Goal: Transaction & Acquisition: Purchase product/service

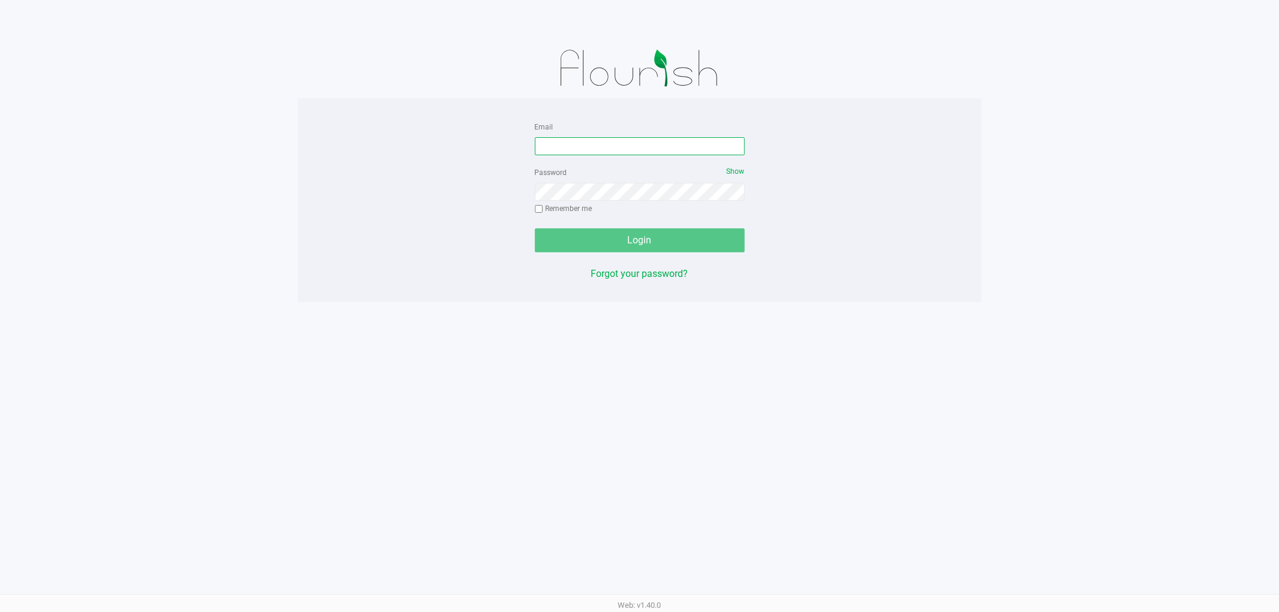
click at [597, 150] on input "Email" at bounding box center [640, 146] width 210 height 18
type input "[EMAIL_ADDRESS][DOMAIN_NAME]"
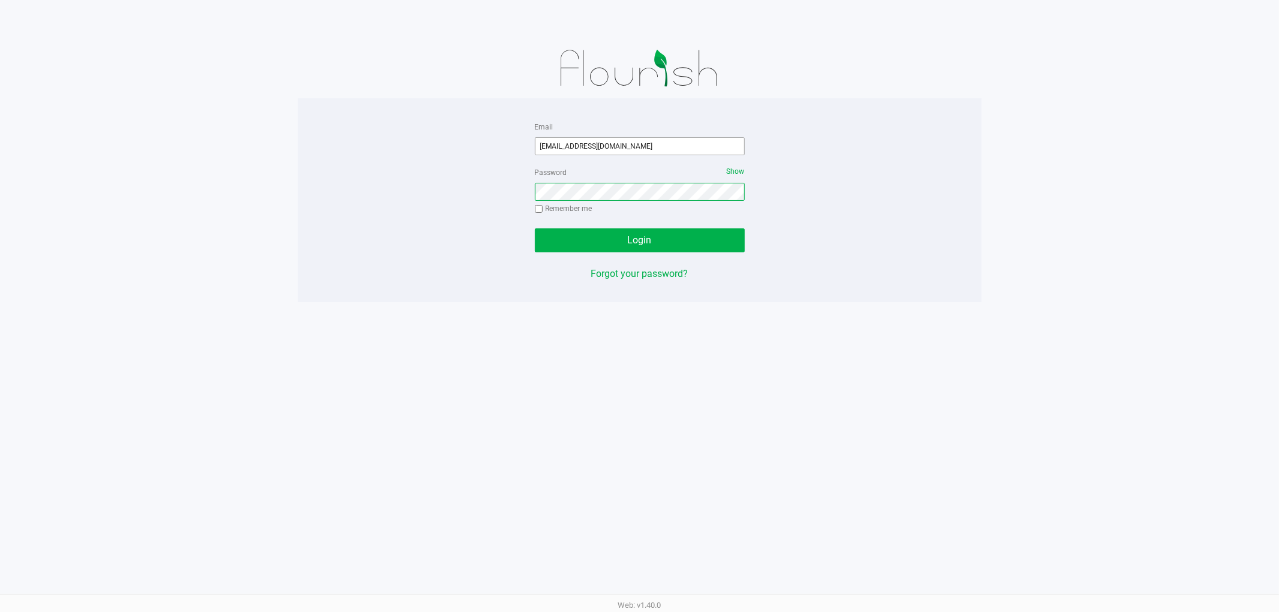
click at [535, 228] on button "Login" at bounding box center [640, 240] width 210 height 24
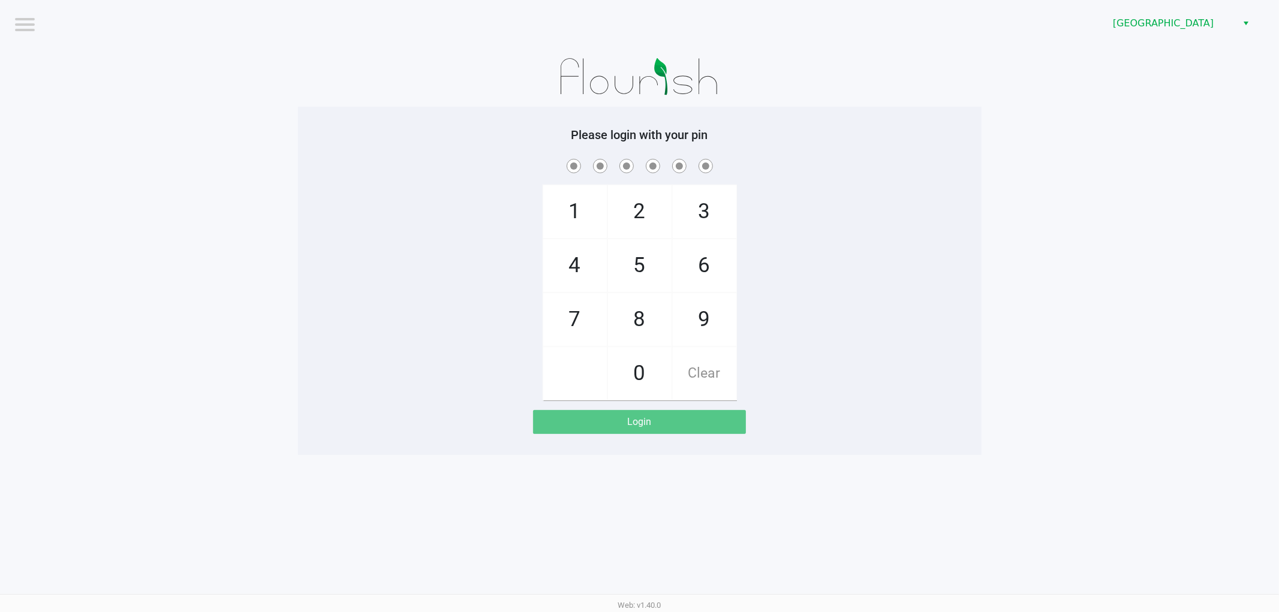
click at [261, 287] on app-pos-login-wrapper "Logout [GEOGRAPHIC_DATA] WC Please login with your pin 1 4 7 2 5 8 0 3 6 9 Clea…" at bounding box center [639, 227] width 1279 height 455
checkbox input "true"
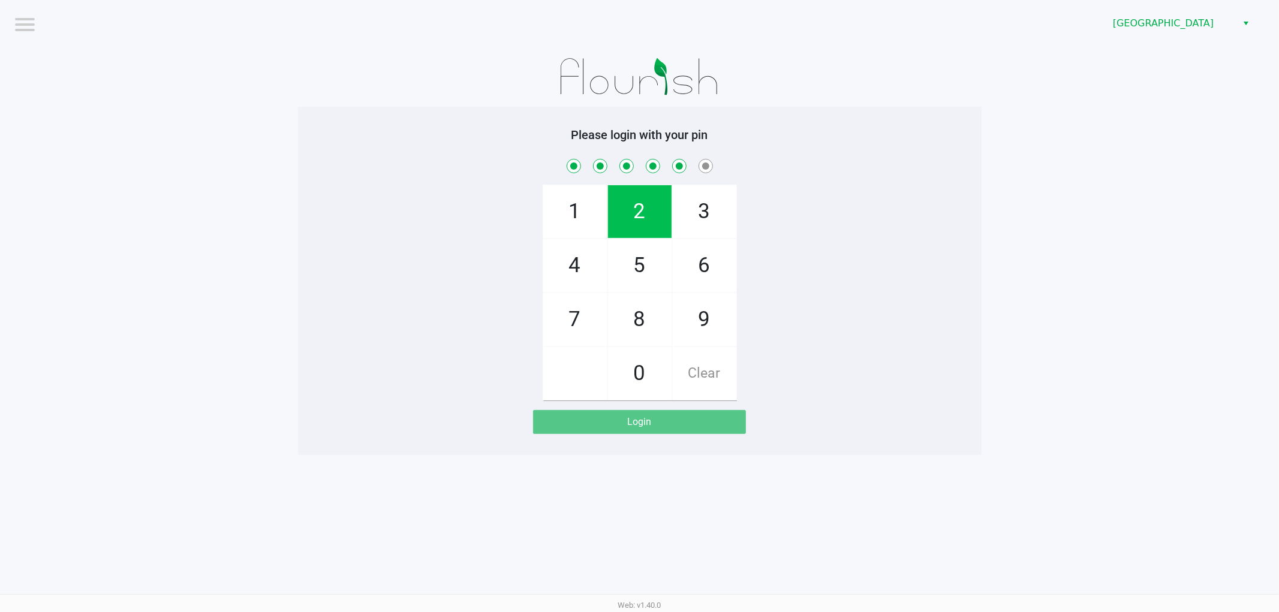
checkbox input "true"
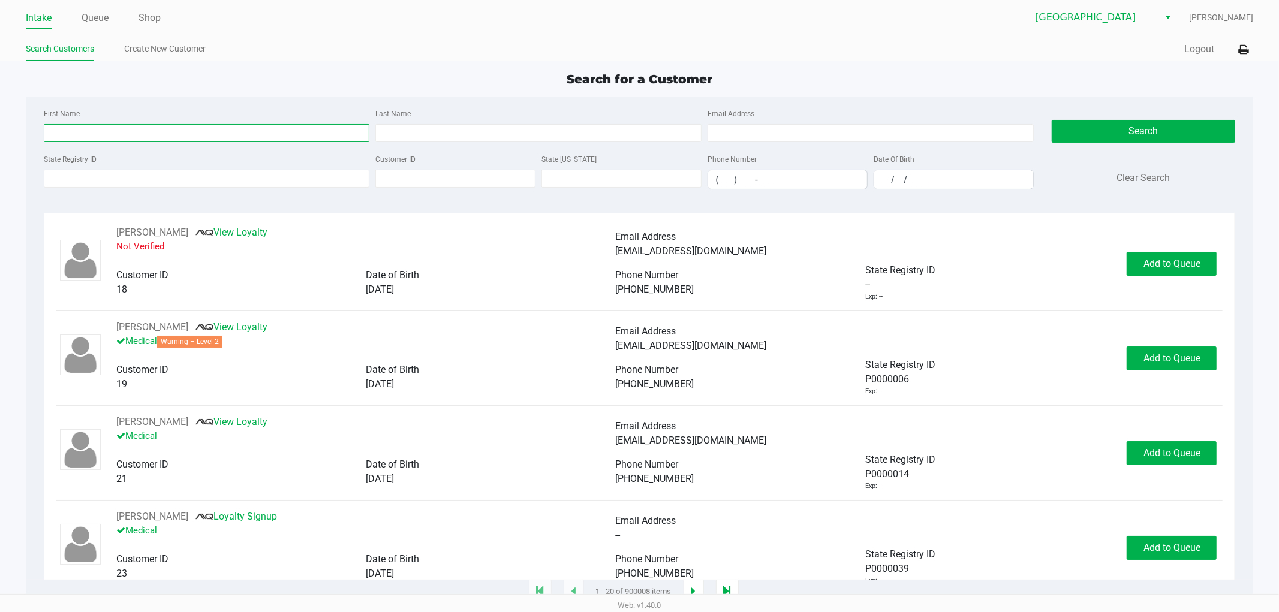
click at [80, 130] on input "First Name" at bounding box center [207, 133] width 326 height 18
type input "[PERSON_NAME]"
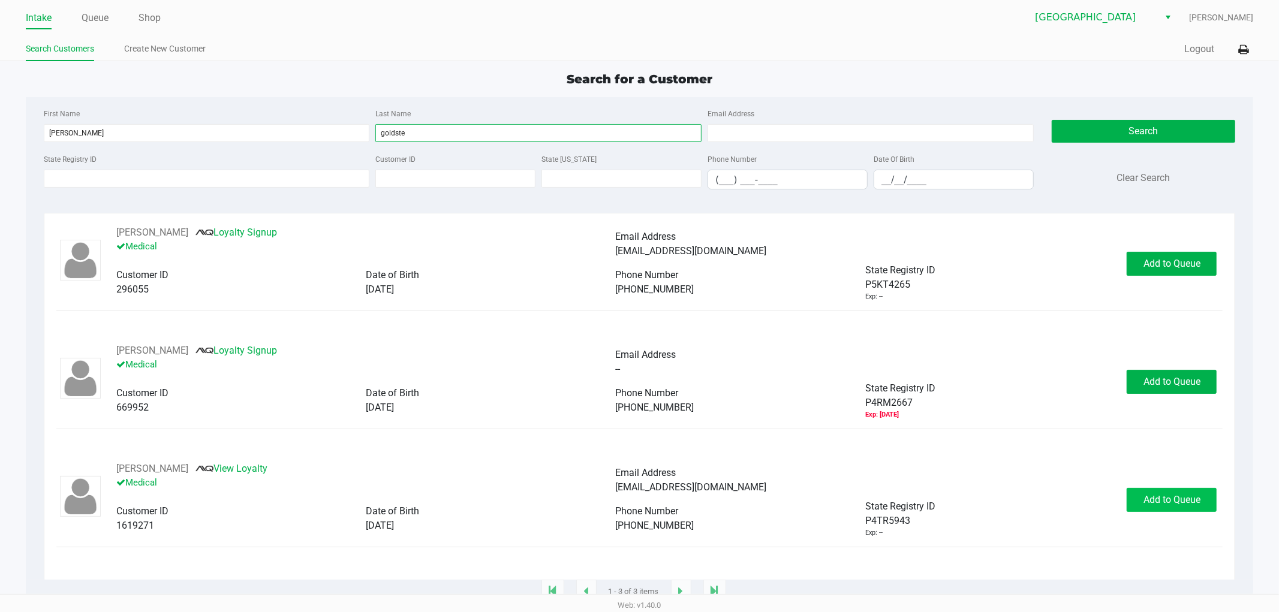
type input "goldste"
click at [1178, 512] on button "Add to Queue" at bounding box center [1172, 500] width 90 height 24
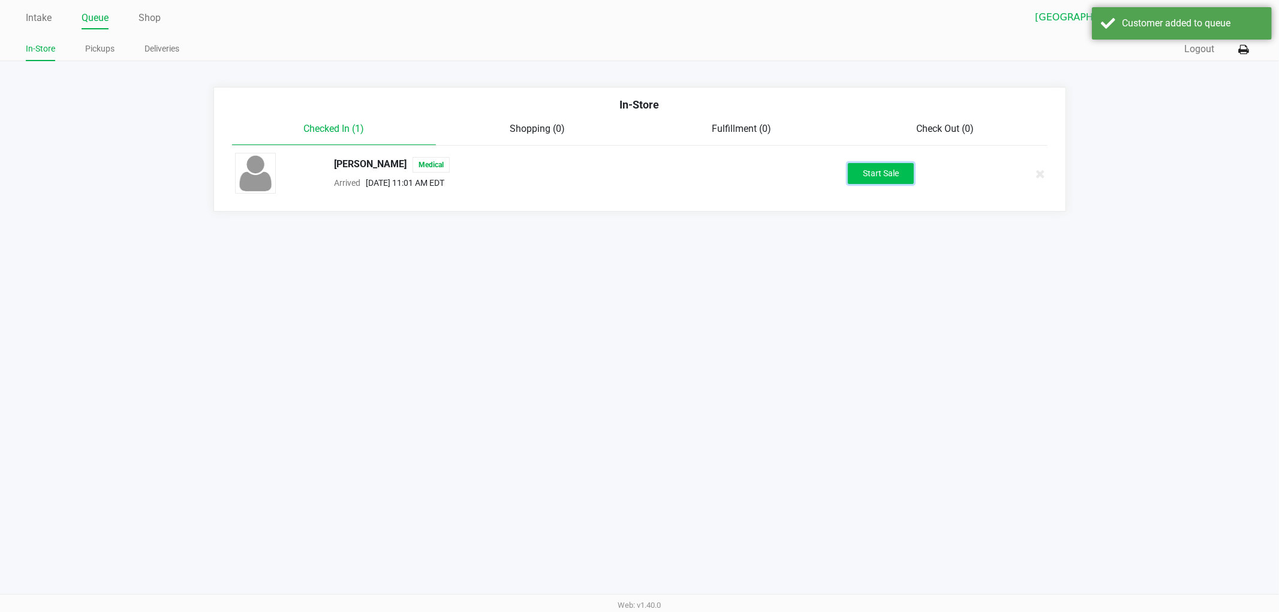
click at [866, 180] on button "Start Sale" at bounding box center [881, 173] width 66 height 21
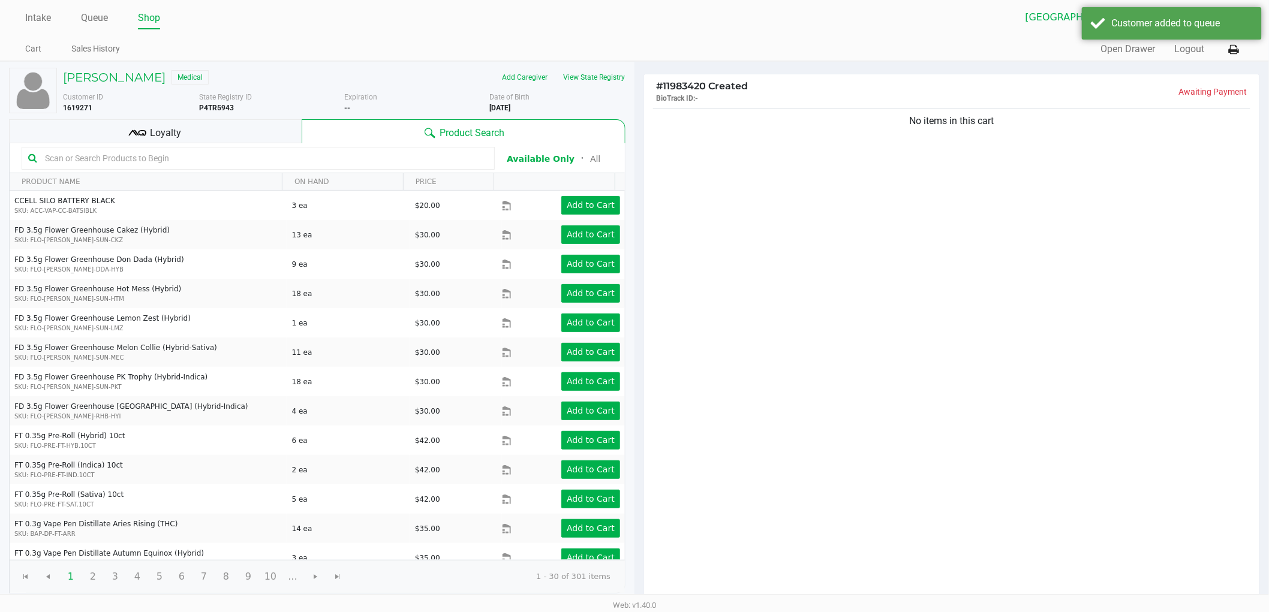
click at [597, 62] on div "[PERSON_NAME] Medical Add Caregiver View State Registry Customer ID 1619271 Sta…" at bounding box center [317, 331] width 616 height 538
click at [598, 75] on button "View State Registry" at bounding box center [590, 77] width 70 height 19
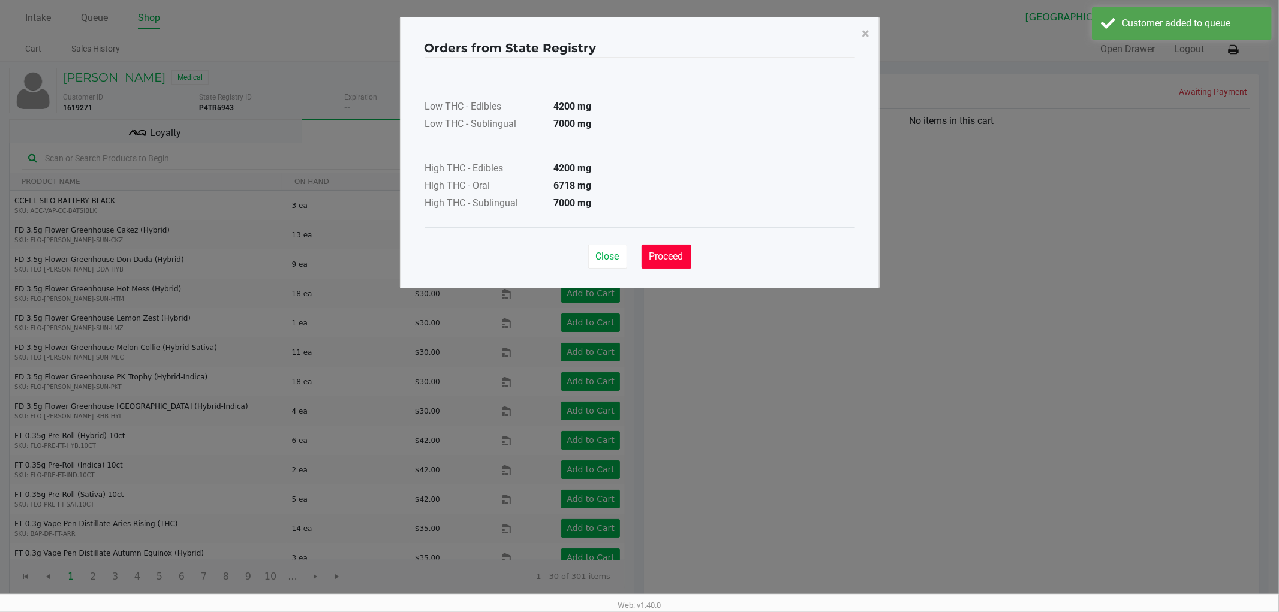
click at [664, 256] on span "Proceed" at bounding box center [666, 256] width 34 height 11
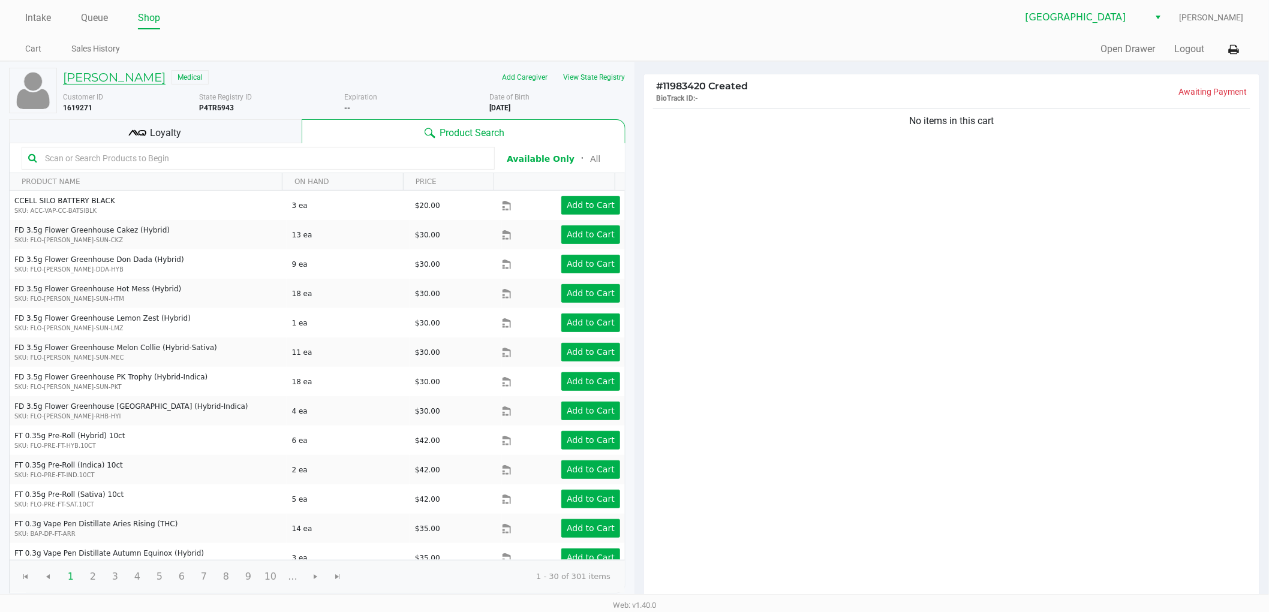
click at [128, 81] on h5 "[PERSON_NAME]" at bounding box center [114, 77] width 103 height 14
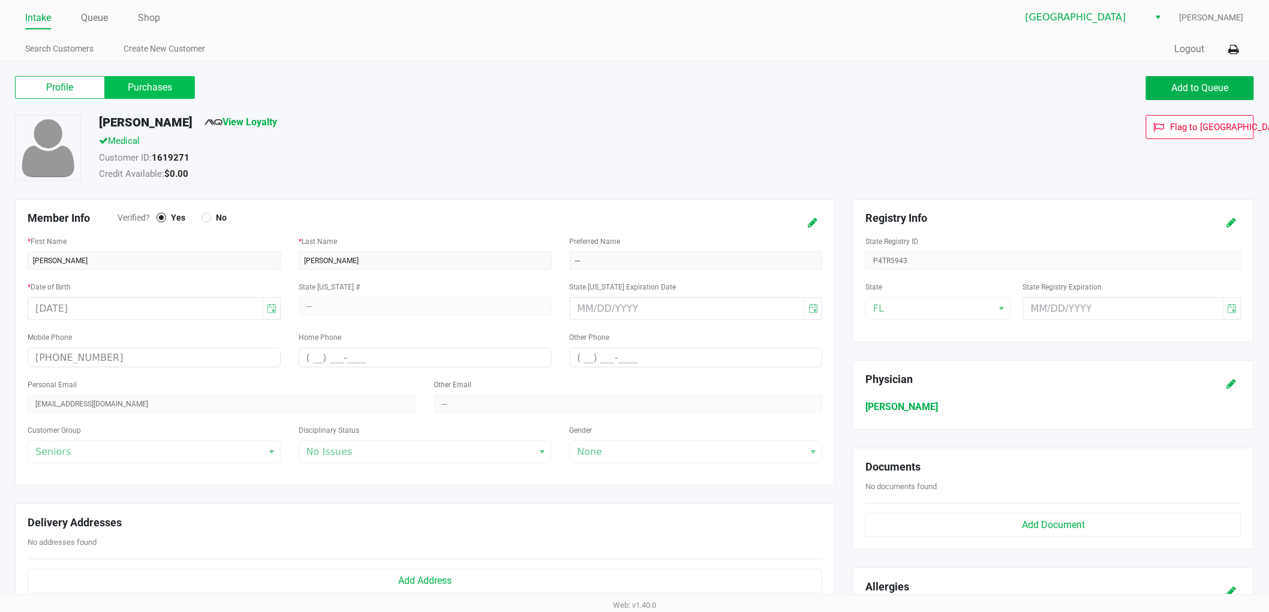
click at [153, 85] on label "Purchases" at bounding box center [150, 87] width 90 height 23
click at [0, 0] on 1 "Purchases" at bounding box center [0, 0] width 0 height 0
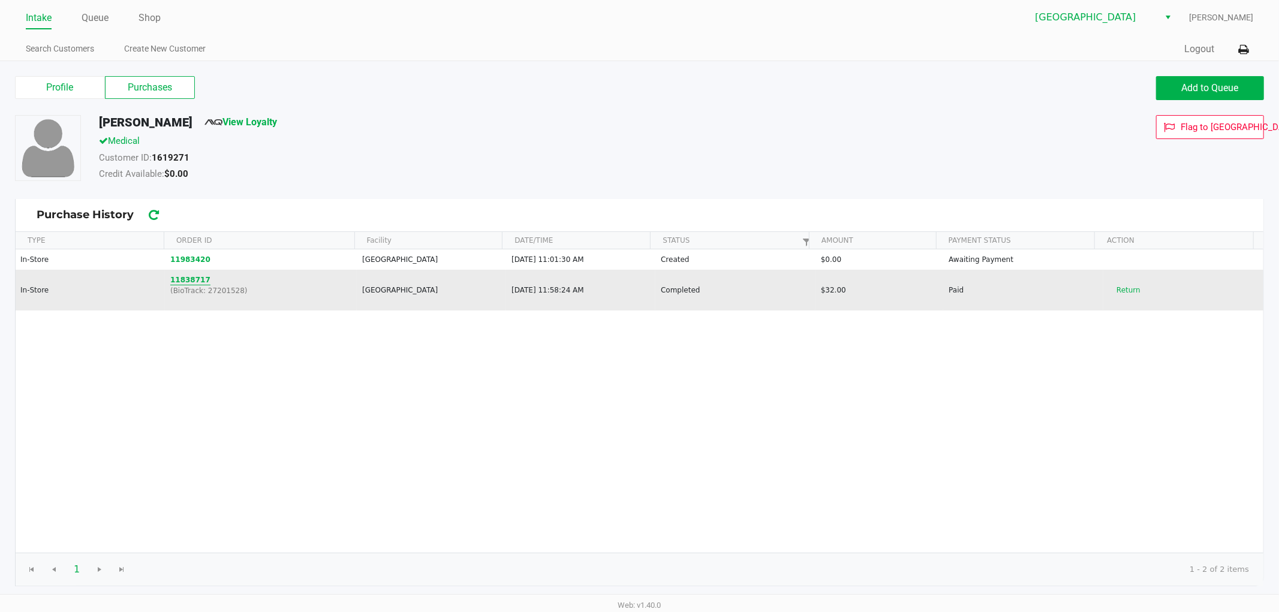
click at [183, 279] on button "11838717" at bounding box center [190, 280] width 40 height 11
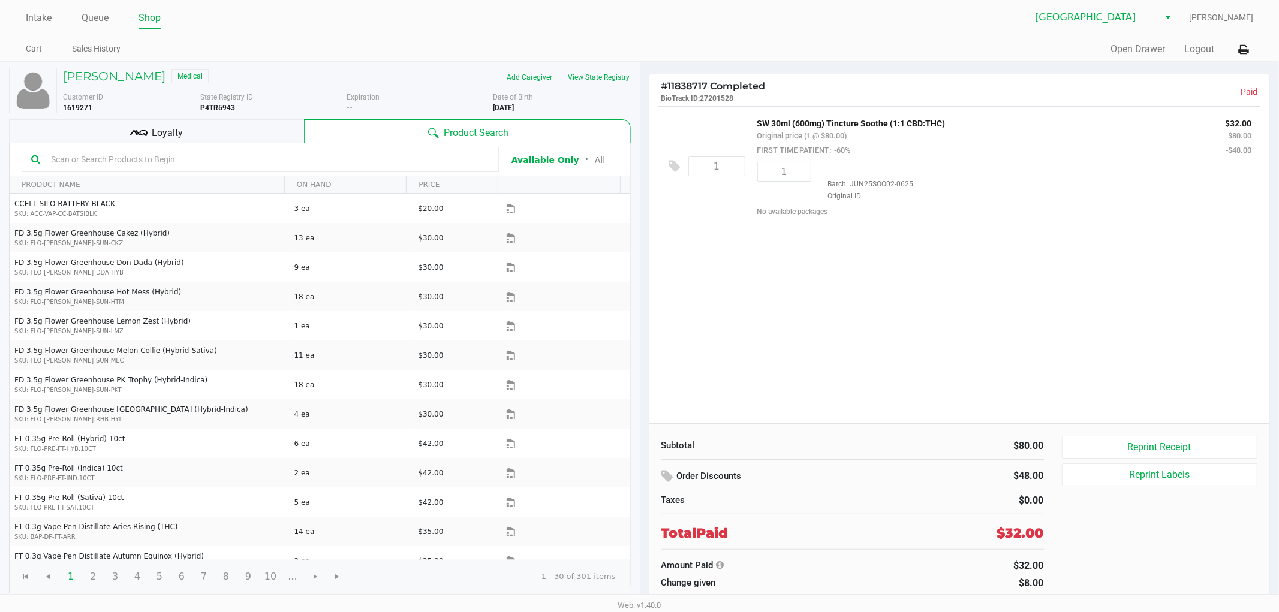
click at [990, 318] on div "1 SW 30ml (600mg) Tincture Soothe (1:1 CBD:THC) Original price (1 @ $80.00) FIR…" at bounding box center [959, 264] width 621 height 317
drag, startPoint x: 841, startPoint y: 234, endPoint x: 832, endPoint y: 232, distance: 9.3
click at [841, 234] on div "1 SW 30ml (600mg) Tincture Soothe (1:1 CBD:THC) Original price (1 @ $80.00) FIR…" at bounding box center [959, 264] width 621 height 317
click at [92, 74] on h5 "[PERSON_NAME]" at bounding box center [114, 76] width 103 height 14
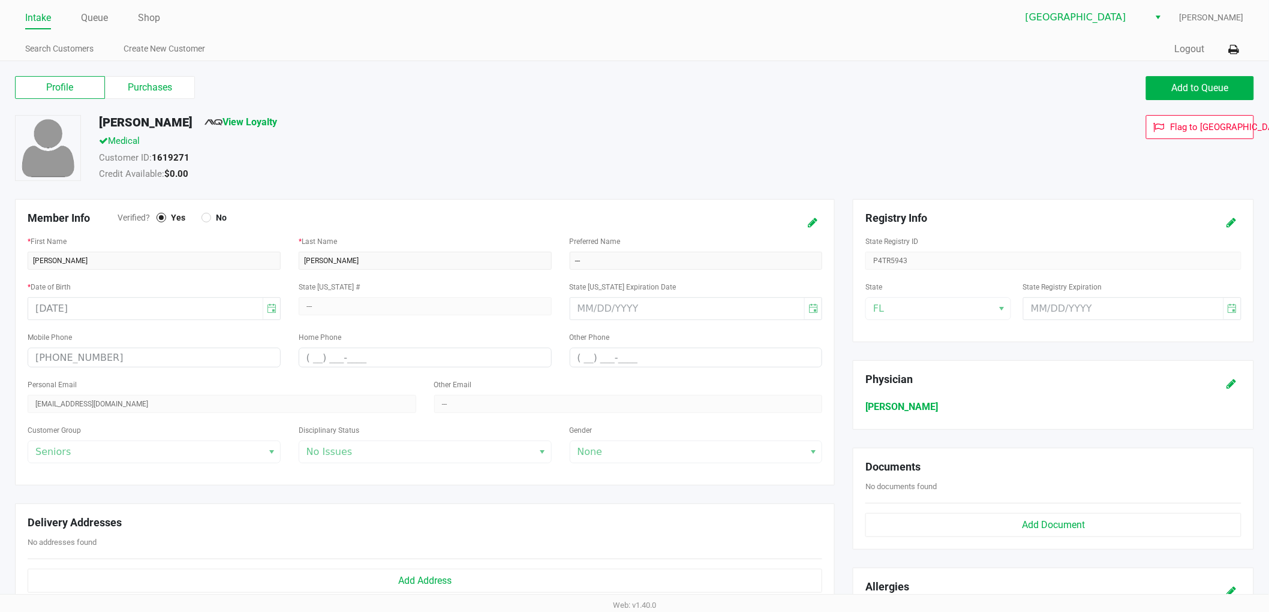
click at [138, 74] on div "Profile Purchases Add to Queue" at bounding box center [634, 94] width 1257 height 42
click at [134, 81] on label "Purchases" at bounding box center [150, 87] width 90 height 23
click at [0, 0] on 1 "Purchases" at bounding box center [0, 0] width 0 height 0
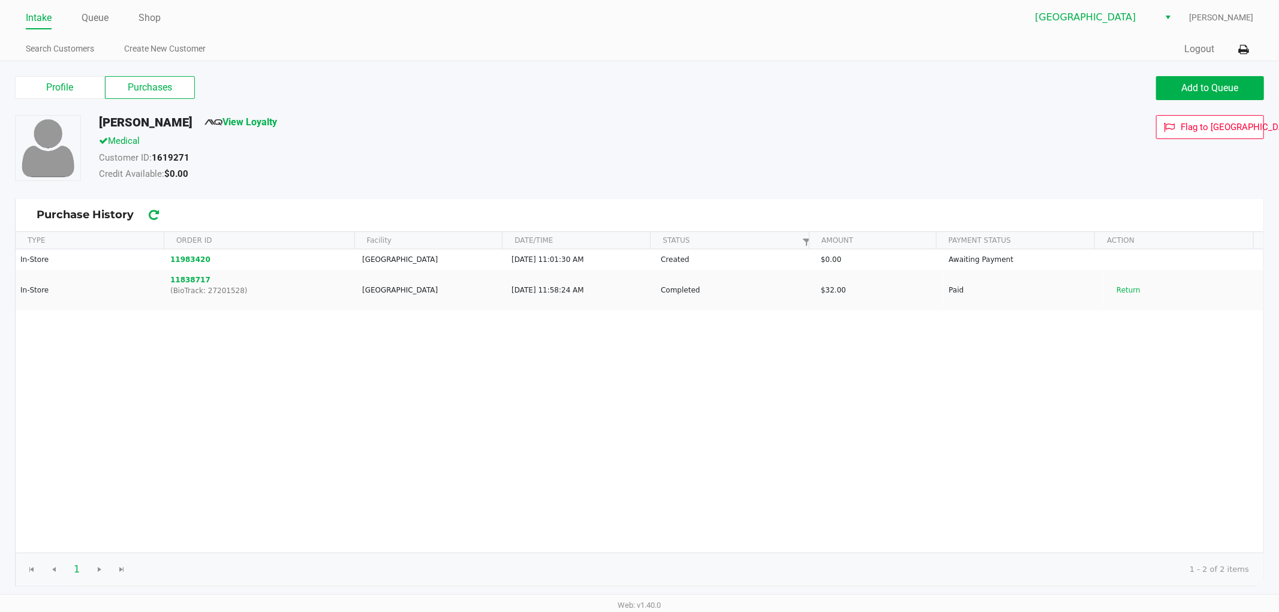
click at [810, 340] on div "In-Store 11983420 [GEOGRAPHIC_DATA] WC [DATE] 11:01:30 AM Created $0.00 Awaitin…" at bounding box center [640, 400] width 1248 height 303
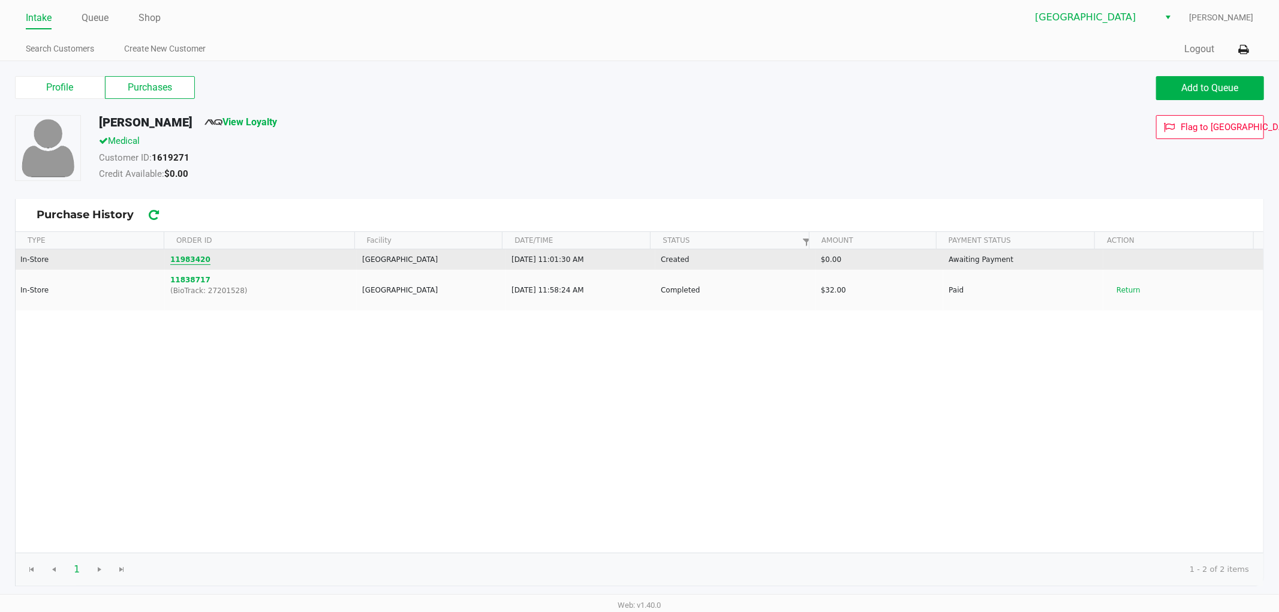
click at [188, 261] on button "11983420" at bounding box center [190, 259] width 40 height 11
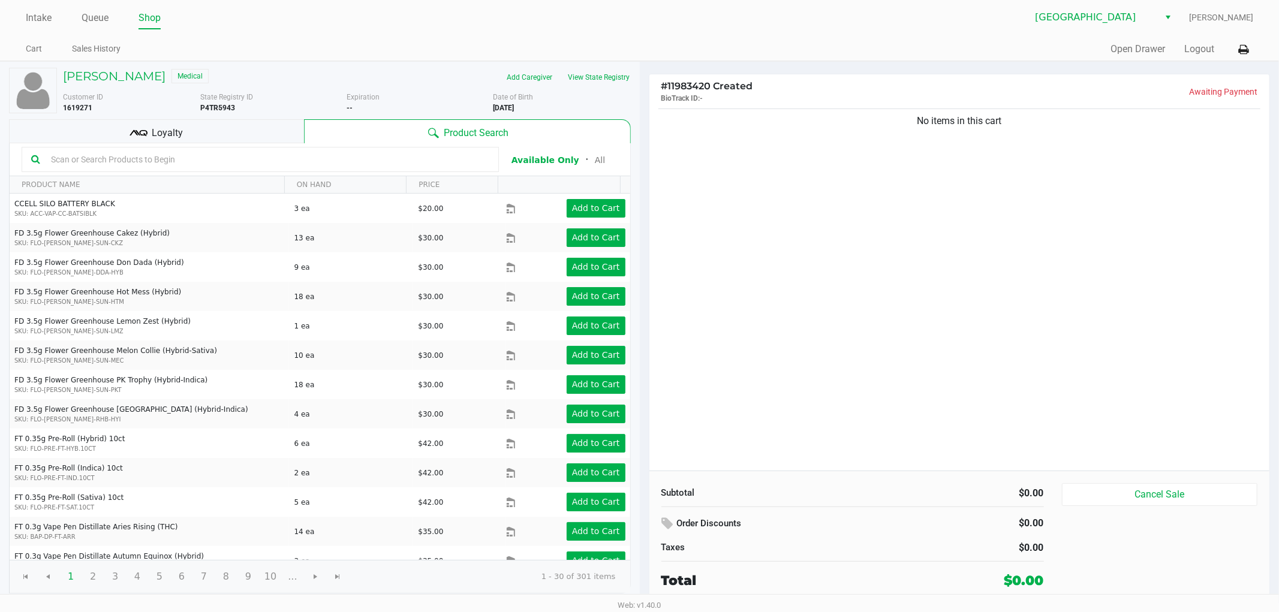
click at [799, 185] on div "No items in this cart" at bounding box center [959, 288] width 621 height 365
drag, startPoint x: 768, startPoint y: 161, endPoint x: 759, endPoint y: 164, distance: 9.5
click at [766, 162] on div "No items in this cart" at bounding box center [959, 288] width 621 height 365
click at [182, 159] on input "text" at bounding box center [267, 159] width 443 height 18
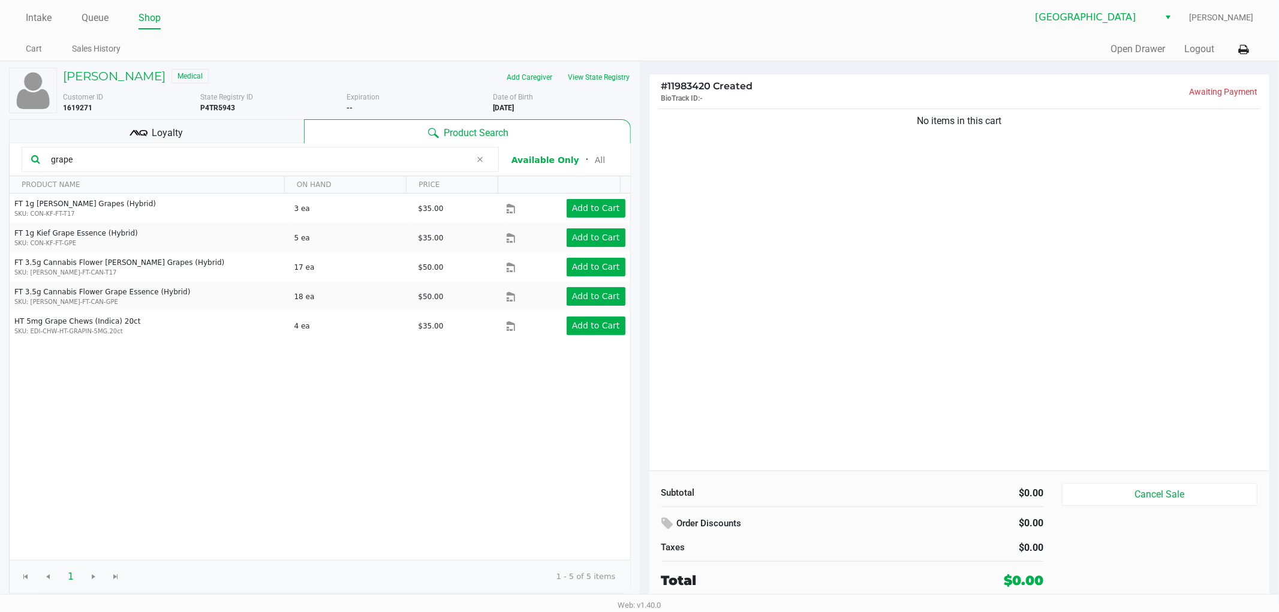
type input "grape"
click at [385, 414] on div "FT 1g [PERSON_NAME] Grapes (Hybrid) SKU: CON-KF-FT-T17 3 ea $35.00 Add to Cart …" at bounding box center [320, 377] width 621 height 366
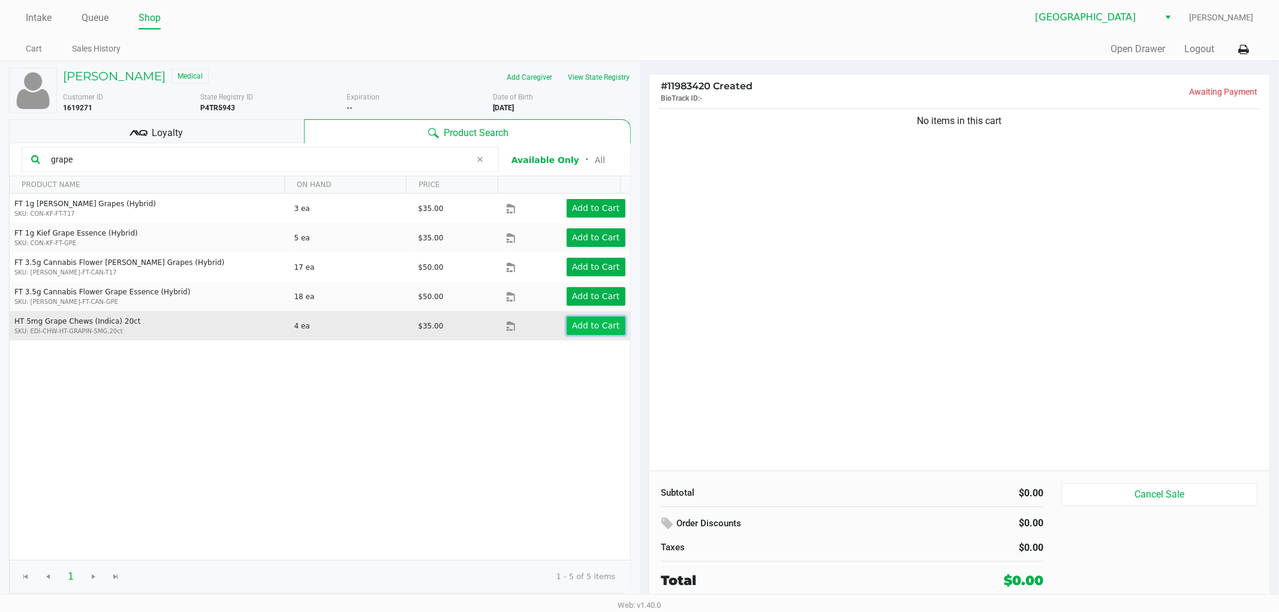
click at [595, 327] on app-button-loader "Add to Cart" at bounding box center [596, 326] width 48 height 10
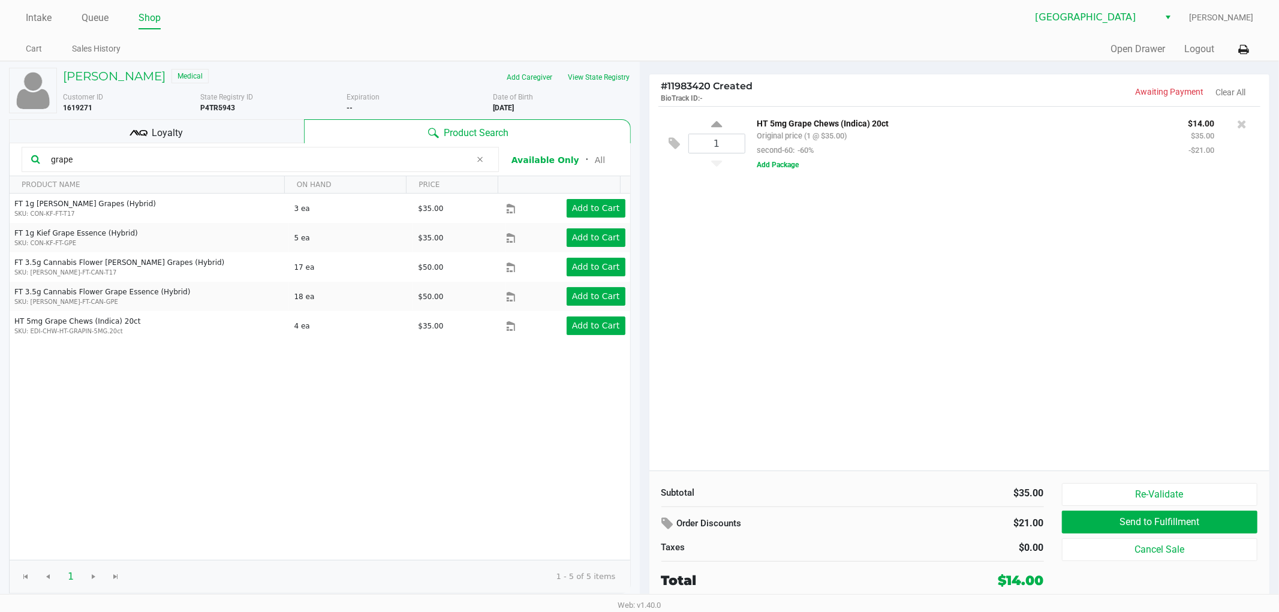
drag, startPoint x: 916, startPoint y: 372, endPoint x: 910, endPoint y: 375, distance: 6.7
click at [914, 374] on div "1 HT 5mg Grape Chews (Indica) 20ct Original price (1 @ $35.00) second-60: -60% …" at bounding box center [959, 288] width 621 height 365
click at [1239, 122] on icon at bounding box center [1242, 124] width 10 height 12
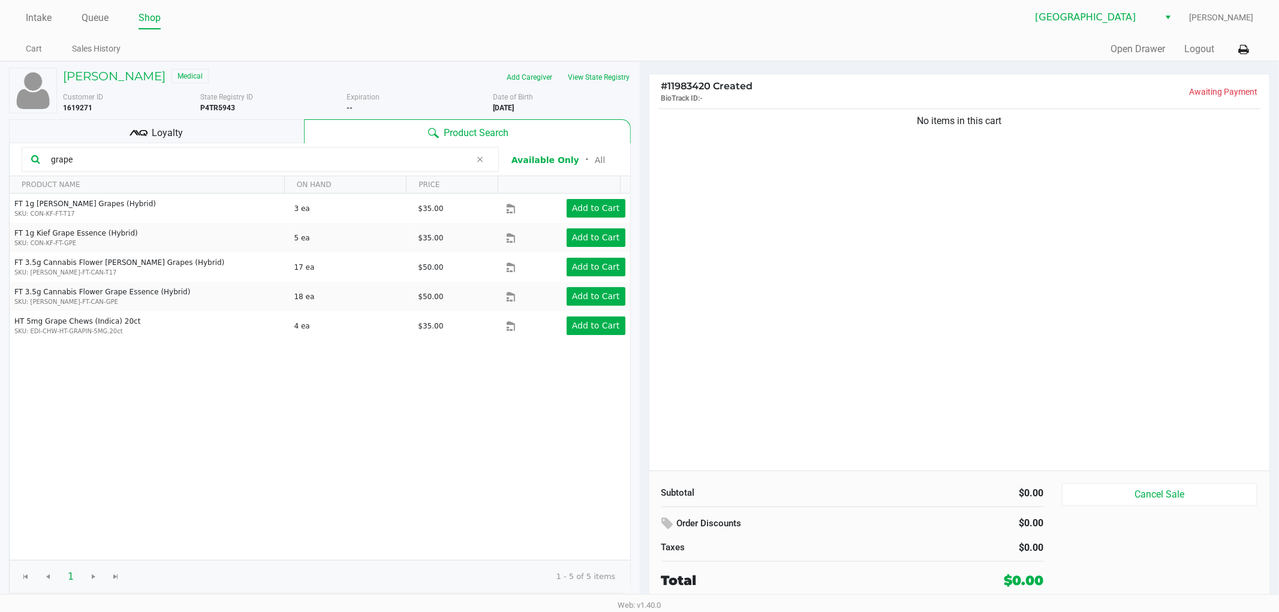
click at [883, 230] on div "No items in this cart" at bounding box center [959, 288] width 621 height 365
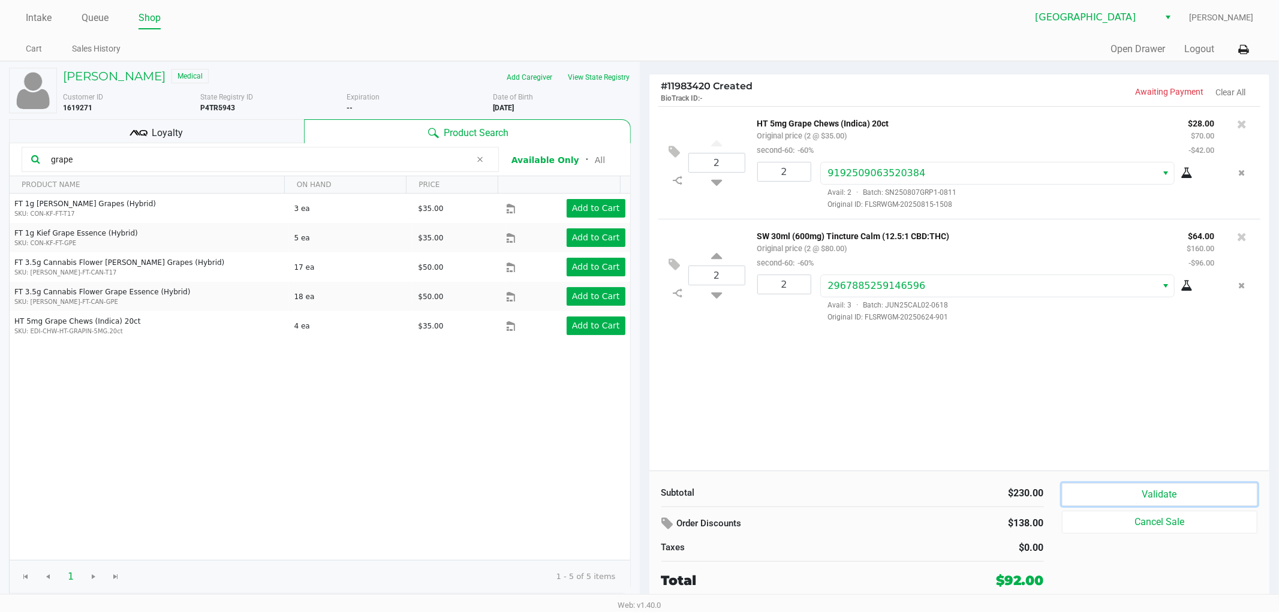
drag, startPoint x: 1087, startPoint y: 490, endPoint x: 1094, endPoint y: 472, distance: 19.2
click at [1086, 490] on button "Validate" at bounding box center [1160, 494] width 196 height 23
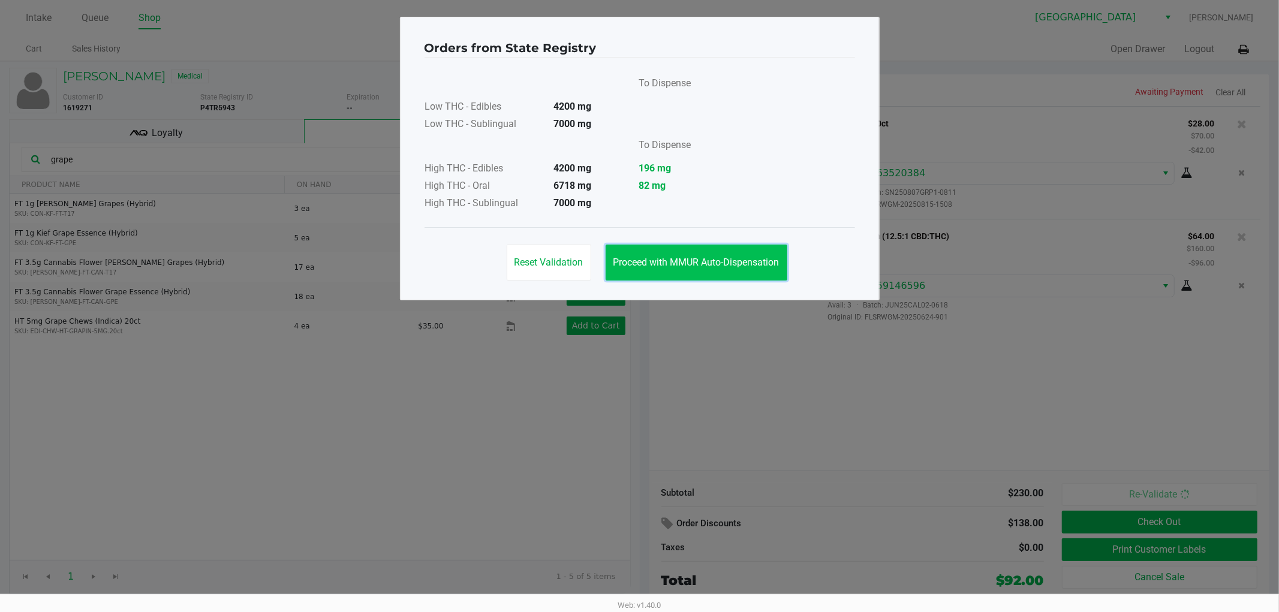
click at [681, 267] on span "Proceed with MMUR Auto-Dispensation" at bounding box center [696, 262] width 166 height 11
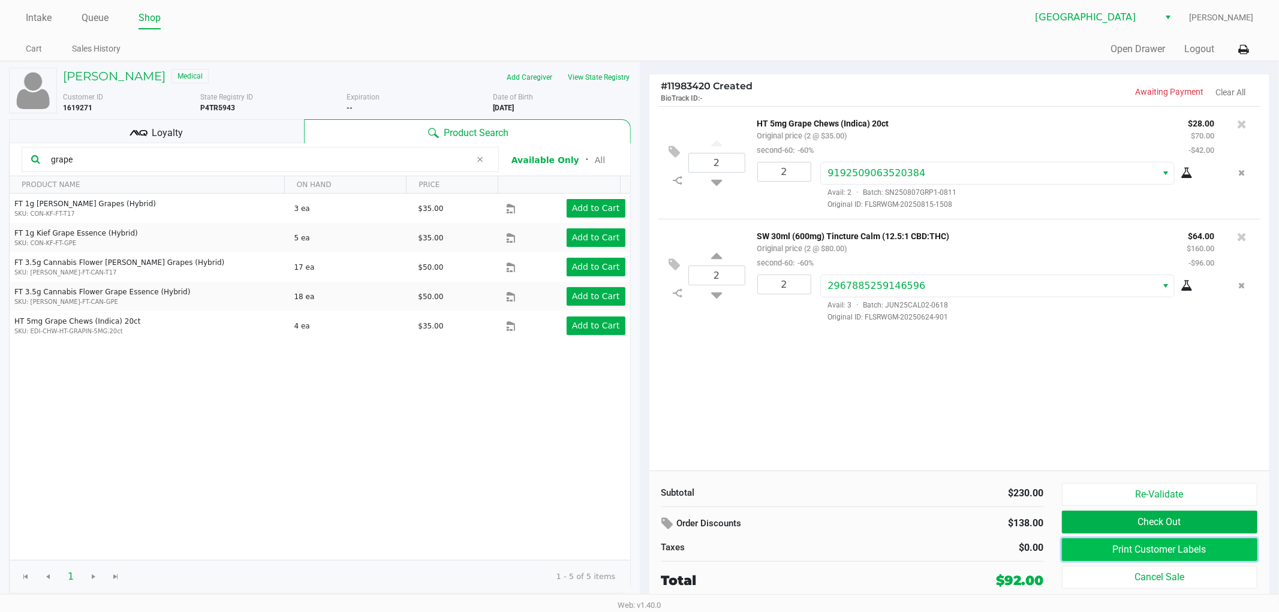
click at [1076, 553] on button "Print Customer Labels" at bounding box center [1160, 549] width 196 height 23
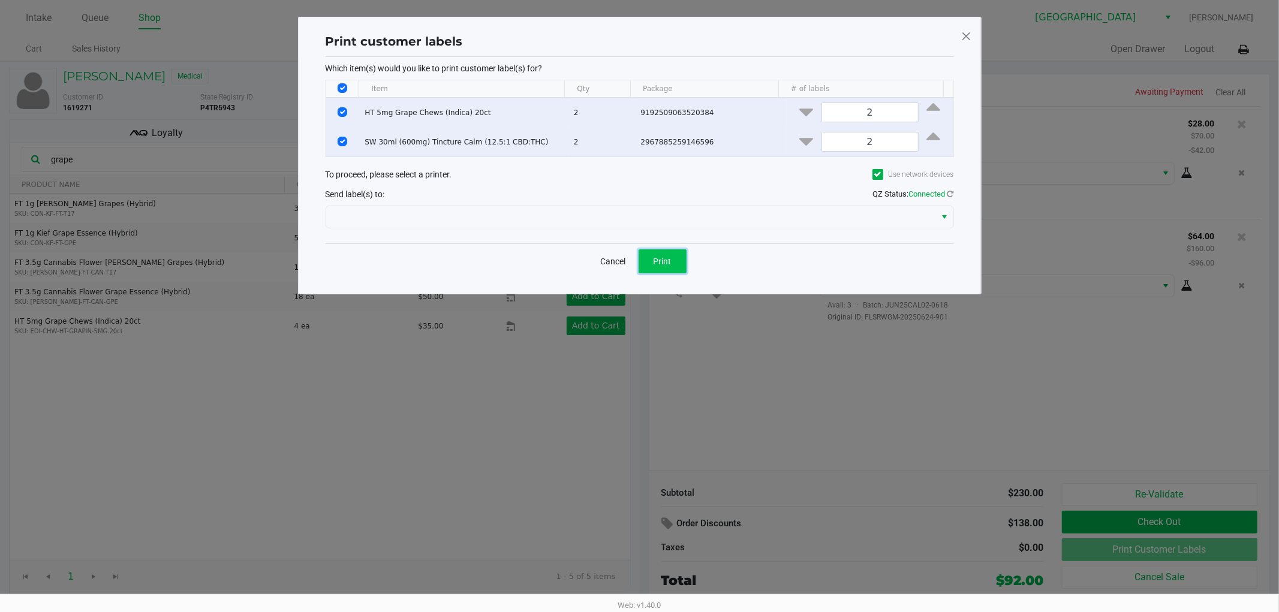
click at [669, 256] on button "Print" at bounding box center [663, 261] width 48 height 24
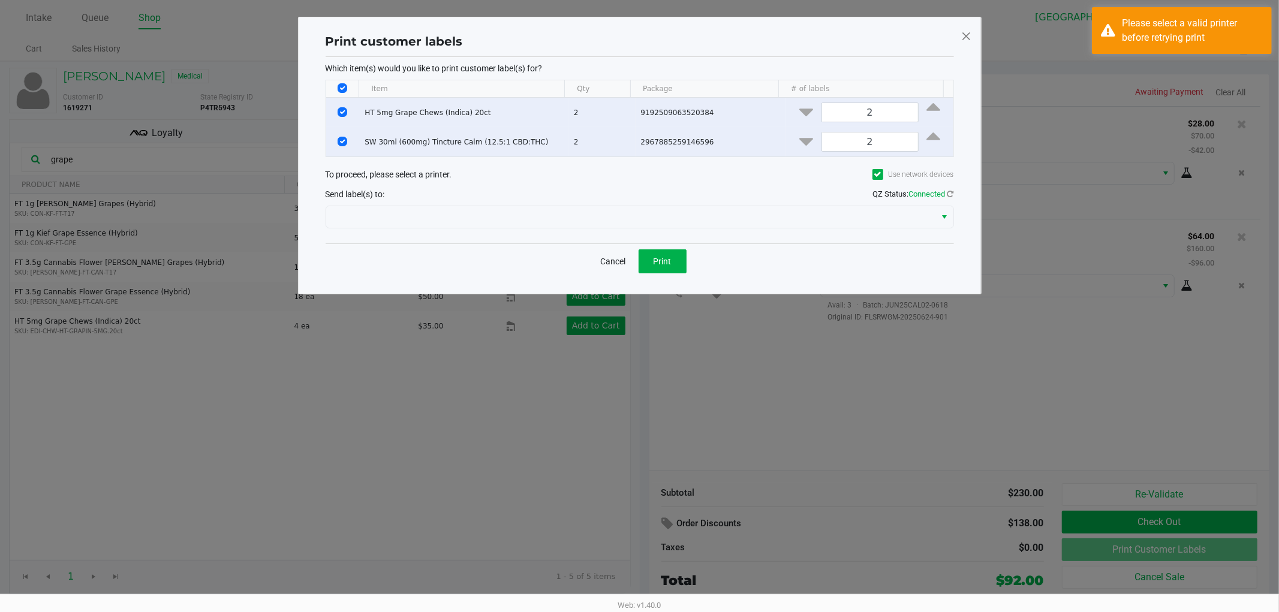
click at [969, 34] on span at bounding box center [966, 35] width 11 height 19
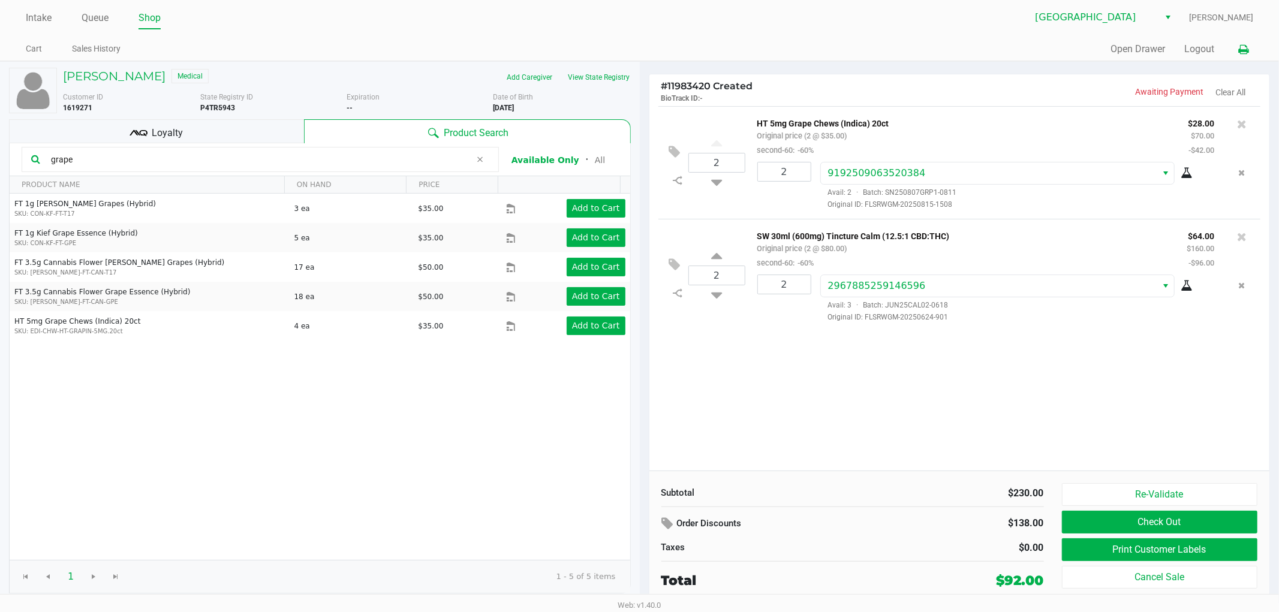
click at [1248, 52] on icon at bounding box center [1243, 50] width 10 height 8
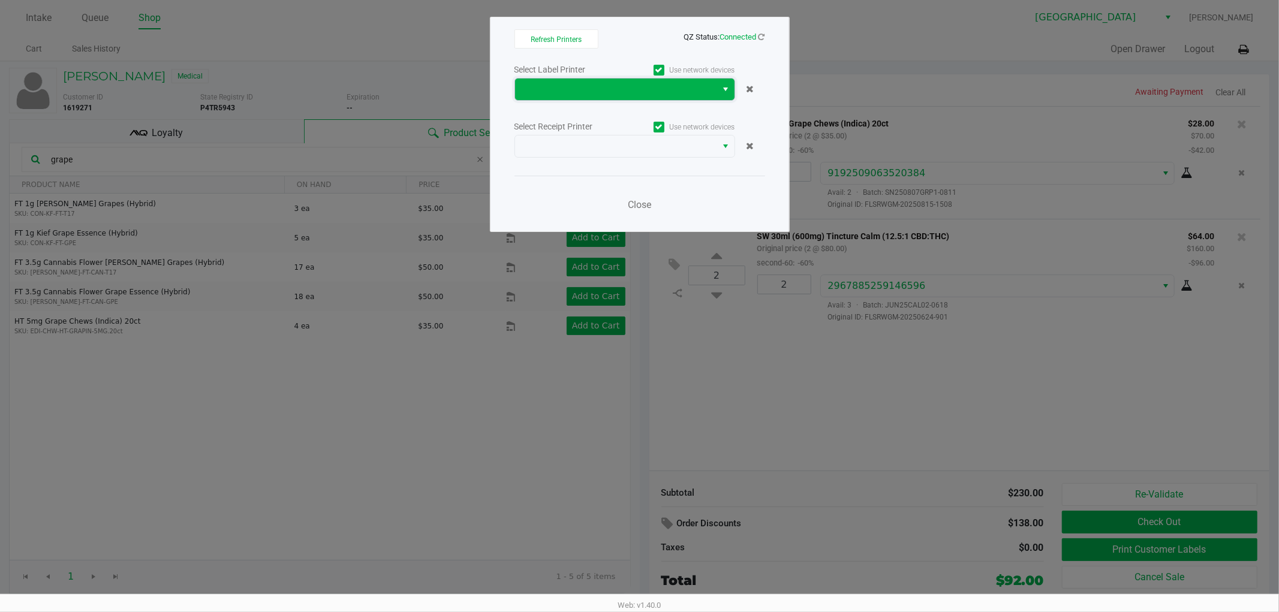
click at [543, 89] on span at bounding box center [616, 89] width 188 height 14
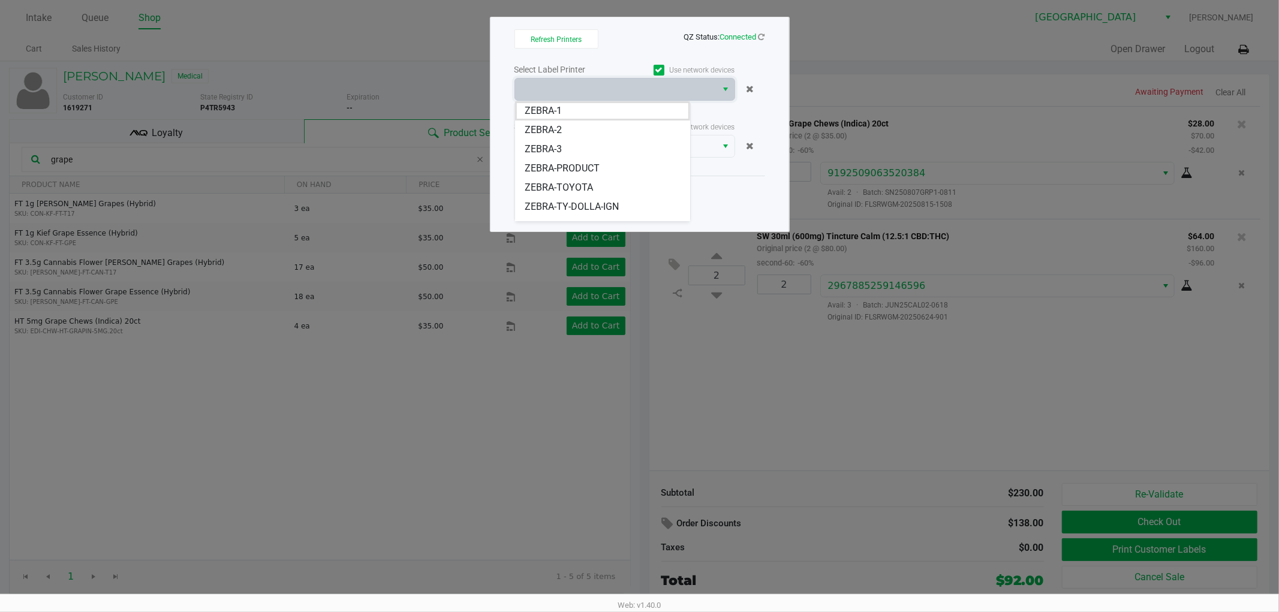
click at [583, 206] on span "ZEBRA-TY-DOLLA-IGN" at bounding box center [572, 207] width 94 height 14
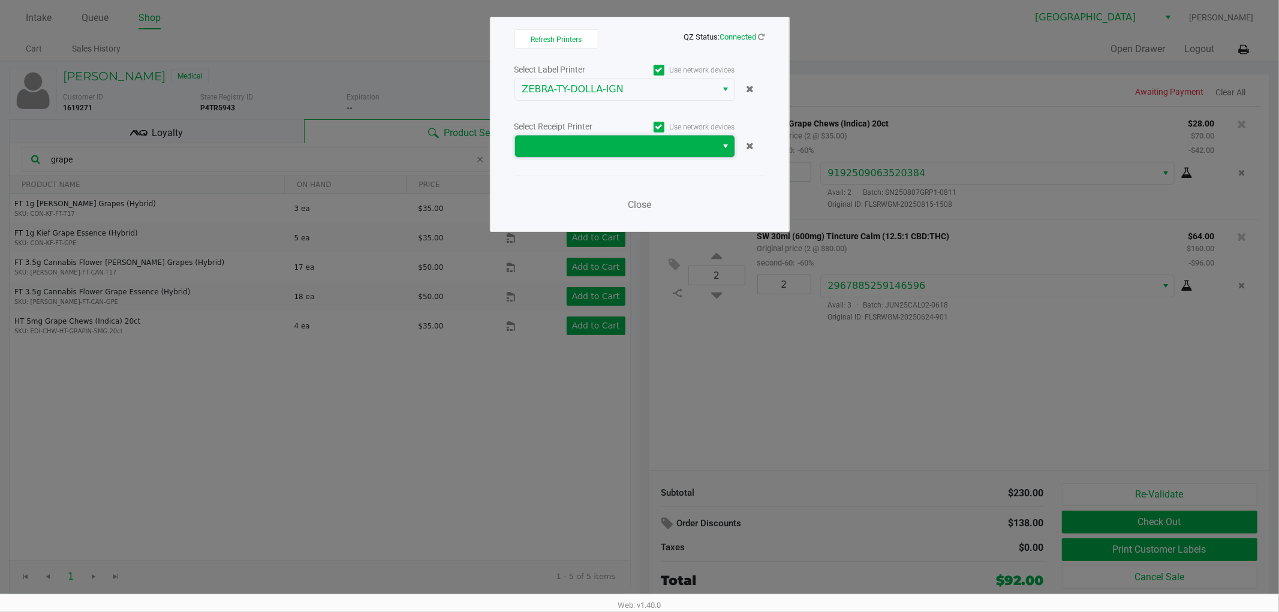
click at [594, 144] on span at bounding box center [616, 146] width 188 height 14
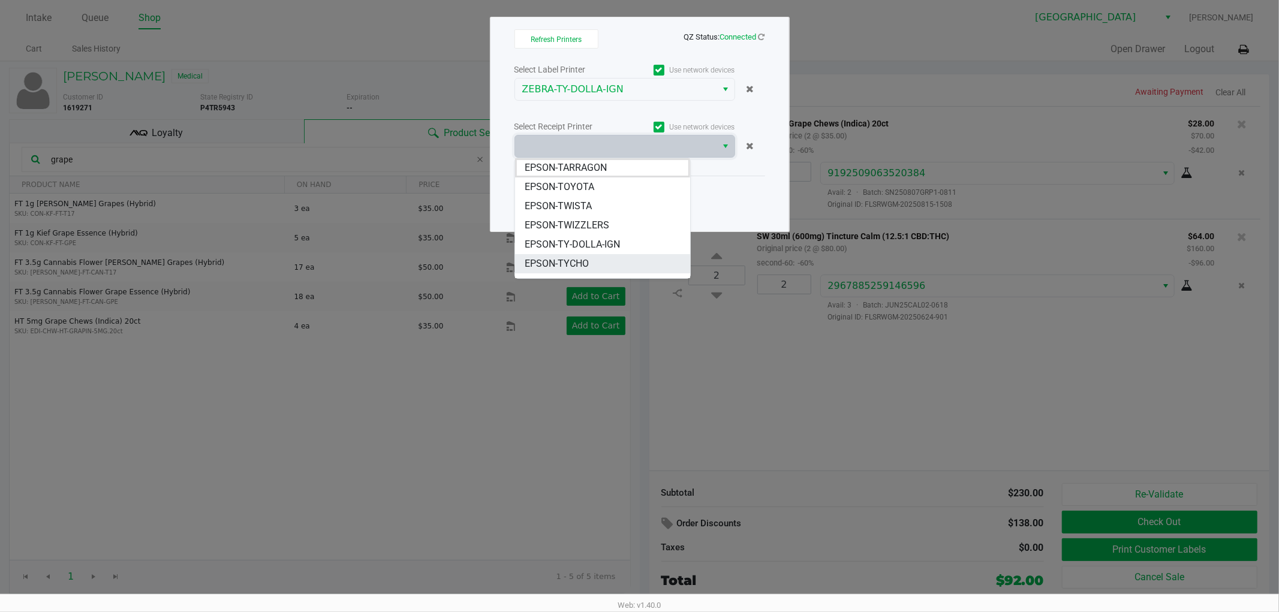
click at [586, 263] on span "EPSON-TYCHO" at bounding box center [557, 264] width 64 height 14
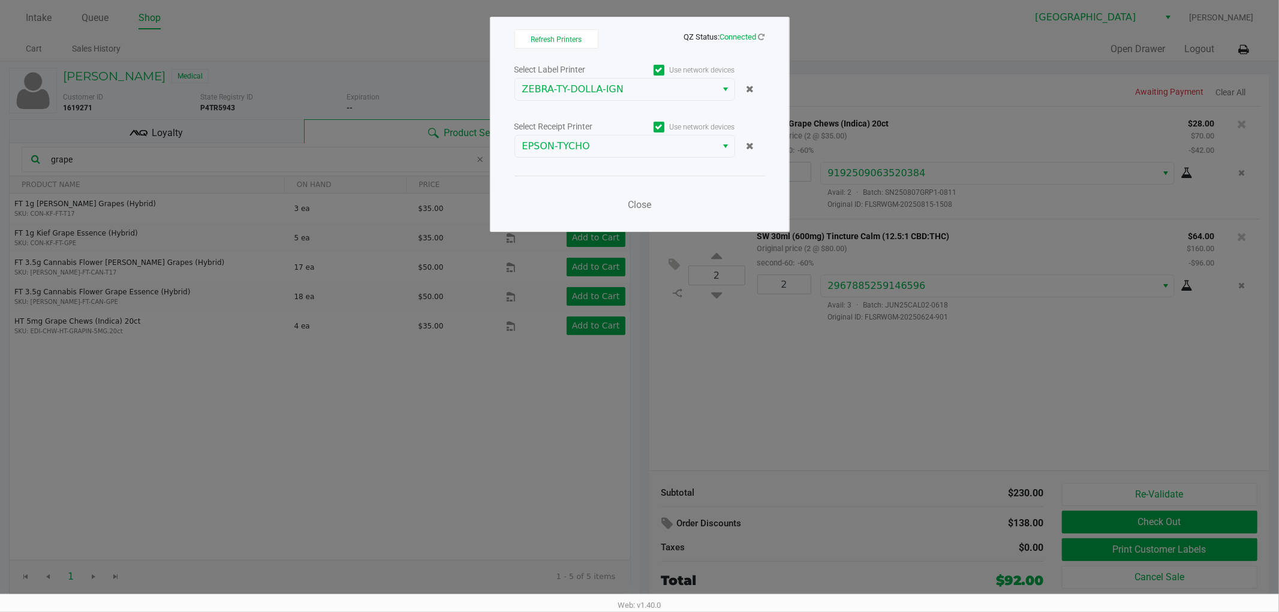
click at [821, 380] on ngb-modal-window "Refresh Printers QZ Status: Connected Select Label Printer Use network devices …" at bounding box center [639, 306] width 1279 height 612
click at [643, 210] on span "Close" at bounding box center [639, 204] width 23 height 11
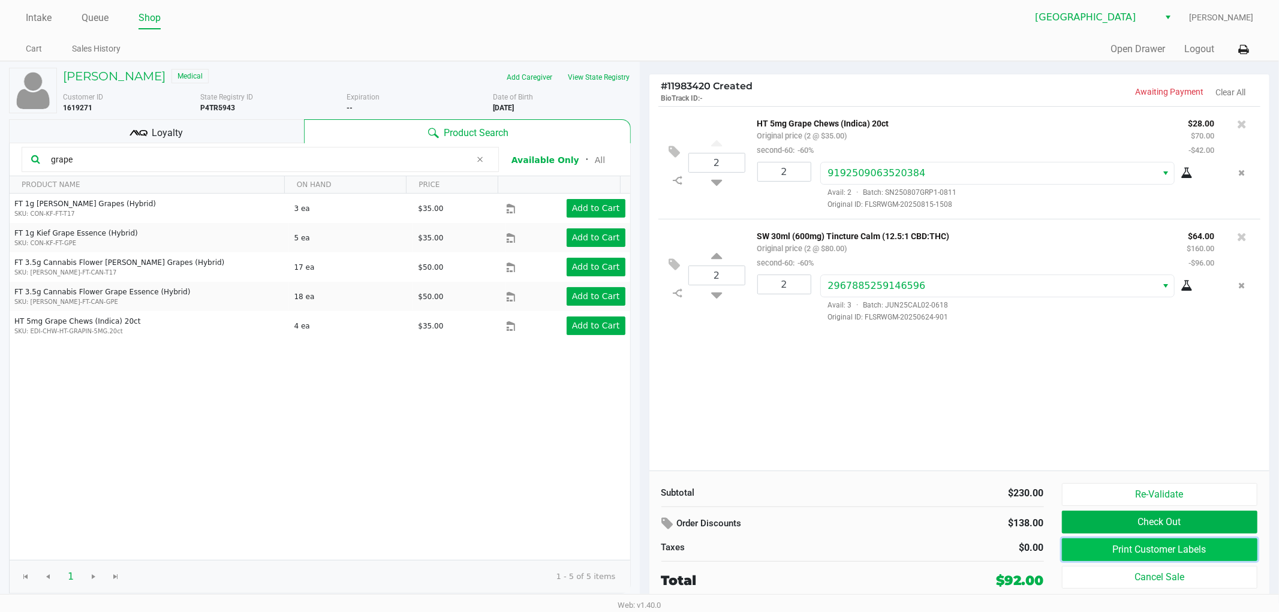
click at [1118, 549] on button "Print Customer Labels" at bounding box center [1160, 549] width 196 height 23
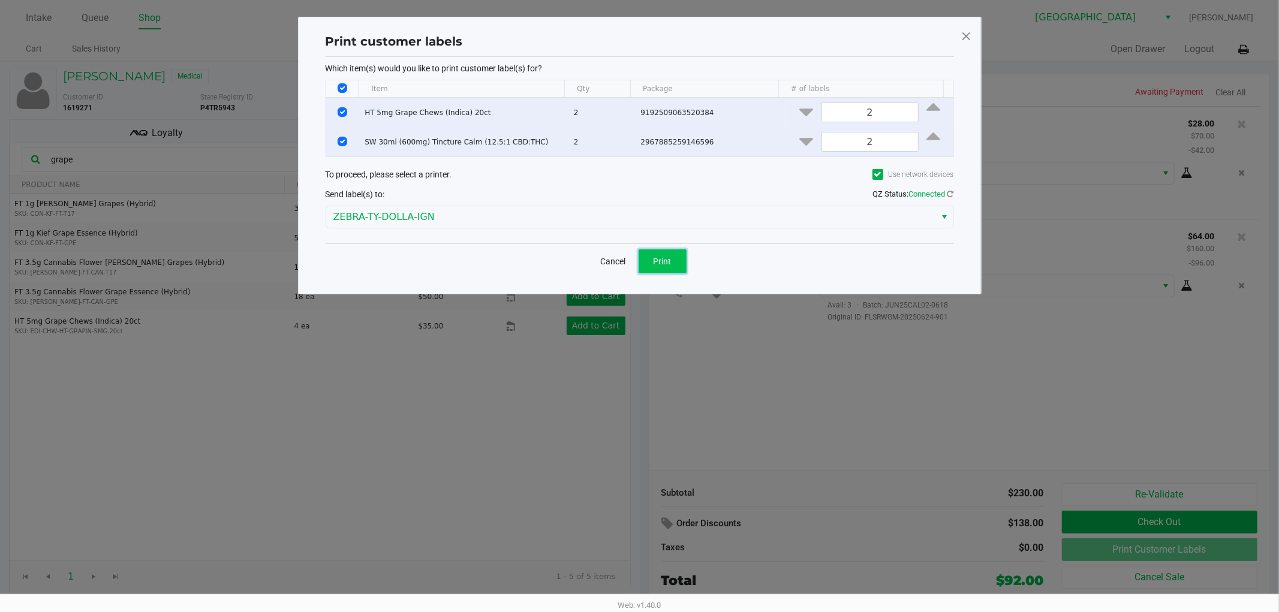
click at [660, 270] on button "Print" at bounding box center [663, 261] width 48 height 24
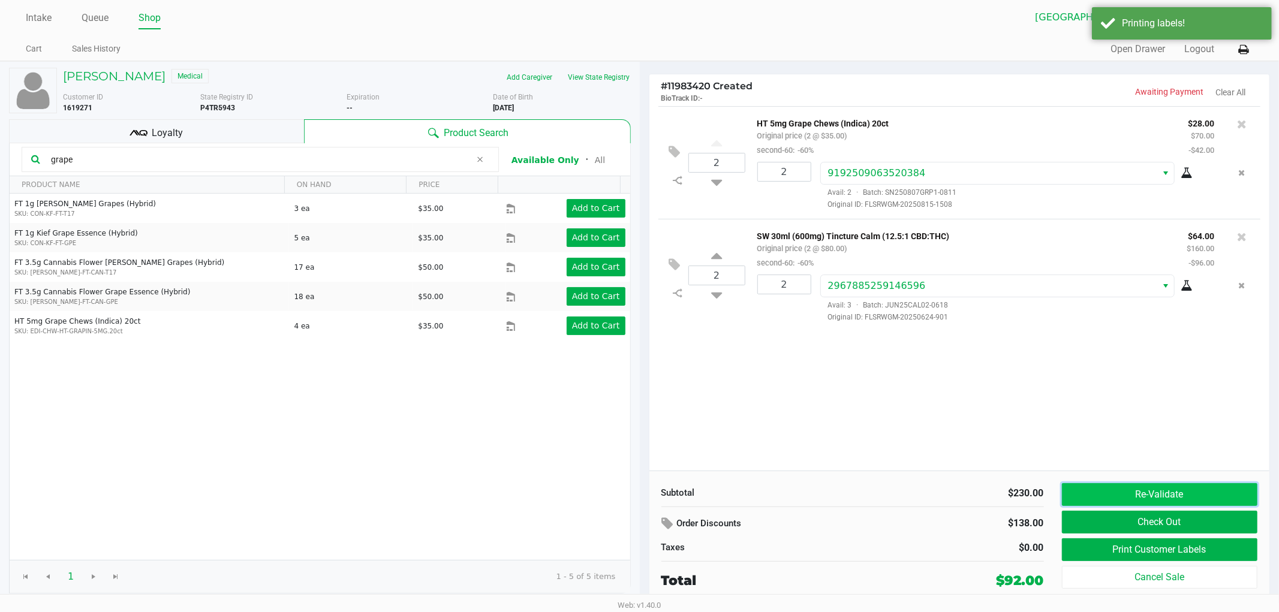
click at [1129, 496] on button "Re-Validate" at bounding box center [1160, 494] width 196 height 23
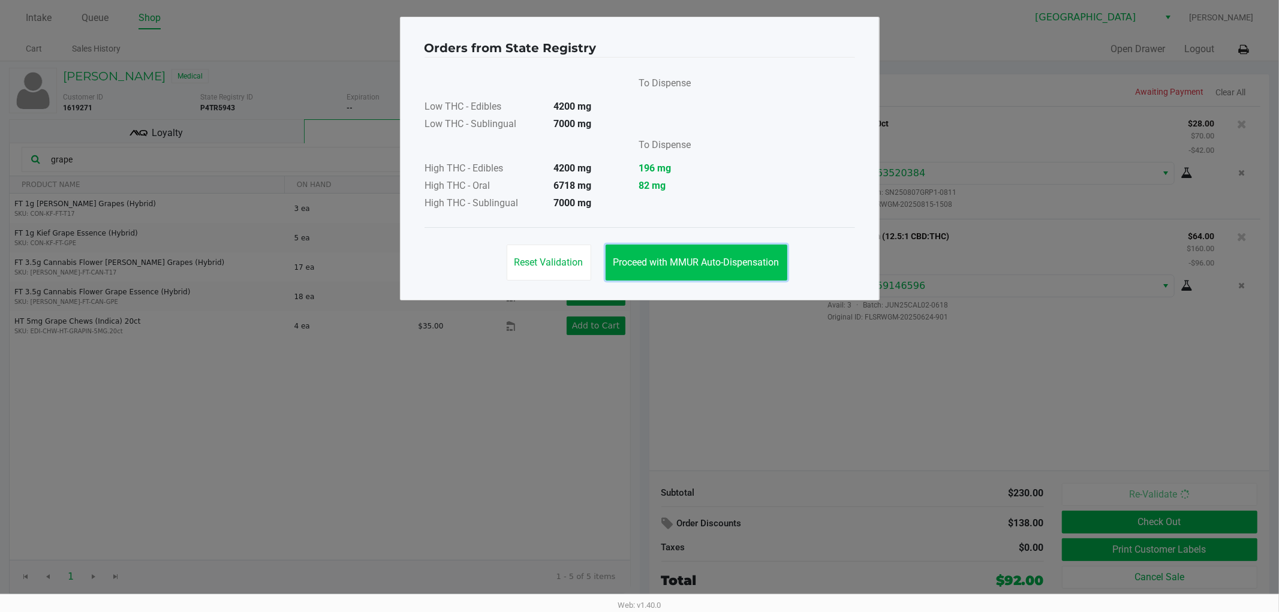
drag, startPoint x: 639, startPoint y: 263, endPoint x: 747, endPoint y: 324, distance: 124.9
click at [639, 264] on span "Proceed with MMUR Auto-Dispensation" at bounding box center [696, 262] width 166 height 11
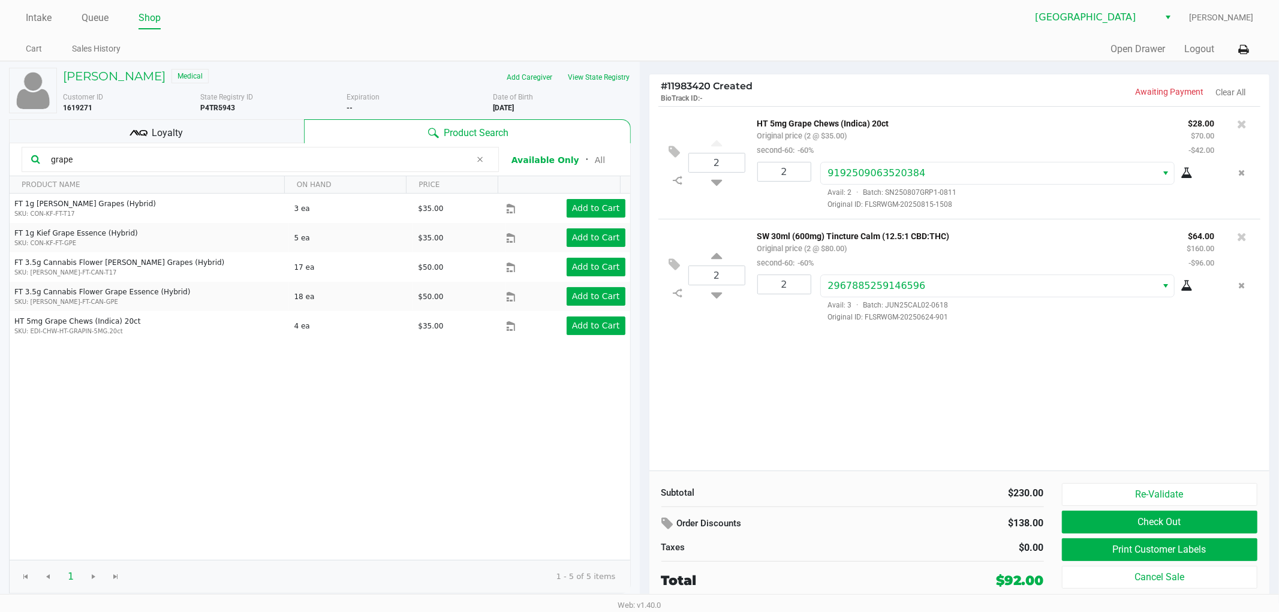
click at [1015, 425] on div "2 HT 5mg Grape Chews (Indica) 20ct Original price (2 @ $35.00) second-60: -60% …" at bounding box center [959, 288] width 621 height 365
click at [1143, 522] on button "Check Out" at bounding box center [1160, 522] width 196 height 23
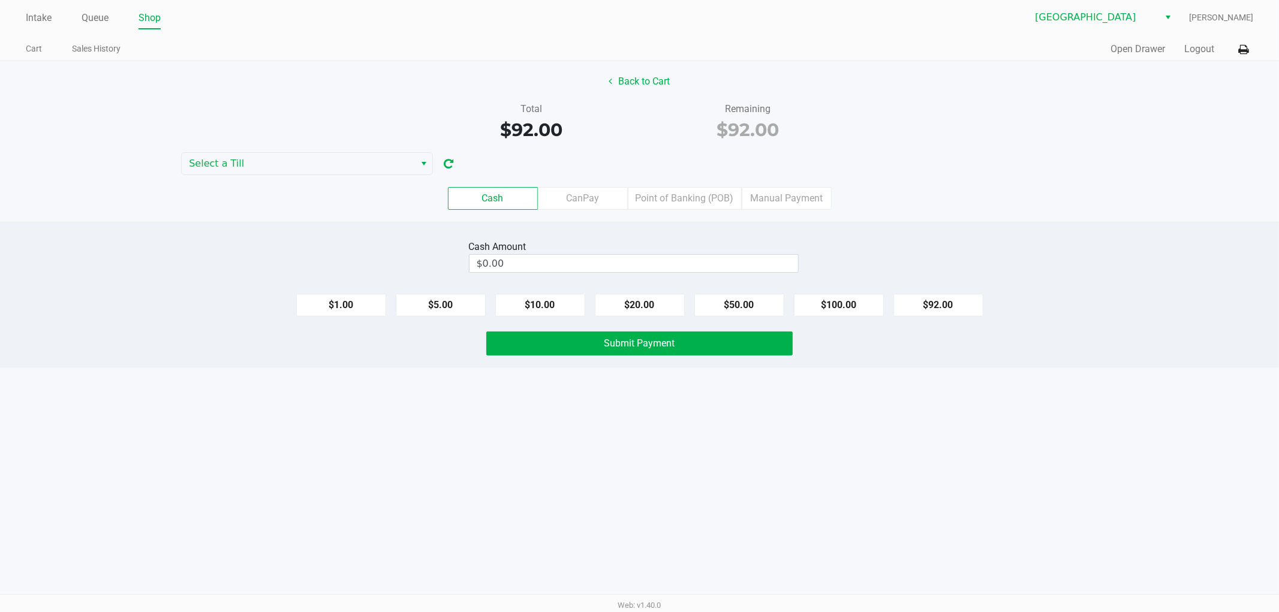
click at [642, 156] on div "Back to Cart Total $92.00 Remaining $92.00 Select a Till Cash CanPay Point of B…" at bounding box center [639, 141] width 1279 height 161
click at [604, 127] on div "$92.00" at bounding box center [531, 129] width 198 height 27
click at [234, 162] on span "Select a Till" at bounding box center [298, 163] width 219 height 14
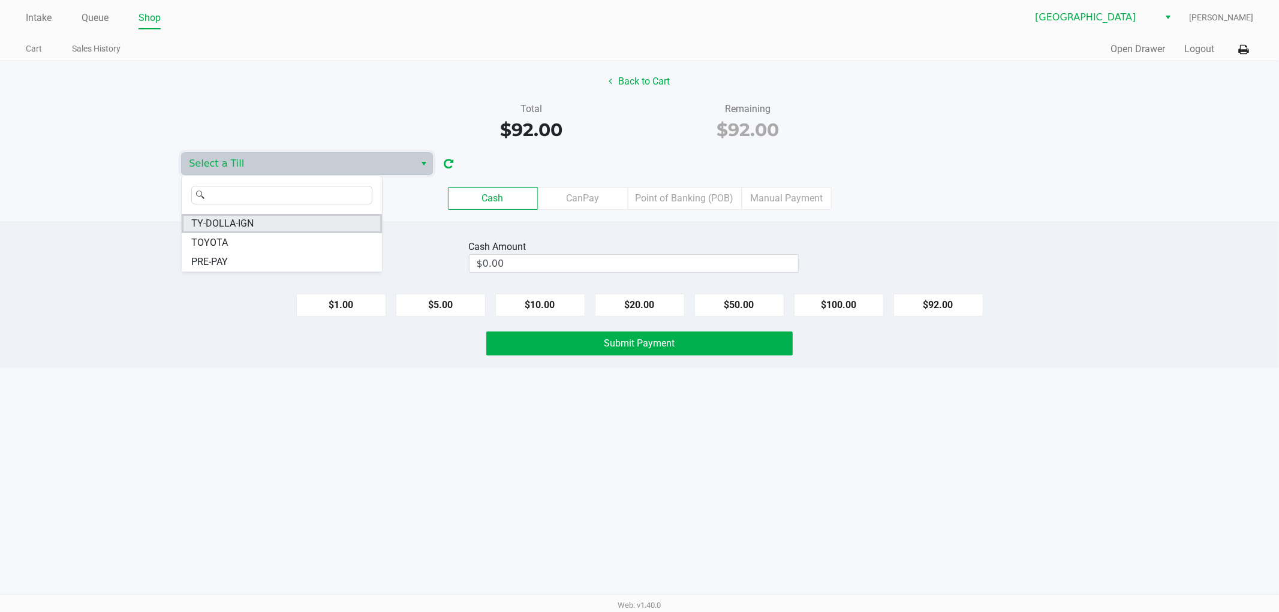
click at [243, 226] on span "TY-DOLLA-IGN" at bounding box center [222, 223] width 62 height 14
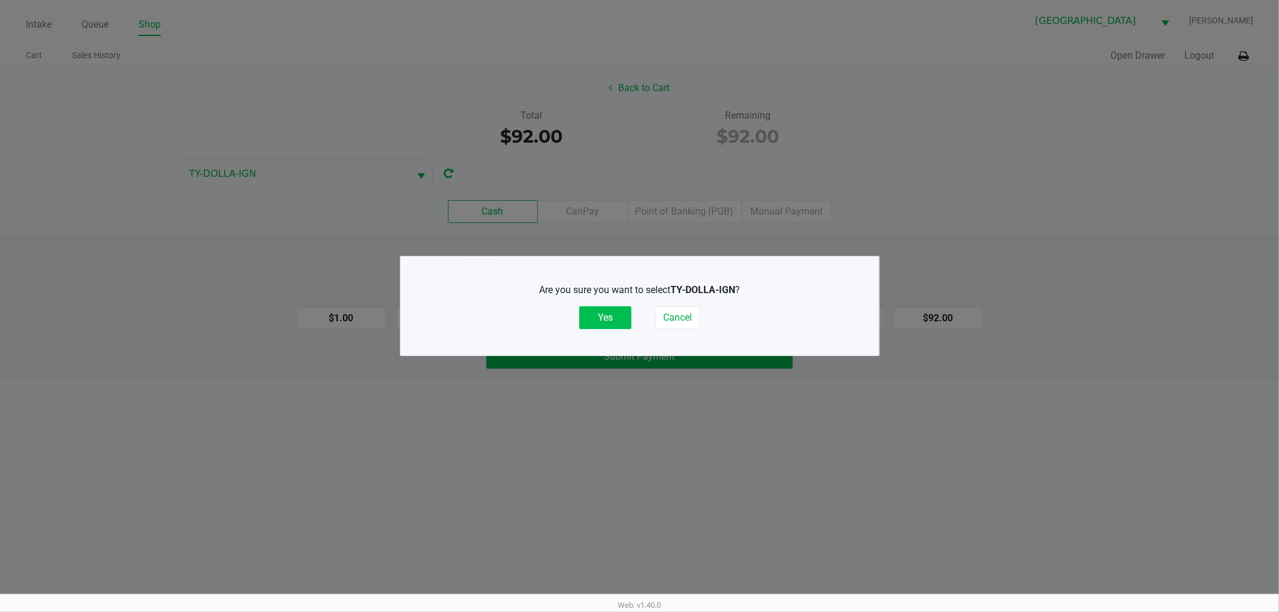
click at [595, 303] on div "Are you sure you want to select TY-DOLLA-IGN ? Yes Cancel" at bounding box center [640, 306] width 430 height 46
click at [595, 317] on button "Yes" at bounding box center [605, 317] width 52 height 23
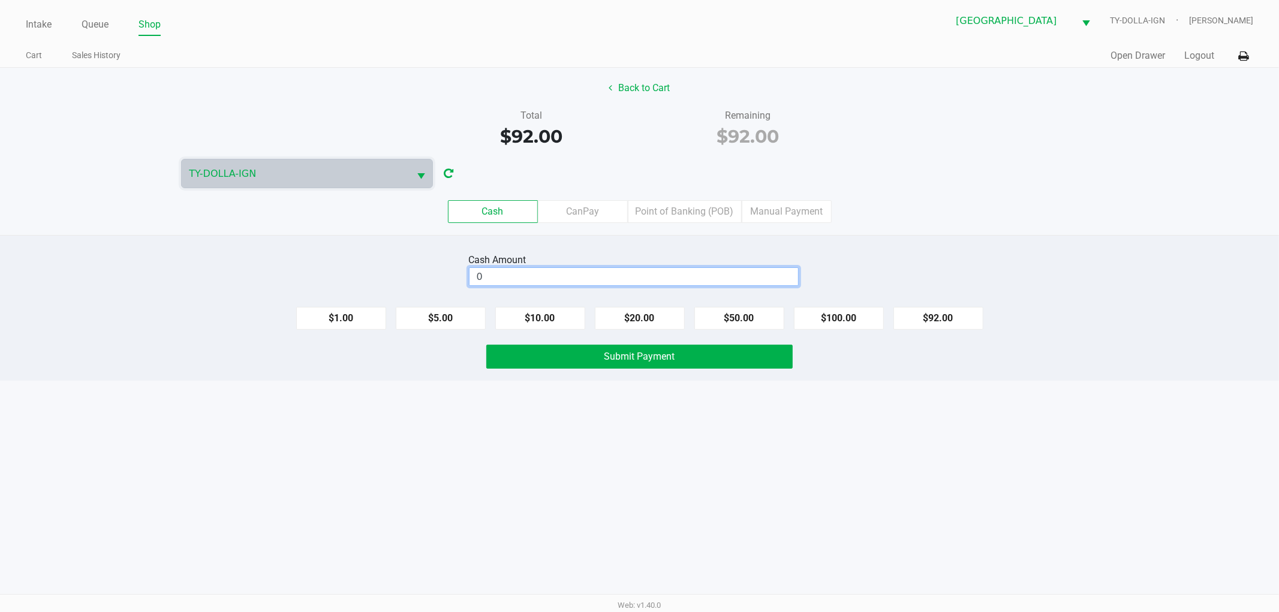
click at [538, 278] on input "0" at bounding box center [633, 276] width 329 height 17
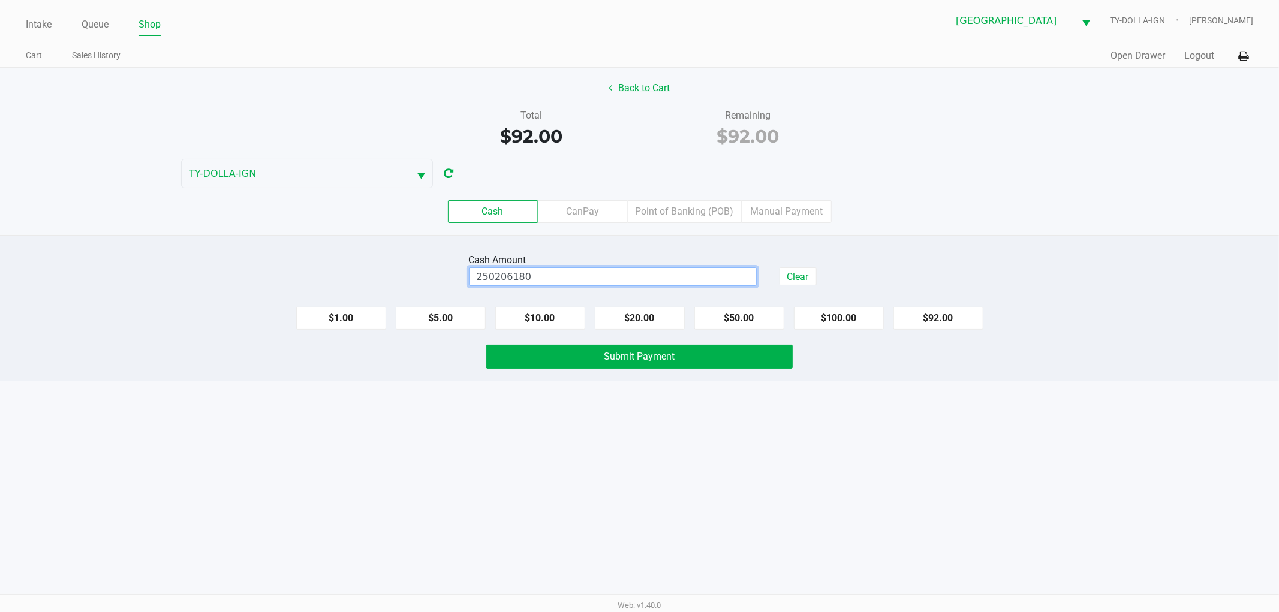
type input "$250,206,180.00"
click at [628, 88] on button "Back to Cart" at bounding box center [639, 88] width 77 height 23
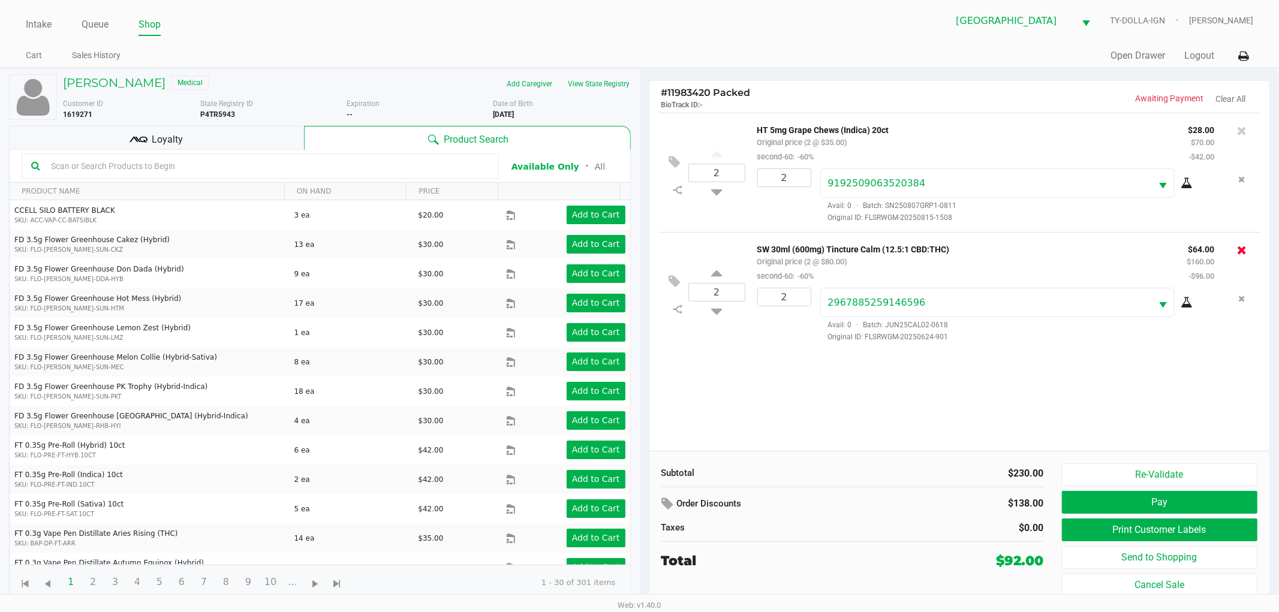
click at [1240, 249] on icon at bounding box center [1242, 250] width 10 height 12
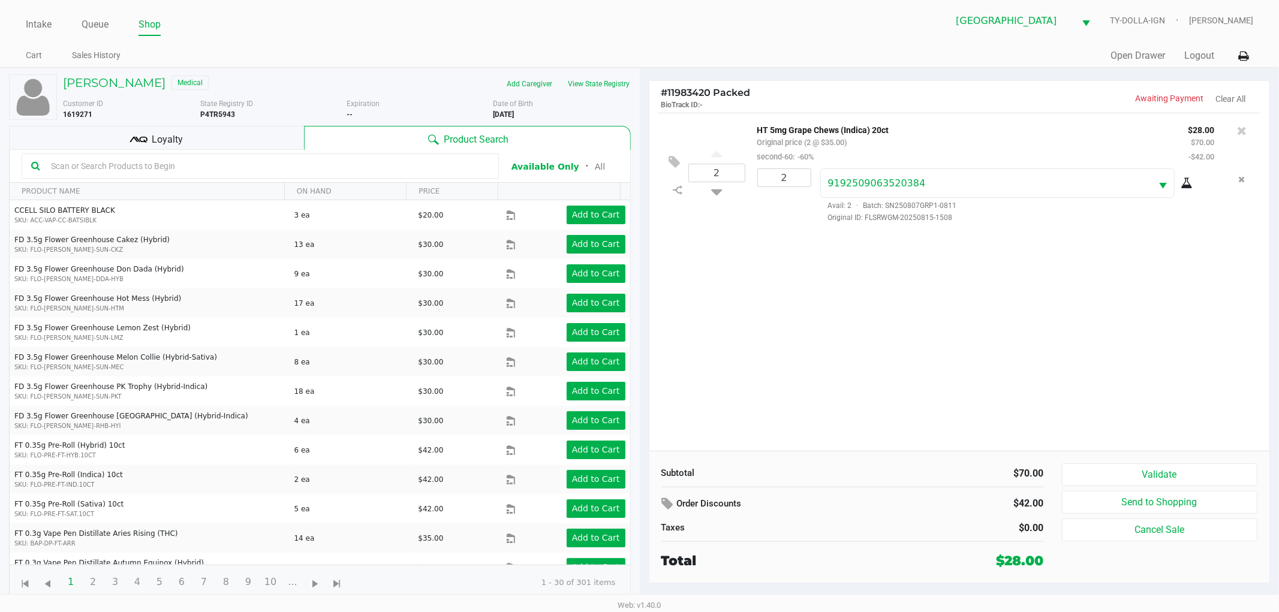
click at [1022, 364] on div "2 HT 5mg Grape Chews (Indica) 20ct Original price (2 @ $35.00) second-60: -60% …" at bounding box center [959, 282] width 621 height 338
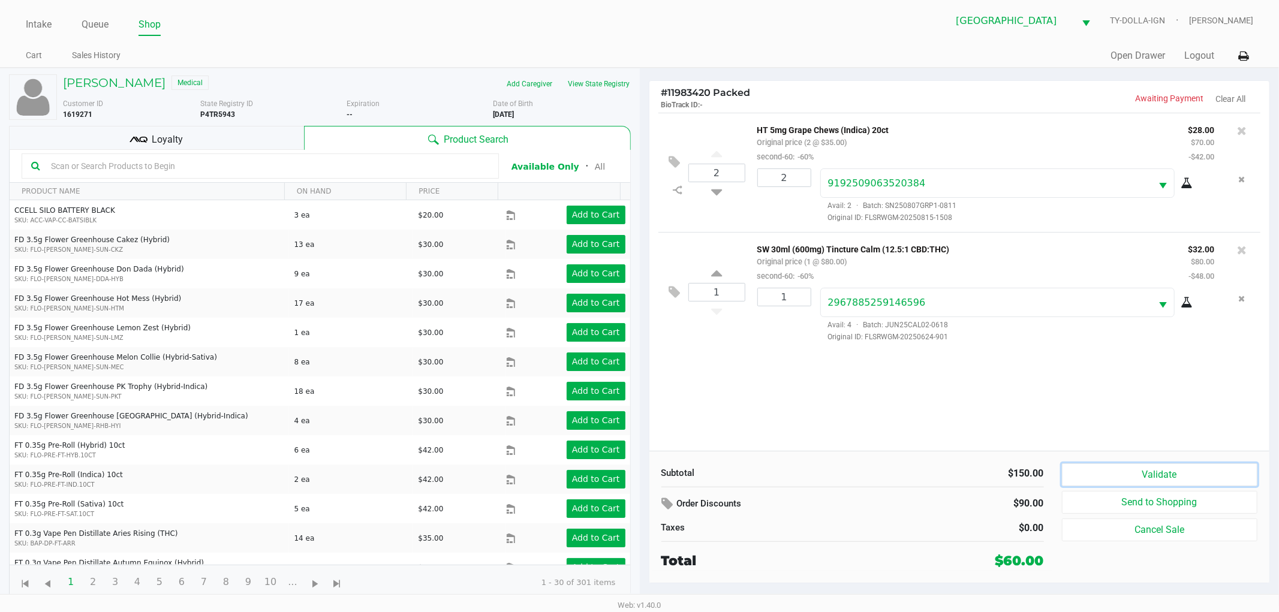
click at [1115, 474] on button "Validate" at bounding box center [1160, 474] width 196 height 23
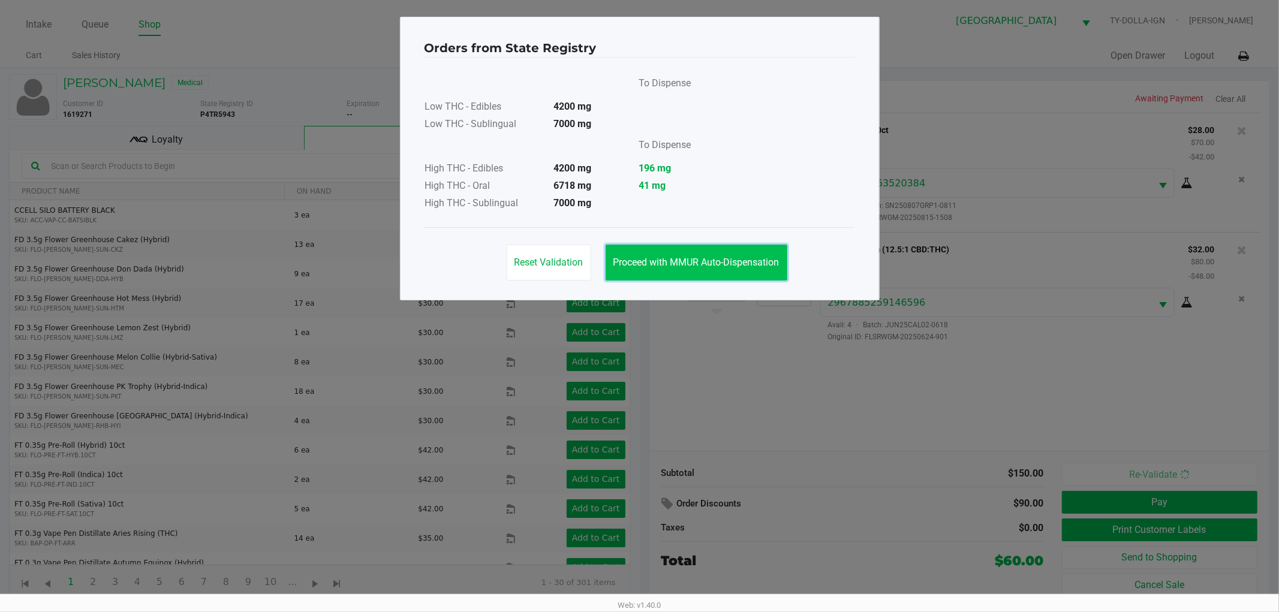
click at [675, 272] on button "Proceed with MMUR Auto-Dispensation" at bounding box center [697, 263] width 182 height 36
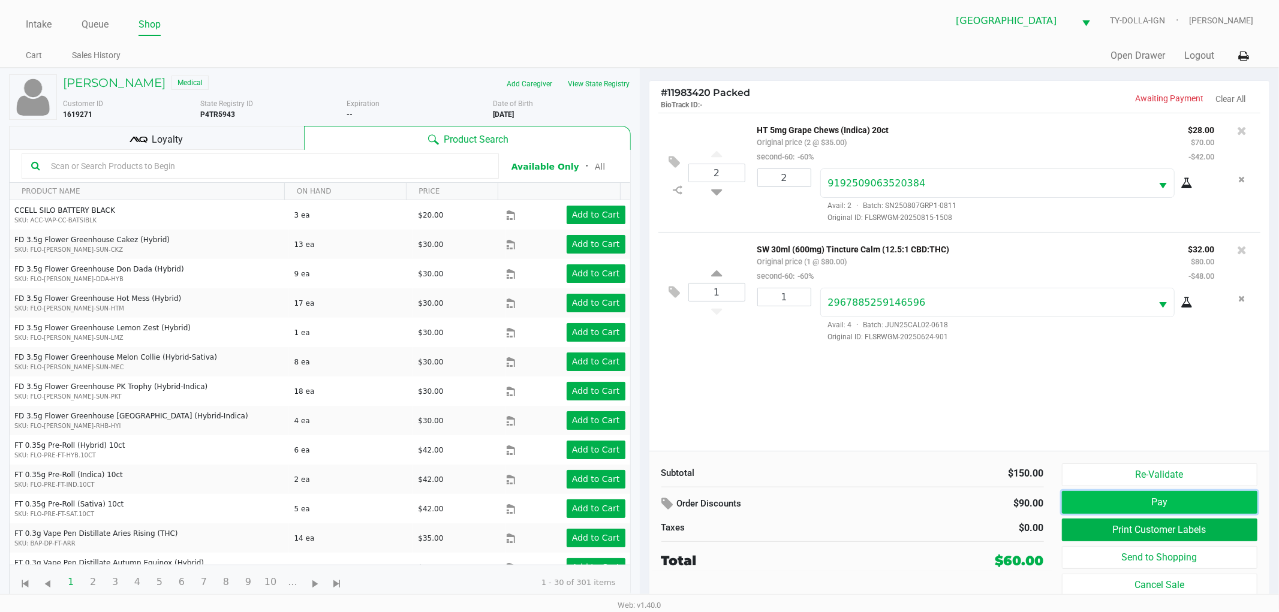
click at [1092, 507] on button "Pay" at bounding box center [1160, 502] width 196 height 23
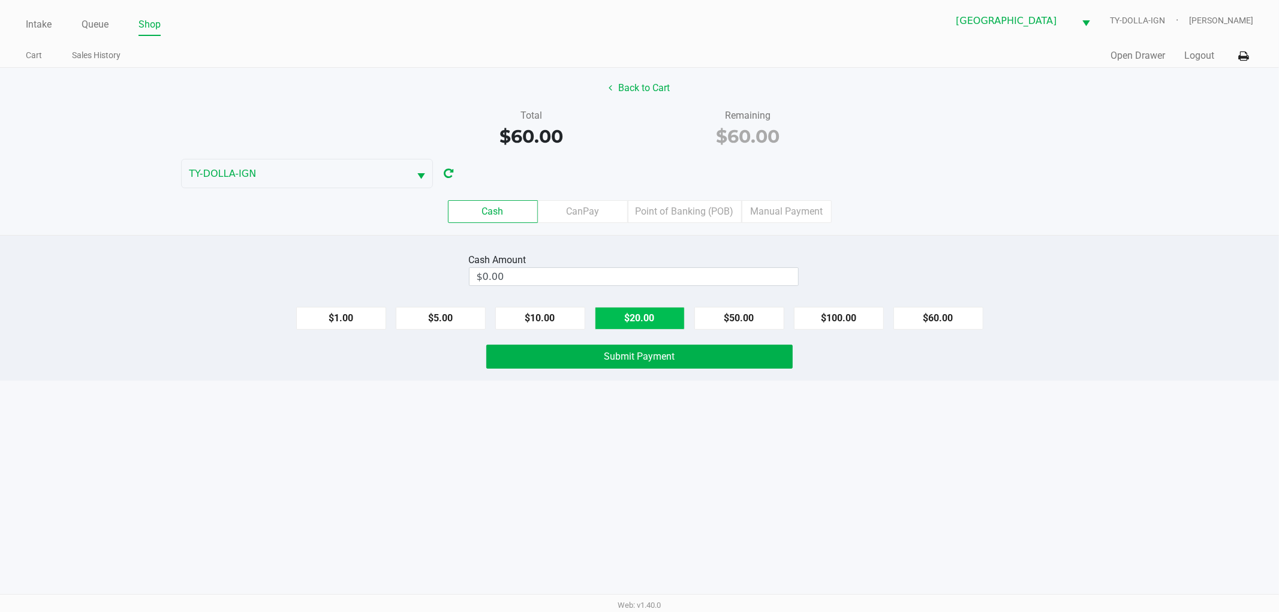
click at [633, 318] on button "$20.00" at bounding box center [640, 318] width 90 height 23
click at [597, 363] on button "Submit Payment" at bounding box center [639, 357] width 306 height 24
click at [643, 320] on button "$20.00" at bounding box center [640, 318] width 90 height 23
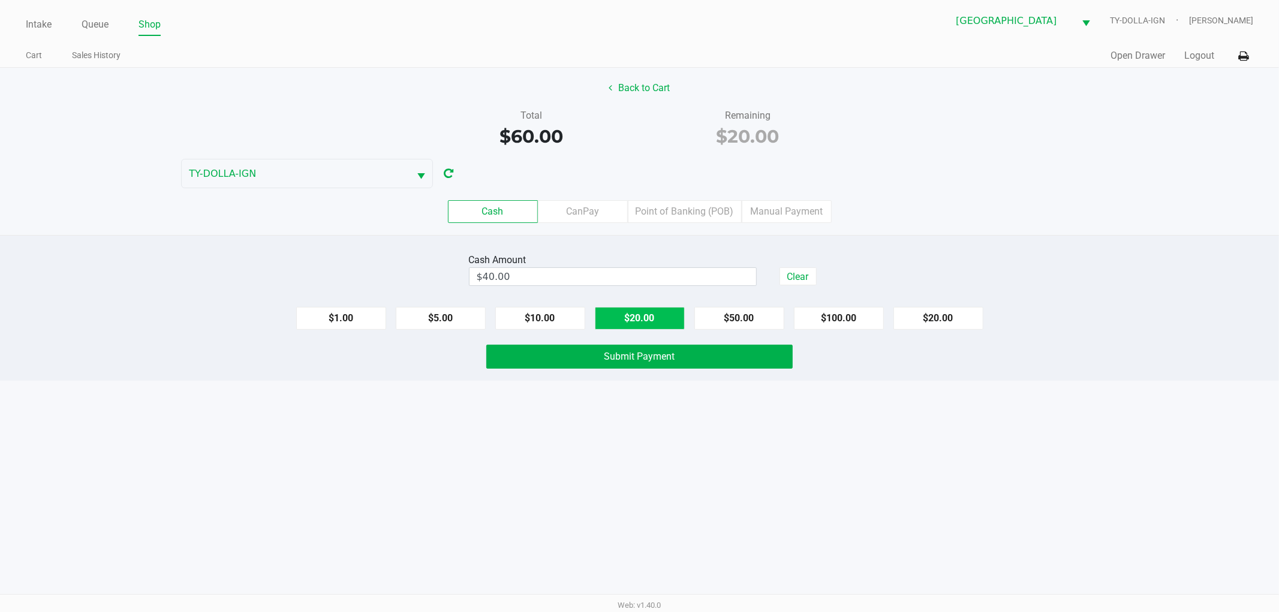
click at [643, 320] on button "$20.00" at bounding box center [640, 318] width 90 height 23
type input "$60.00"
click at [612, 369] on button "Submit Payment" at bounding box center [639, 357] width 306 height 24
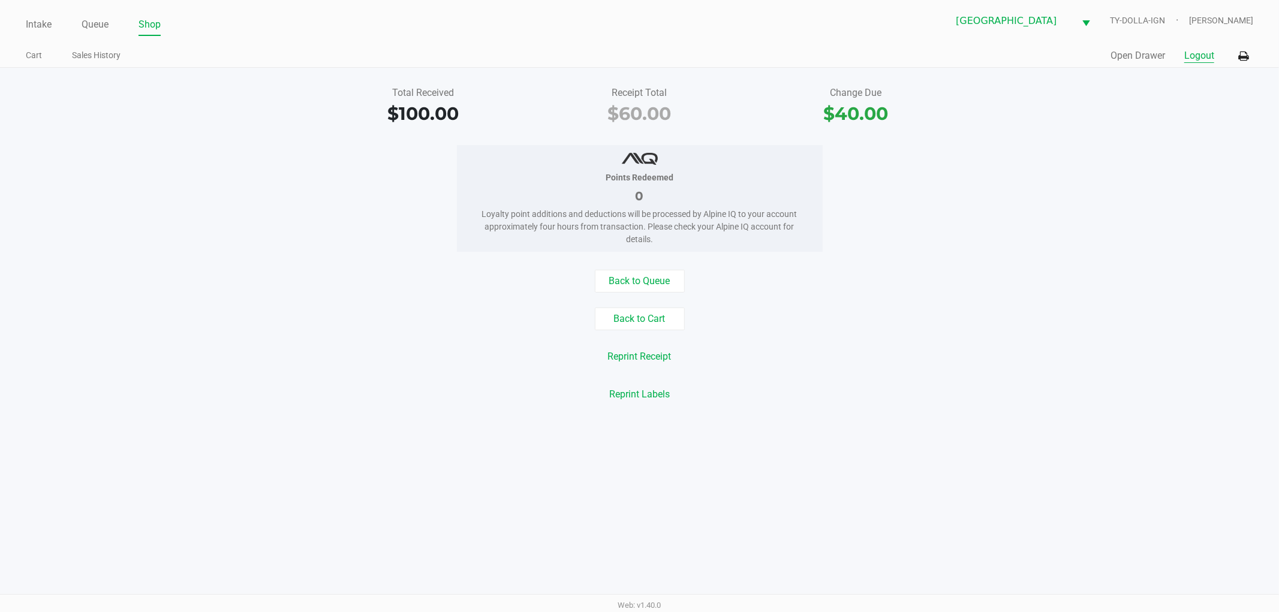
click at [1204, 59] on button "Logout" at bounding box center [1199, 56] width 30 height 14
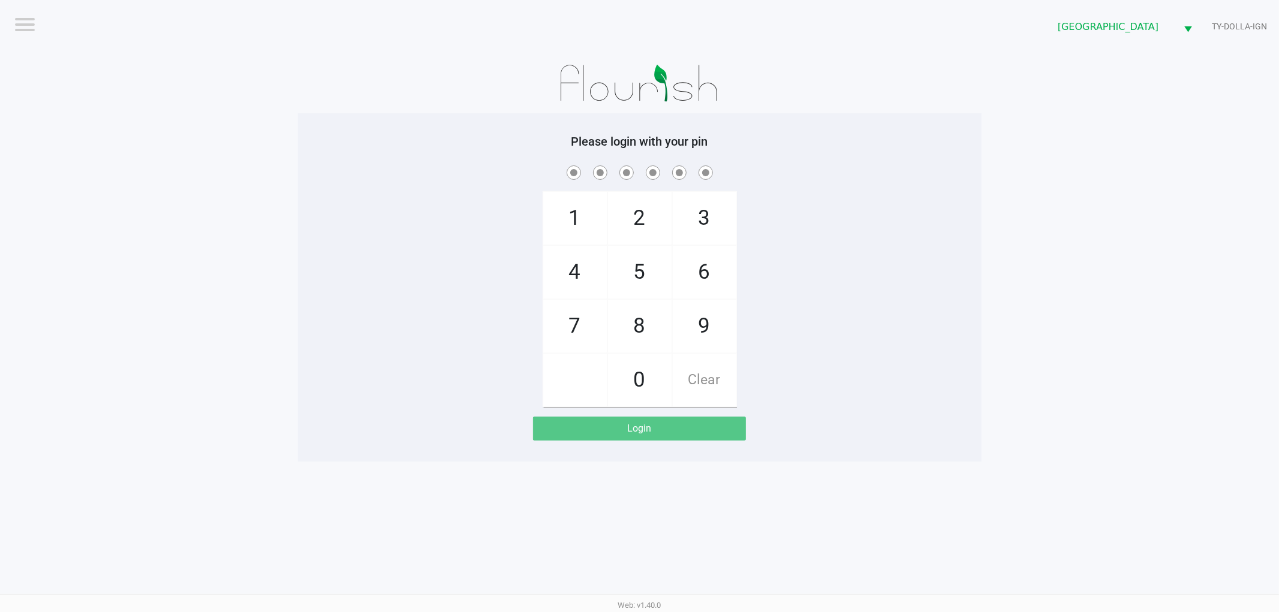
click at [288, 151] on app-pos-login-wrapper "Logout [GEOGRAPHIC_DATA] WC TY-DOLLA-IGN Please login with your pin 1 4 7 2 5 8…" at bounding box center [639, 231] width 1279 height 462
checkbox input "true"
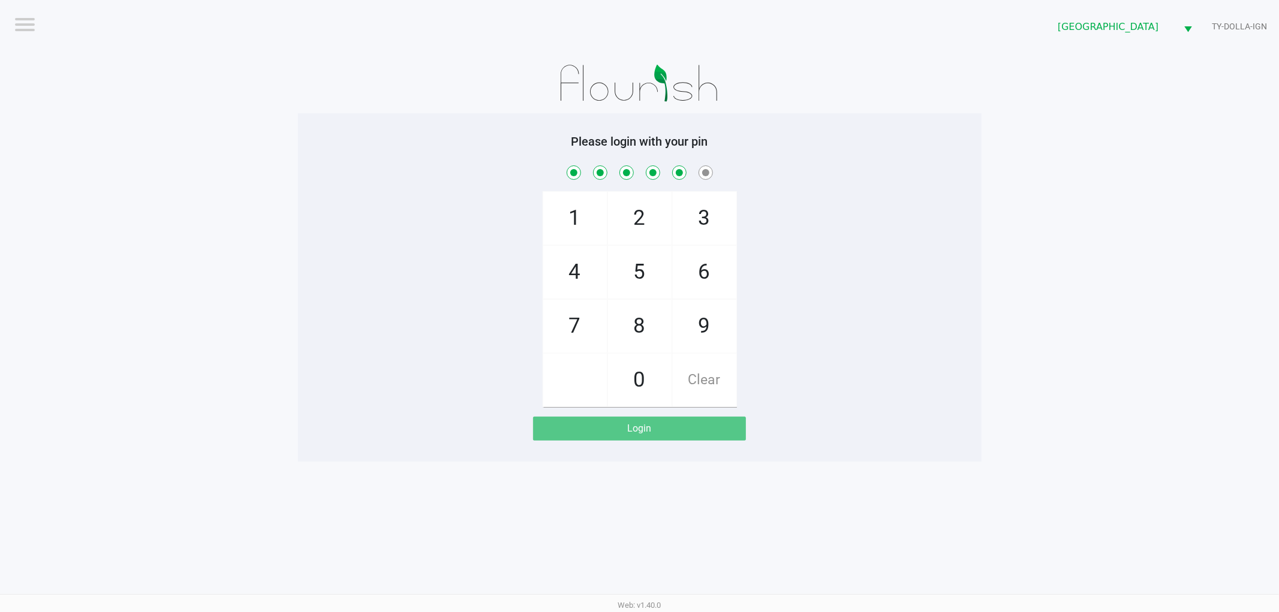
checkbox input "true"
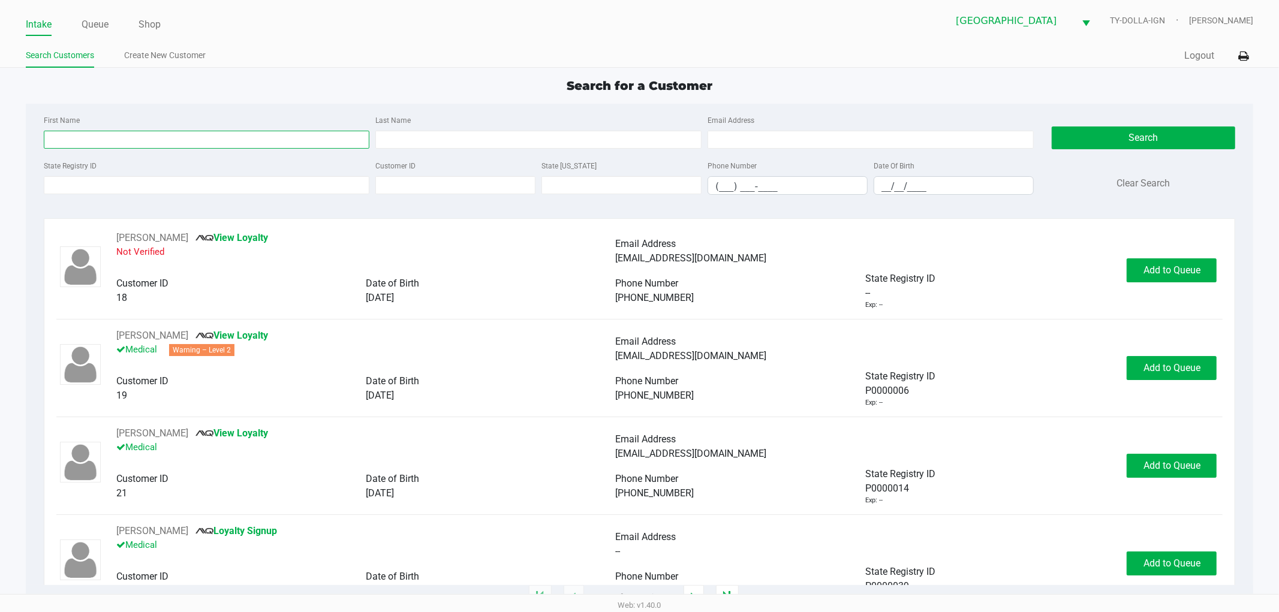
click at [147, 134] on input "First Name" at bounding box center [207, 140] width 326 height 18
type input "[PERSON_NAME]"
type input "o"
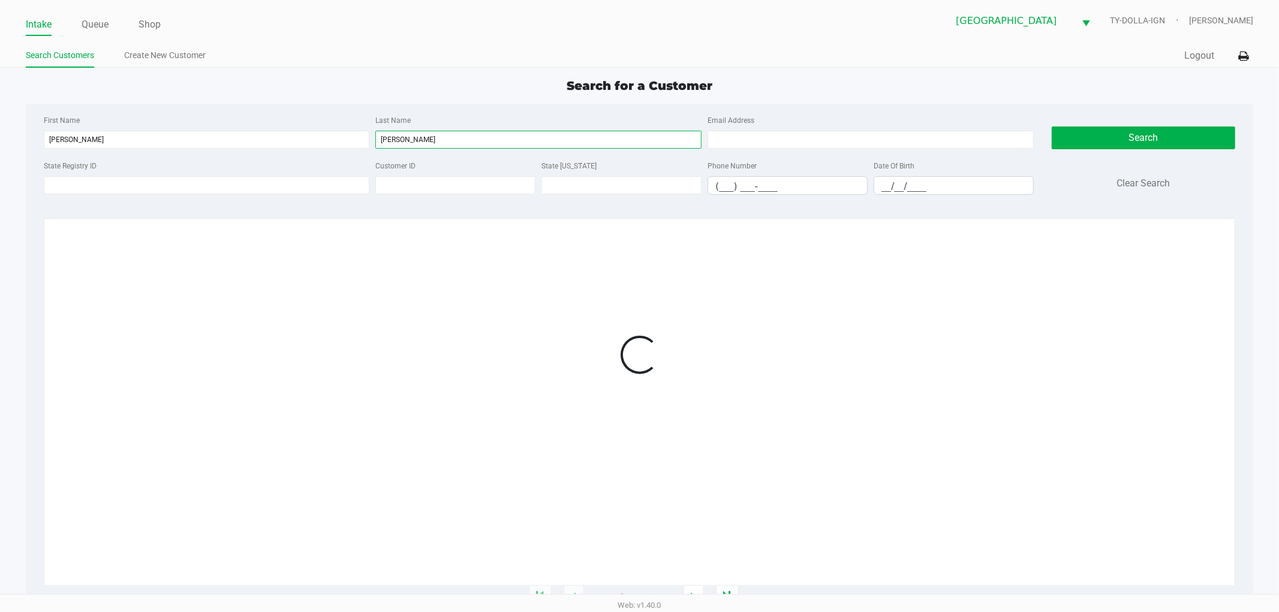
type input "[PERSON_NAME]"
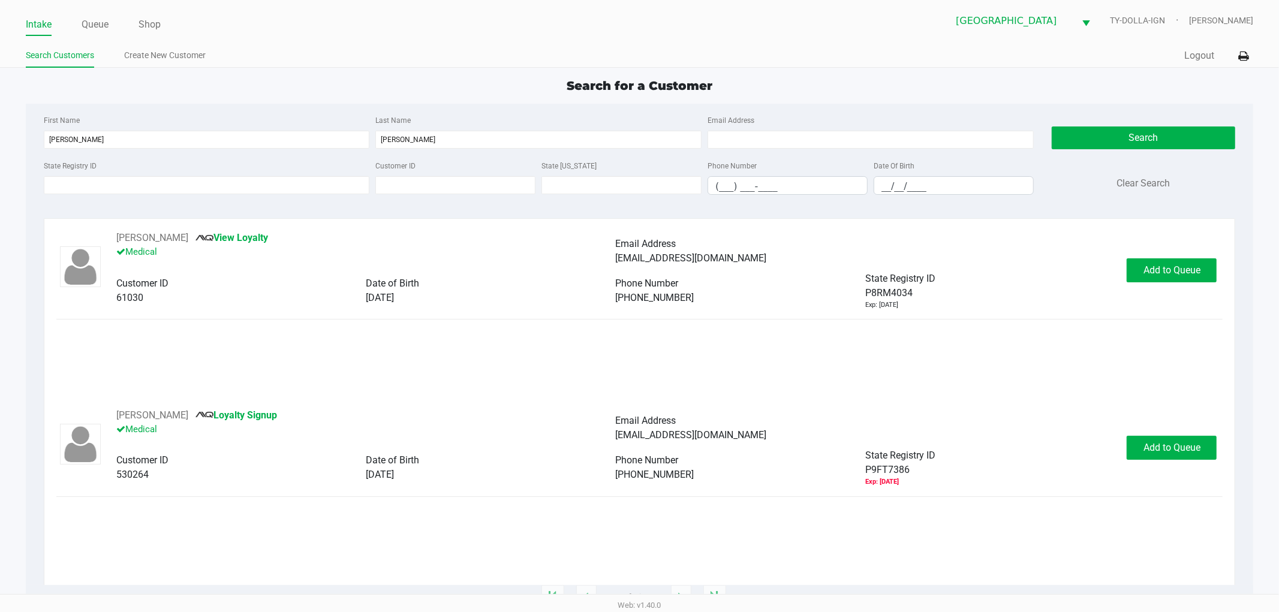
click at [712, 379] on div "[PERSON_NAME] View Loyalty Medical Email Address [EMAIL_ADDRESS][DOMAIN_NAME] C…" at bounding box center [639, 319] width 1167 height 177
click at [1173, 267] on span "Add to Queue" at bounding box center [1171, 269] width 57 height 11
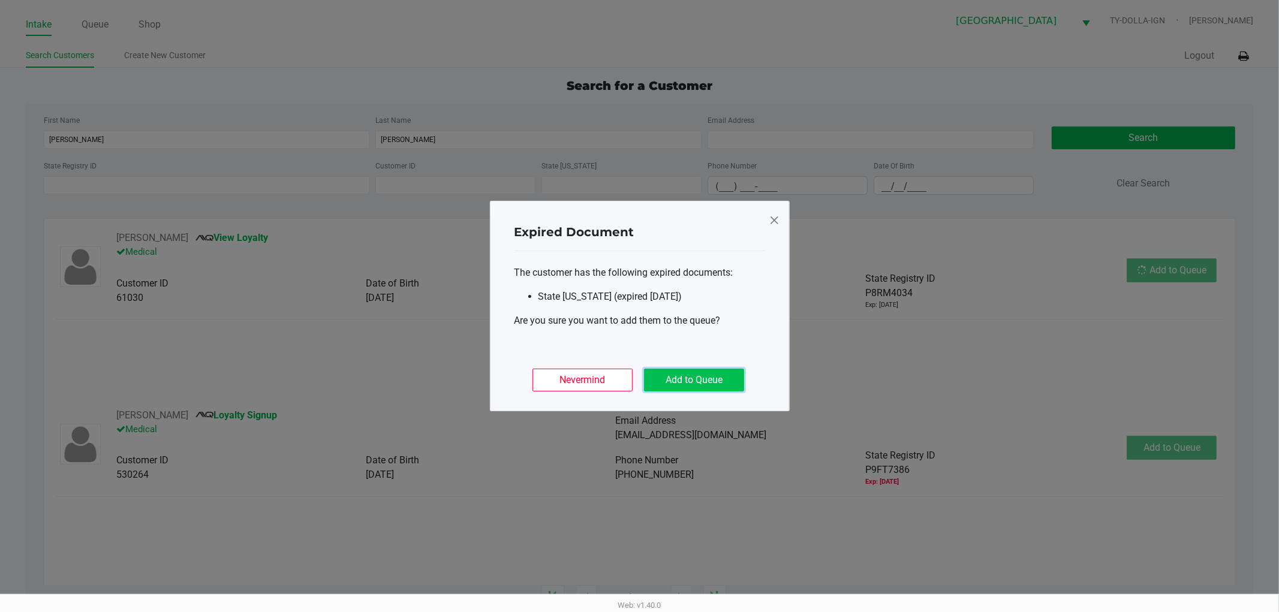
click at [716, 375] on button "Add to Queue" at bounding box center [694, 380] width 100 height 23
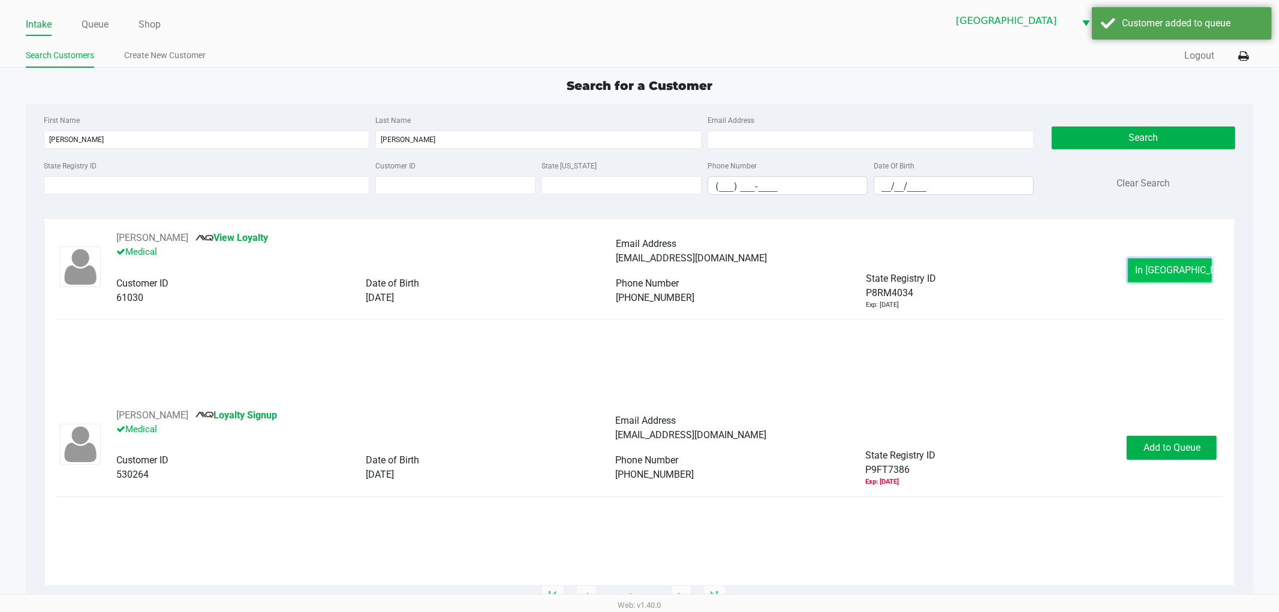
click at [1152, 272] on span "In [GEOGRAPHIC_DATA]" at bounding box center [1186, 269] width 101 height 11
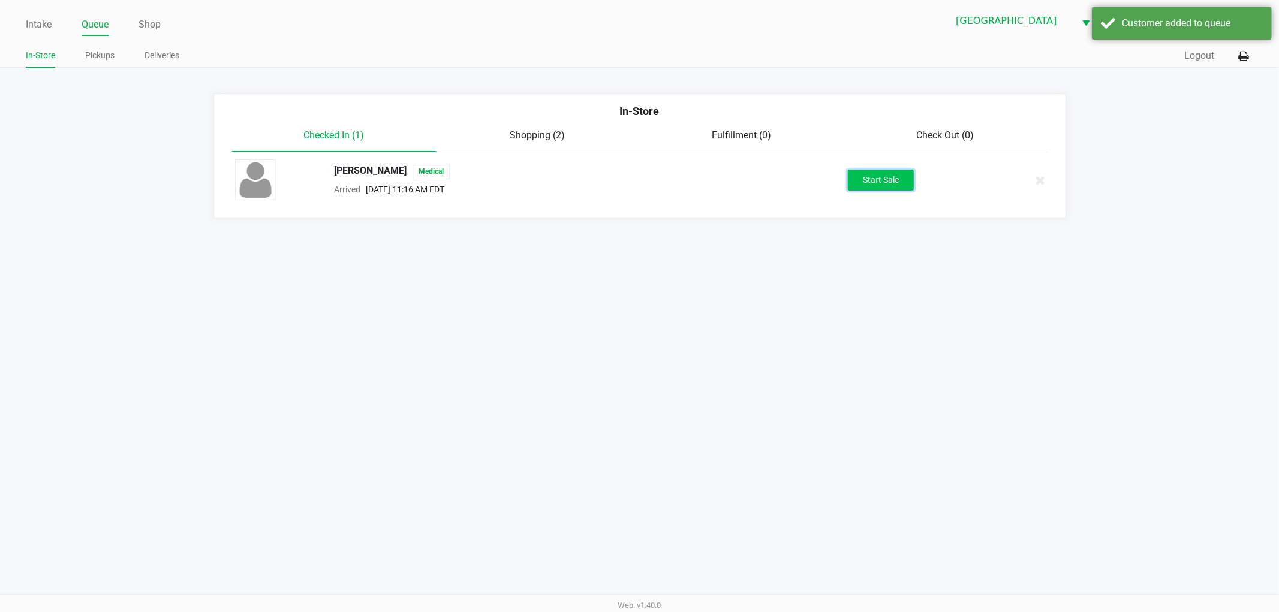
click at [887, 187] on button "Start Sale" at bounding box center [881, 180] width 66 height 21
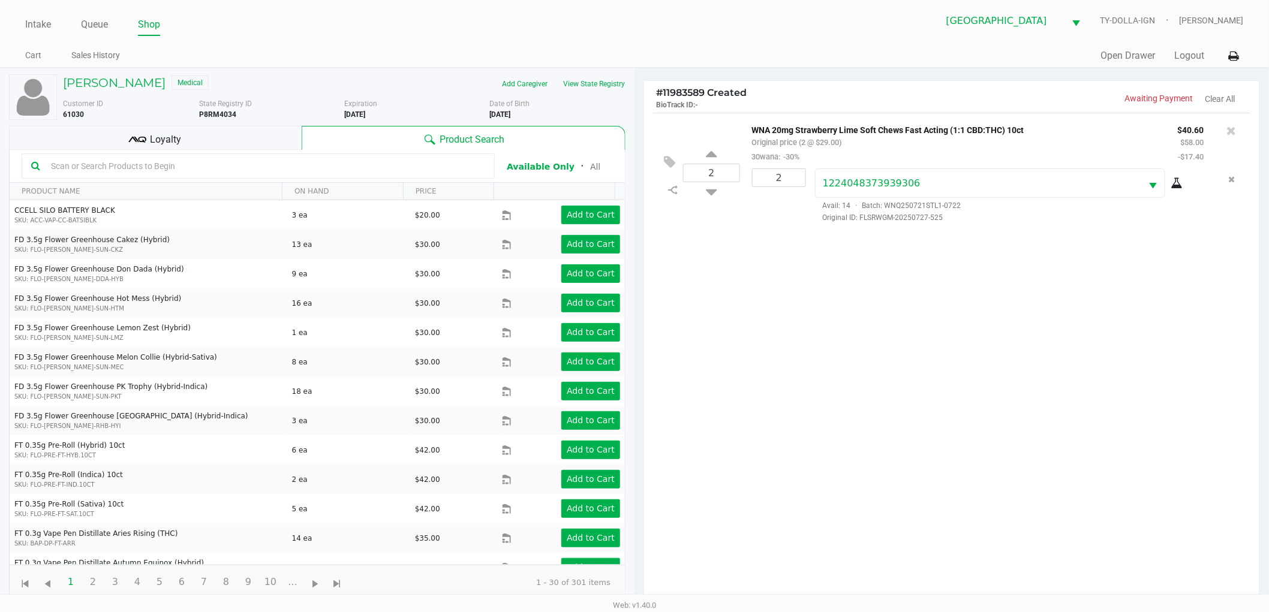
click at [872, 343] on div "2 WNA 20mg Strawberry Lime Soft Chews Fast Acting (1:1 CBD:THC) 10ct Original p…" at bounding box center [951, 361] width 615 height 496
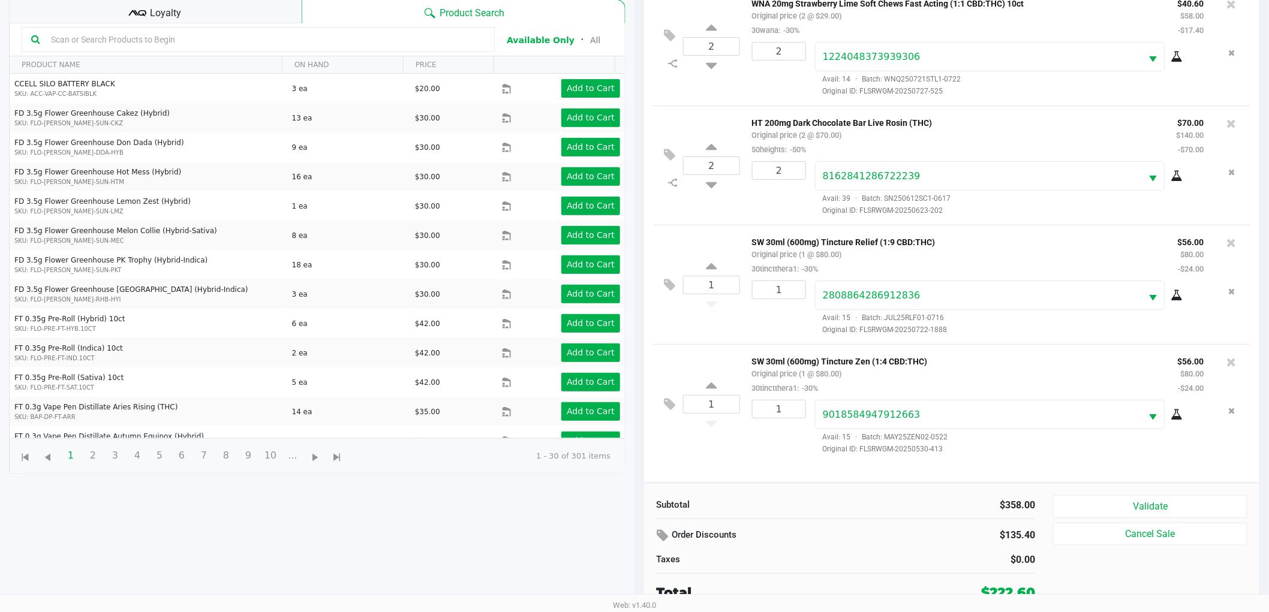
scroll to position [130, 0]
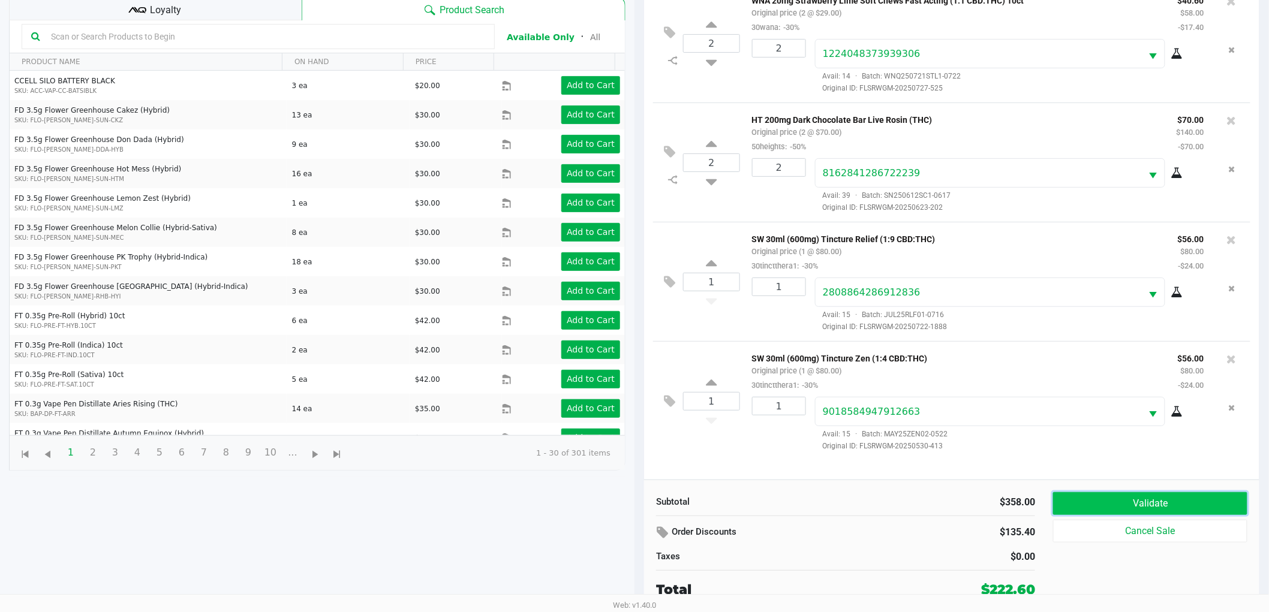
click at [1083, 508] on button "Validate" at bounding box center [1150, 503] width 194 height 23
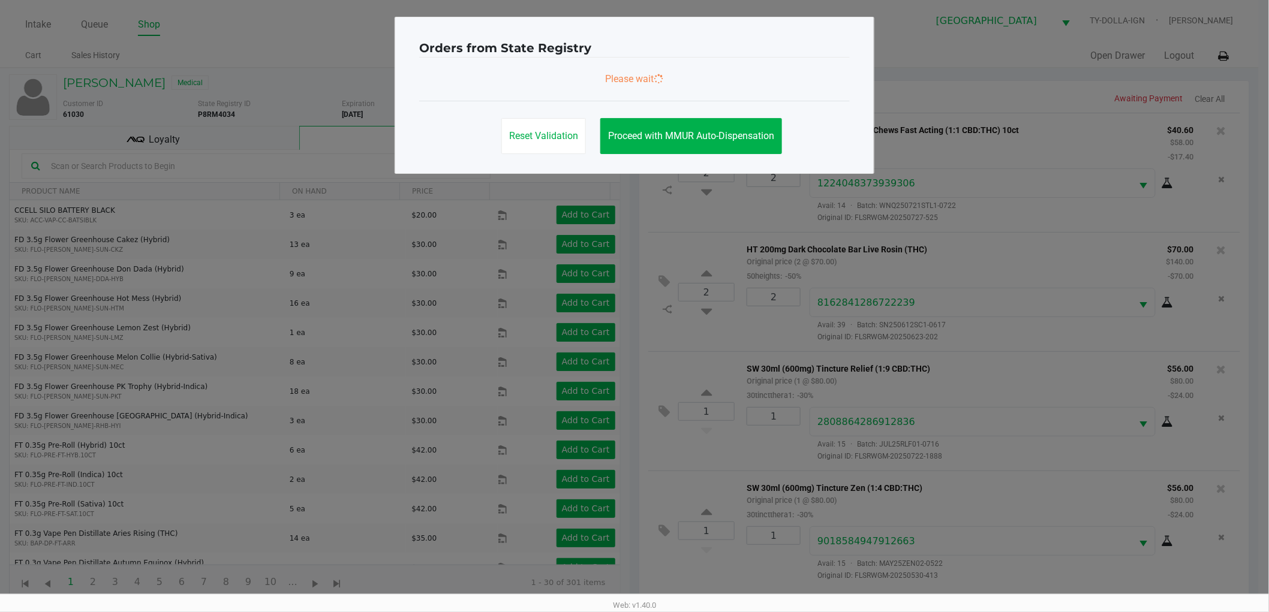
scroll to position [0, 0]
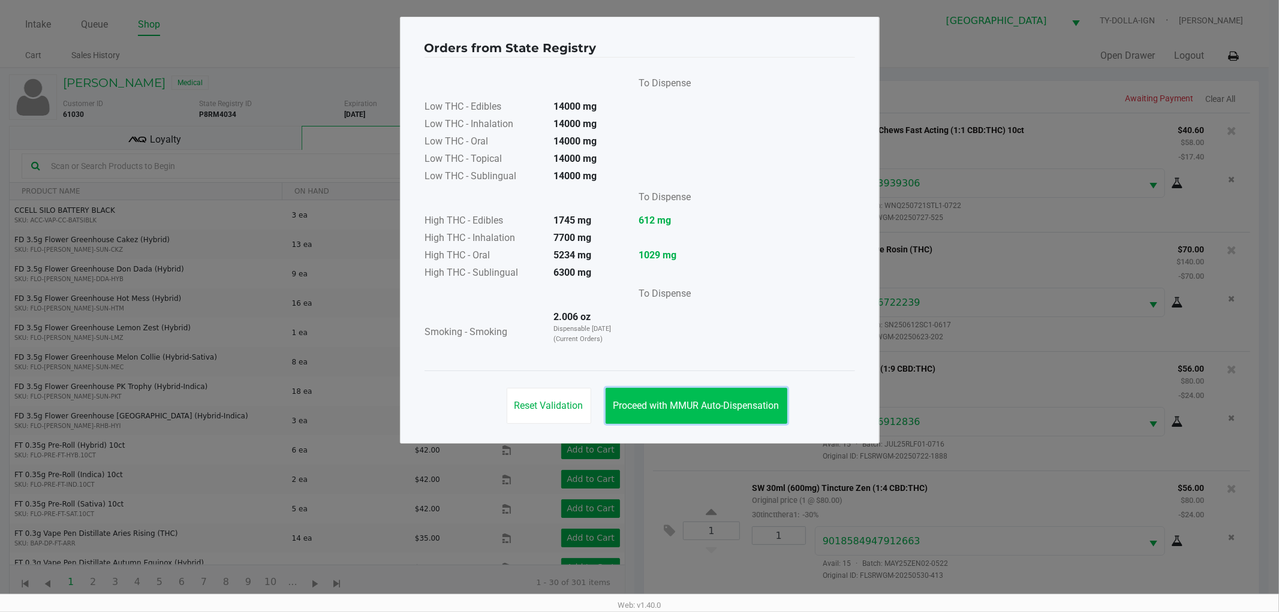
click at [696, 405] on span "Proceed with MMUR Auto-Dispensation" at bounding box center [696, 405] width 166 height 11
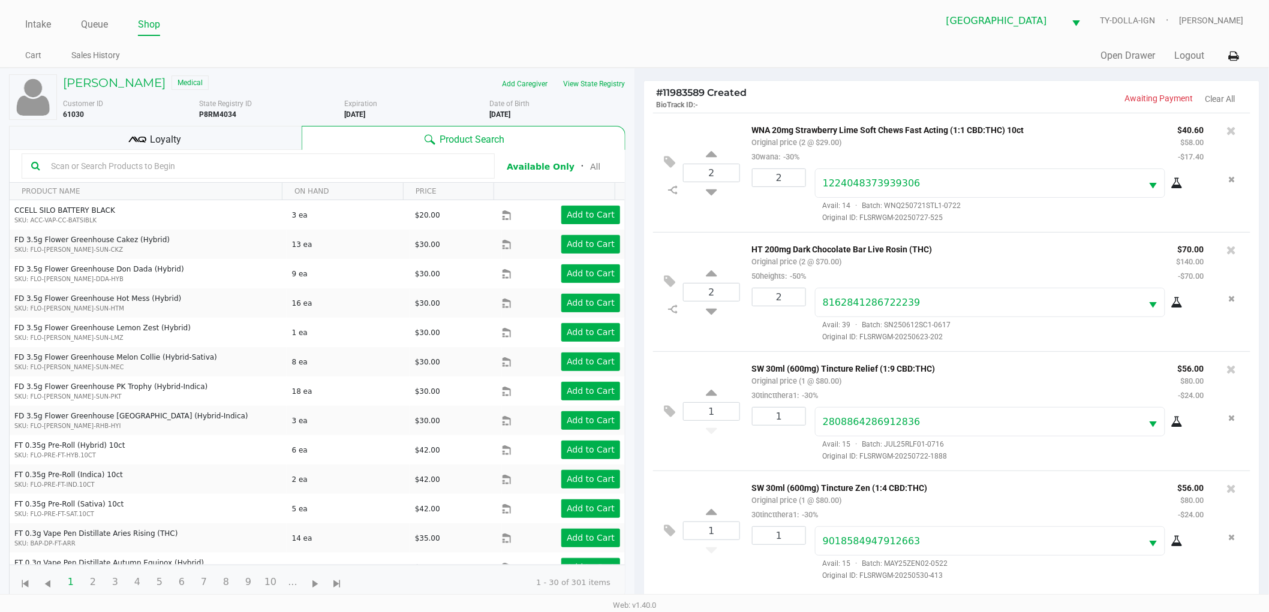
click at [206, 127] on div "Loyalty" at bounding box center [155, 138] width 293 height 24
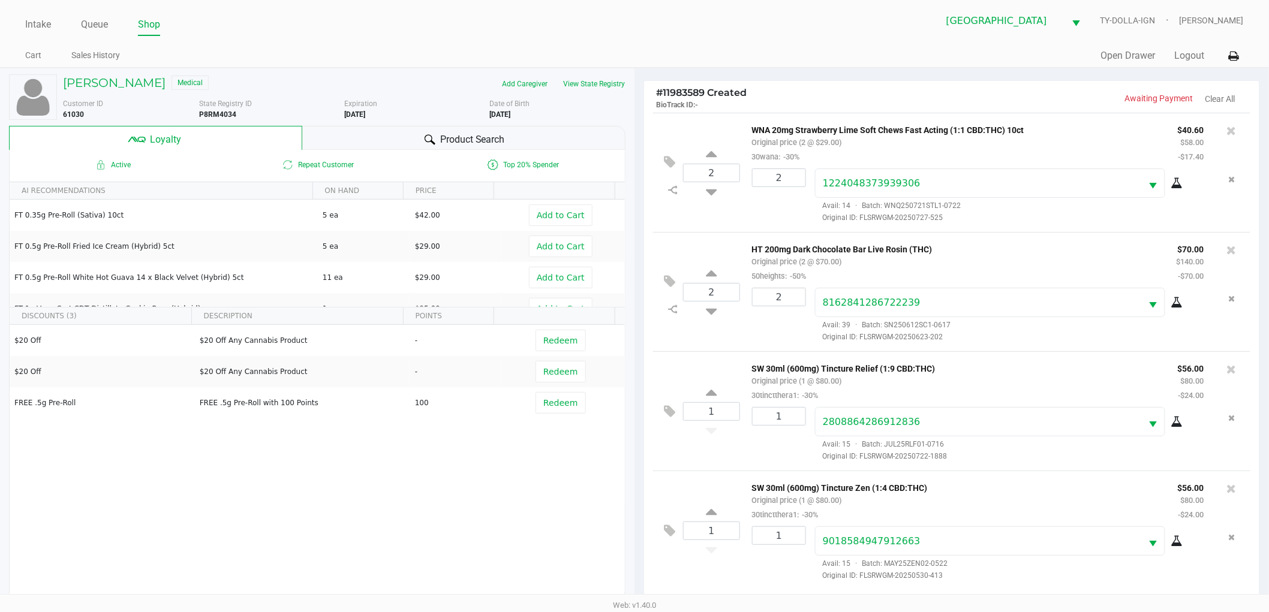
click at [273, 484] on div "$20 Off $20 Off Any Cannabis Product - Redeem $20 Off $20 Off Any Cannabis Prod…" at bounding box center [317, 415] width 615 height 180
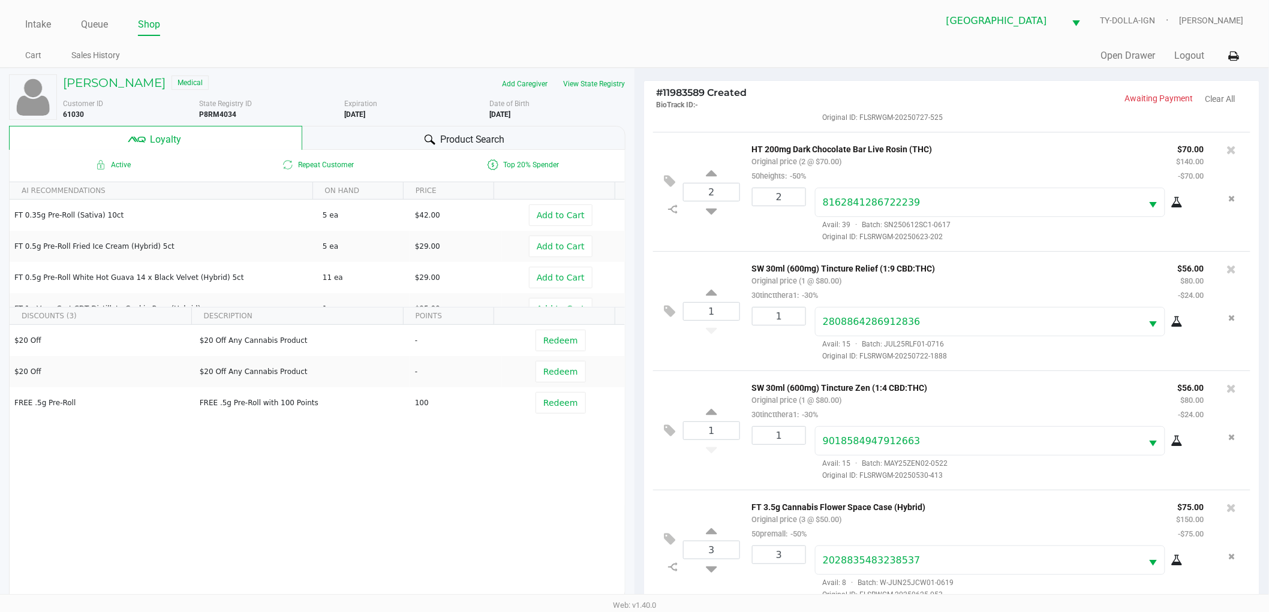
click at [372, 546] on div "Active Repeat Customer Top 20% Spender AI RECOMMENDATIONS ON HAND PRICE FT 0.35…" at bounding box center [317, 375] width 616 height 450
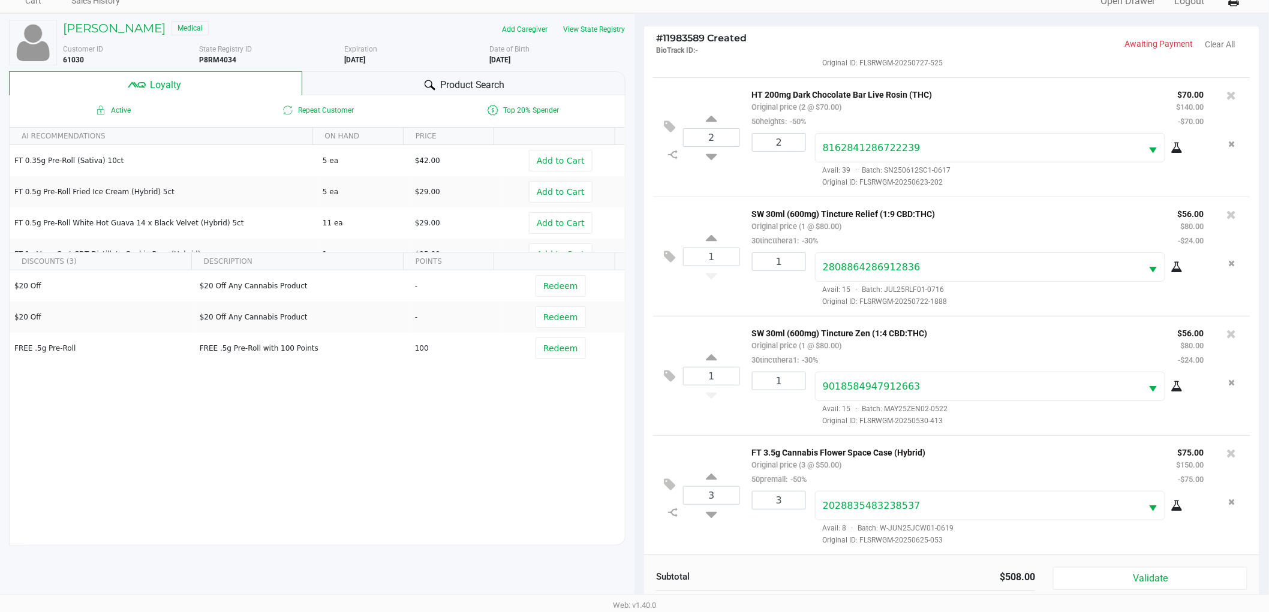
scroll to position [144, 0]
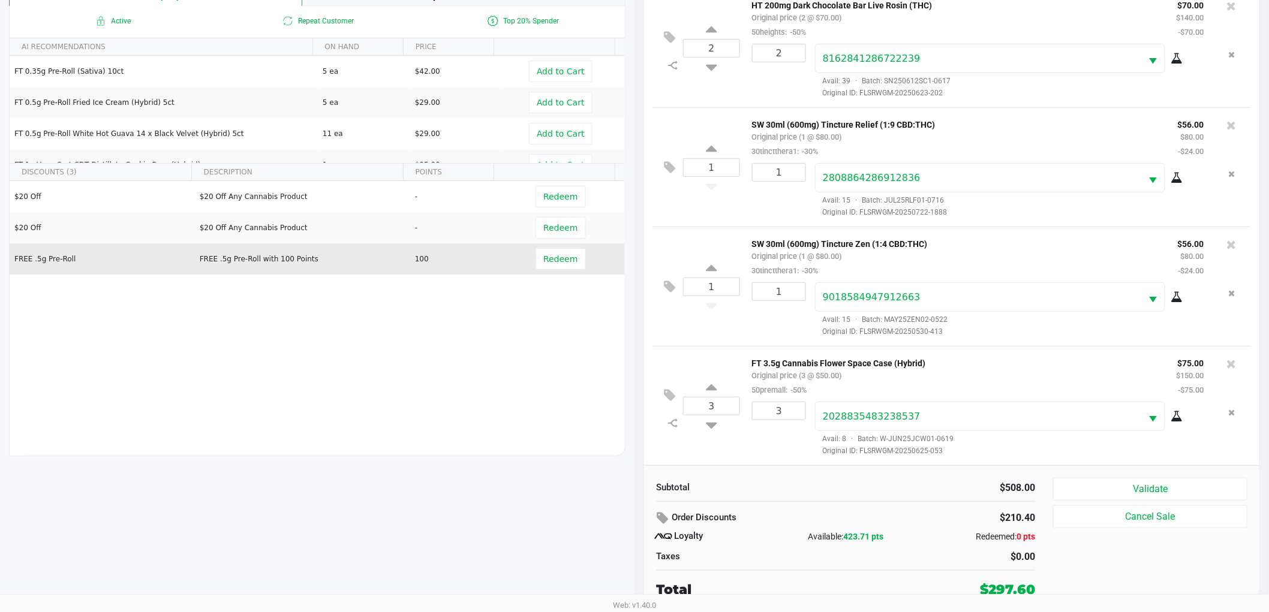
click at [325, 270] on td "FREE .5g Pre-Roll with 100 Points" at bounding box center [301, 258] width 215 height 31
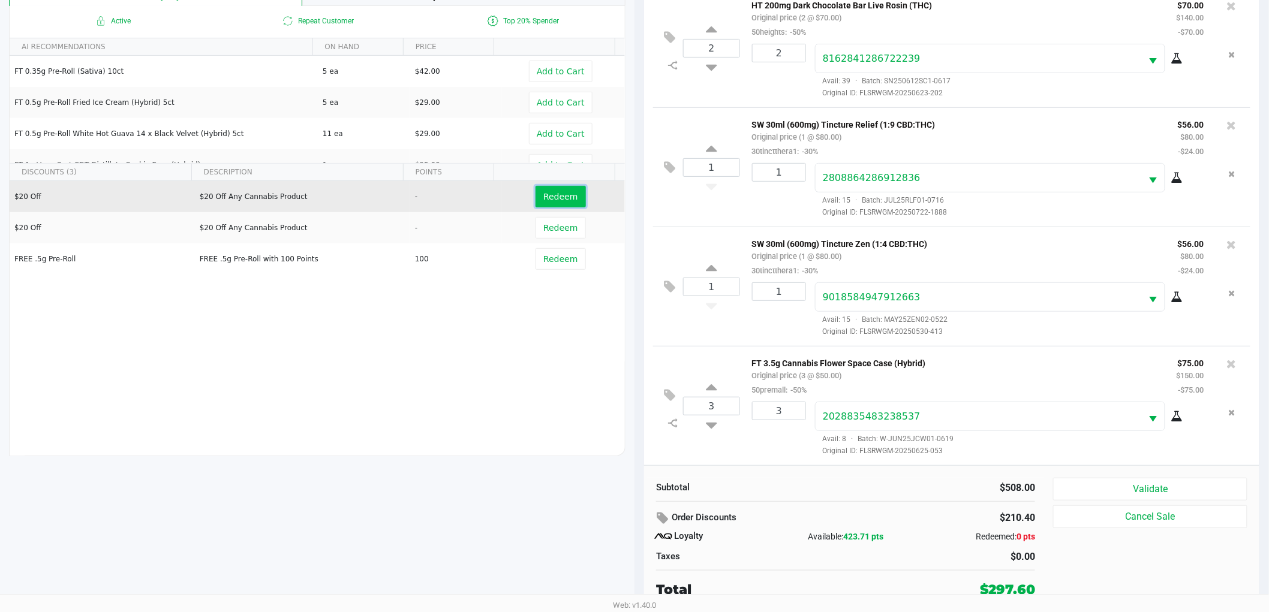
click at [556, 197] on span "Redeem" at bounding box center [560, 197] width 34 height 10
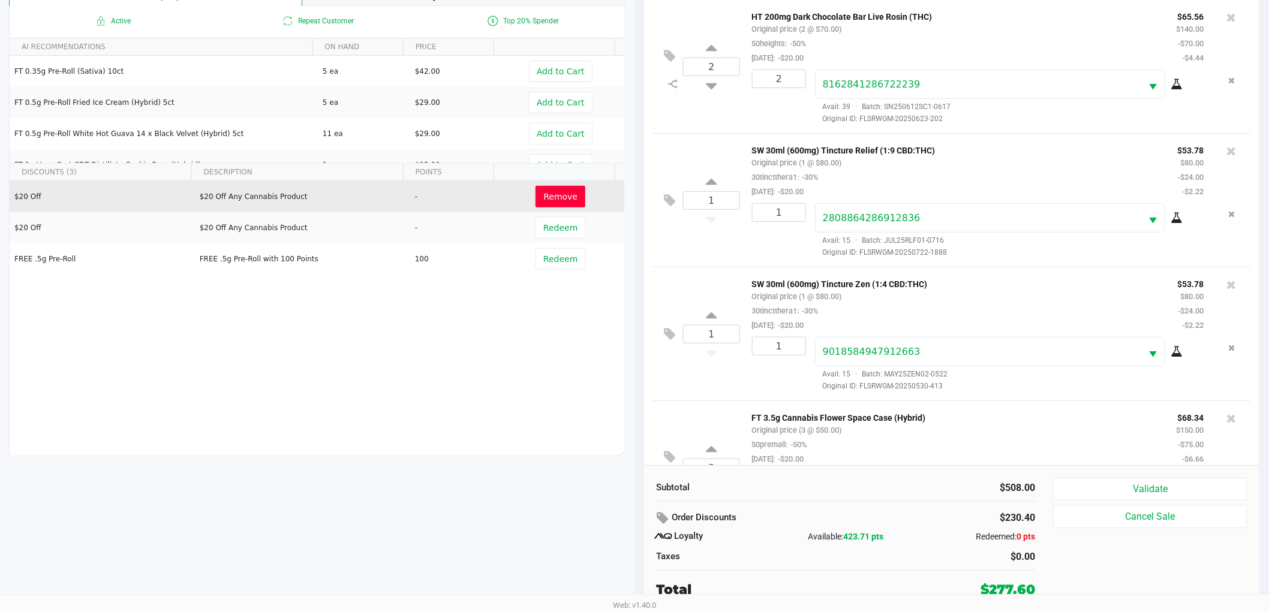
scroll to position [175, 0]
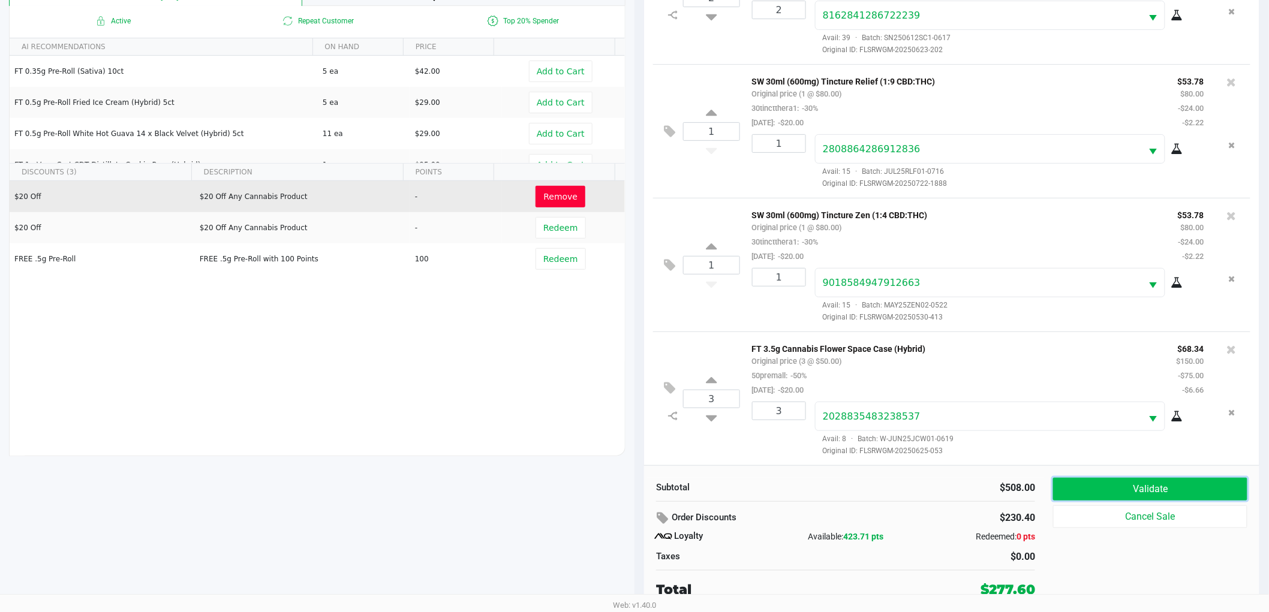
click at [1117, 484] on button "Validate" at bounding box center [1150, 489] width 194 height 23
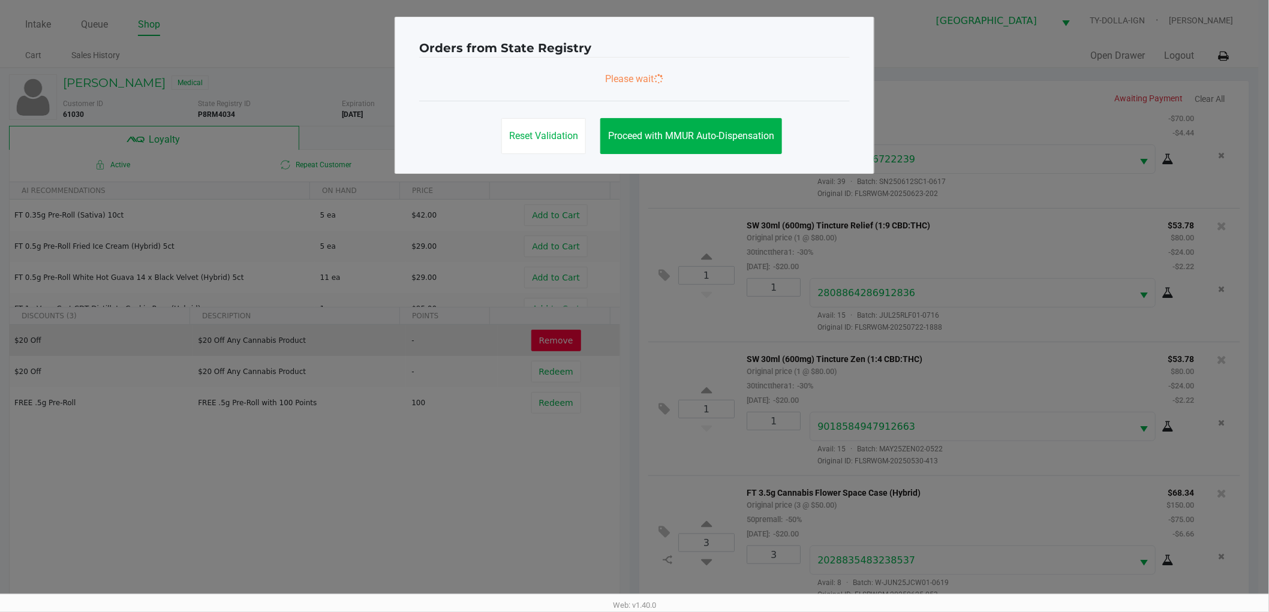
scroll to position [0, 0]
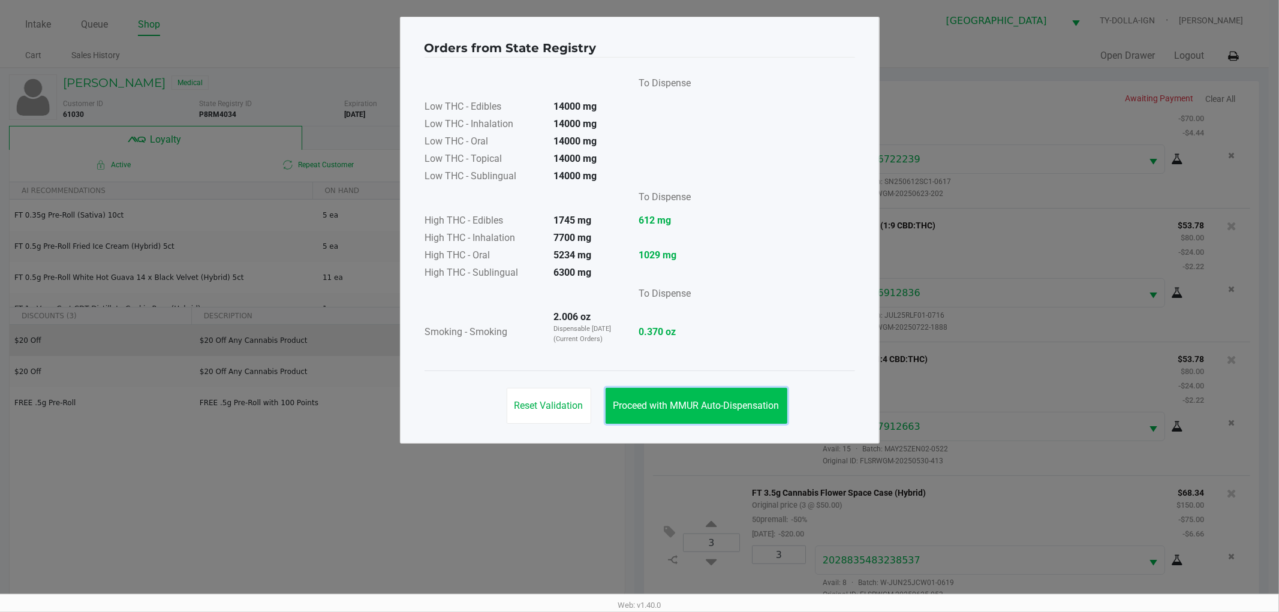
click at [675, 390] on button "Proceed with MMUR Auto-Dispensation" at bounding box center [697, 406] width 182 height 36
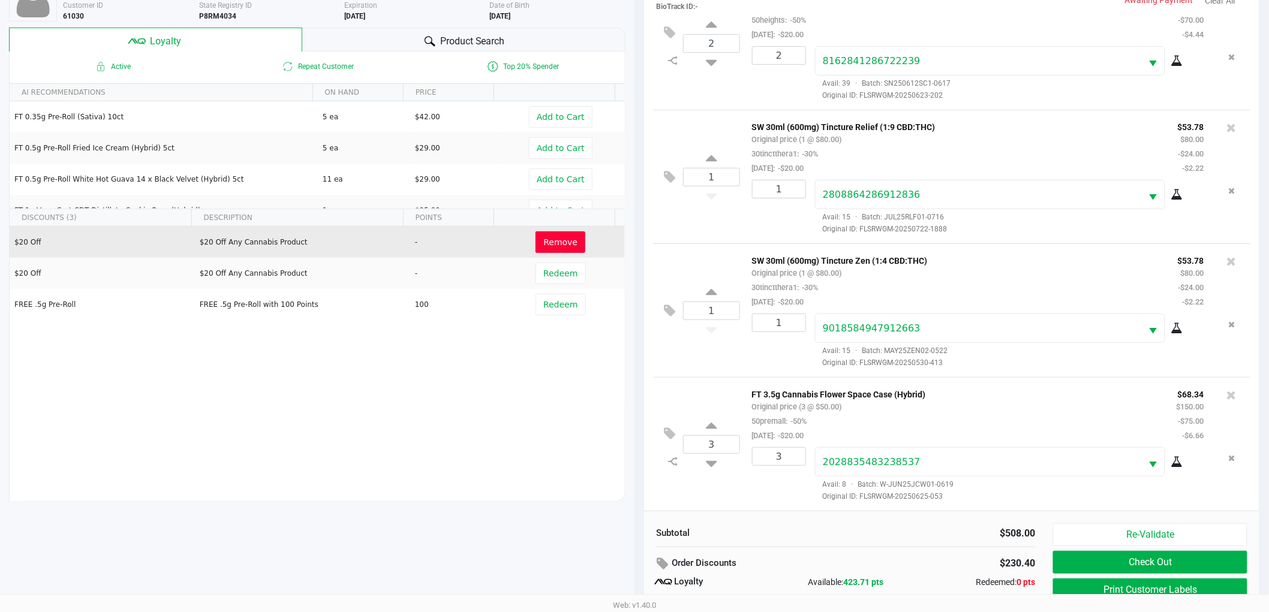
scroll to position [144, 0]
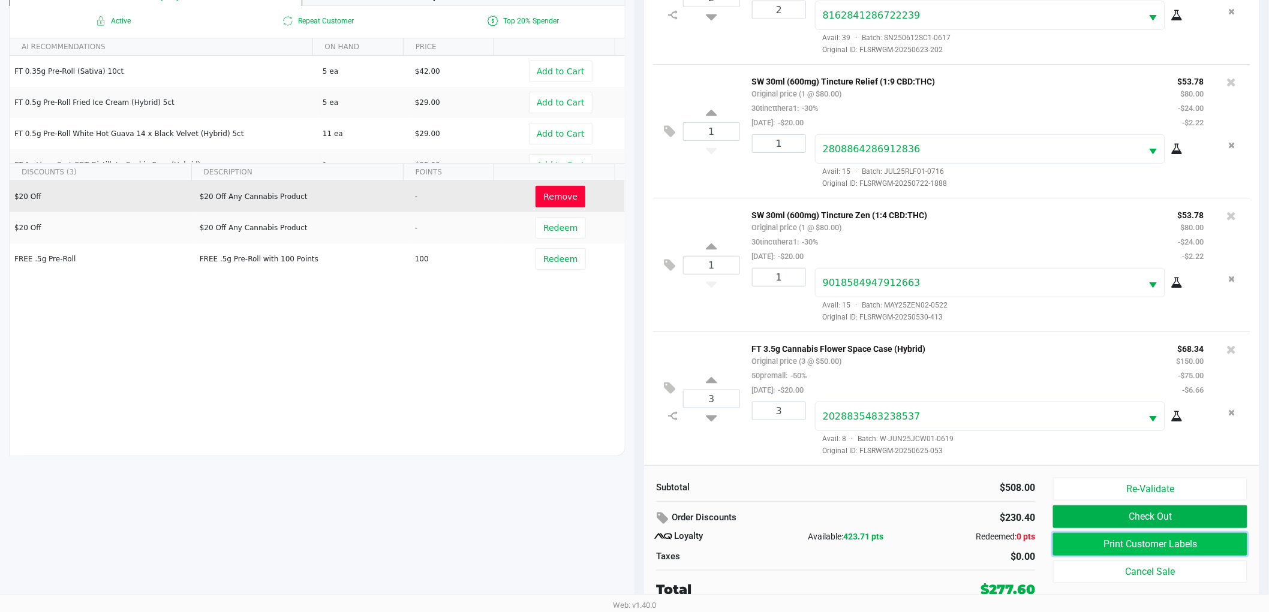
click at [1082, 544] on button "Print Customer Labels" at bounding box center [1150, 544] width 194 height 23
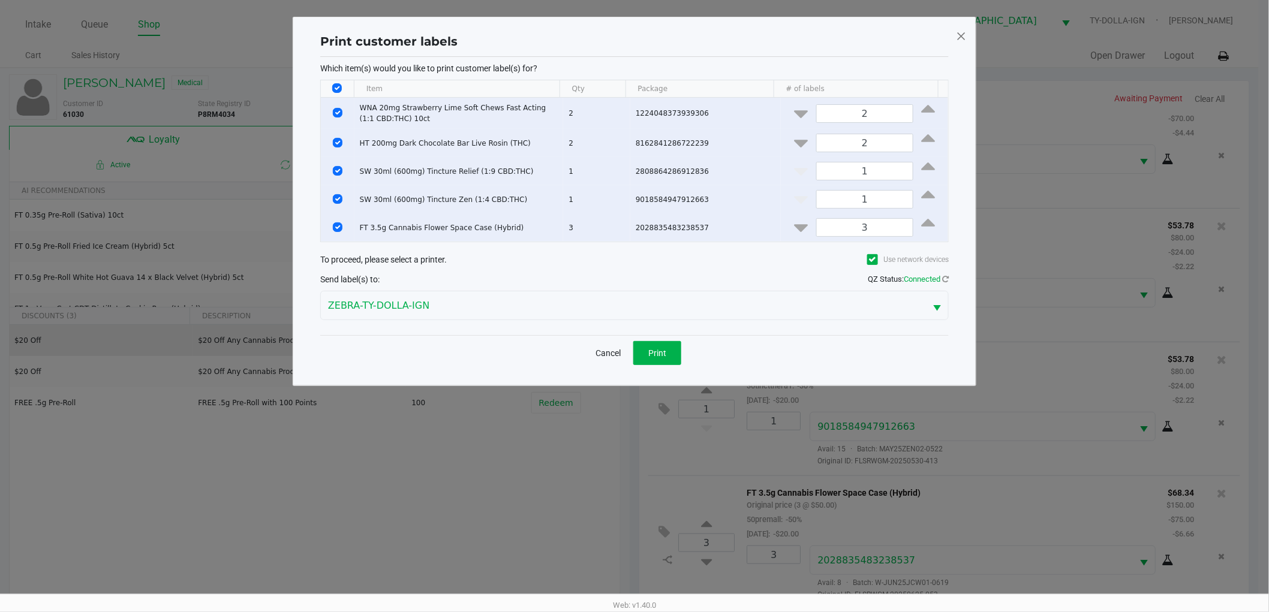
scroll to position [0, 0]
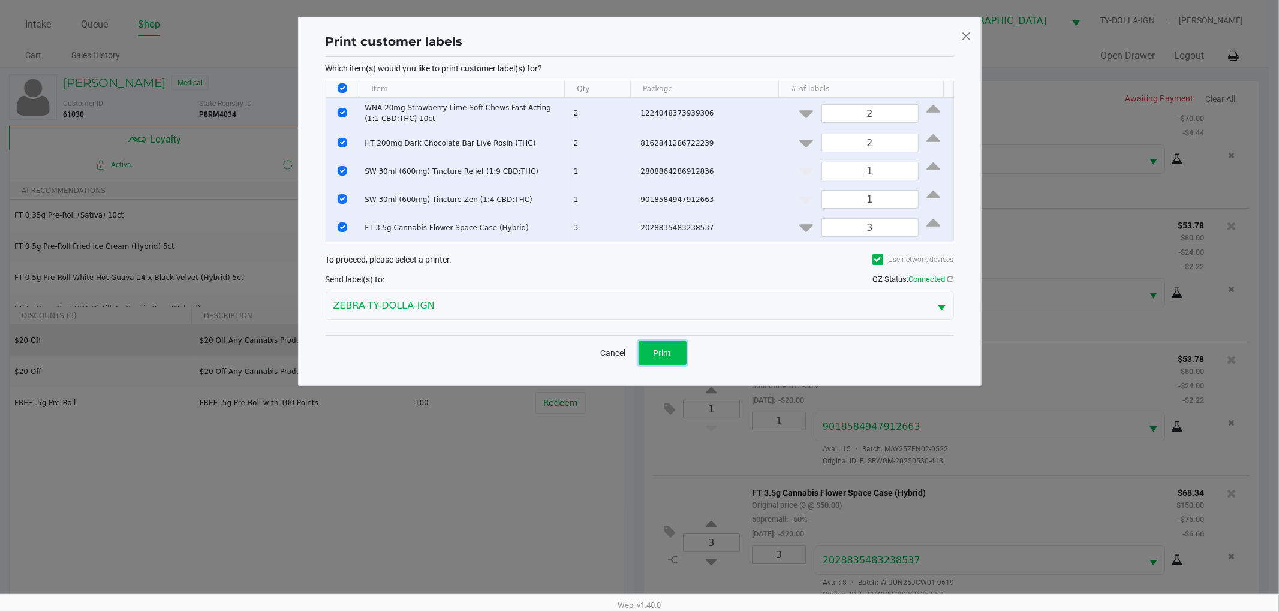
click at [664, 357] on span "Print" at bounding box center [663, 353] width 18 height 10
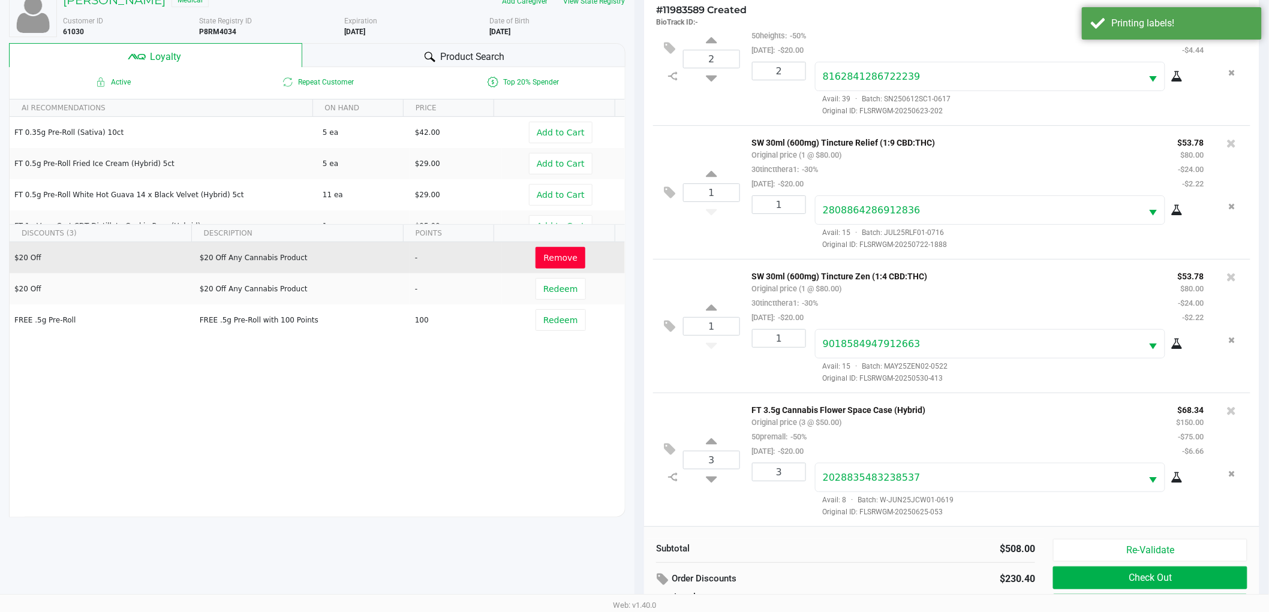
scroll to position [144, 0]
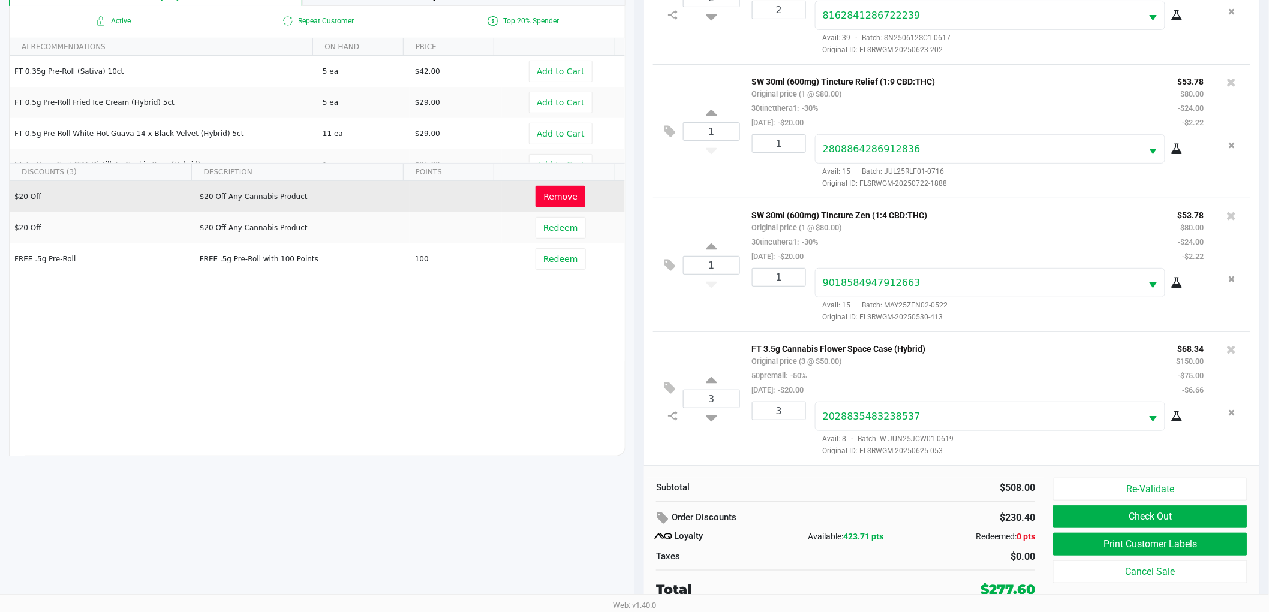
click at [1222, 343] on div at bounding box center [1231, 349] width 19 height 17
click at [1227, 347] on icon at bounding box center [1232, 350] width 10 height 12
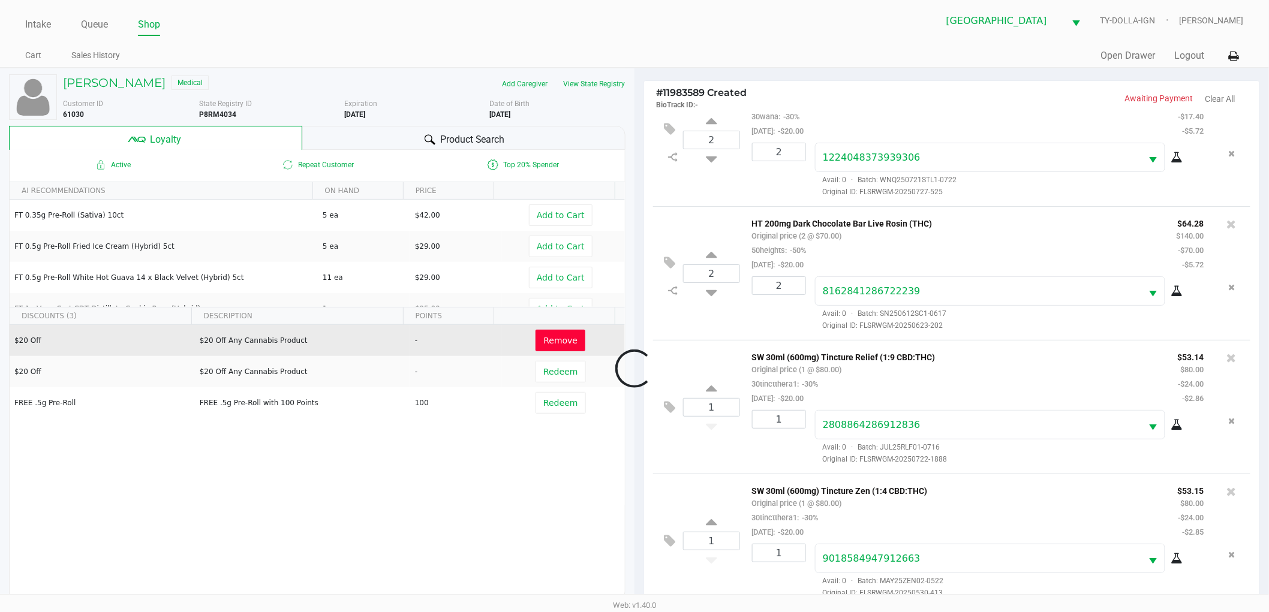
scroll to position [175, 0]
click at [543, 345] on span "Remove" at bounding box center [560, 341] width 34 height 10
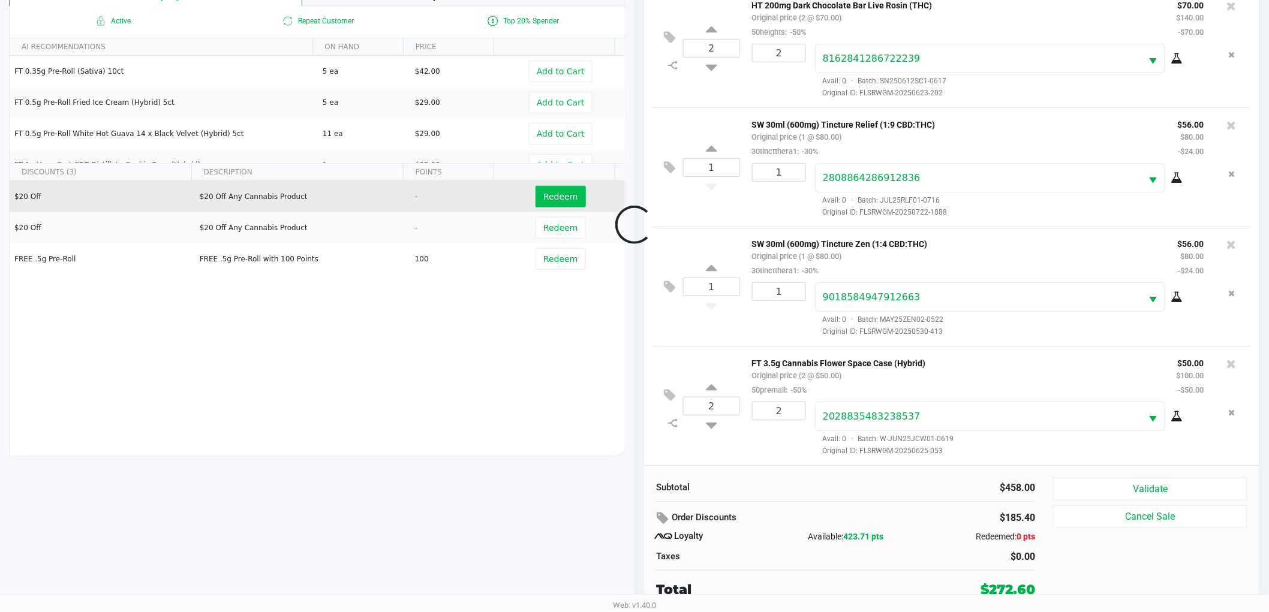
scroll to position [103, 0]
click at [561, 195] on span "Redeem" at bounding box center [560, 197] width 34 height 10
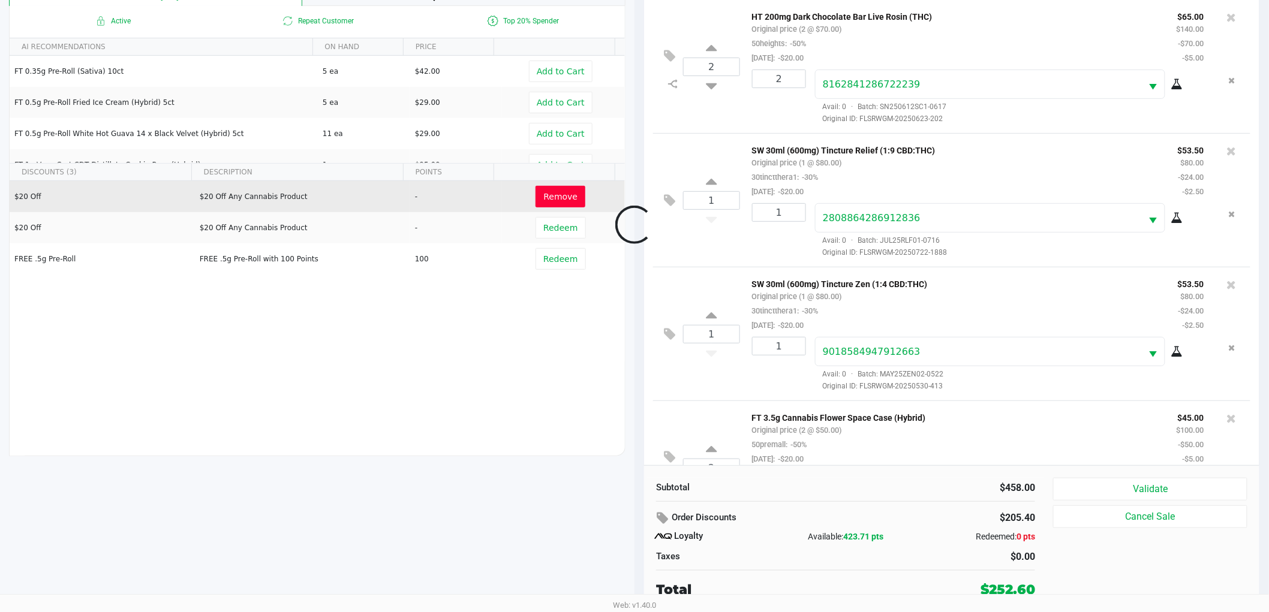
scroll to position [175, 0]
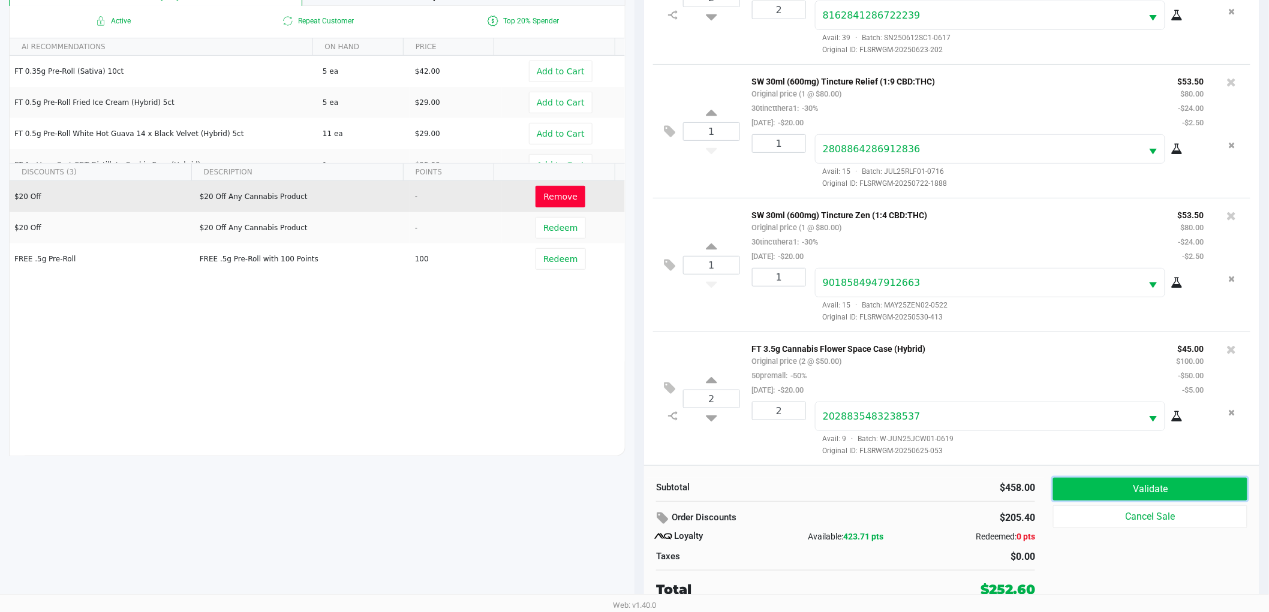
click at [1175, 489] on button "Validate" at bounding box center [1150, 489] width 194 height 23
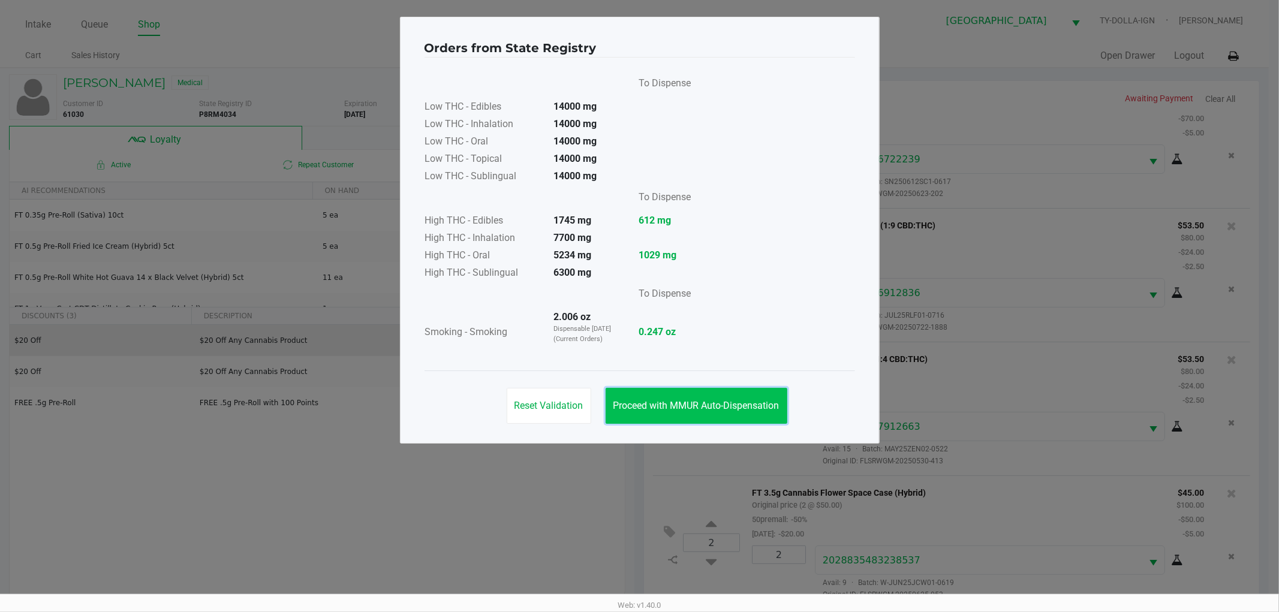
click at [763, 422] on button "Proceed with MMUR Auto-Dispensation" at bounding box center [697, 406] width 182 height 36
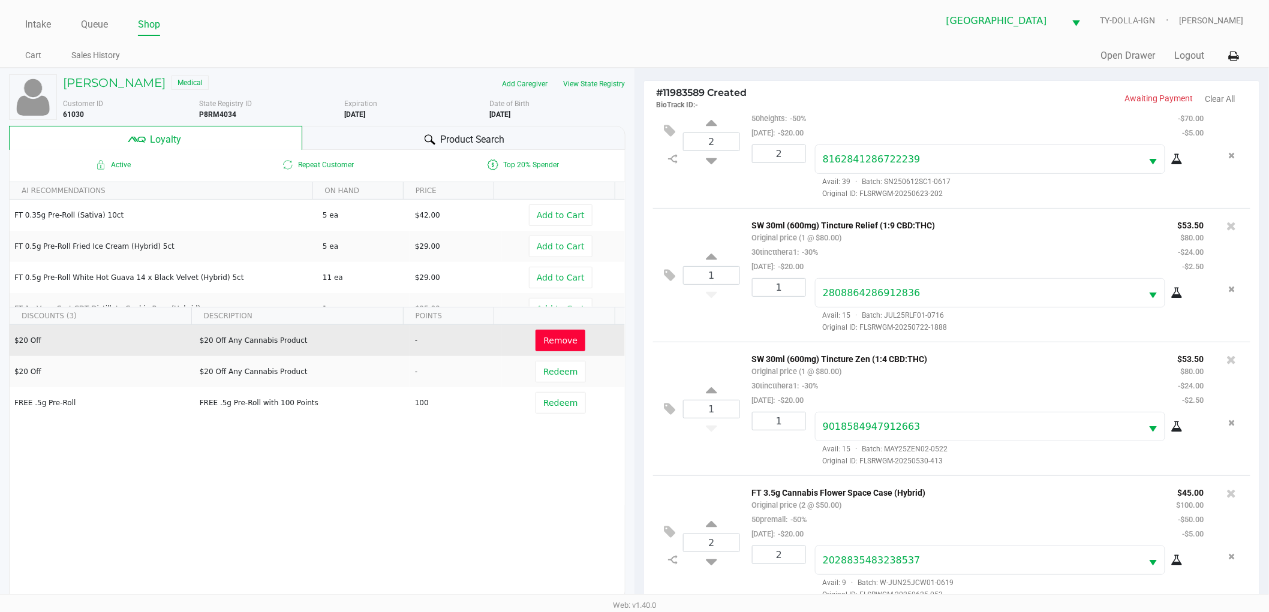
scroll to position [144, 0]
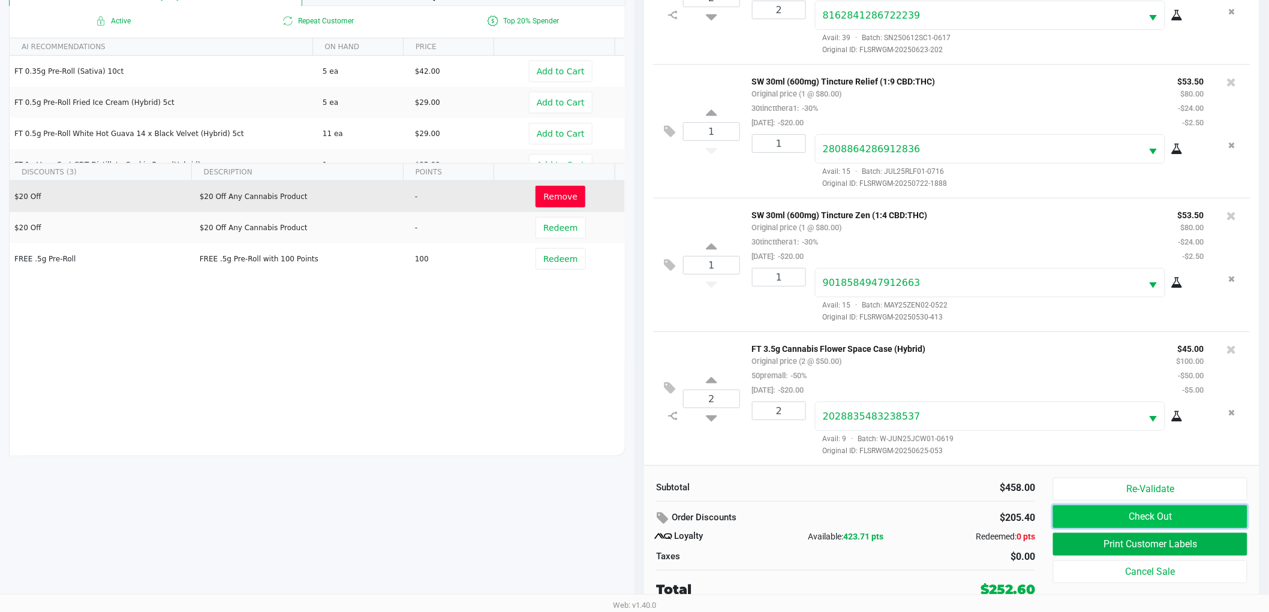
click at [1164, 511] on button "Check Out" at bounding box center [1150, 516] width 194 height 23
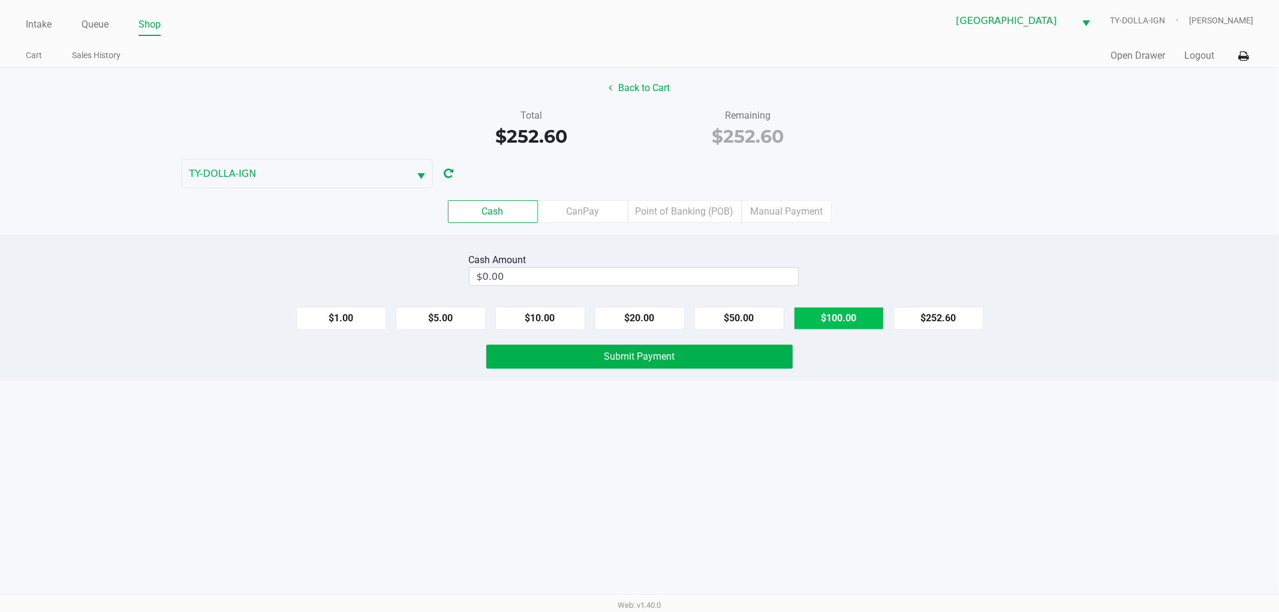
click at [846, 315] on button "$100.00" at bounding box center [839, 318] width 90 height 23
click at [845, 315] on button "$100.00" at bounding box center [839, 318] width 90 height 23
type input "$300.00"
click at [630, 357] on span "Submit Payment" at bounding box center [639, 356] width 71 height 11
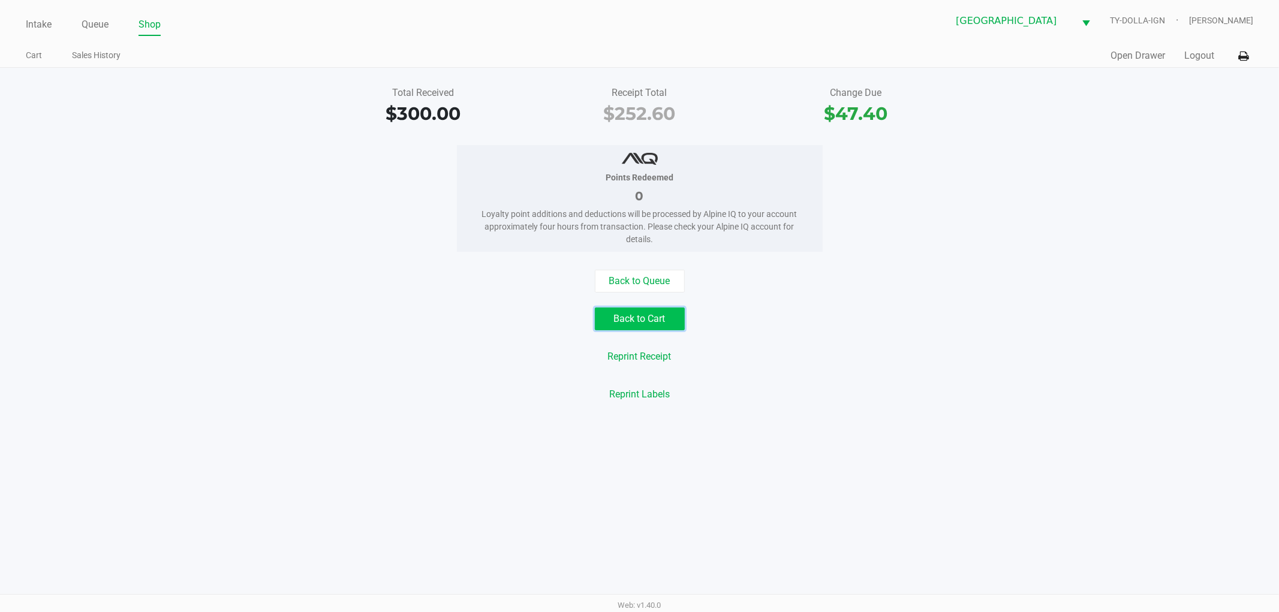
click at [657, 318] on button "Back to Cart" at bounding box center [640, 319] width 90 height 23
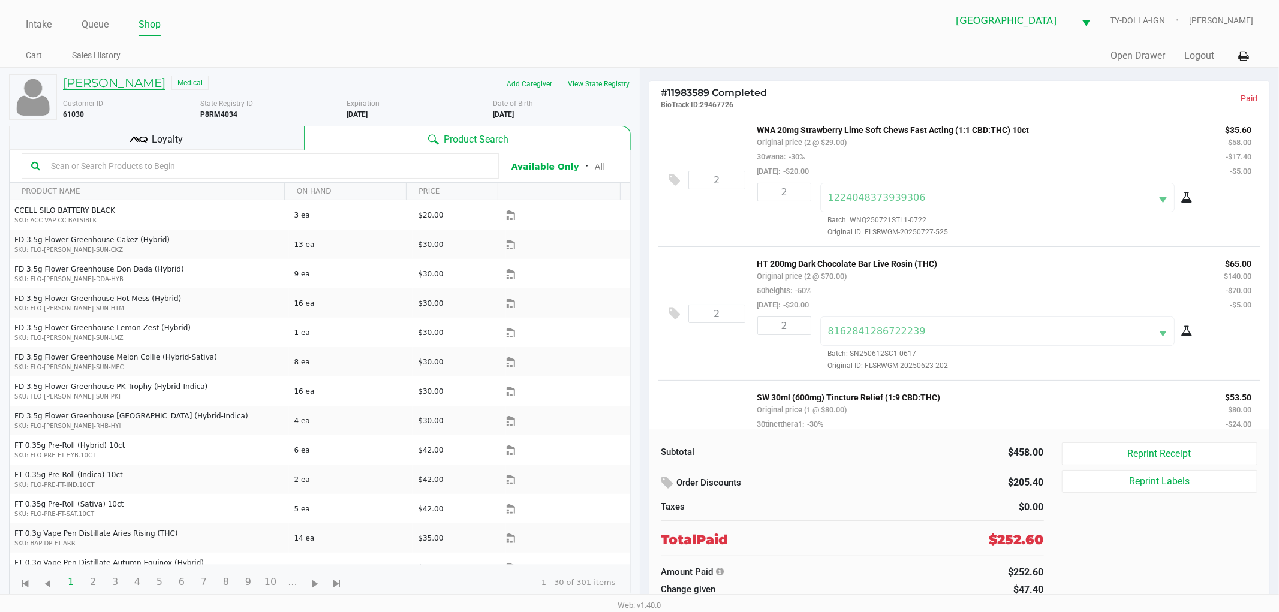
click at [131, 76] on h5 "[PERSON_NAME]" at bounding box center [114, 83] width 103 height 14
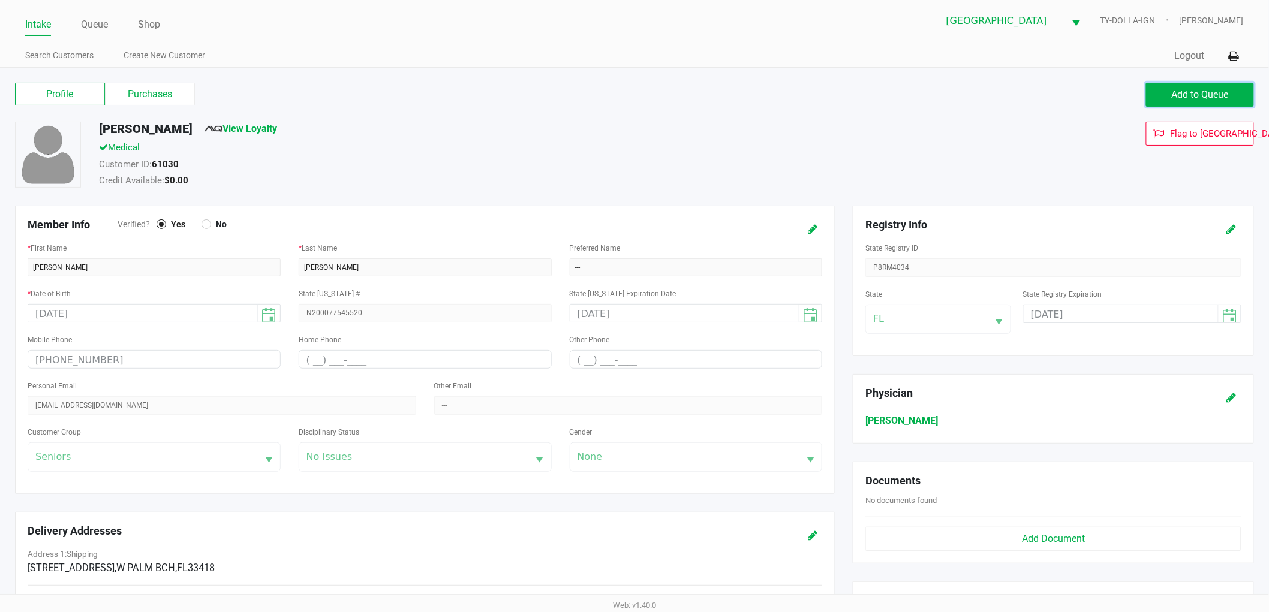
click at [1164, 93] on button "Add to Queue" at bounding box center [1200, 95] width 108 height 24
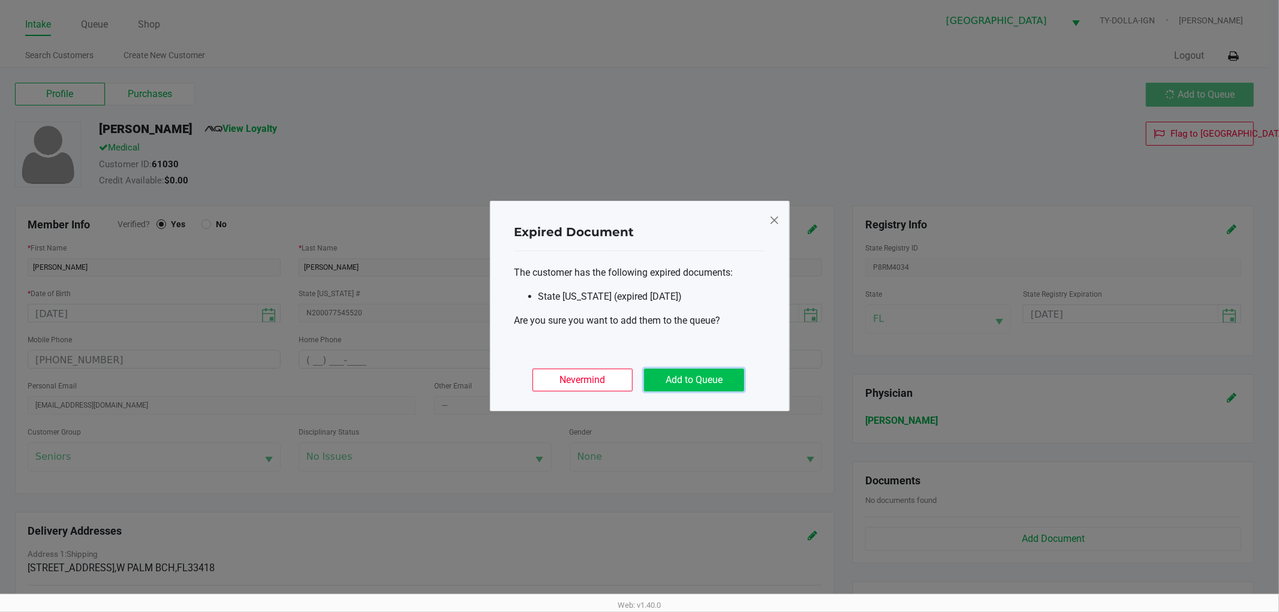
click at [710, 374] on button "Add to Queue" at bounding box center [694, 380] width 100 height 23
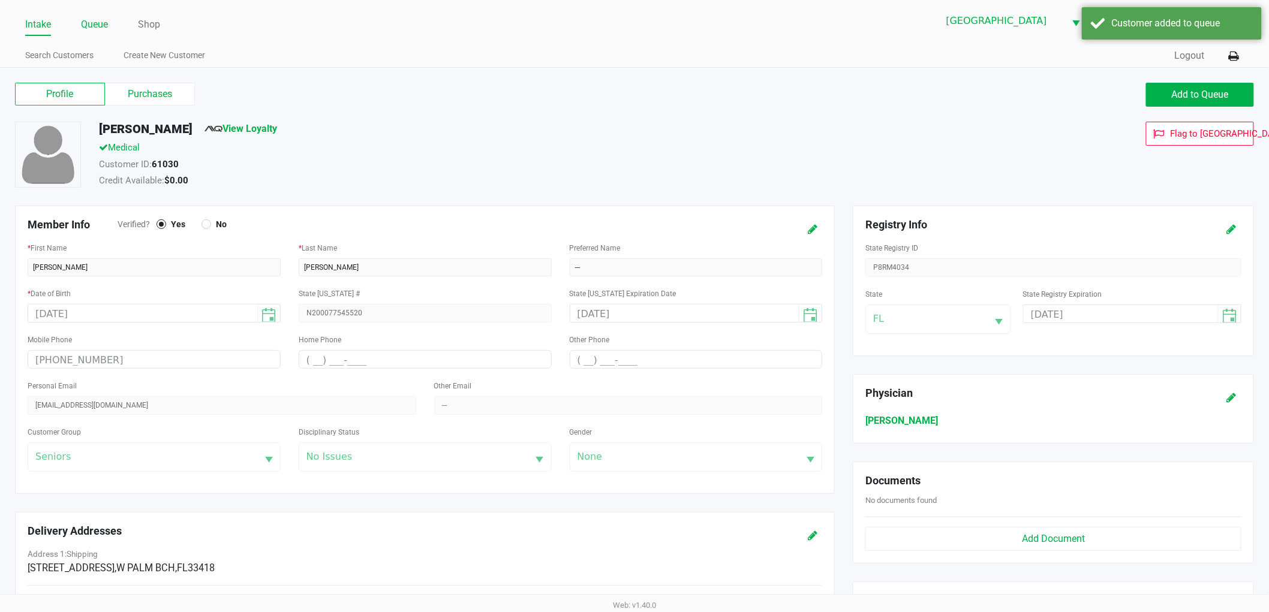
click at [98, 25] on link "Queue" at bounding box center [94, 24] width 27 height 17
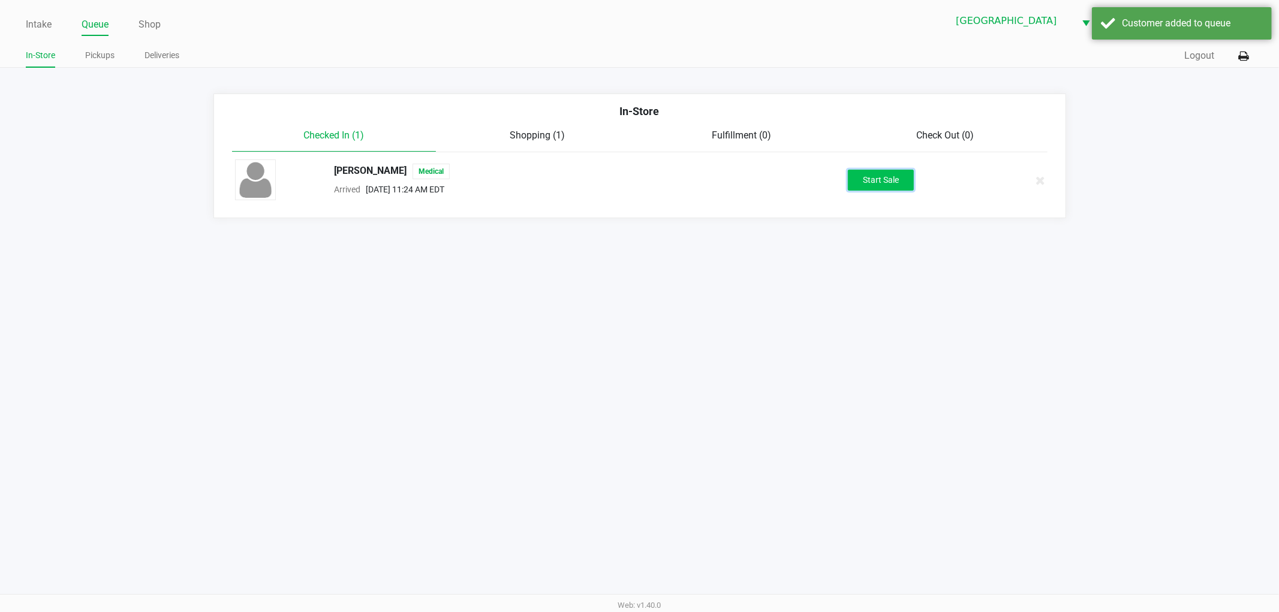
click at [892, 177] on button "Start Sale" at bounding box center [881, 180] width 66 height 21
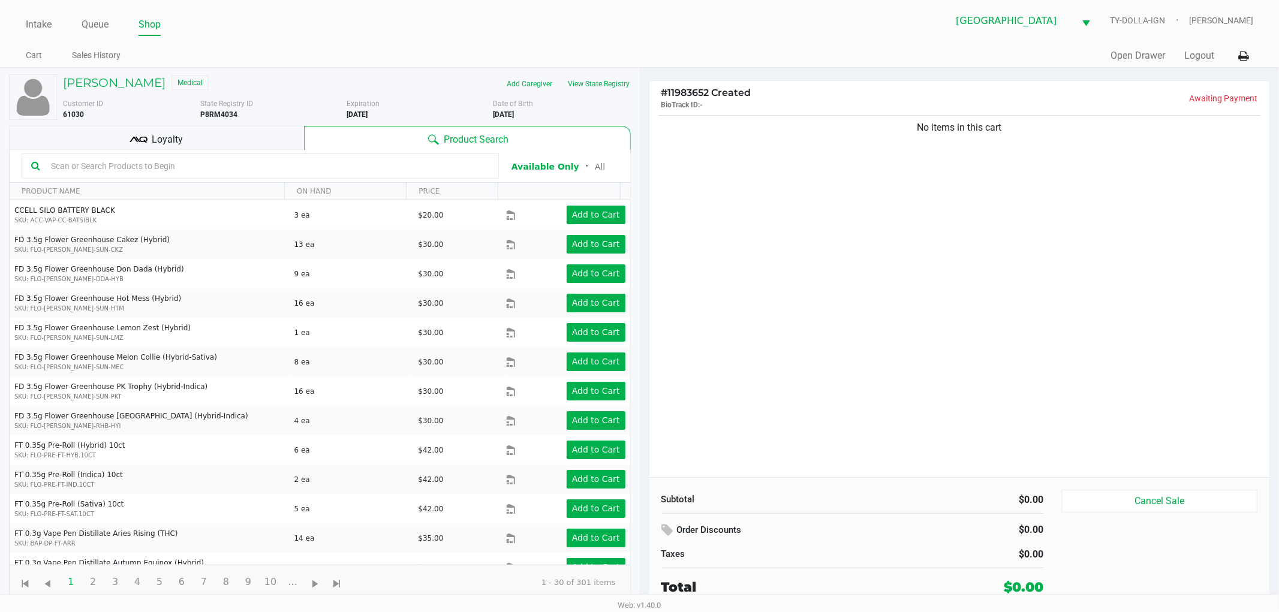
click at [821, 303] on div "No items in this cart" at bounding box center [959, 295] width 621 height 365
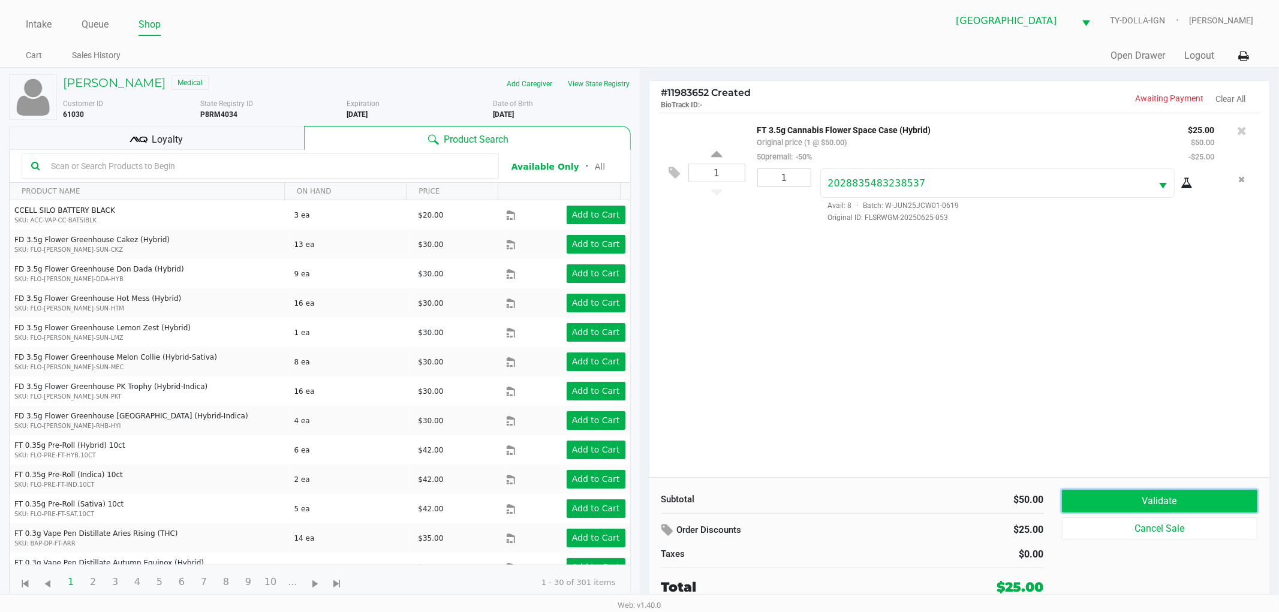
click at [1136, 502] on button "Validate" at bounding box center [1160, 501] width 196 height 23
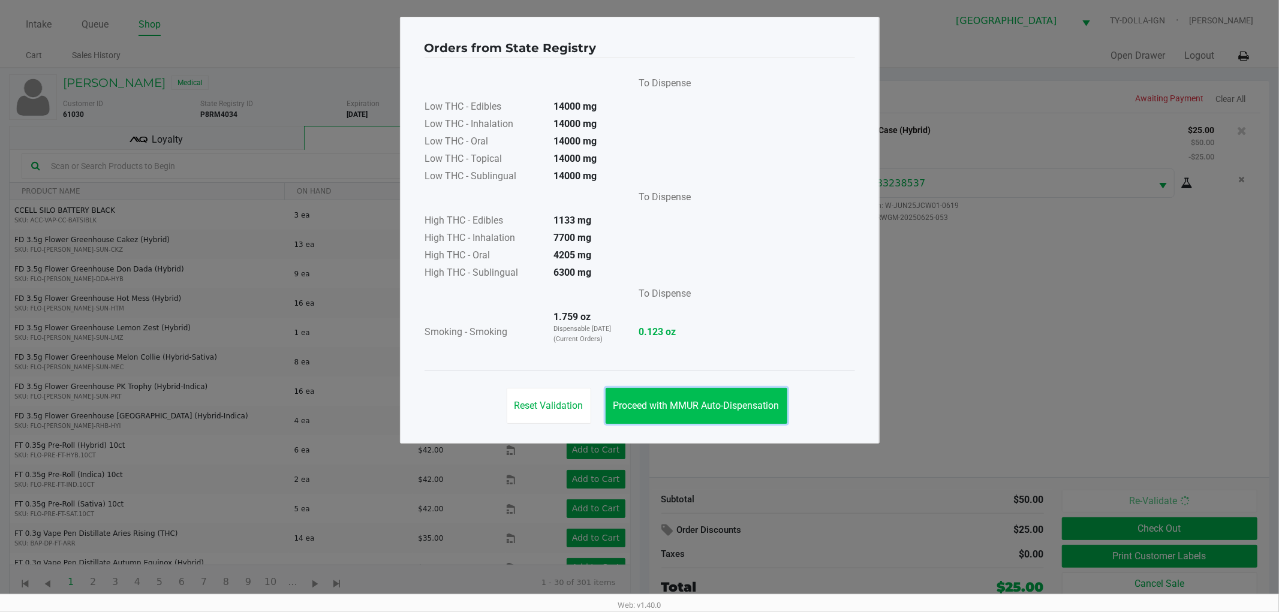
click at [712, 390] on button "Proceed with MMUR Auto-Dispensation" at bounding box center [697, 406] width 182 height 36
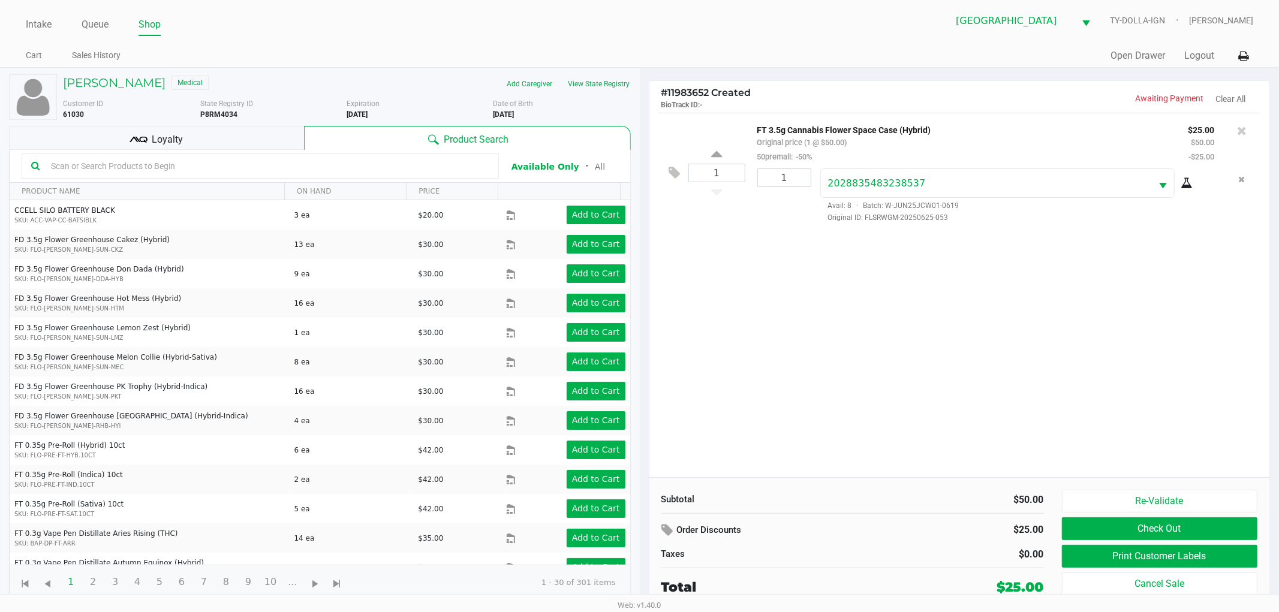
click at [128, 128] on div "Loyalty" at bounding box center [156, 138] width 295 height 24
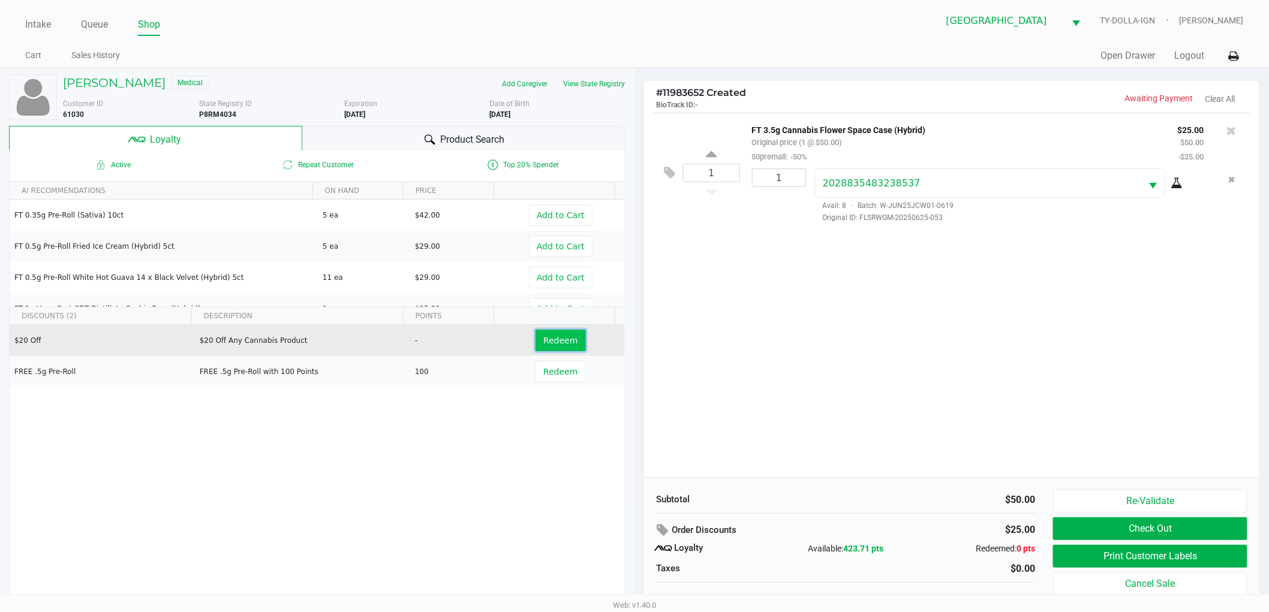
click at [553, 342] on span "Redeem" at bounding box center [560, 341] width 34 height 10
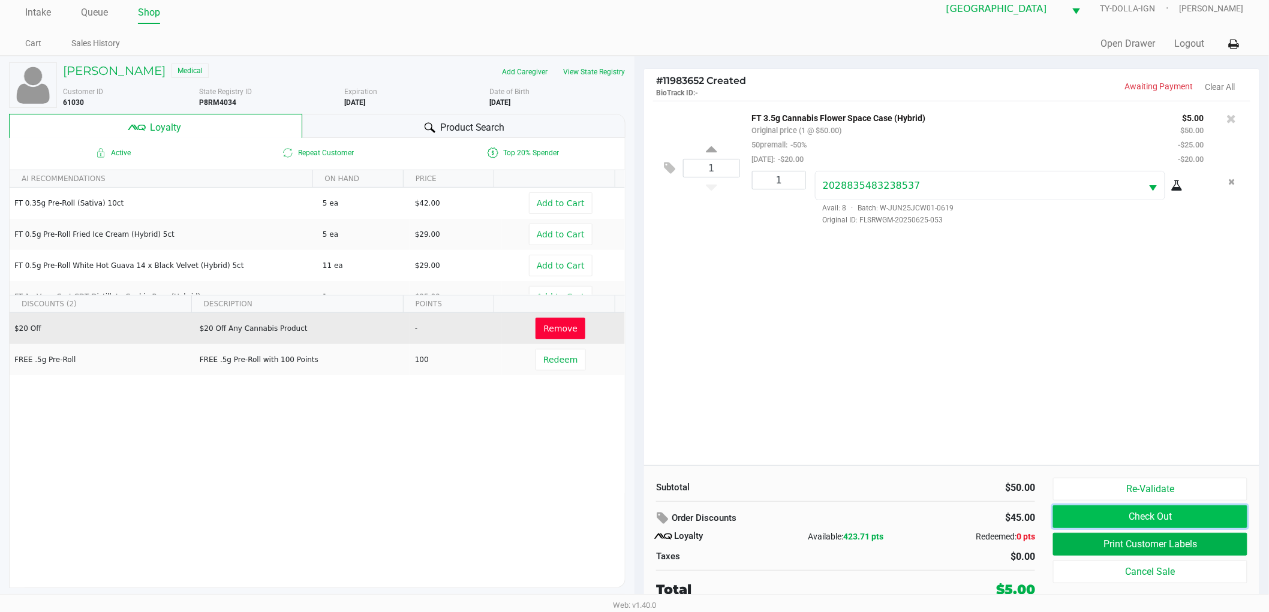
click at [1157, 511] on button "Check Out" at bounding box center [1150, 516] width 194 height 23
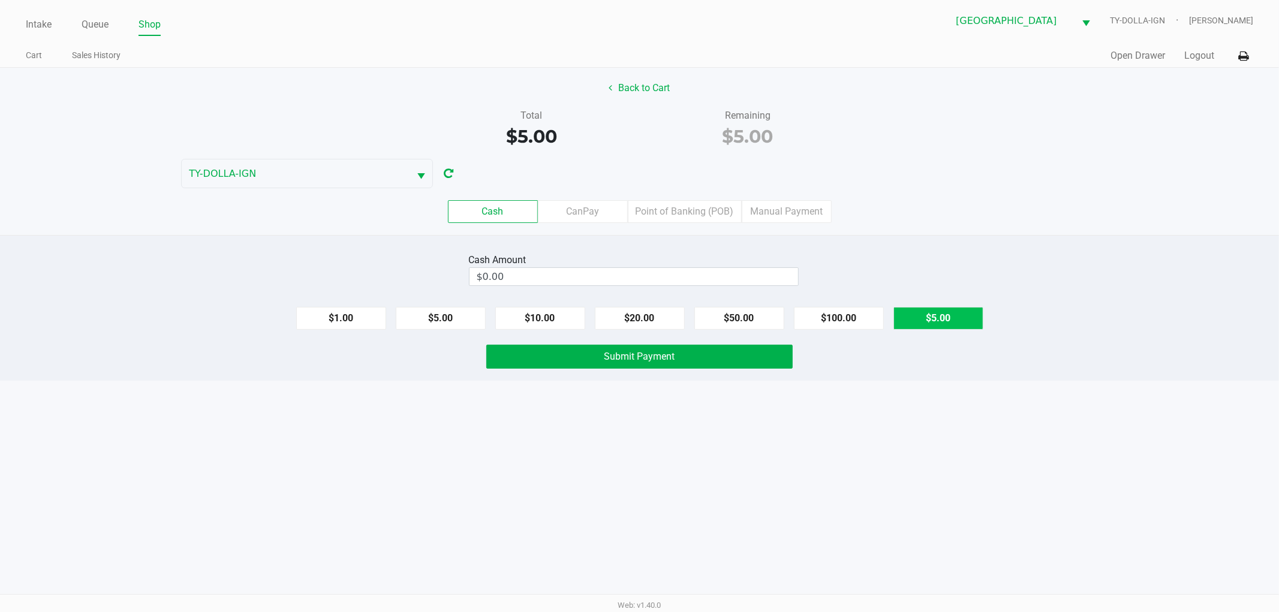
click at [942, 322] on button "$5.00" at bounding box center [938, 318] width 90 height 23
type input "$5.00"
click at [696, 357] on button "Submit Payment" at bounding box center [639, 357] width 306 height 24
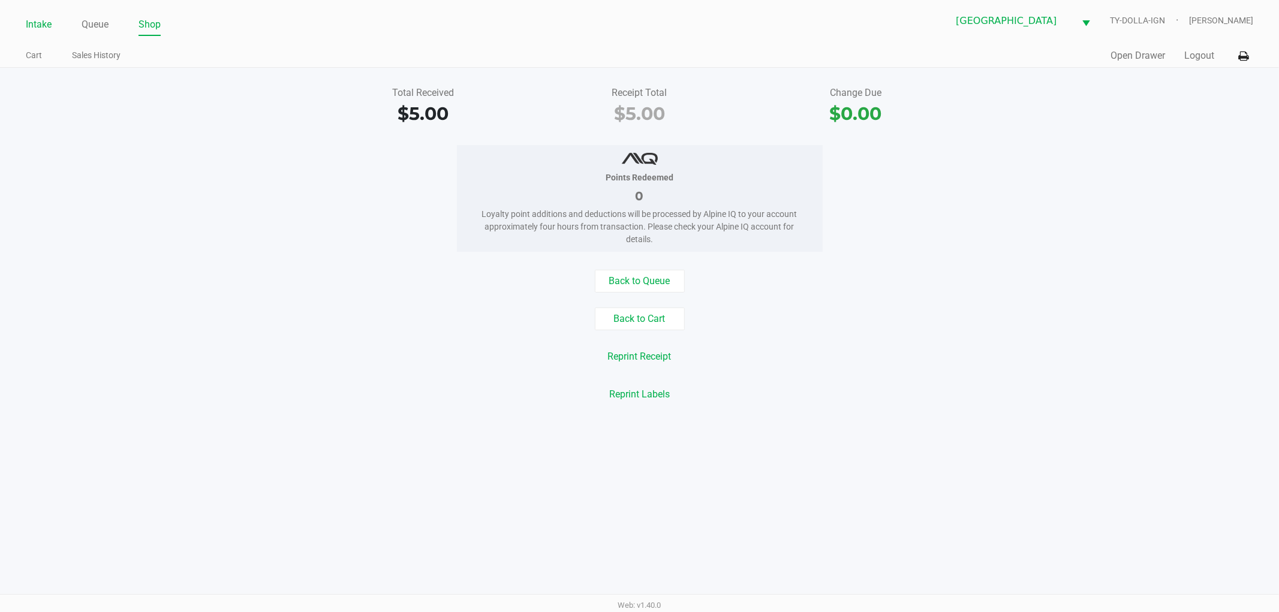
click at [39, 23] on link "Intake" at bounding box center [39, 24] width 26 height 17
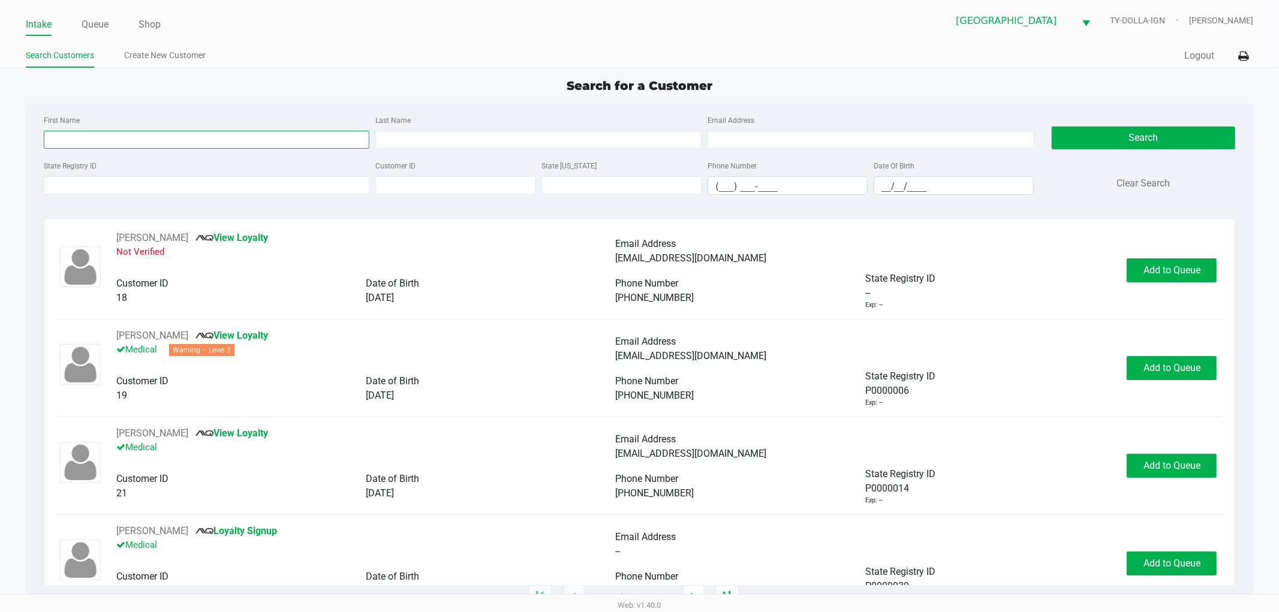
click at [65, 132] on input "First Name" at bounding box center [207, 140] width 326 height 18
type input "[PERSON_NAME]"
click at [418, 134] on input "[MEDICAL_DATA]" at bounding box center [538, 140] width 326 height 18
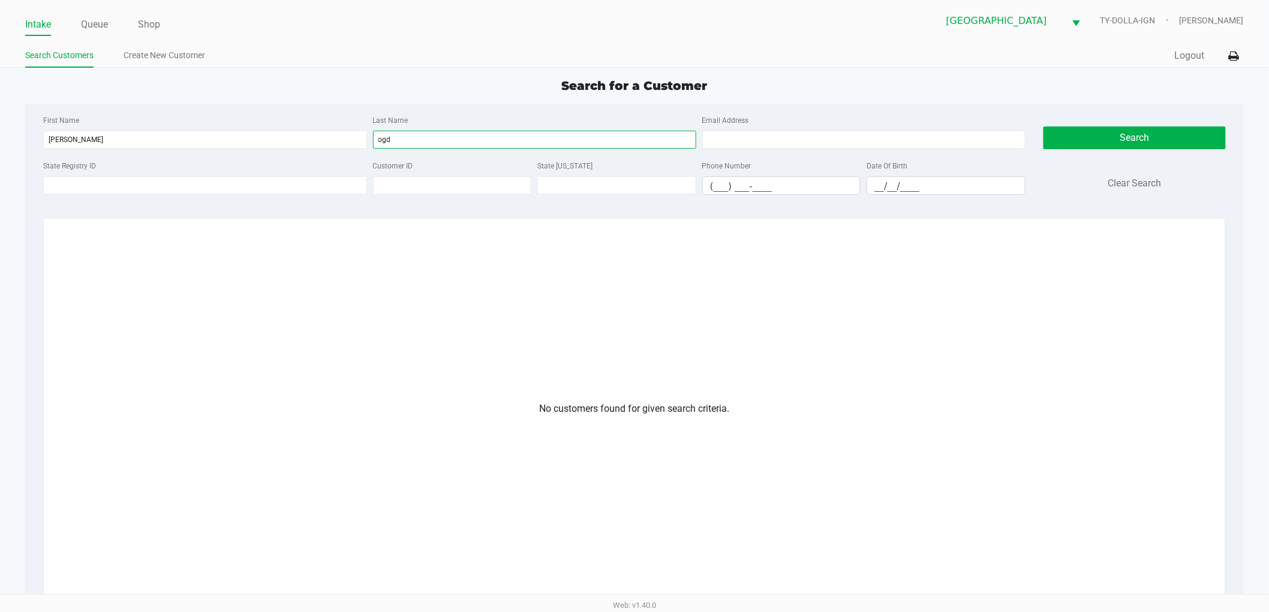
type input "ogd"
click at [384, 346] on app-customers-list "No customers found for given search criteria." at bounding box center [634, 493] width 1157 height 525
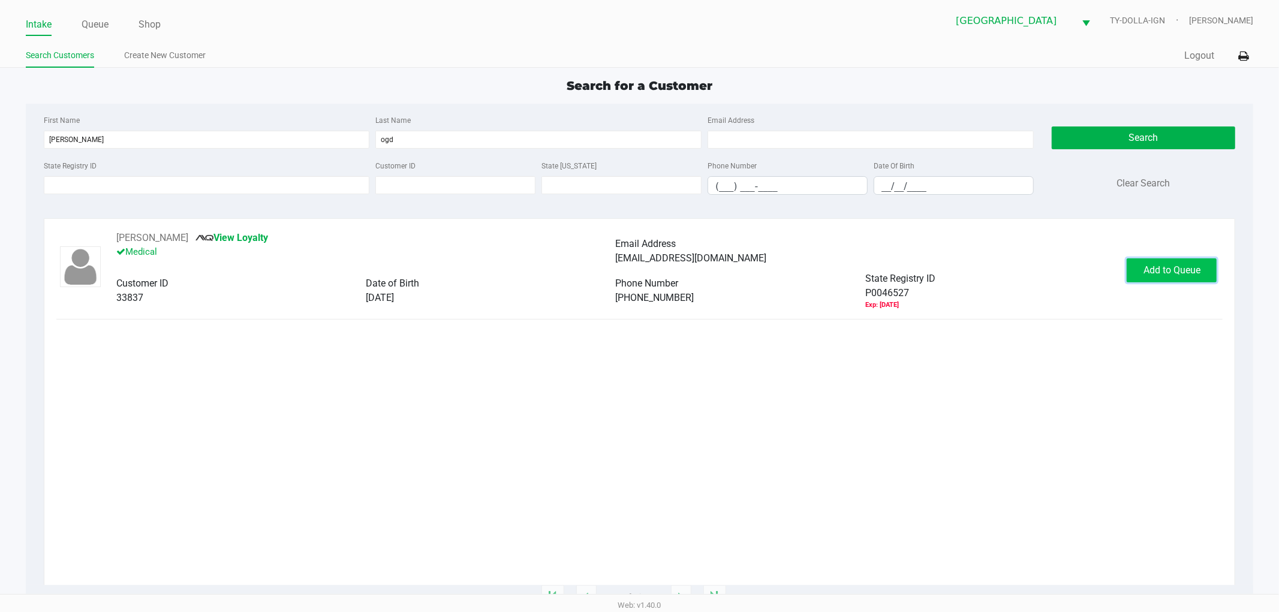
click at [1164, 276] on span "Add to Queue" at bounding box center [1171, 269] width 57 height 11
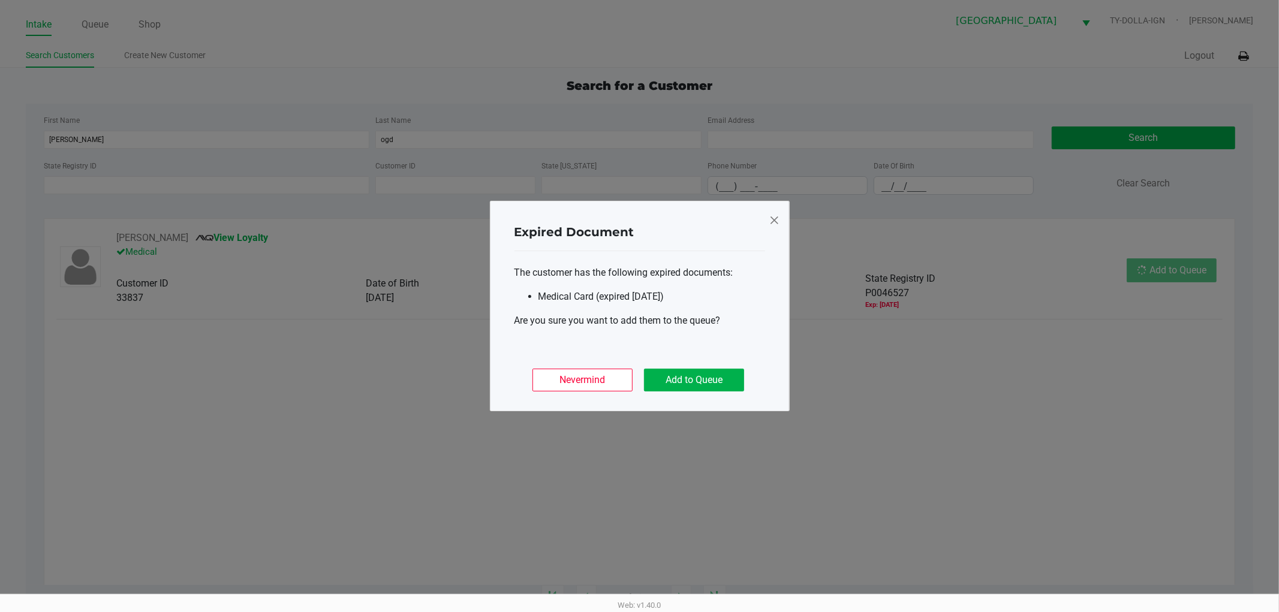
drag, startPoint x: 1165, startPoint y: 267, endPoint x: 937, endPoint y: 304, distance: 231.3
click at [1142, 272] on ngb-modal-window "Expired Document The customer has the following expired documents: Medical Card…" at bounding box center [639, 306] width 1279 height 612
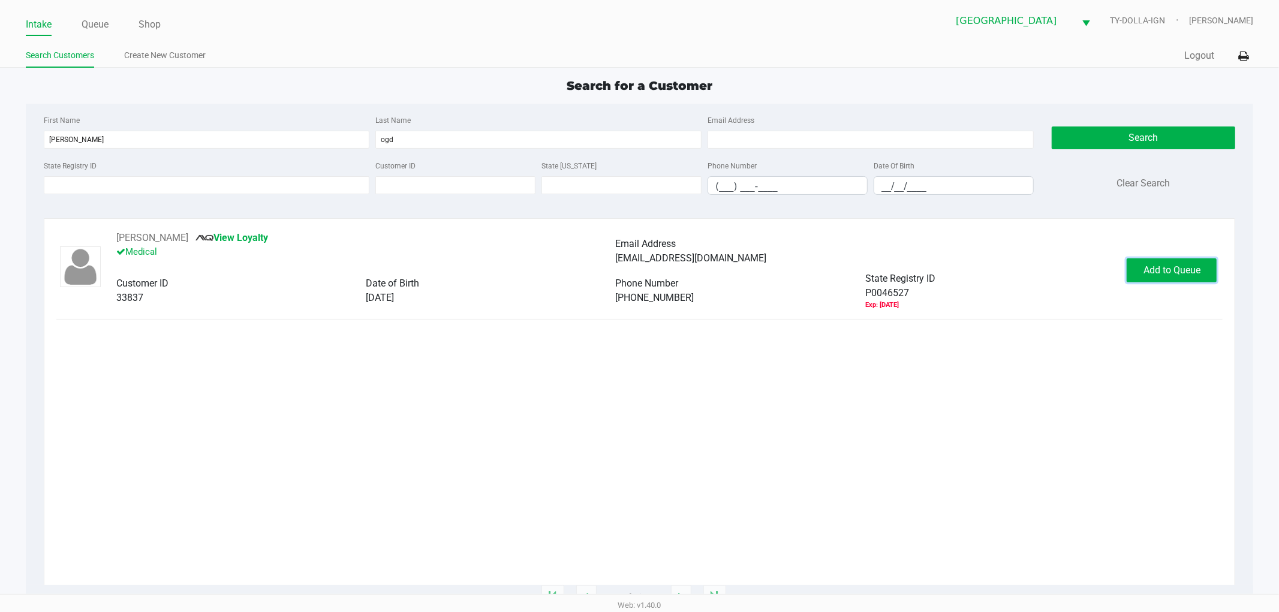
click at [1156, 275] on span "Add to Queue" at bounding box center [1171, 269] width 57 height 11
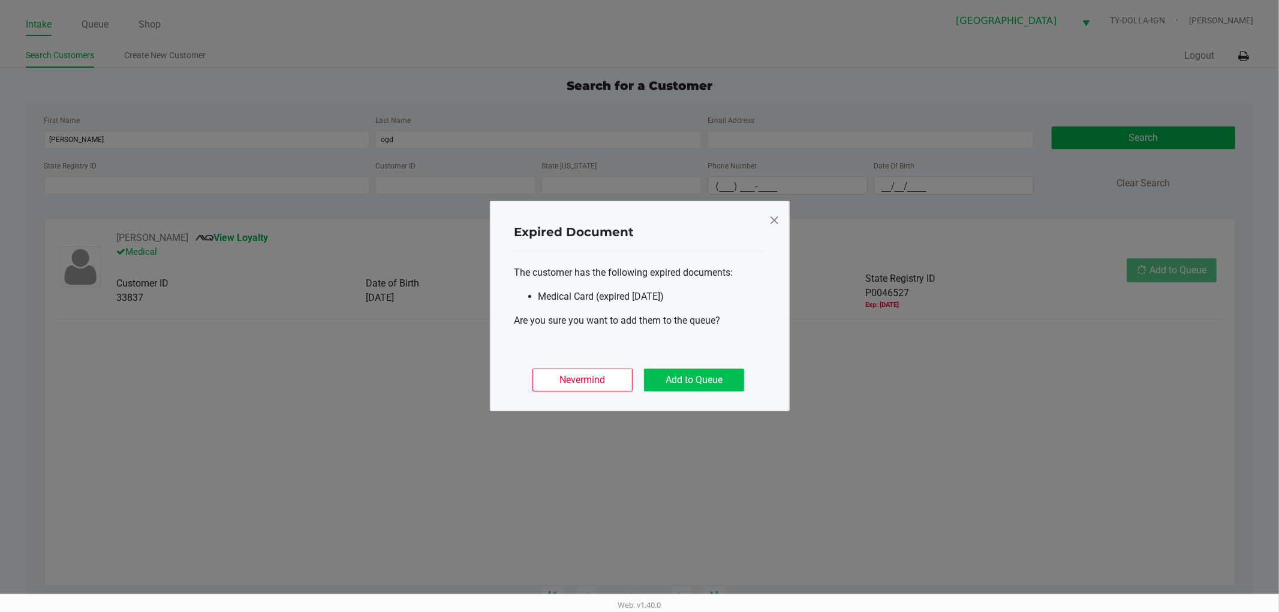
click at [709, 365] on div "Nevermind Add to Queue" at bounding box center [639, 375] width 251 height 47
click at [706, 372] on button "Add to Queue" at bounding box center [694, 380] width 100 height 23
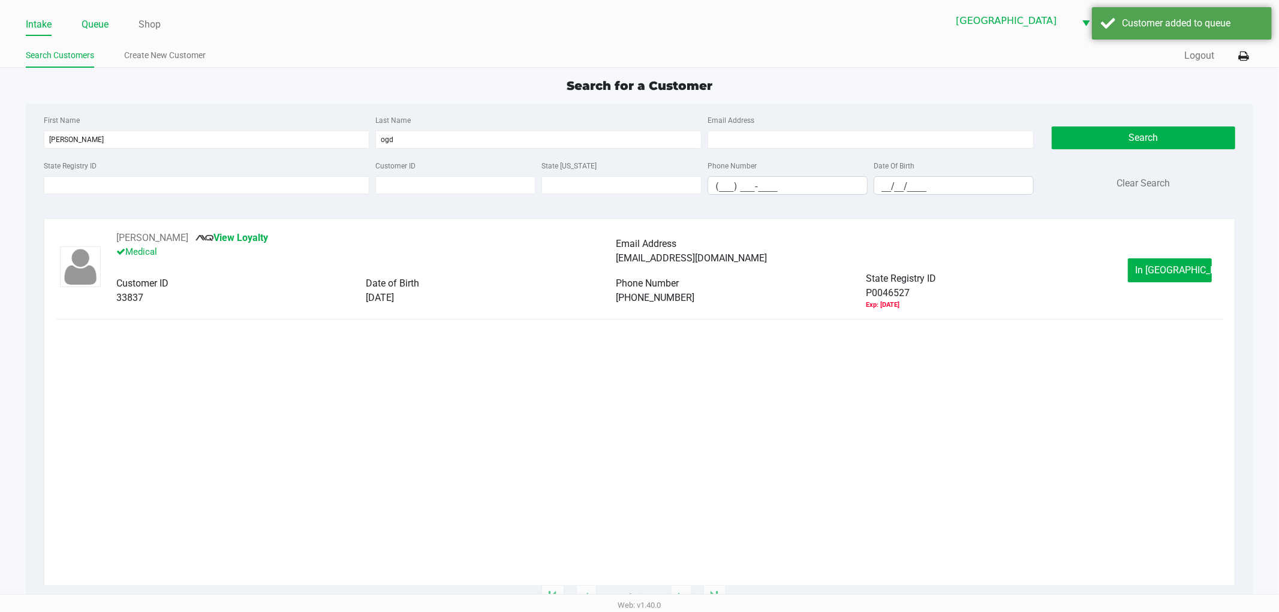
click at [95, 30] on link "Queue" at bounding box center [95, 24] width 27 height 17
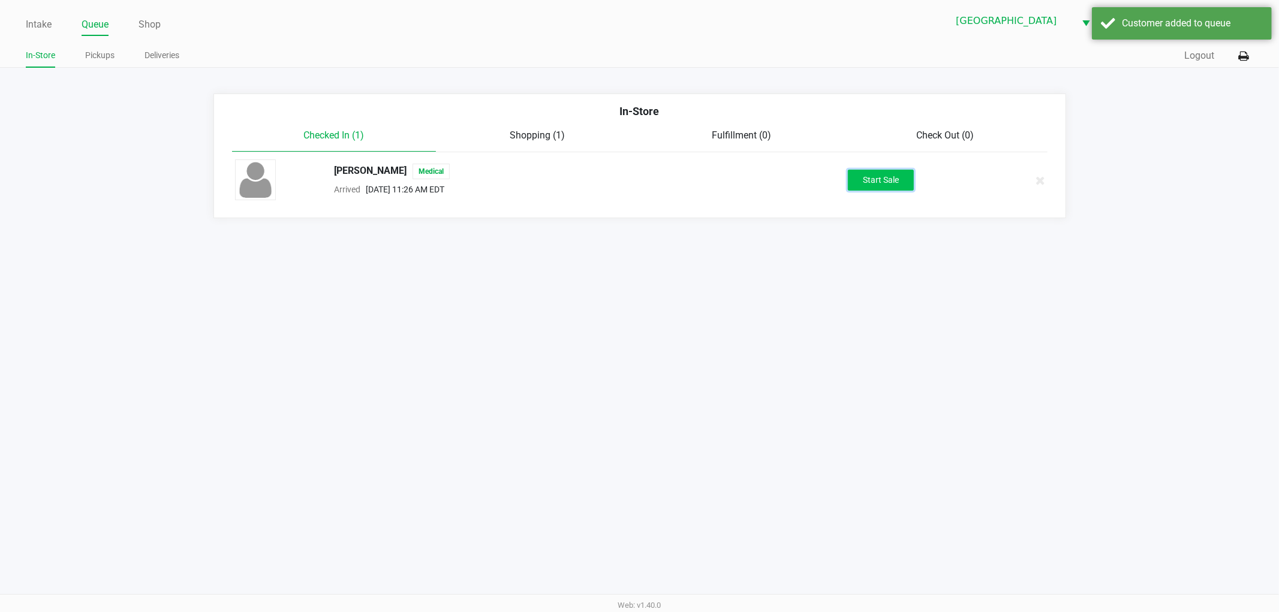
click at [897, 174] on button "Start Sale" at bounding box center [881, 180] width 66 height 21
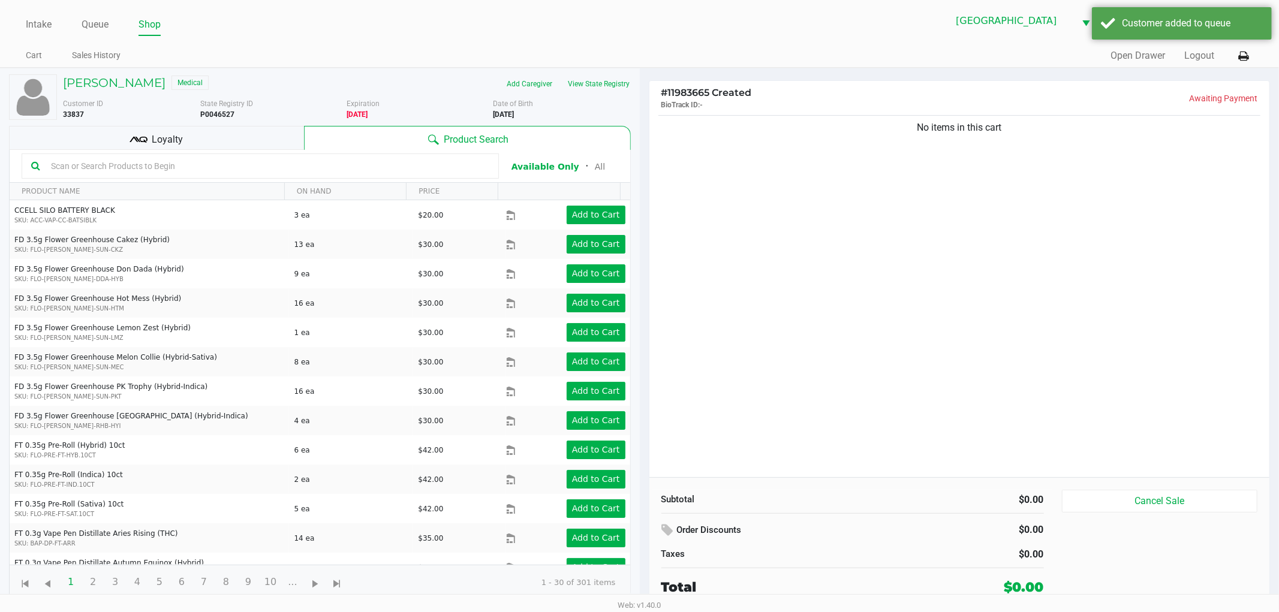
drag, startPoint x: 741, startPoint y: 186, endPoint x: 685, endPoint y: 147, distance: 67.7
click at [740, 186] on div "No items in this cart" at bounding box center [959, 295] width 621 height 365
click at [603, 88] on button "View State Registry" at bounding box center [596, 83] width 70 height 19
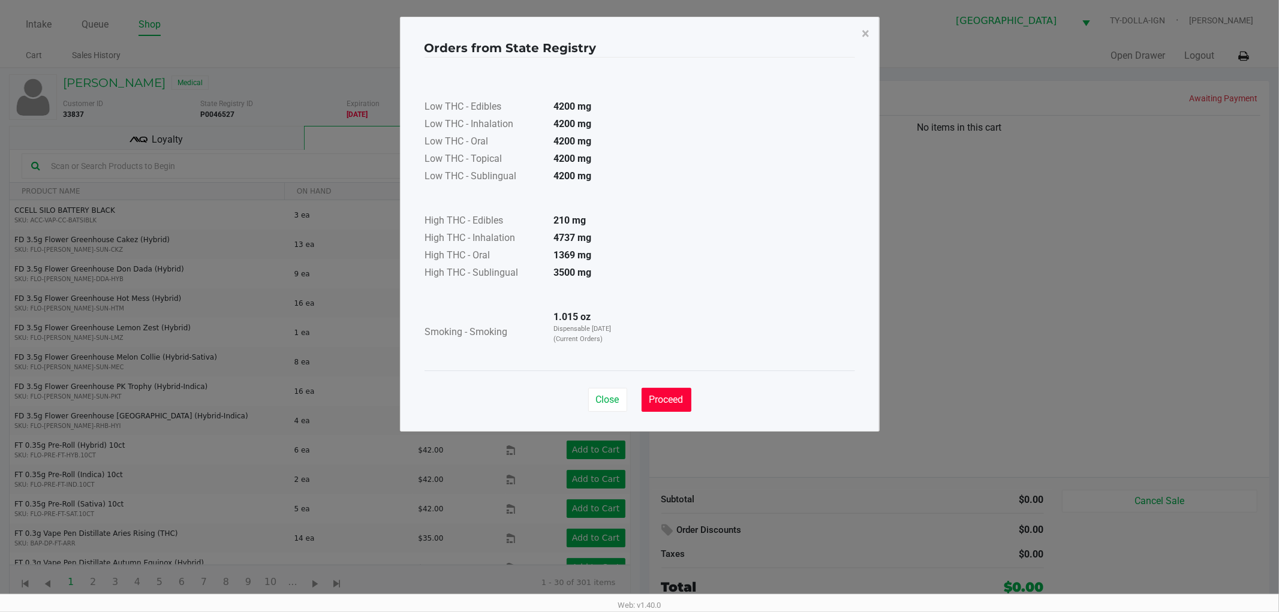
drag, startPoint x: 670, startPoint y: 398, endPoint x: 718, endPoint y: 382, distance: 51.0
click at [670, 397] on span "Proceed" at bounding box center [666, 399] width 34 height 11
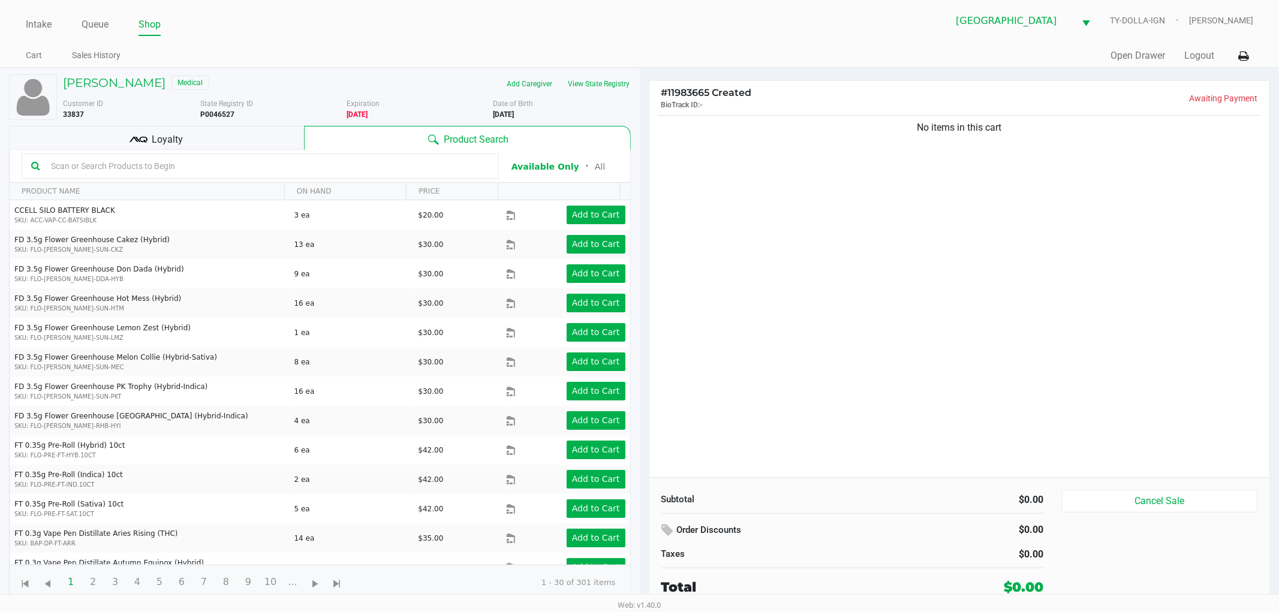
click at [816, 348] on div "Close Proceed" at bounding box center [640, 365] width 430 height 49
click at [131, 139] on icon at bounding box center [139, 140] width 18 height 18
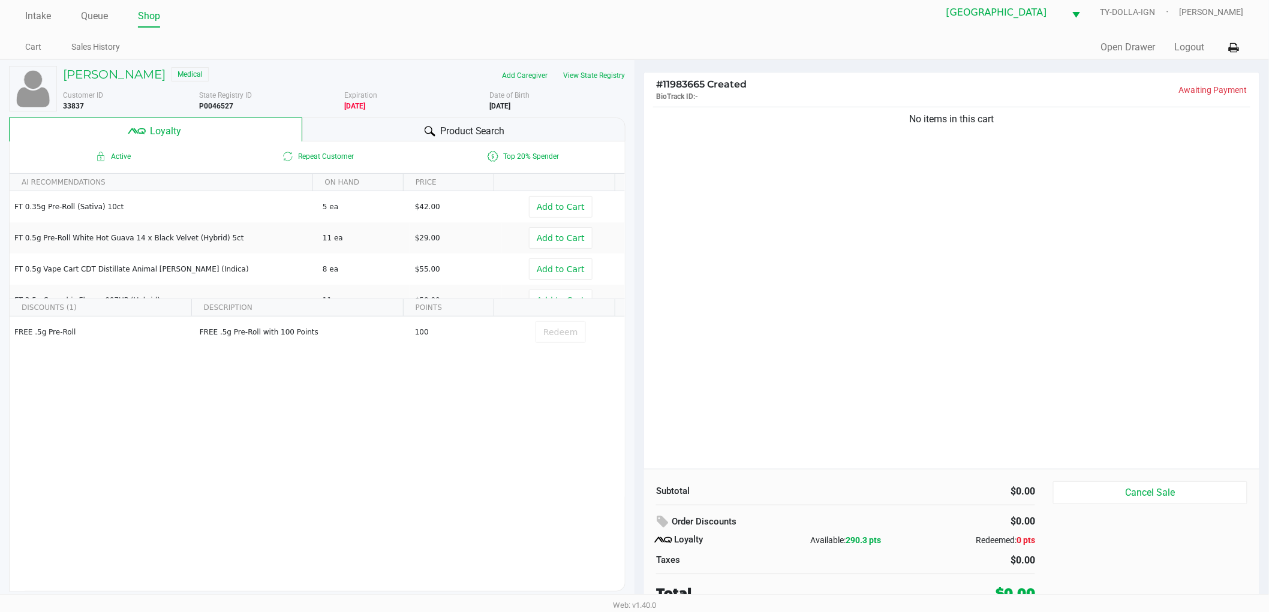
scroll to position [13, 0]
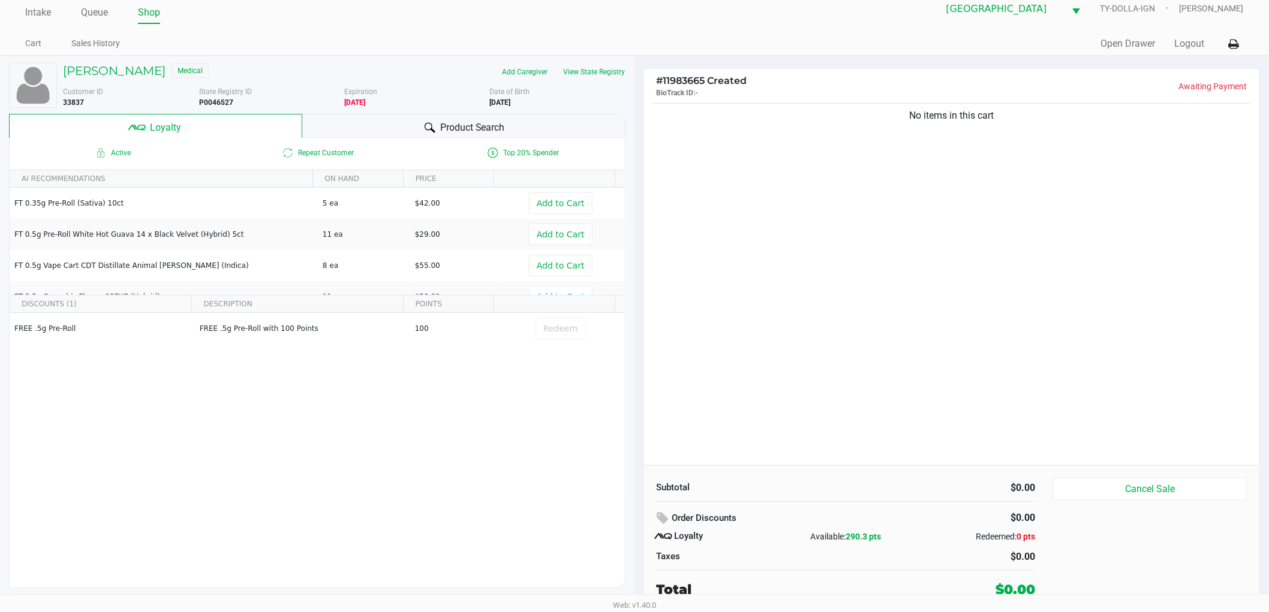
click at [764, 324] on div "No items in this cart" at bounding box center [951, 283] width 615 height 365
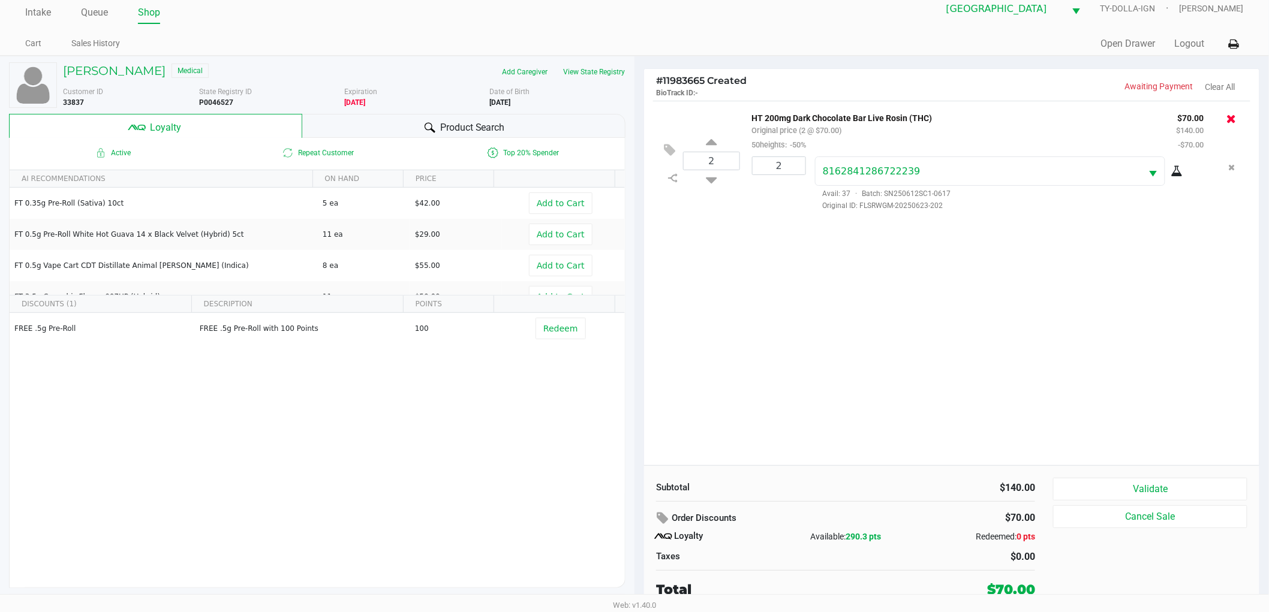
click at [1231, 118] on icon at bounding box center [1232, 119] width 10 height 12
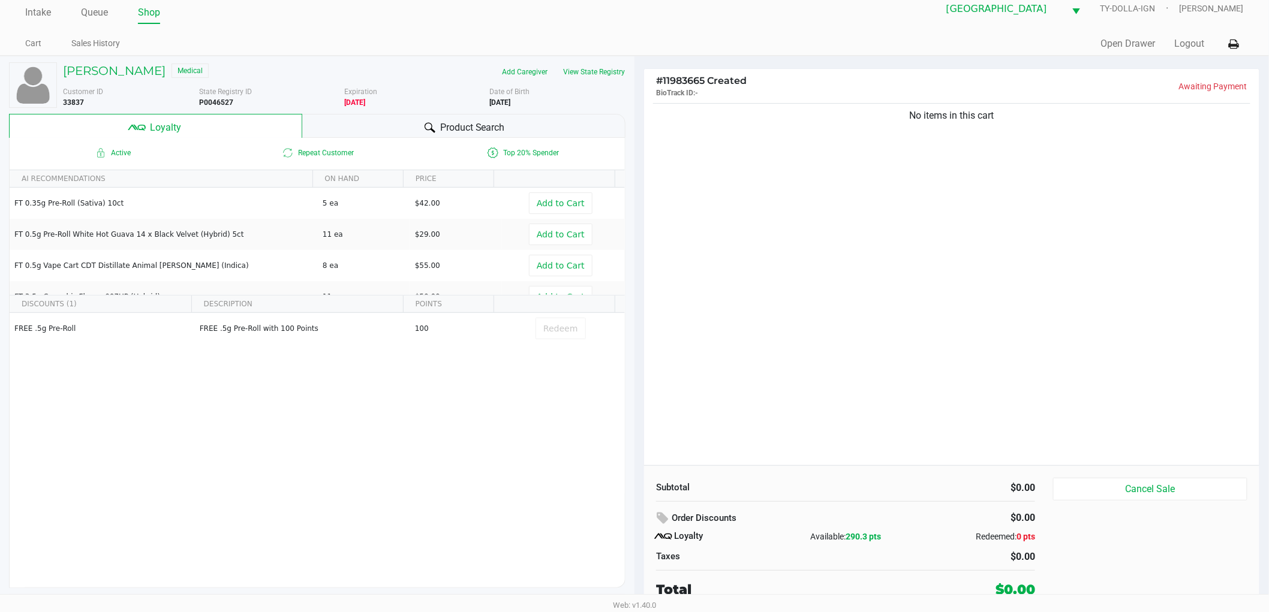
click at [891, 296] on div "No items in this cart" at bounding box center [951, 283] width 615 height 365
click at [889, 302] on div "No items in this cart" at bounding box center [951, 283] width 615 height 365
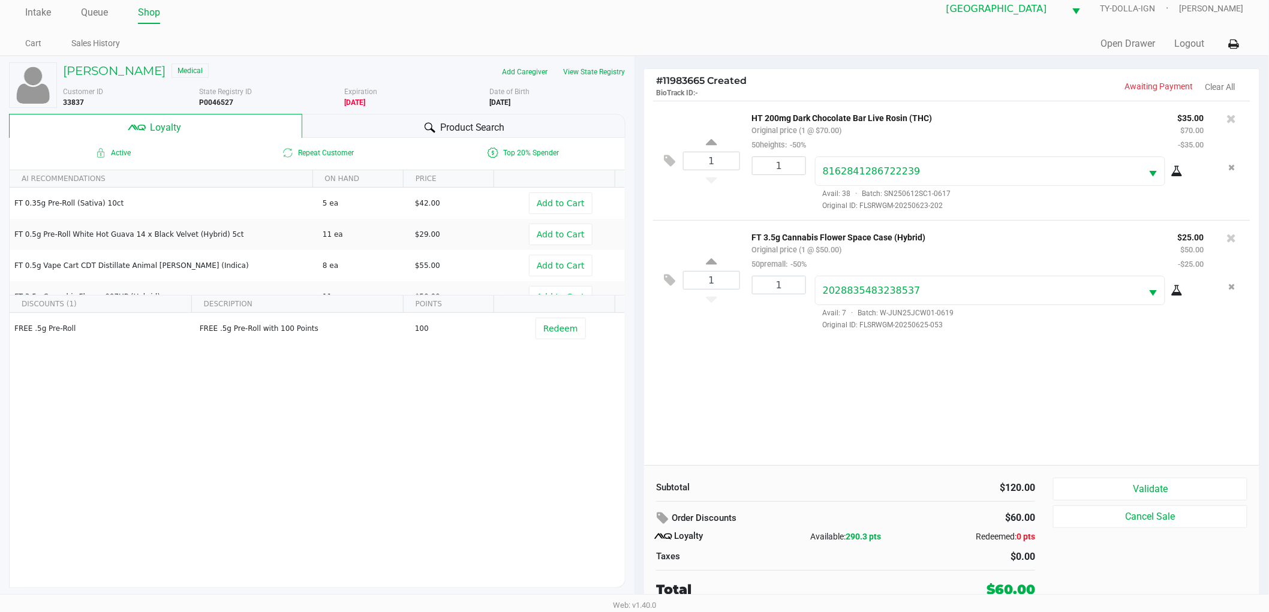
click at [929, 428] on div "1 HT 200mg Dark Chocolate Bar Live Rosin (THC) Original price (1 @ $70.00) 50he…" at bounding box center [951, 283] width 615 height 365
click at [1121, 492] on button "Validate" at bounding box center [1150, 489] width 194 height 23
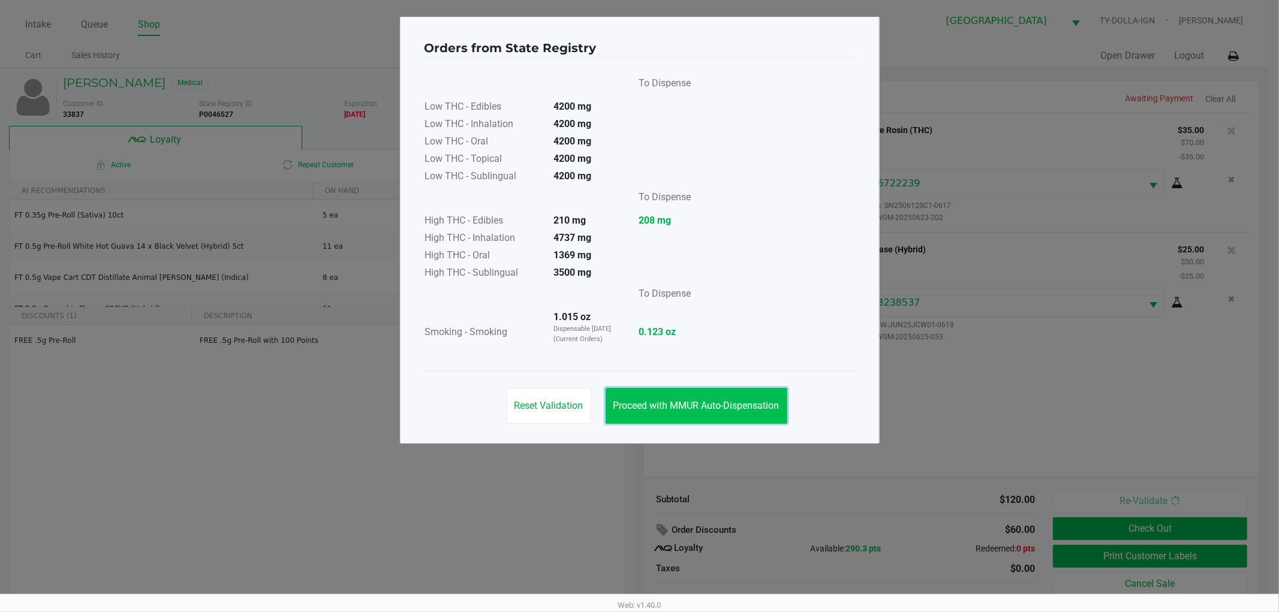
click at [706, 396] on button "Proceed with MMUR Auto-Dispensation" at bounding box center [697, 406] width 182 height 36
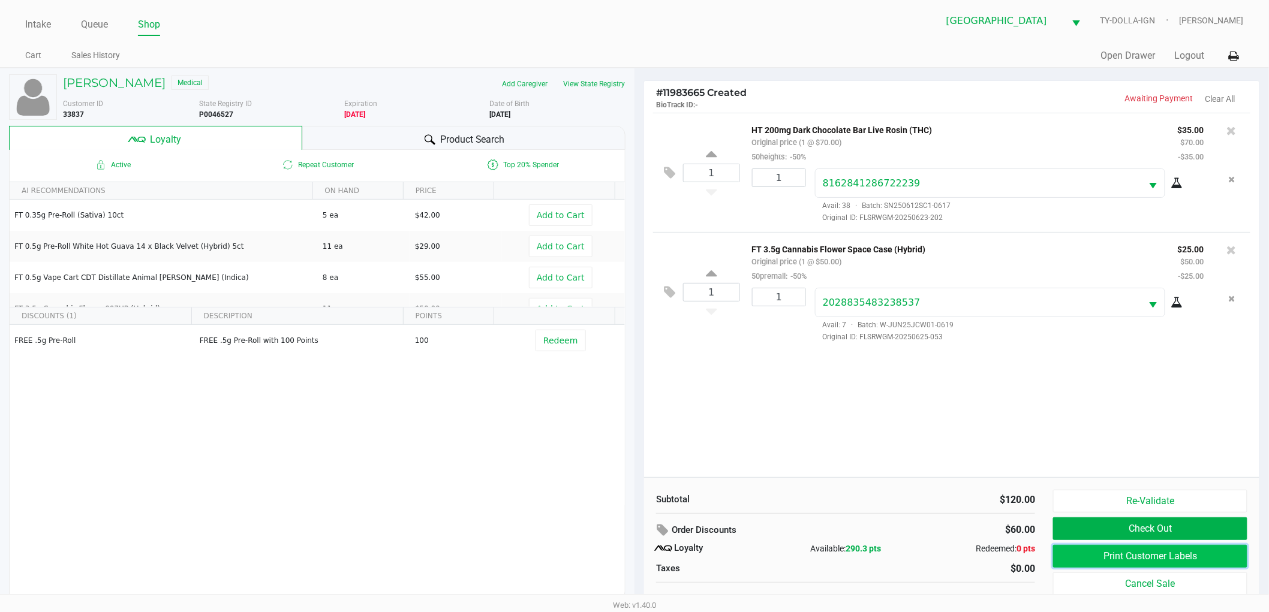
click at [1102, 561] on button "Print Customer Labels" at bounding box center [1150, 556] width 194 height 23
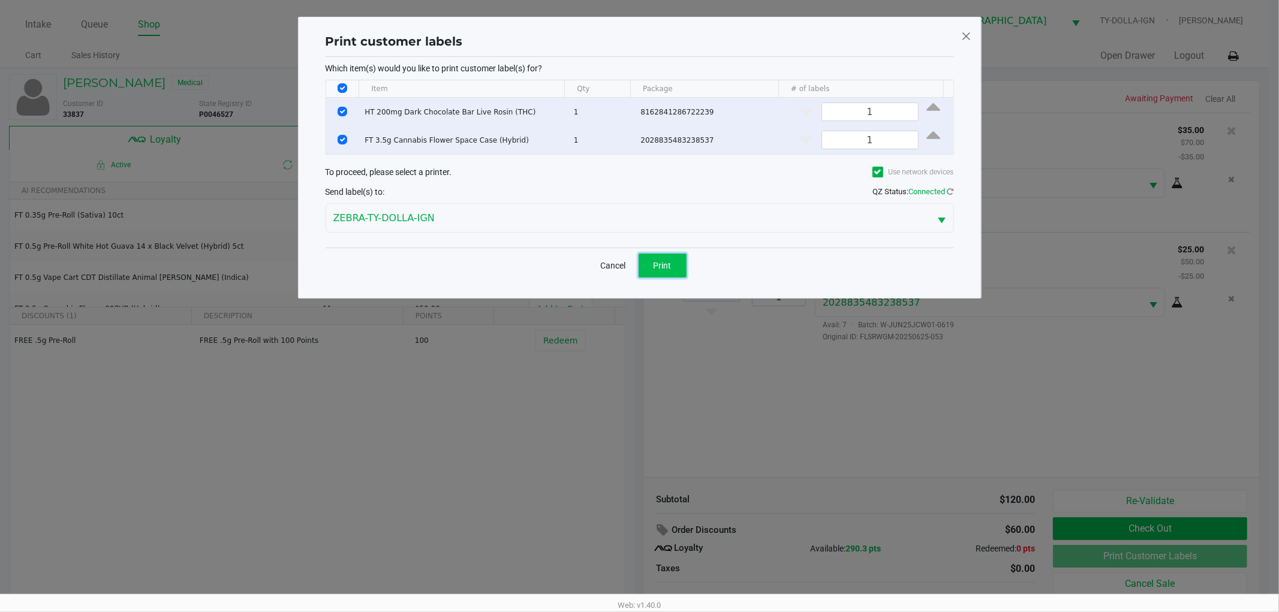
click at [656, 271] on button "Print" at bounding box center [663, 266] width 48 height 24
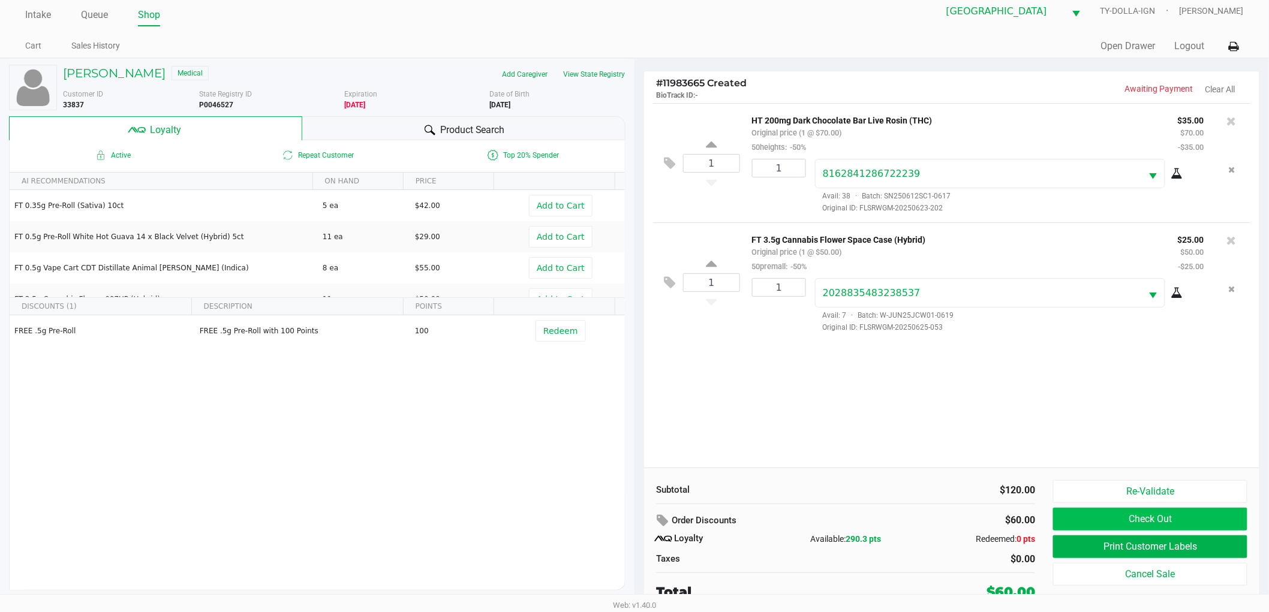
scroll to position [13, 0]
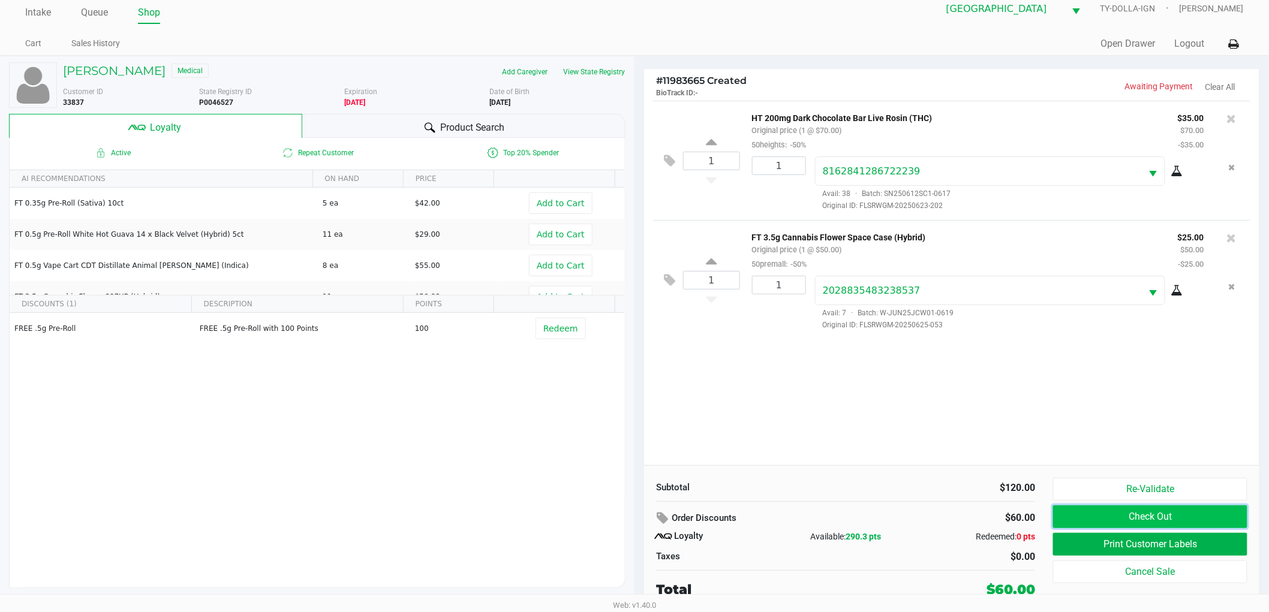
click at [1135, 511] on button "Check Out" at bounding box center [1150, 516] width 194 height 23
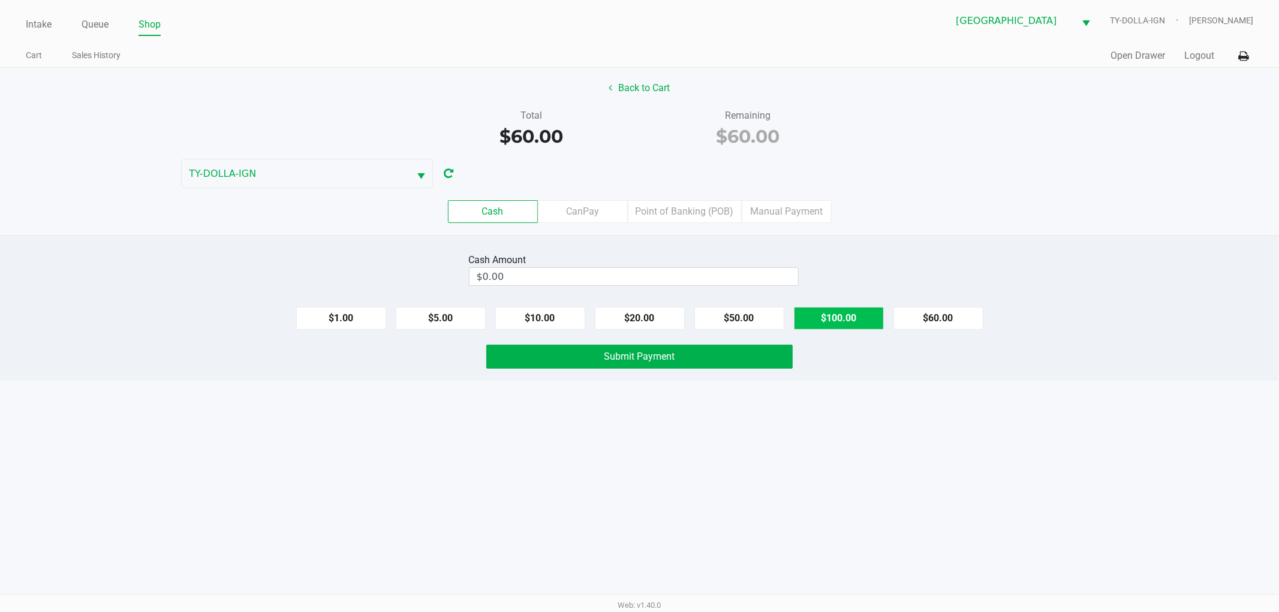
click at [828, 310] on button "$100.00" at bounding box center [839, 318] width 90 height 23
type input "$100.00"
click at [601, 371] on div "Cash Amount $100.00 Clear $1.00 $5.00 $10.00 $20.00 $50.00 $100.00 $60.00 Submi…" at bounding box center [639, 308] width 1279 height 146
click at [597, 370] on div "Cash Amount $100.00 Clear $1.00 $5.00 $10.00 $20.00 $50.00 $100.00 $60.00 Submi…" at bounding box center [639, 308] width 1279 height 146
click at [602, 362] on button "Submit Payment" at bounding box center [639, 357] width 306 height 24
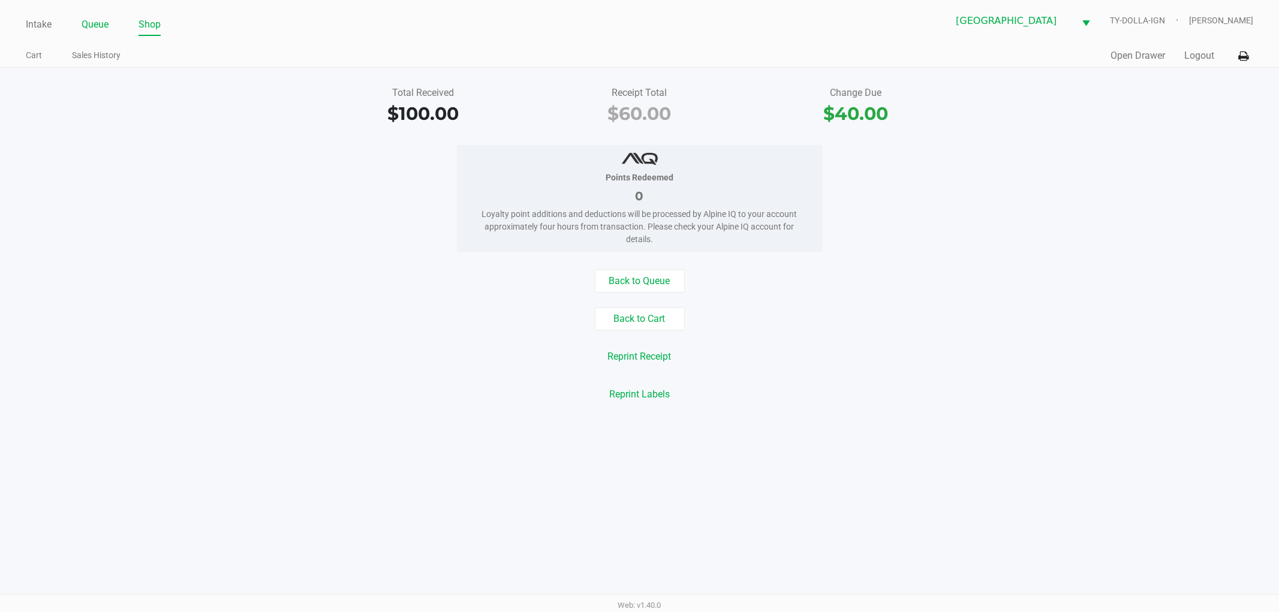
click at [94, 25] on link "Queue" at bounding box center [95, 24] width 27 height 17
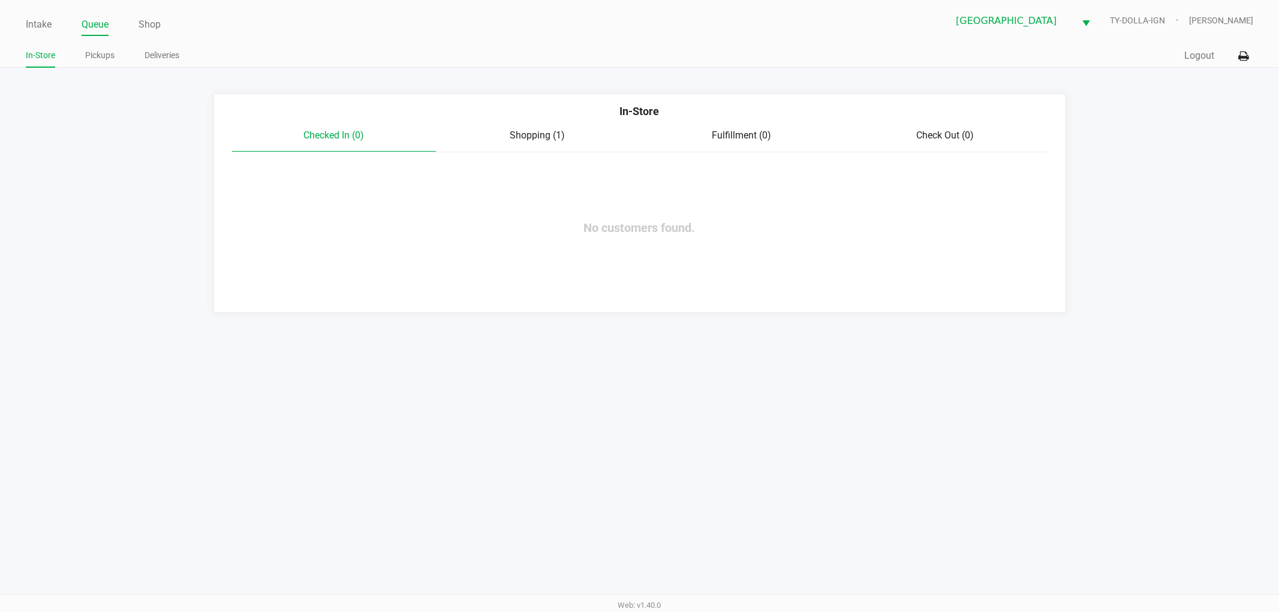
click at [526, 130] on span "Shopping (1)" at bounding box center [537, 135] width 55 height 11
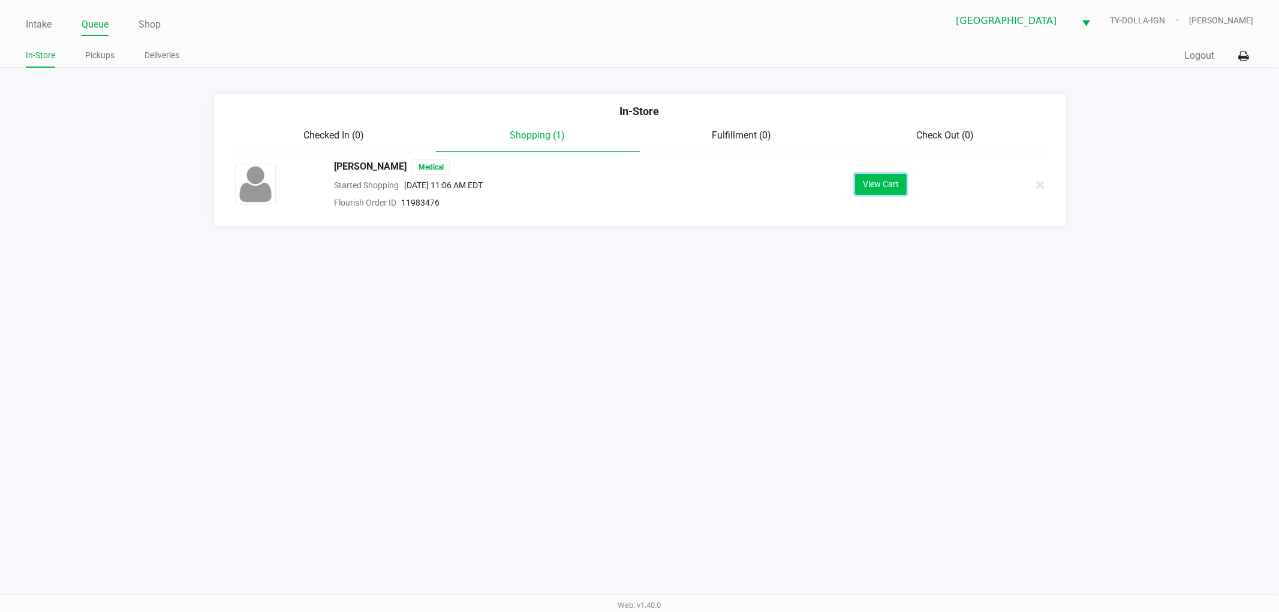
click at [893, 186] on button "View Cart" at bounding box center [881, 184] width 52 height 21
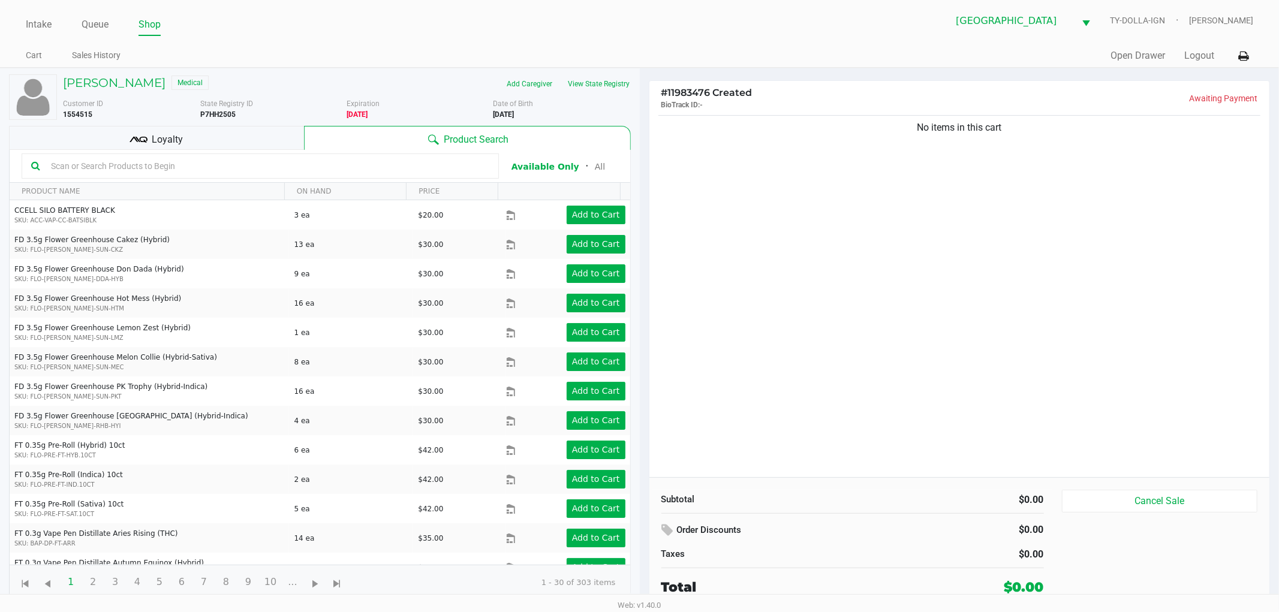
click at [218, 166] on input "text" at bounding box center [267, 166] width 443 height 18
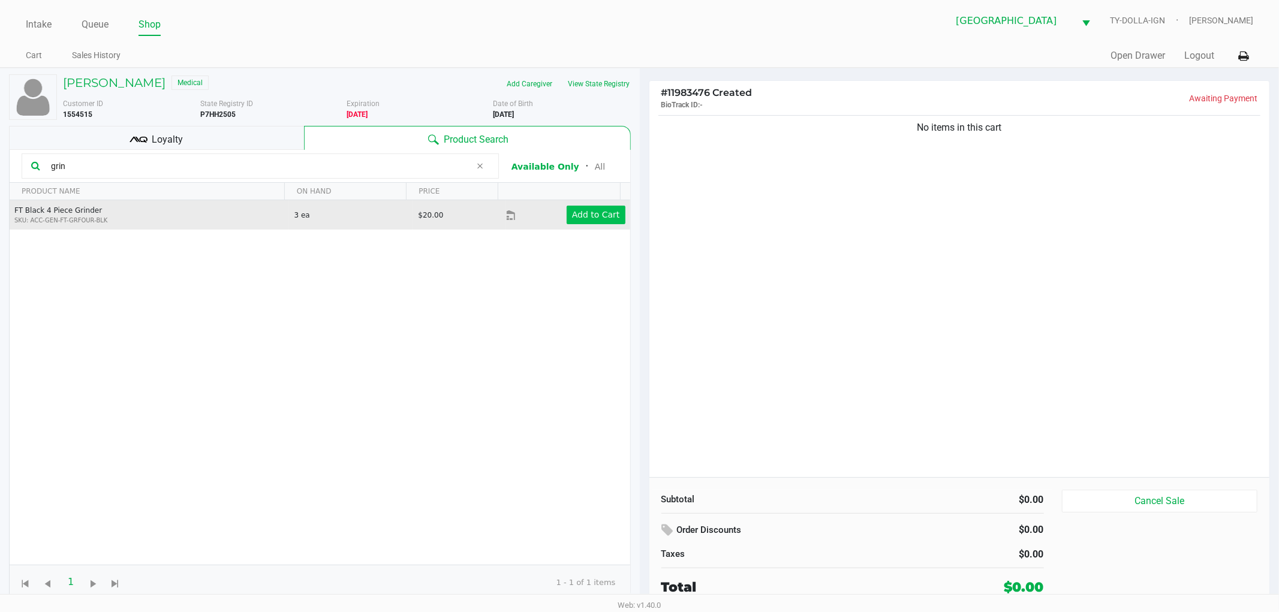
type input "grin"
click at [589, 211] on app-button-loader "Add to Cart" at bounding box center [596, 215] width 48 height 10
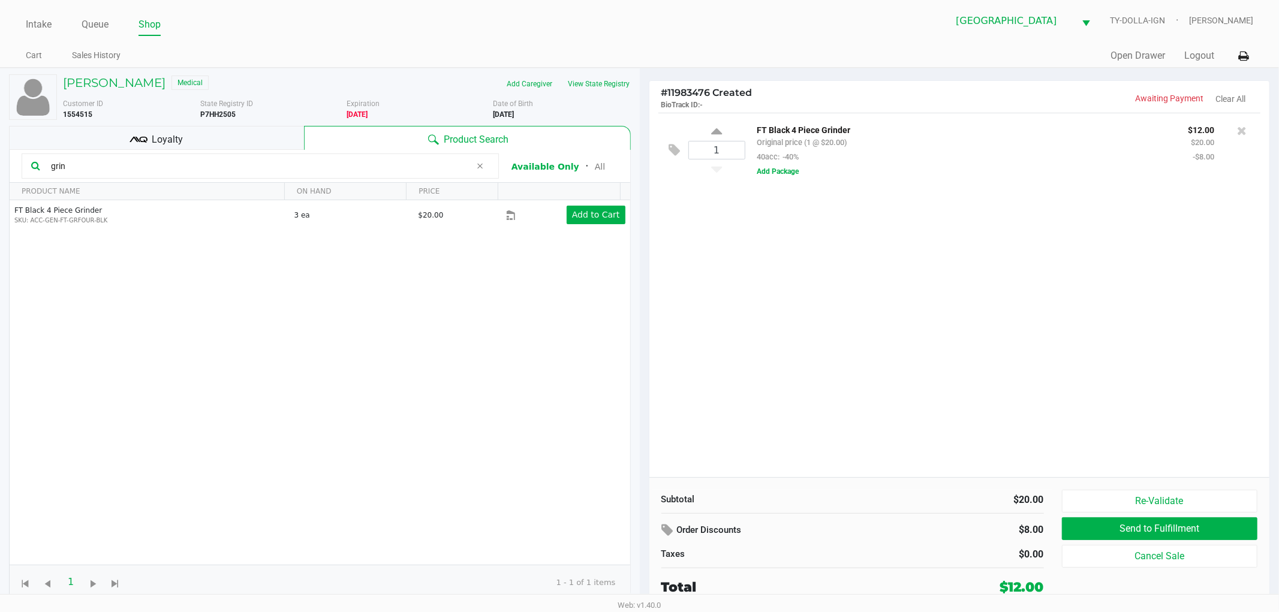
click at [972, 250] on div "1 FT Black 4 Piece Grinder Original price (1 @ $20.00) 40acc: -40% $12.00 $20.0…" at bounding box center [959, 295] width 621 height 365
click at [1238, 130] on icon at bounding box center [1242, 131] width 10 height 12
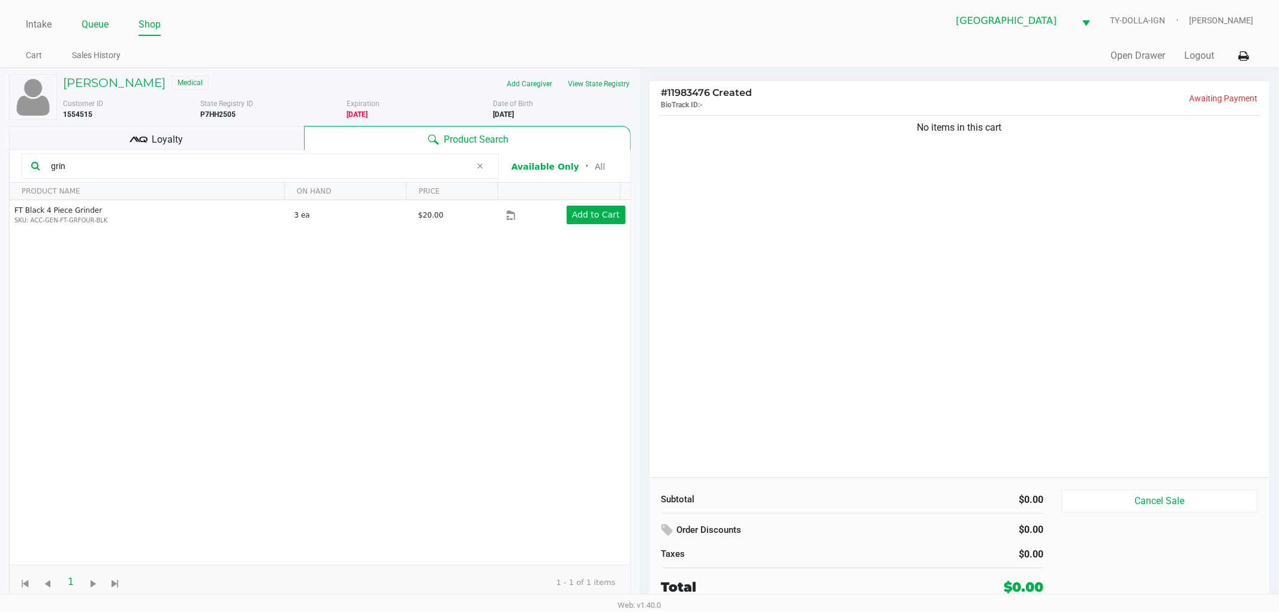
click at [93, 22] on link "Queue" at bounding box center [95, 24] width 27 height 17
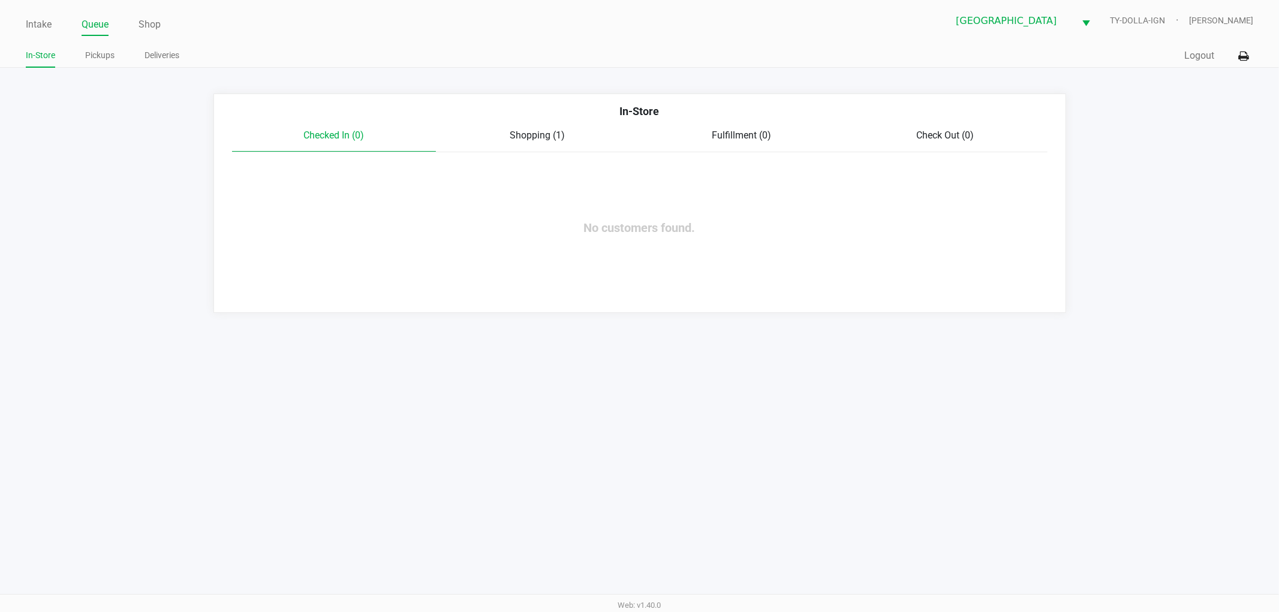
click at [1183, 55] on div "Quick Sale Logout" at bounding box center [947, 56] width 614 height 22
click at [46, 28] on link "Intake" at bounding box center [39, 24] width 26 height 17
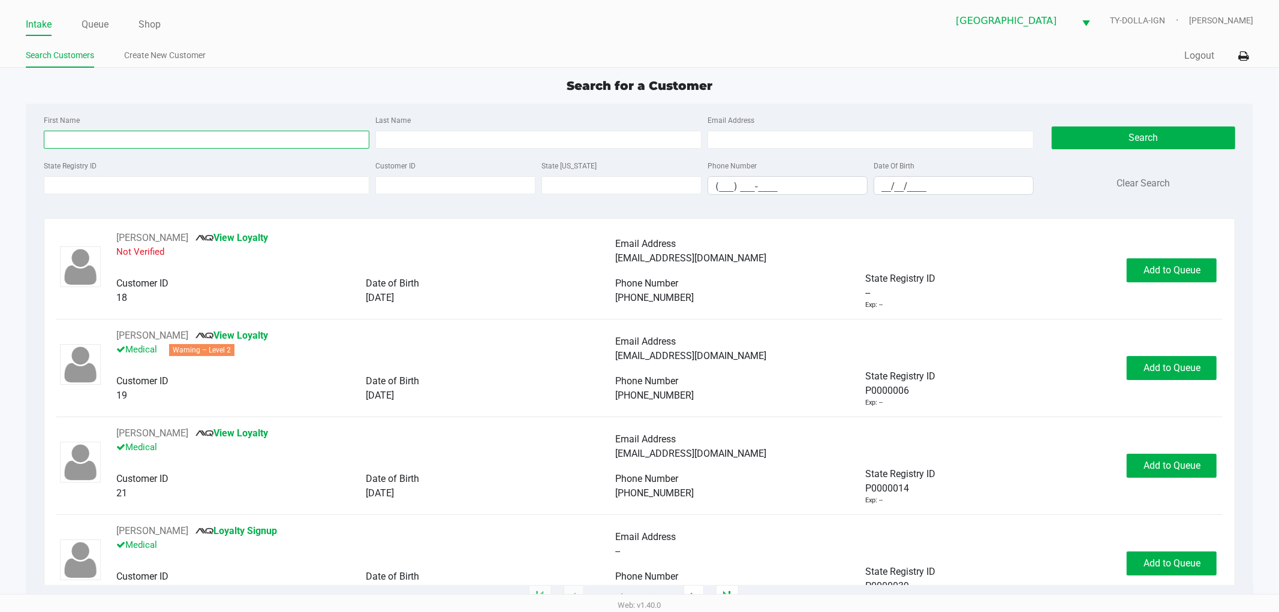
click at [71, 143] on input "First Name" at bounding box center [207, 140] width 326 height 18
type input "[PERSON_NAME]"
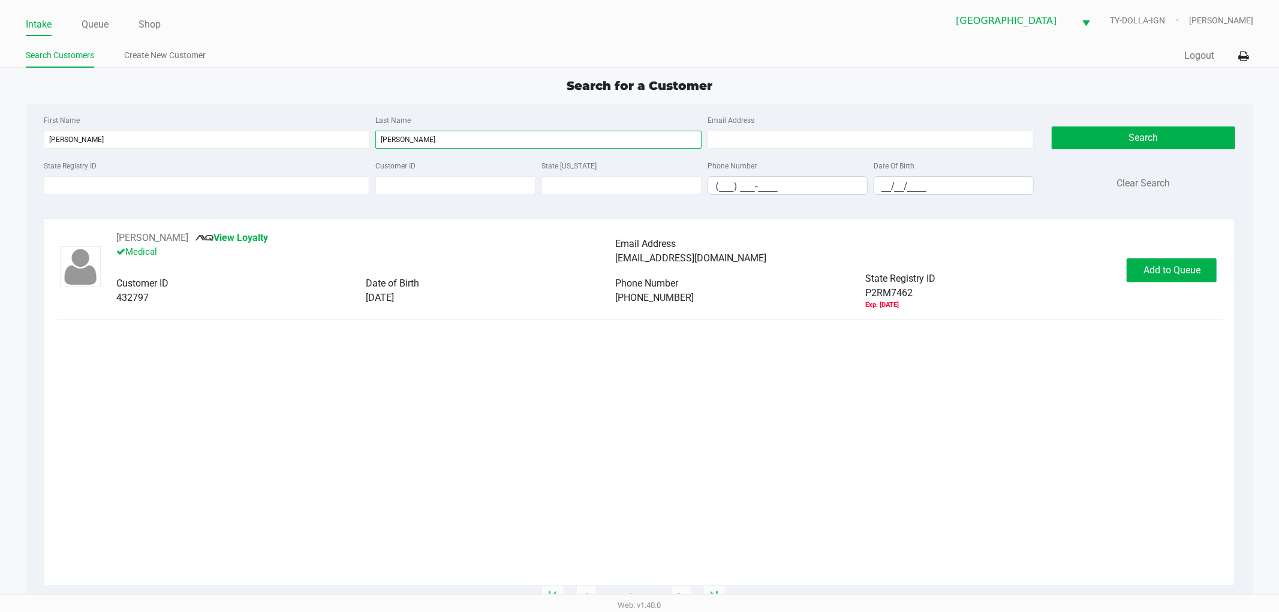
type input "[PERSON_NAME]"
click at [264, 396] on div "[PERSON_NAME] View Loyalty Medical Email Address [EMAIL_ADDRESS][DOMAIN_NAME] C…" at bounding box center [639, 408] width 1167 height 354
click at [1143, 268] on button "Add to Queue" at bounding box center [1172, 270] width 90 height 24
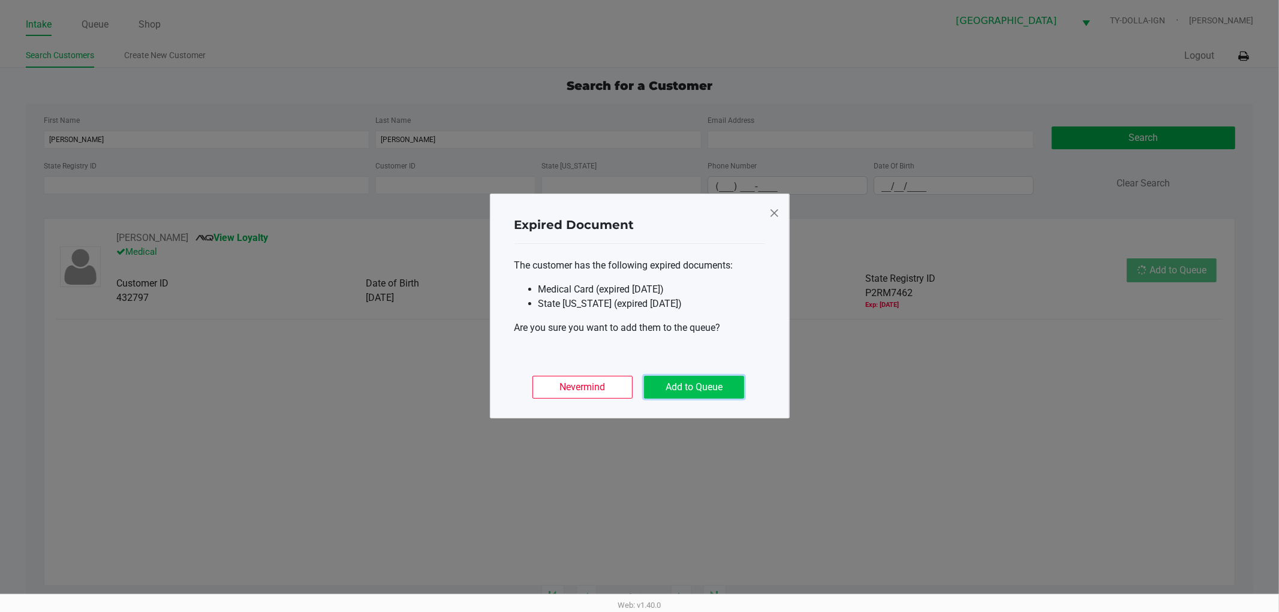
click at [666, 382] on button "Add to Queue" at bounding box center [694, 387] width 100 height 23
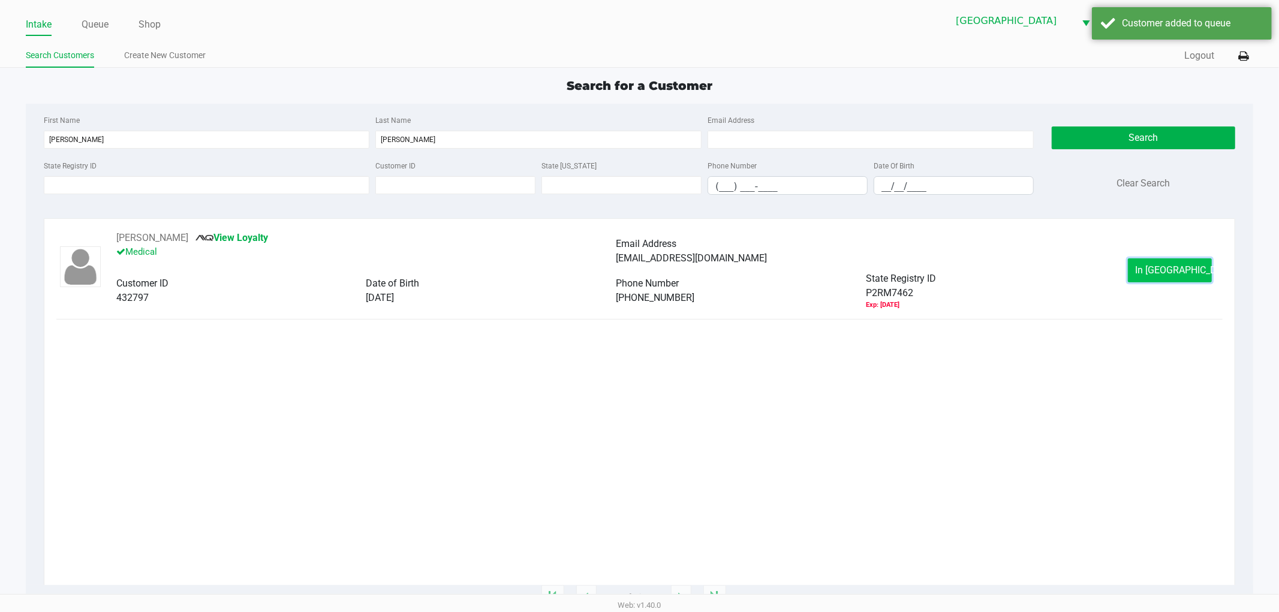
click at [1164, 265] on span "In [GEOGRAPHIC_DATA]" at bounding box center [1186, 269] width 101 height 11
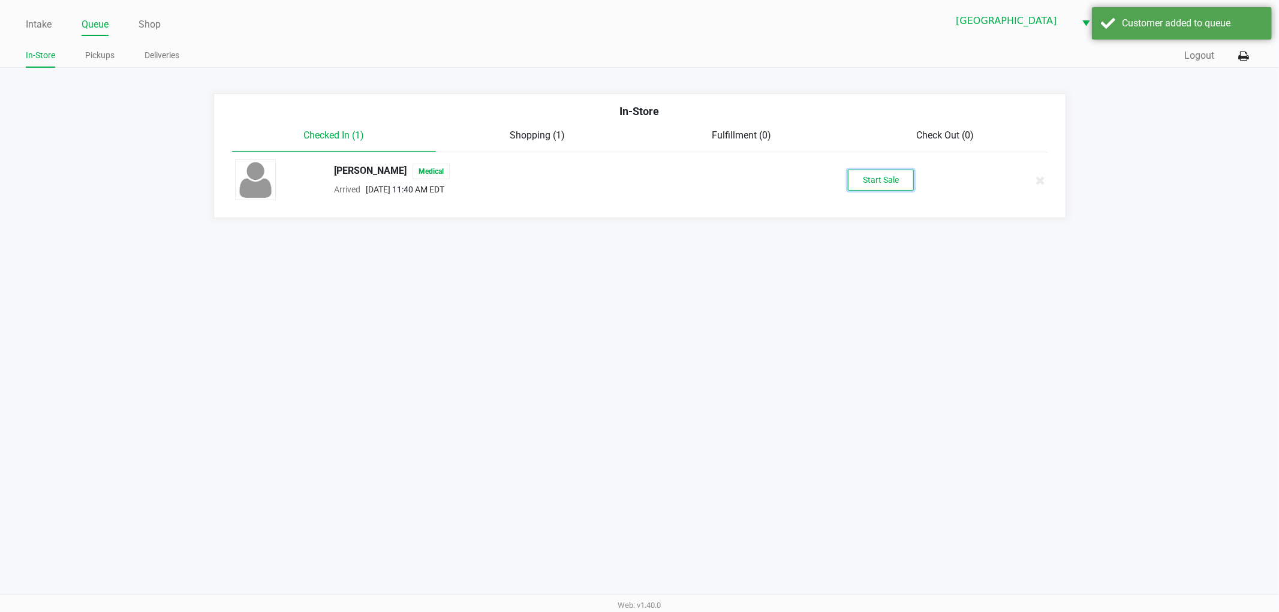
click at [880, 183] on button "Start Sale" at bounding box center [881, 180] width 66 height 21
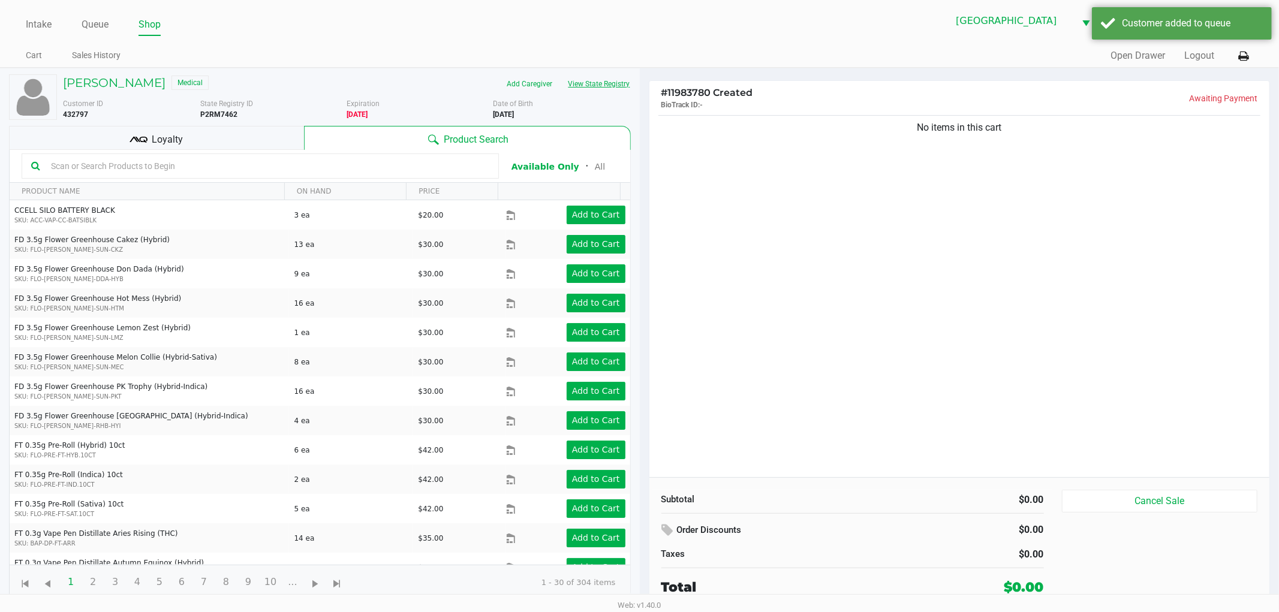
click at [588, 80] on button "View State Registry" at bounding box center [596, 83] width 70 height 19
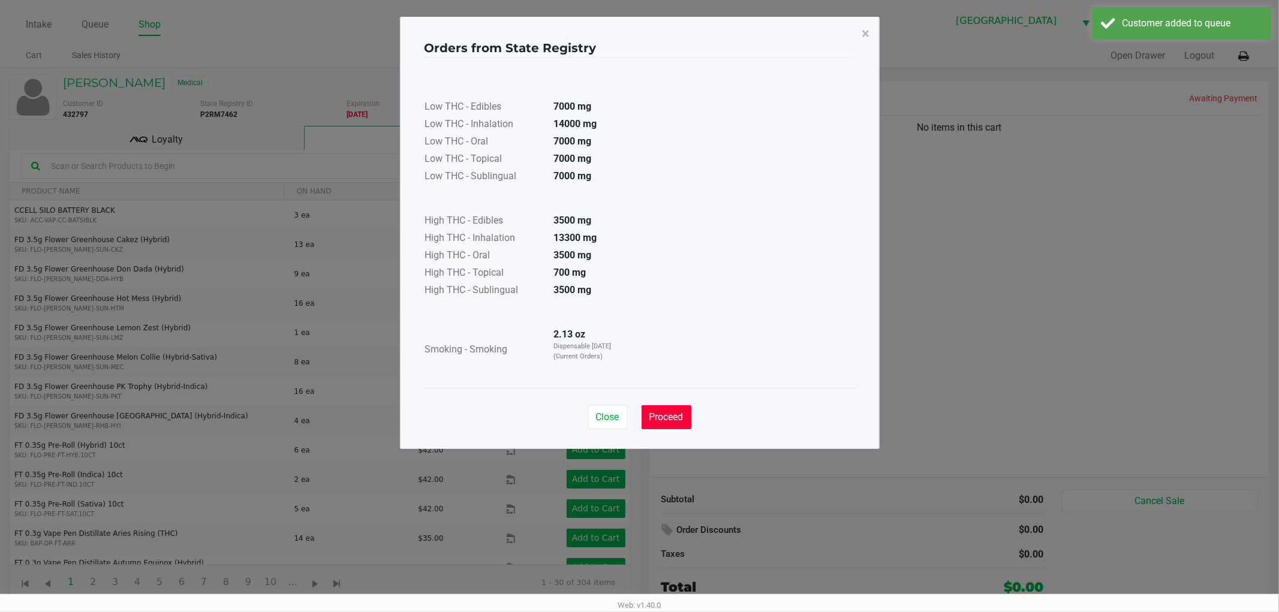
click at [654, 412] on span "Proceed" at bounding box center [666, 416] width 34 height 11
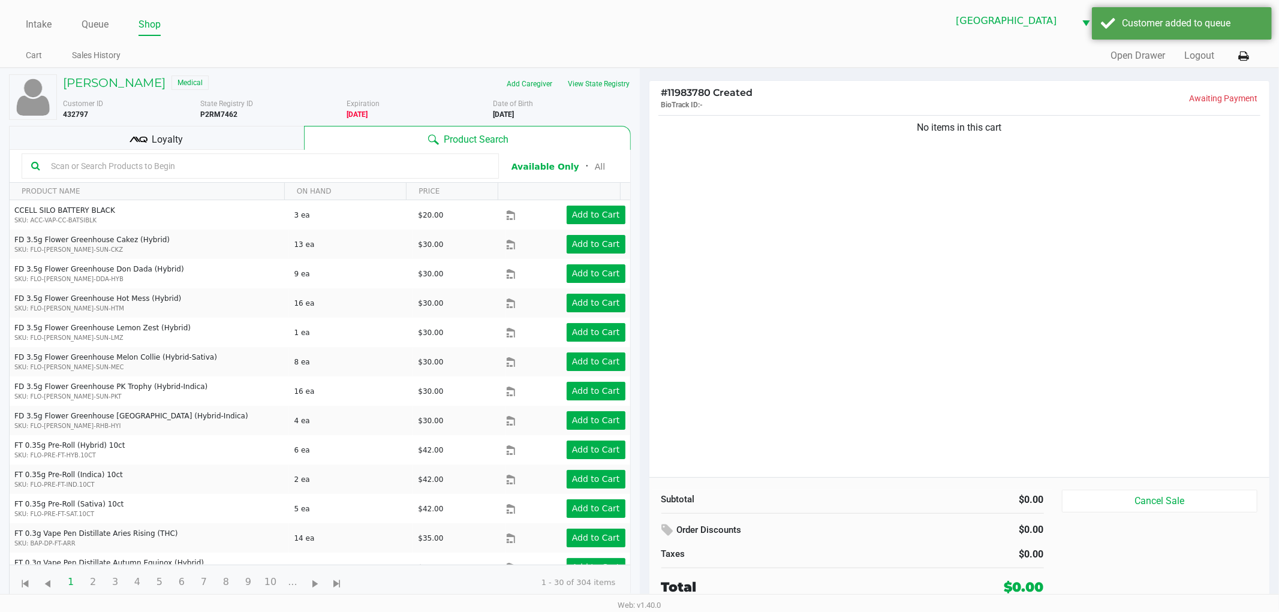
click at [194, 142] on div "Loyalty" at bounding box center [156, 138] width 295 height 24
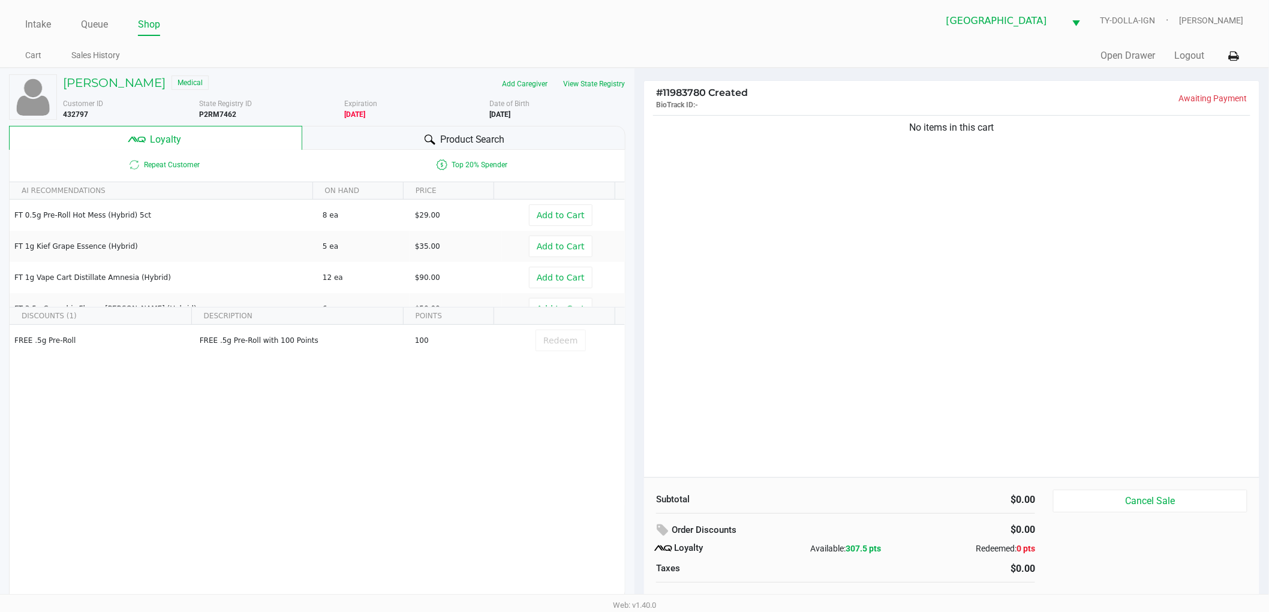
drag, startPoint x: 969, startPoint y: 327, endPoint x: 945, endPoint y: 327, distance: 24.0
click at [969, 326] on div "No items in this cart" at bounding box center [951, 295] width 615 height 365
click at [722, 258] on div "No items in this cart" at bounding box center [951, 295] width 615 height 365
click at [929, 356] on div "No items in this cart" at bounding box center [951, 295] width 615 height 365
click at [987, 350] on div "No items in this cart" at bounding box center [951, 295] width 615 height 365
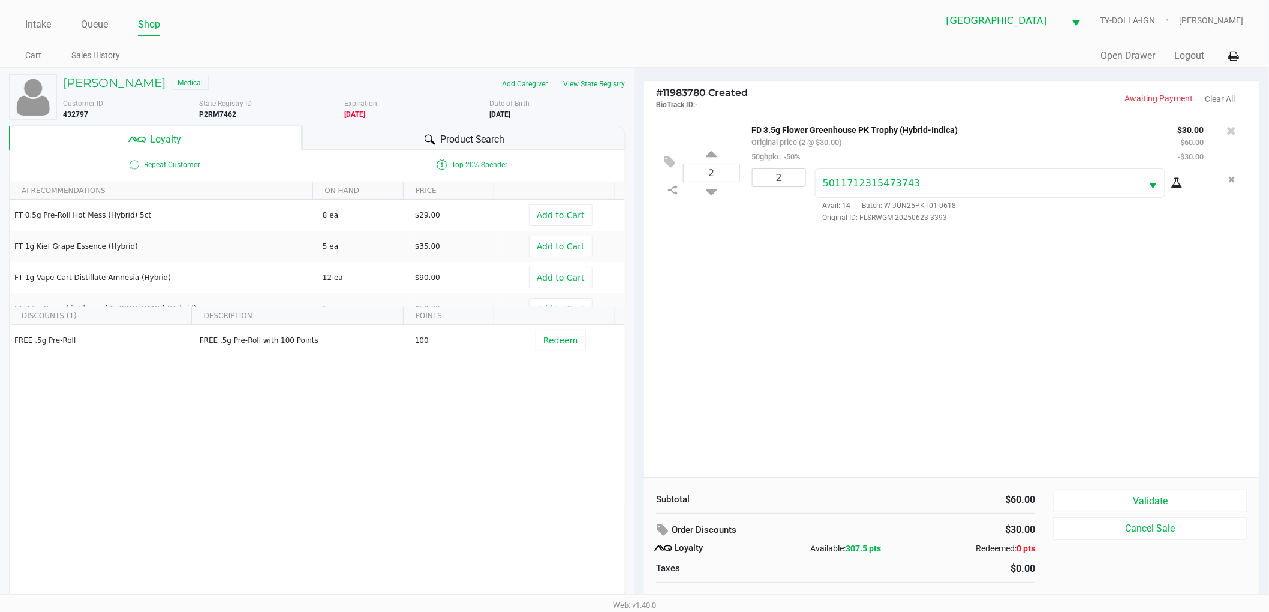
click at [972, 375] on div "2 FD 3.5g Flower Greenhouse PK Trophy (Hybrid-Indica) Original price (2 @ $30.0…" at bounding box center [951, 295] width 615 height 365
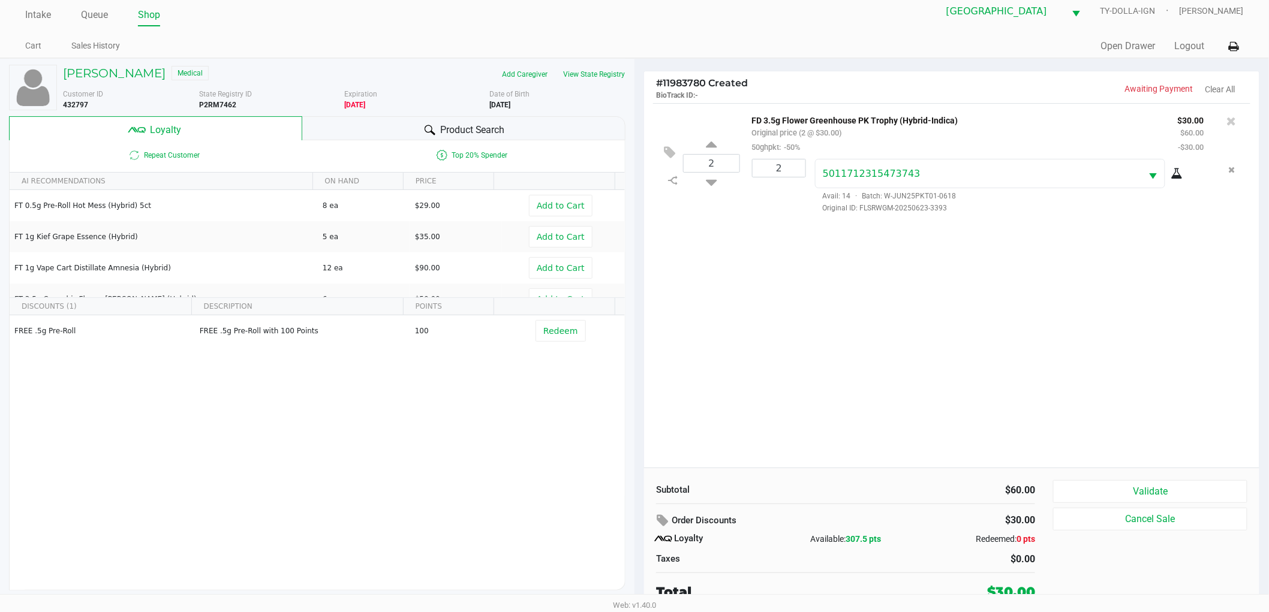
scroll to position [13, 0]
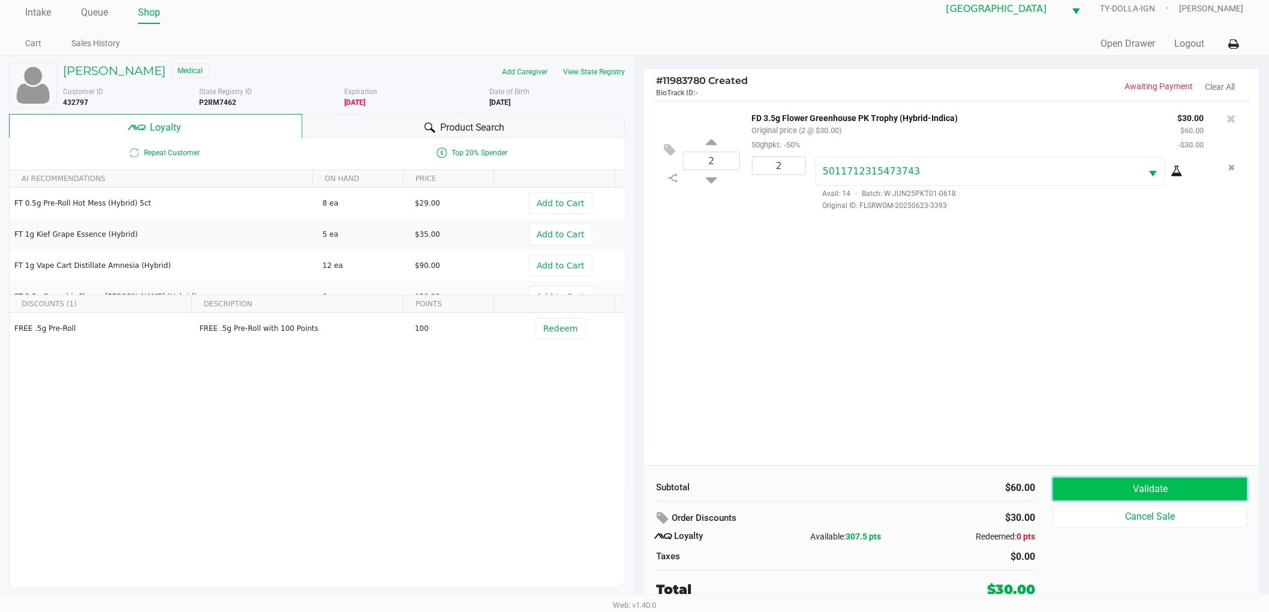
click at [1077, 484] on button "Validate" at bounding box center [1150, 489] width 194 height 23
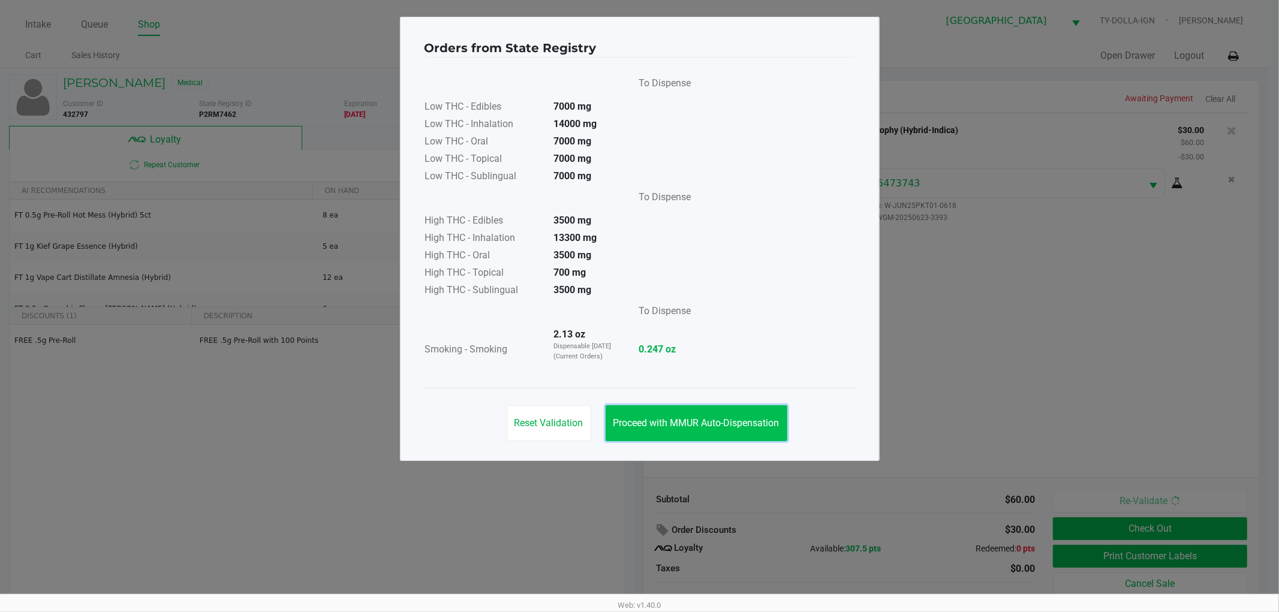
click at [716, 435] on button "Proceed with MMUR Auto-Dispensation" at bounding box center [697, 423] width 182 height 36
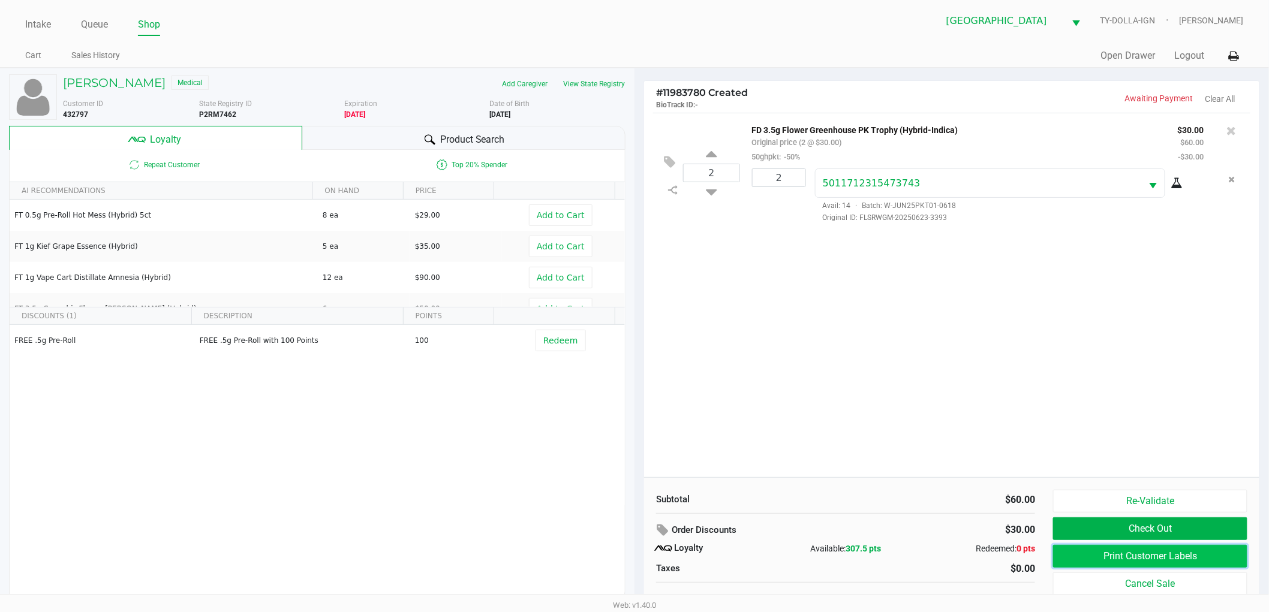
click at [1128, 555] on button "Print Customer Labels" at bounding box center [1150, 556] width 194 height 23
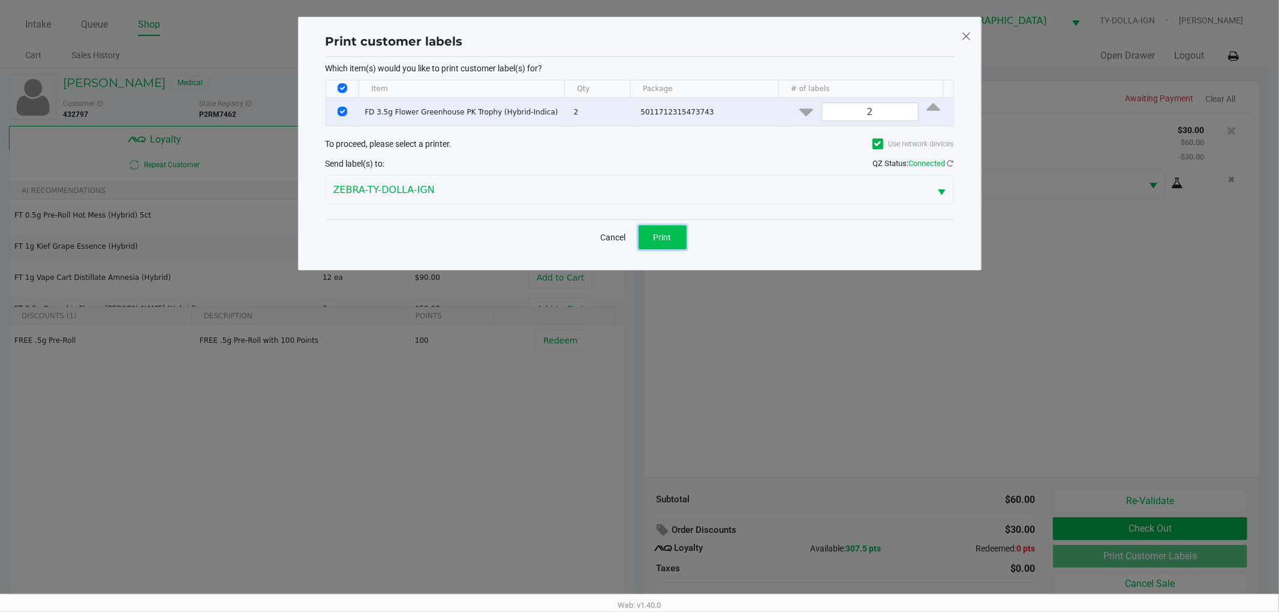
click at [649, 234] on button "Print" at bounding box center [663, 237] width 48 height 24
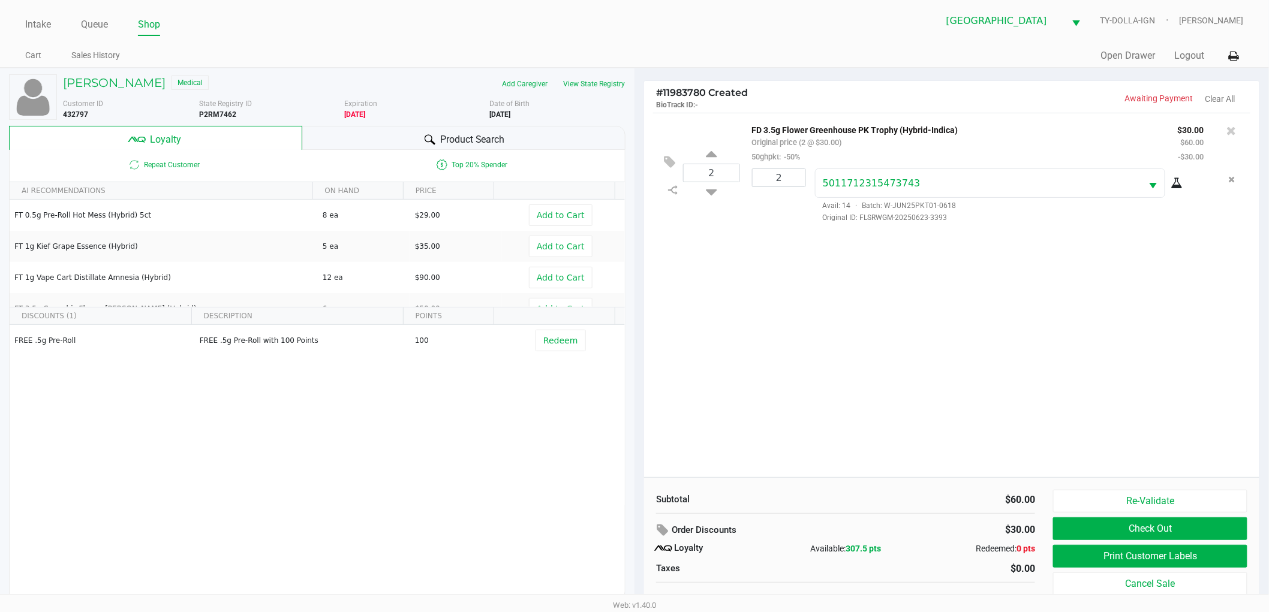
drag, startPoint x: 796, startPoint y: 268, endPoint x: 968, endPoint y: 357, distance: 193.6
click at [796, 269] on div "2 FD 3.5g Flower Greenhouse PK Trophy (Hybrid-Indica) Original price (2 @ $30.0…" at bounding box center [951, 295] width 615 height 365
click at [1141, 524] on button "Check Out" at bounding box center [1150, 528] width 194 height 23
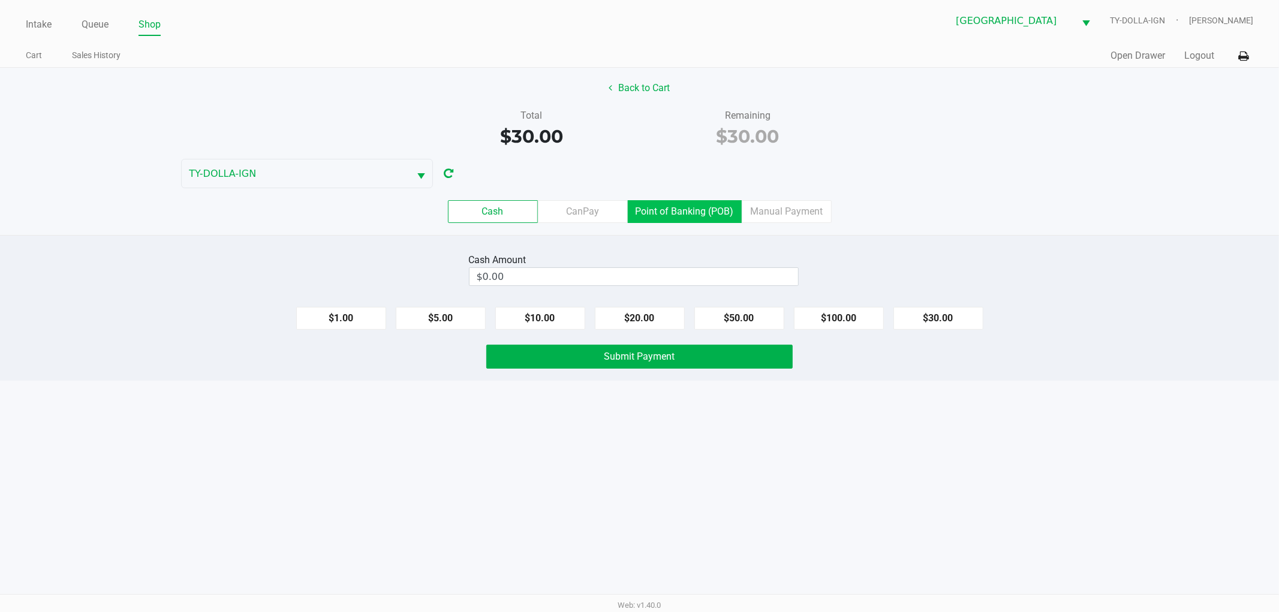
click at [661, 210] on label "Point of Banking (POB)" at bounding box center [685, 211] width 114 height 23
click at [0, 0] on 7 "Point of Banking (POB)" at bounding box center [0, 0] width 0 height 0
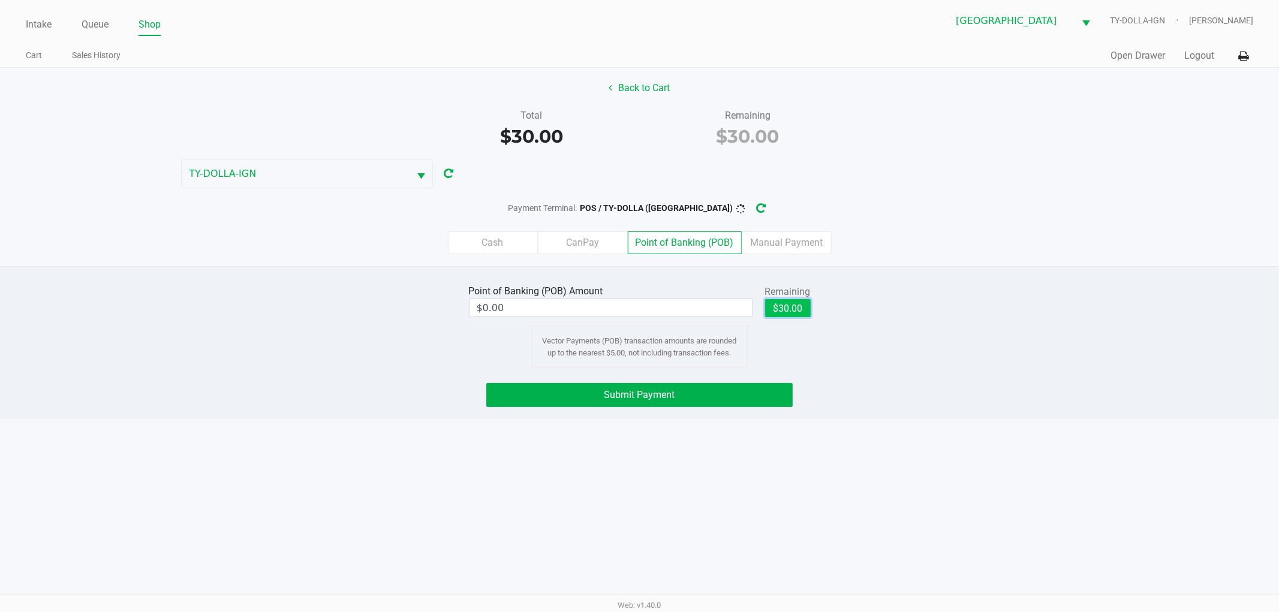
click at [794, 308] on button "$30.00" at bounding box center [788, 308] width 46 height 18
type input "$30.00"
click at [690, 395] on button "Submit Payment" at bounding box center [639, 395] width 306 height 24
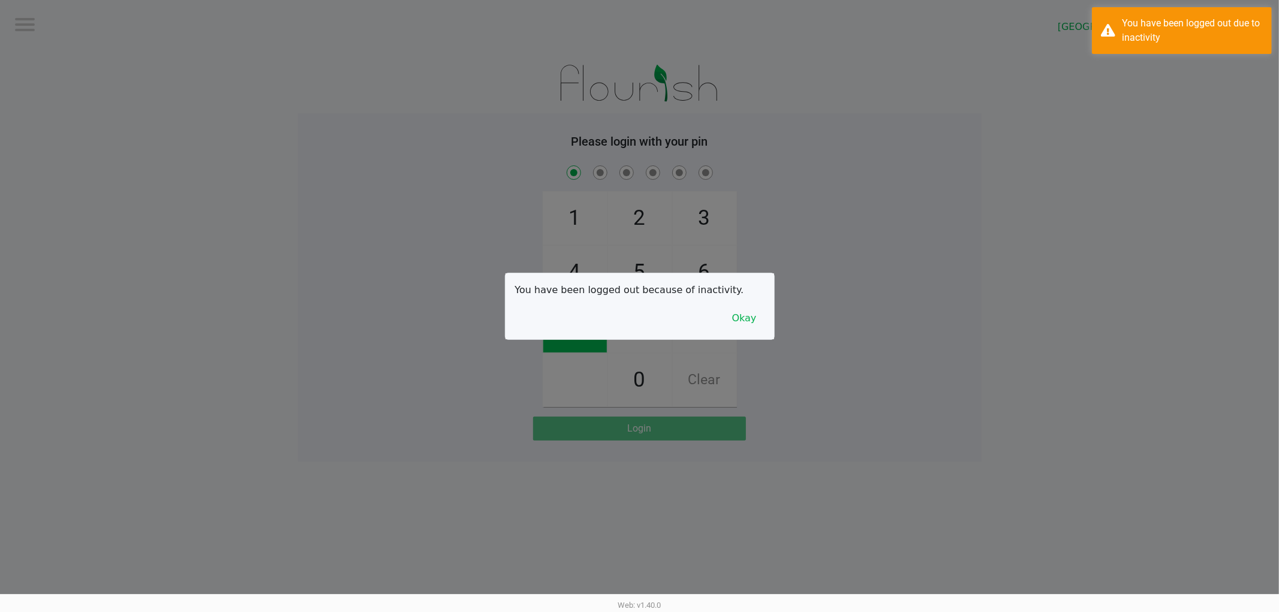
checkbox input "true"
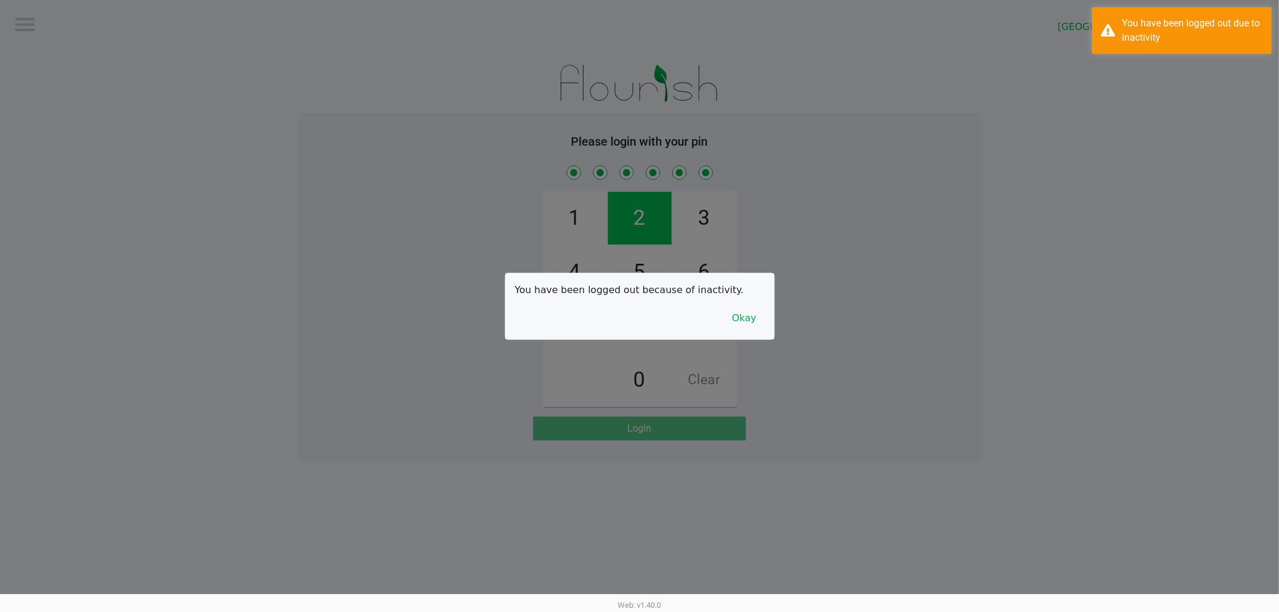
checkbox input "true"
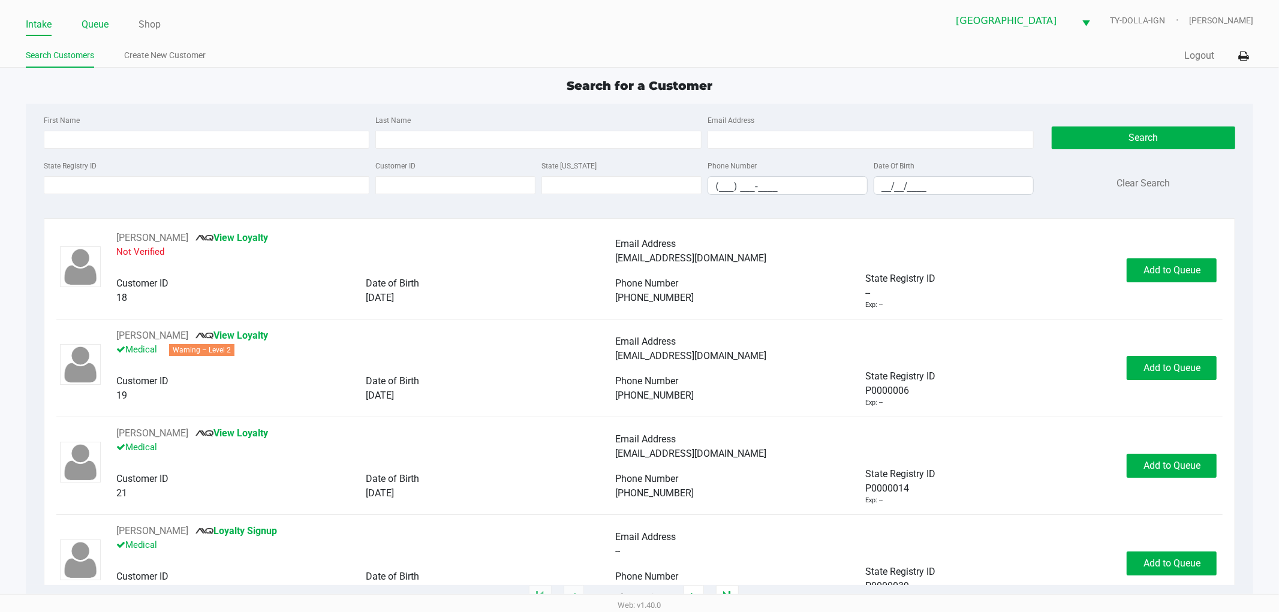
click at [85, 26] on link "Queue" at bounding box center [95, 24] width 27 height 17
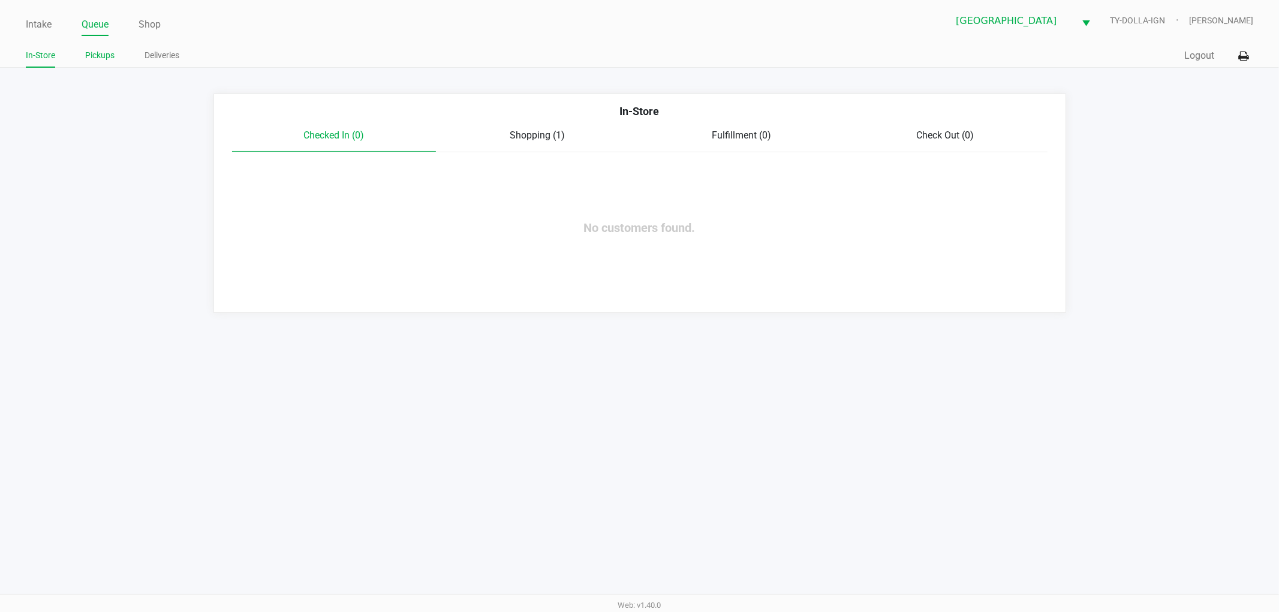
click at [98, 58] on link "Pickups" at bounding box center [99, 55] width 29 height 15
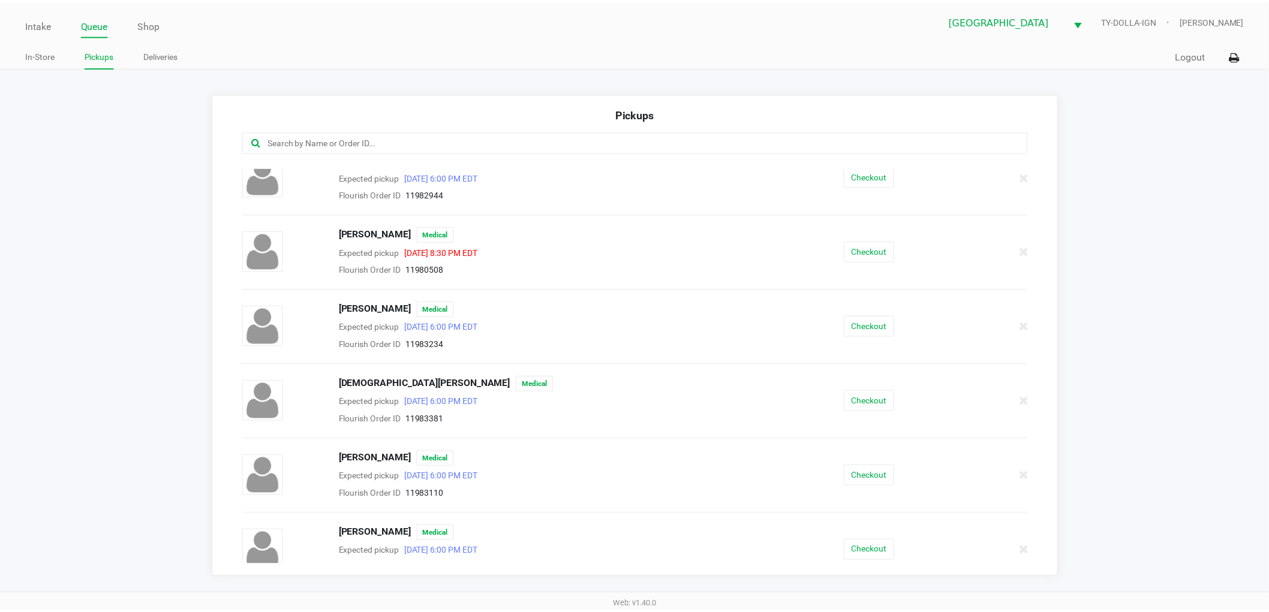
scroll to position [930, 0]
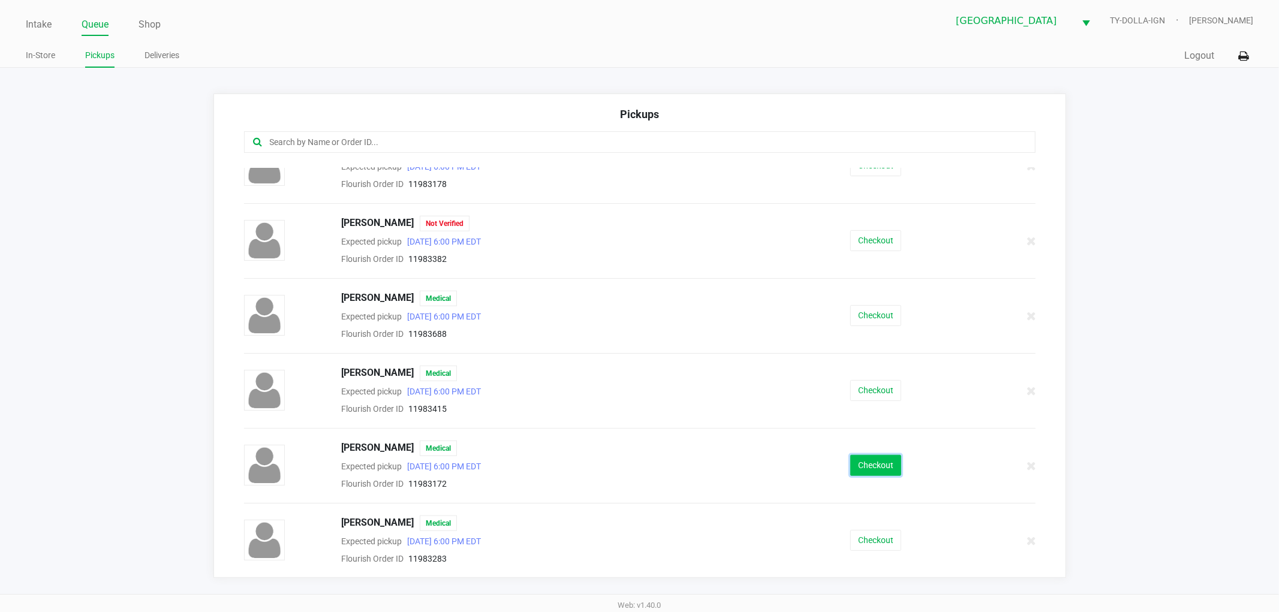
click at [864, 459] on button "Checkout" at bounding box center [875, 465] width 51 height 21
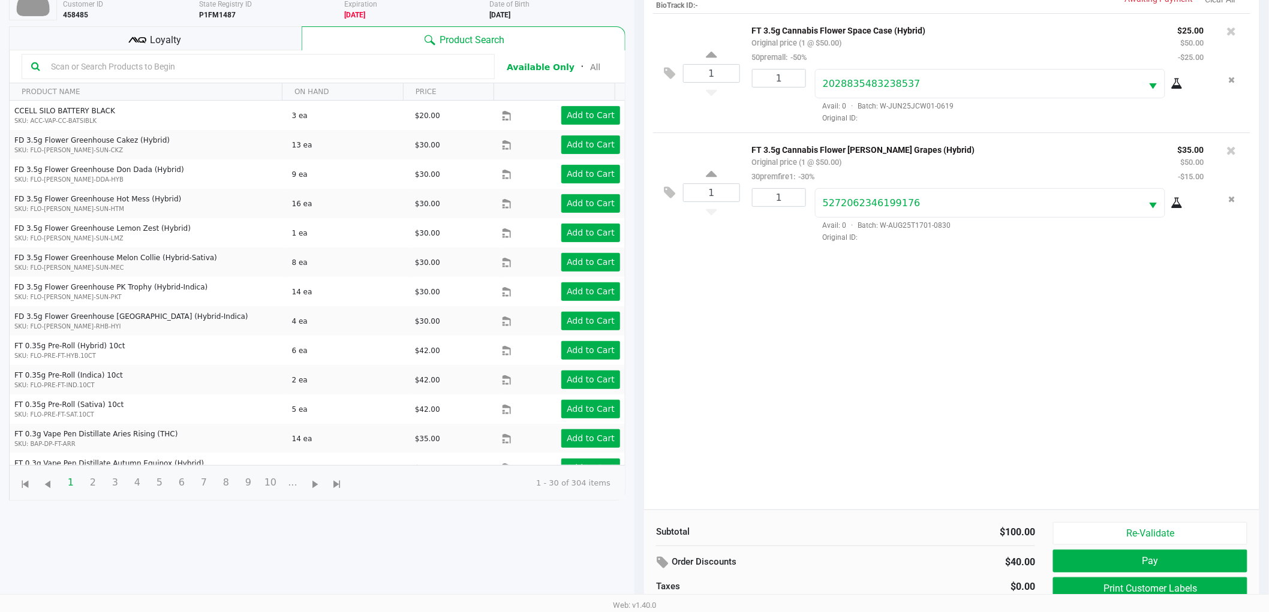
scroll to position [130, 0]
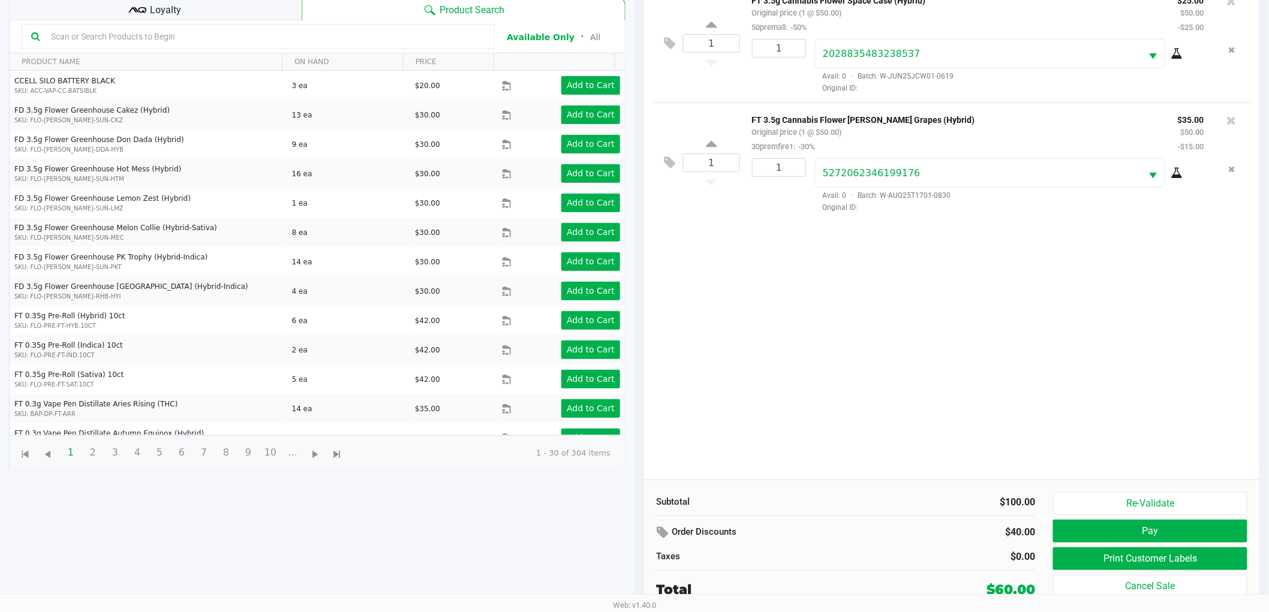
click at [876, 381] on div "1 FT 3.5g Cannabis Flower Space Case (Hybrid) Original price (1 @ $50.00) 50pre…" at bounding box center [951, 231] width 615 height 496
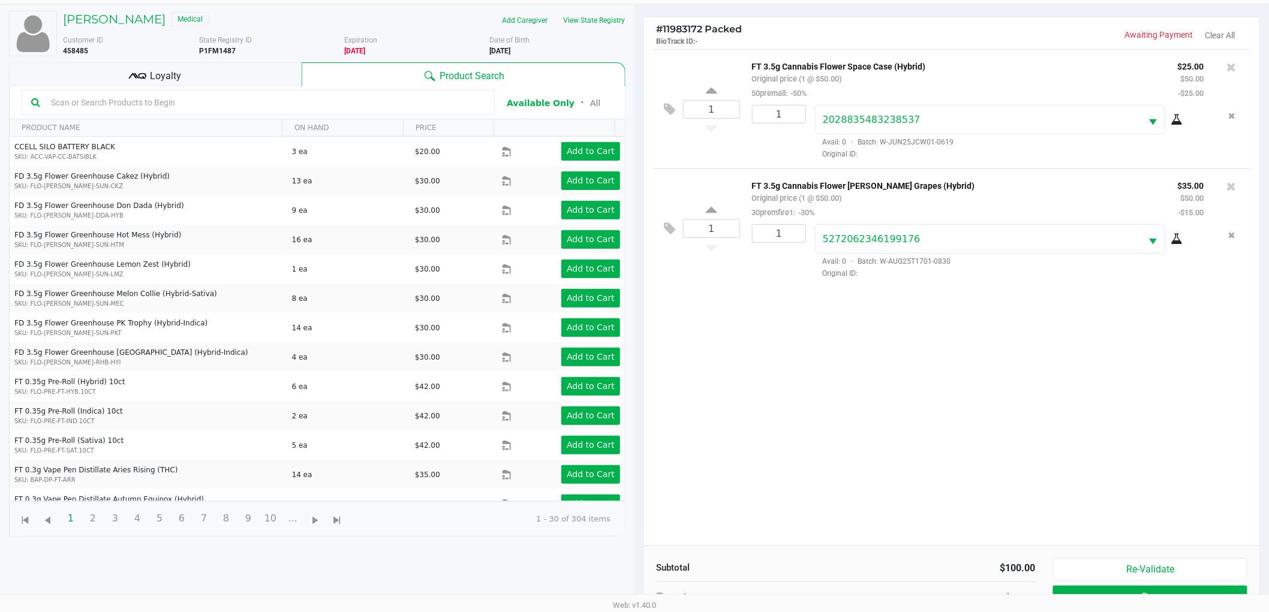
scroll to position [0, 0]
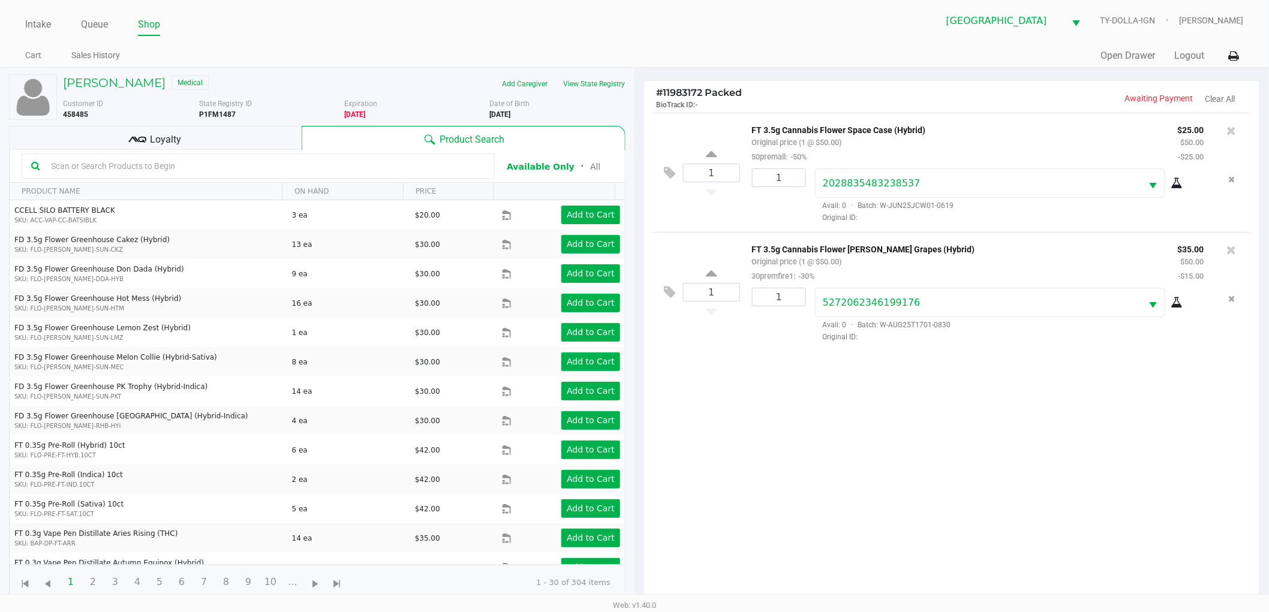
click at [189, 144] on div "Loyalty" at bounding box center [155, 138] width 293 height 24
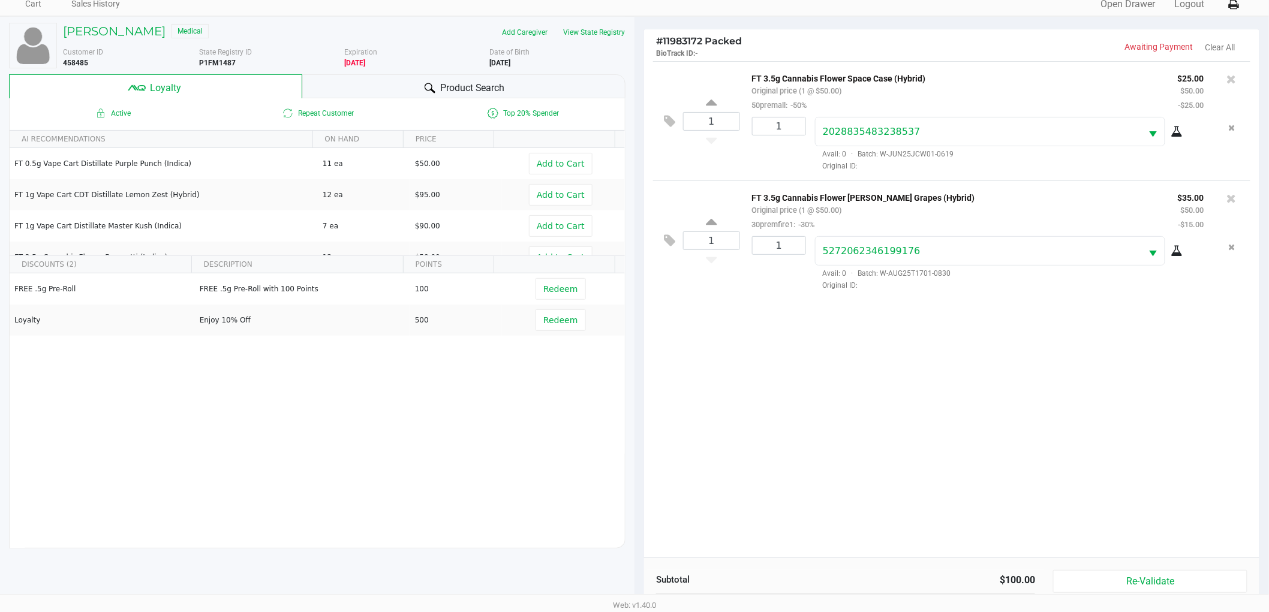
scroll to position [144, 0]
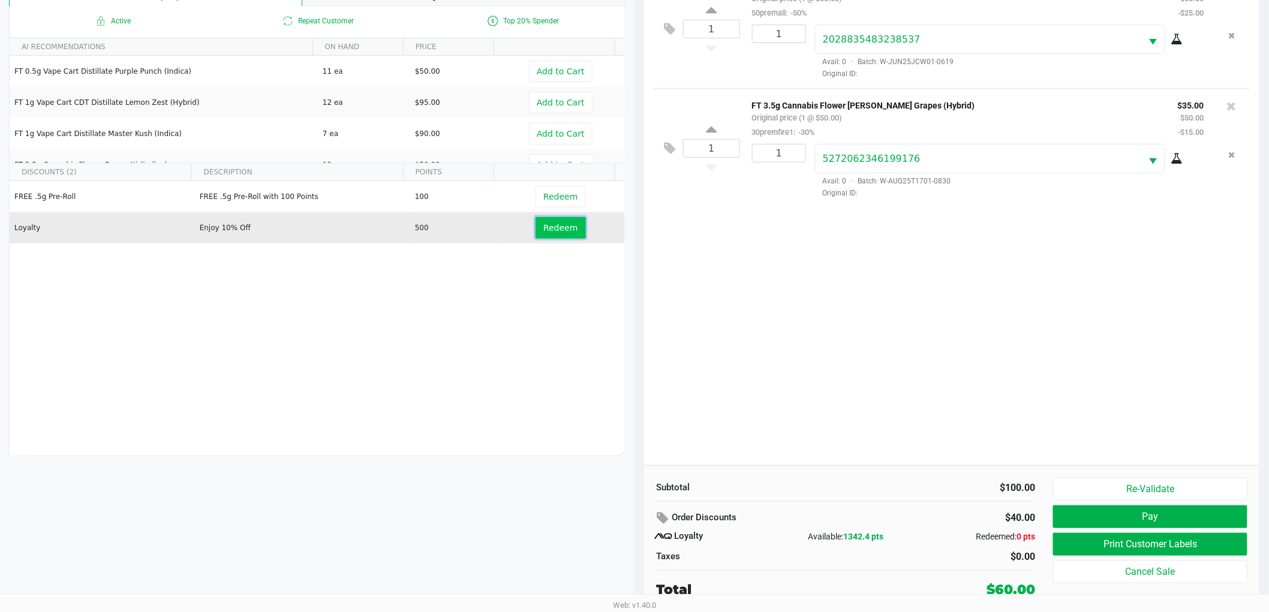
click at [543, 227] on span "Redeem" at bounding box center [560, 228] width 34 height 10
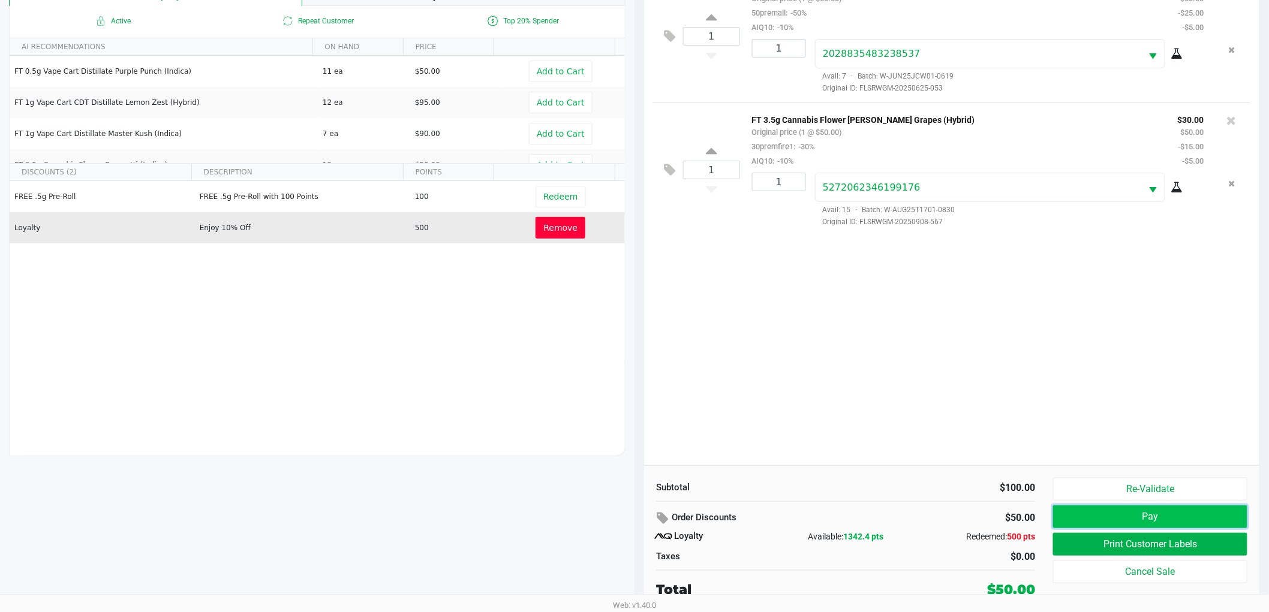
click at [1112, 513] on button "Pay" at bounding box center [1150, 516] width 194 height 23
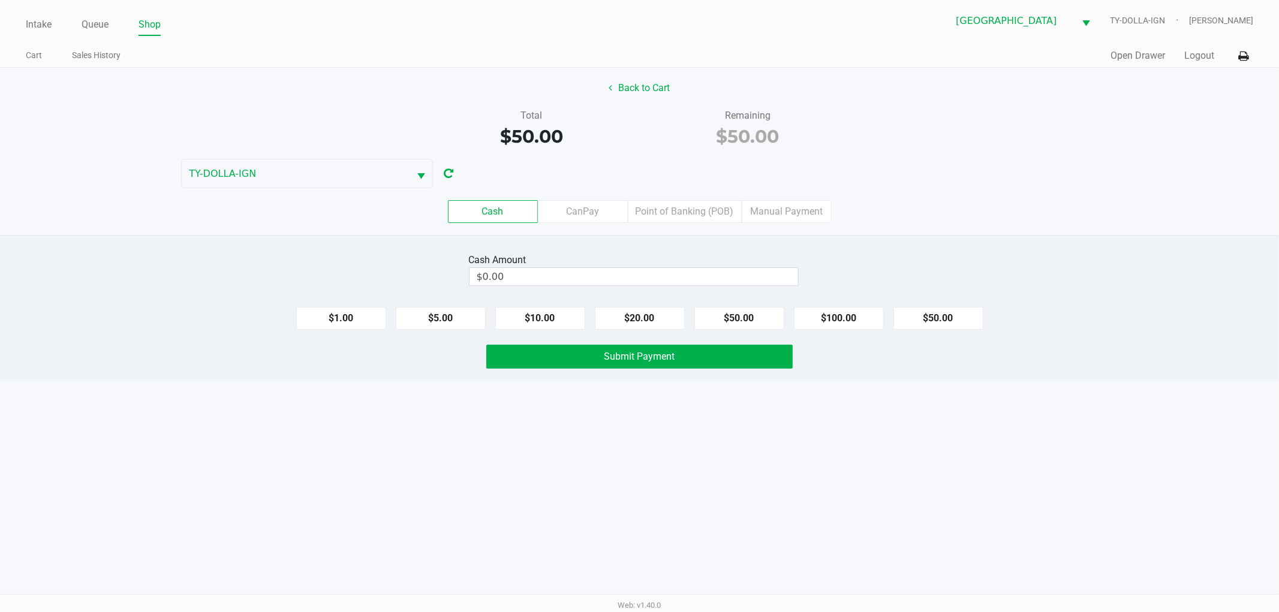
click at [643, 305] on div "$1.00 $5.00 $10.00 $20.00 $50.00 $100.00 $50.00" at bounding box center [639, 313] width 1279 height 32
click at [639, 312] on button "$20.00" at bounding box center [640, 318] width 90 height 23
type input "$60.00"
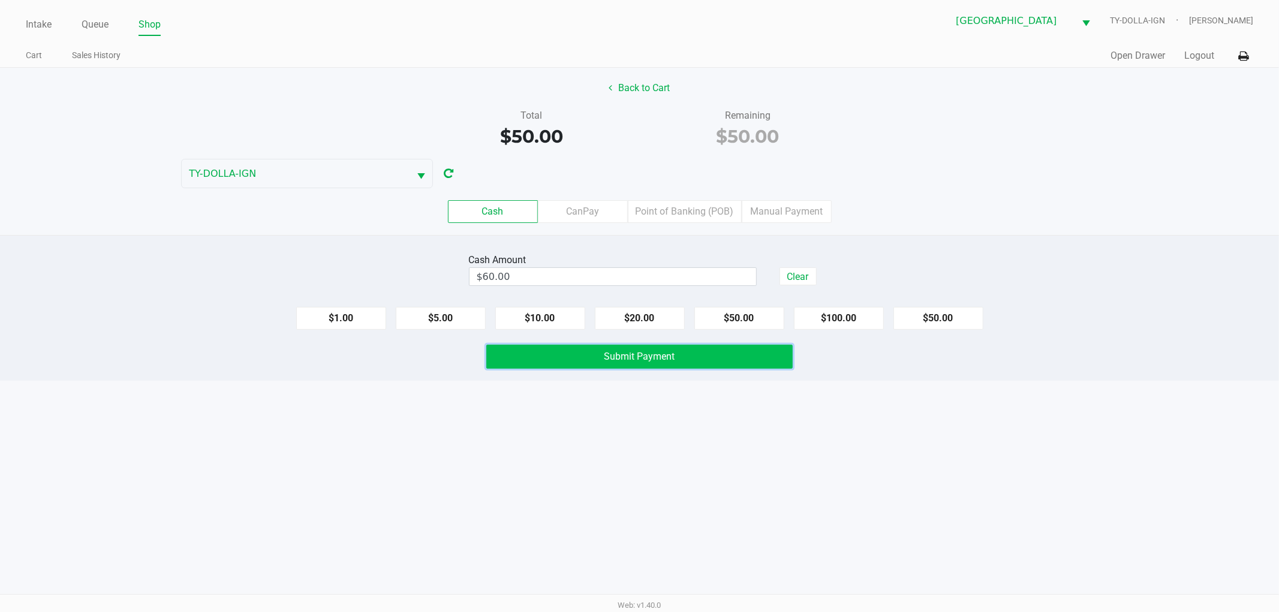
click at [642, 358] on span "Submit Payment" at bounding box center [639, 356] width 71 height 11
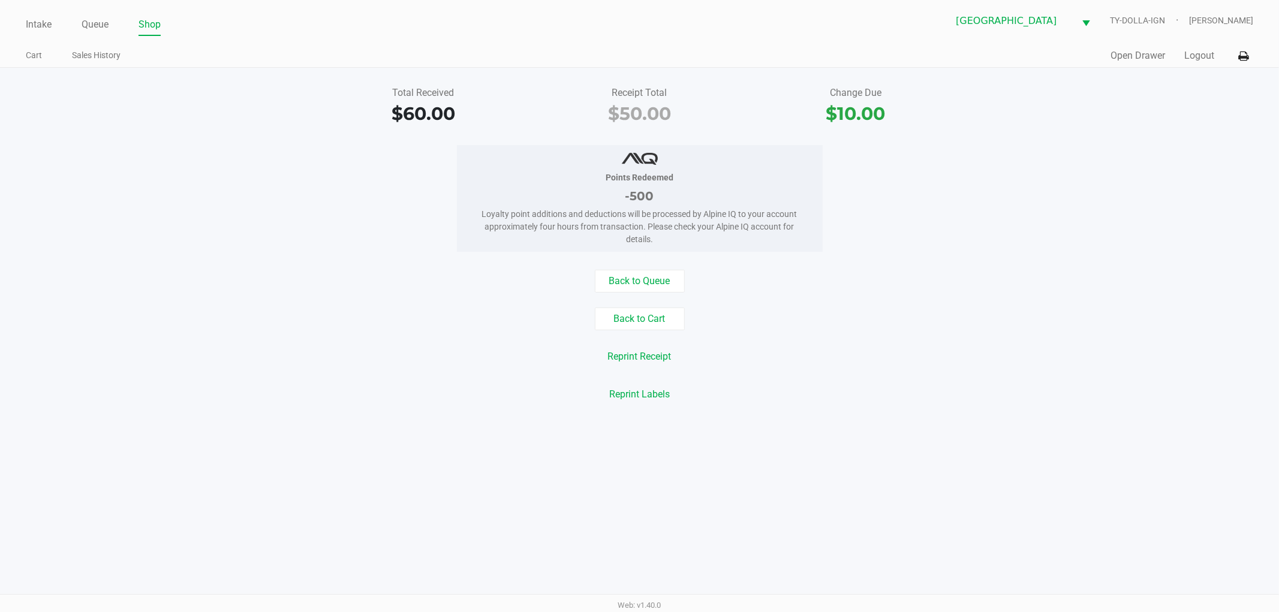
drag, startPoint x: 339, startPoint y: 279, endPoint x: 1278, endPoint y: 95, distance: 957.4
click at [362, 272] on div "Back to Queue" at bounding box center [639, 281] width 1297 height 23
click at [1191, 58] on button "Logout" at bounding box center [1199, 56] width 30 height 14
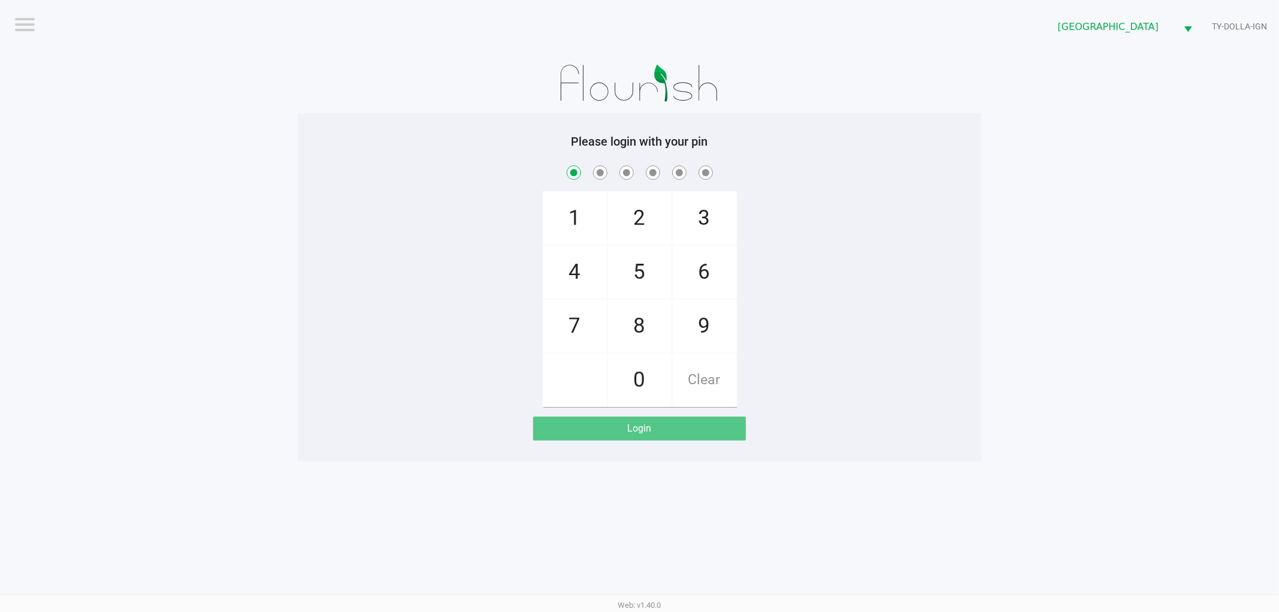
checkbox input "true"
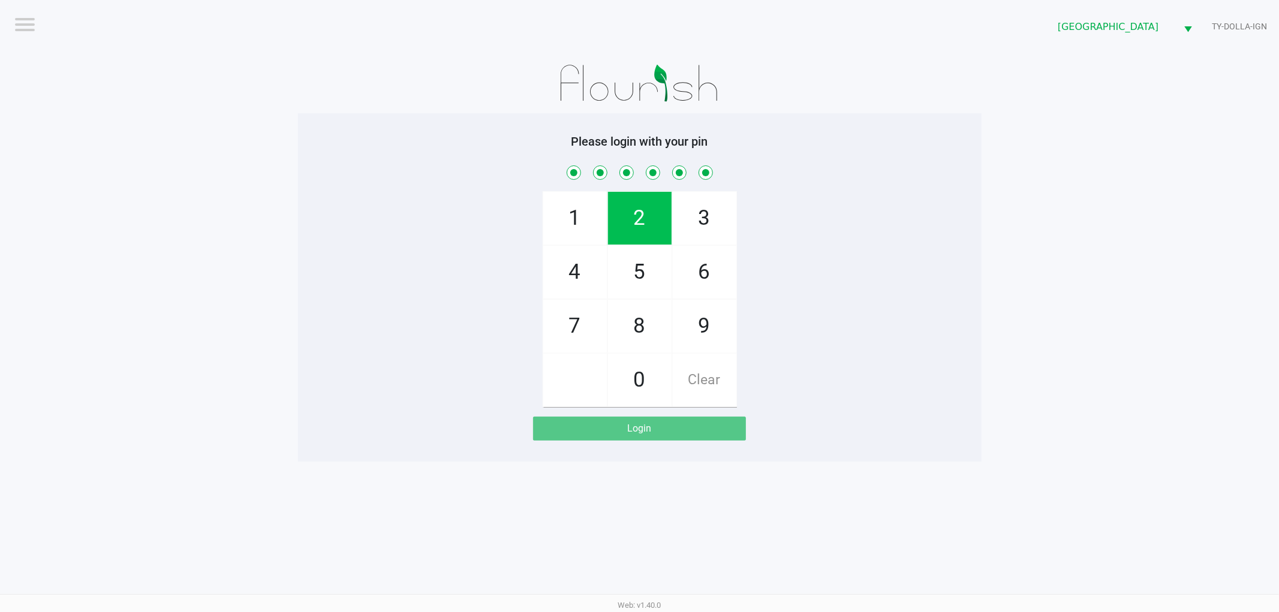
checkbox input "true"
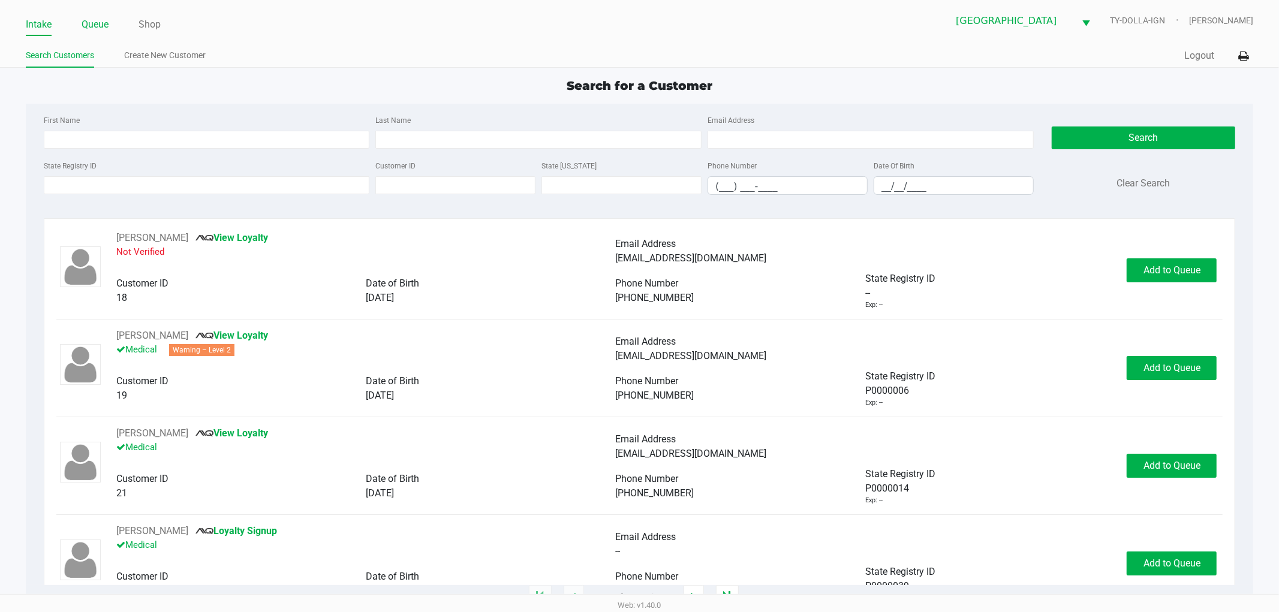
click at [86, 27] on link "Queue" at bounding box center [95, 24] width 27 height 17
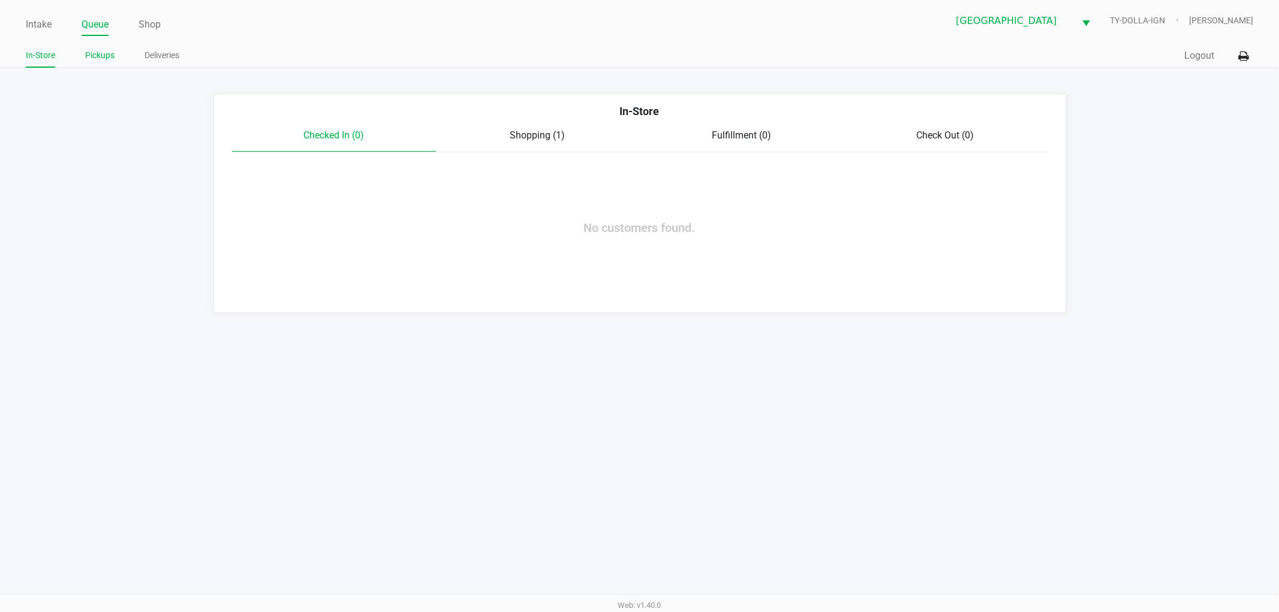
click at [89, 51] on link "Pickups" at bounding box center [99, 55] width 29 height 15
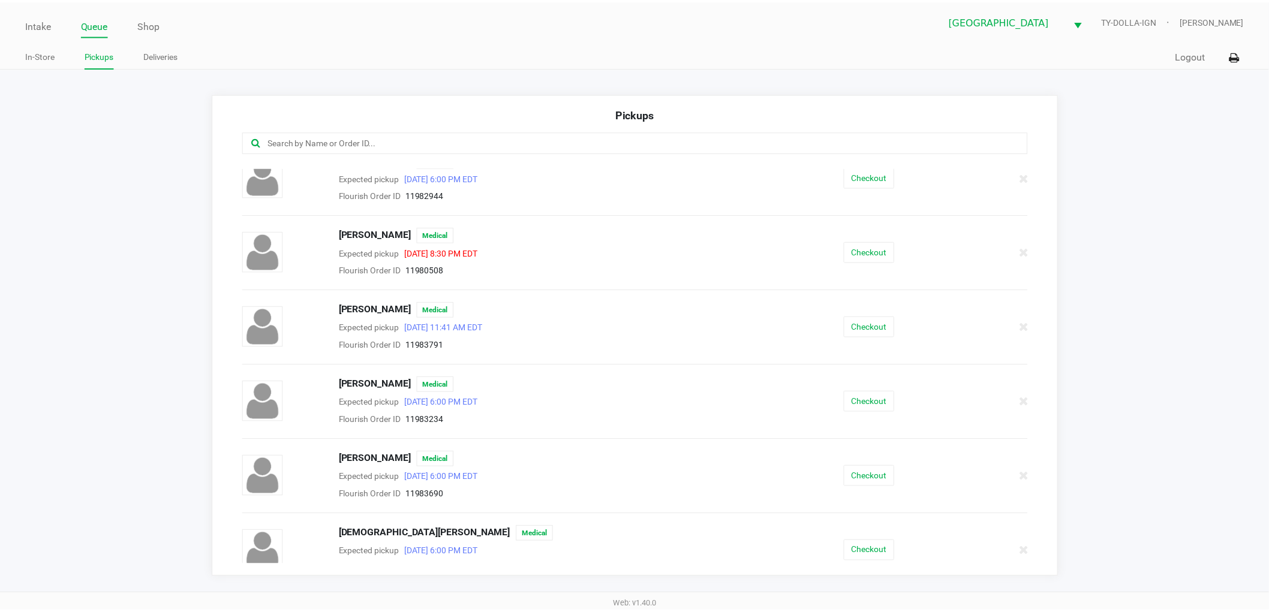
scroll to position [466, 0]
click at [872, 404] on button "Checkout" at bounding box center [875, 401] width 51 height 21
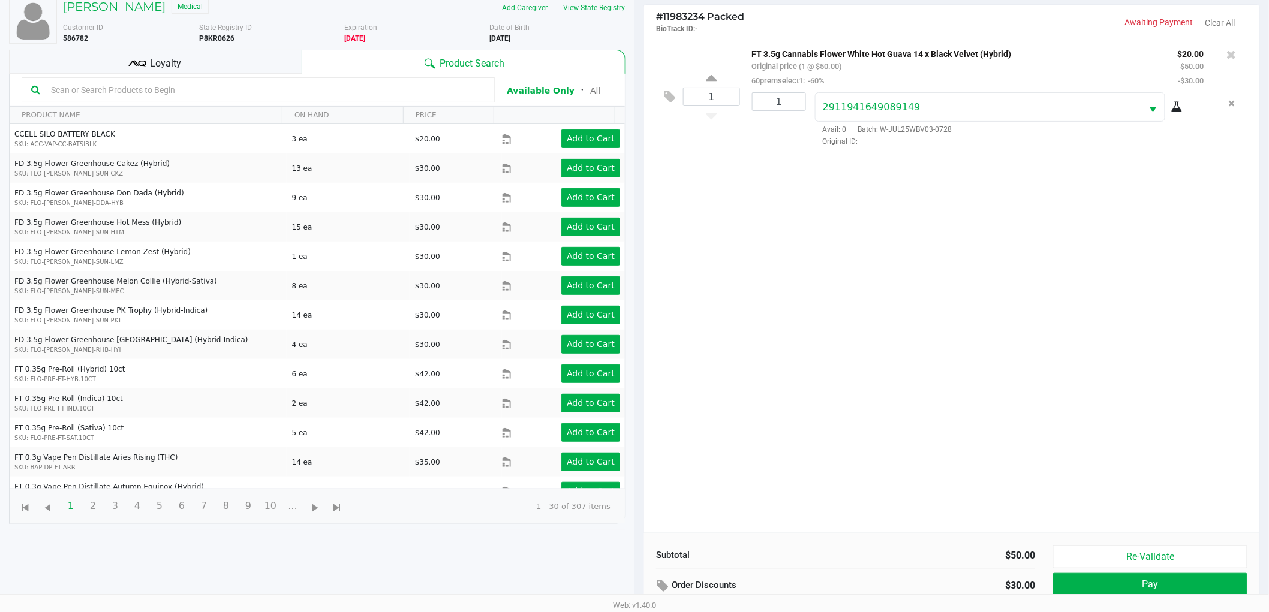
scroll to position [130, 0]
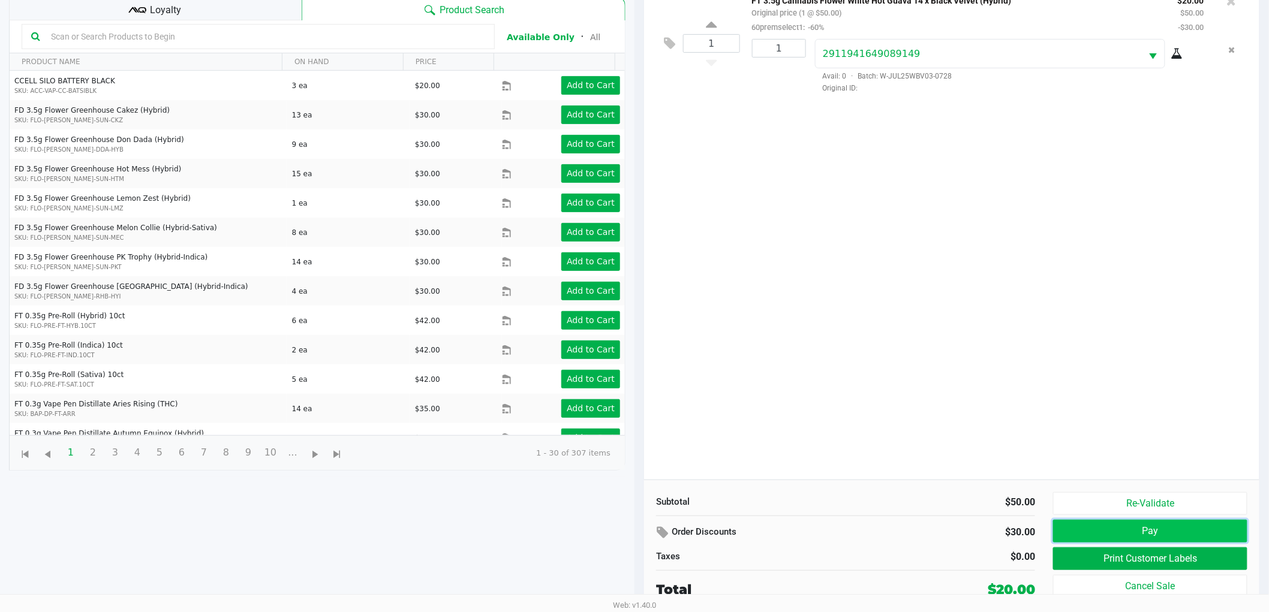
click at [1076, 531] on button "Pay" at bounding box center [1150, 531] width 194 height 23
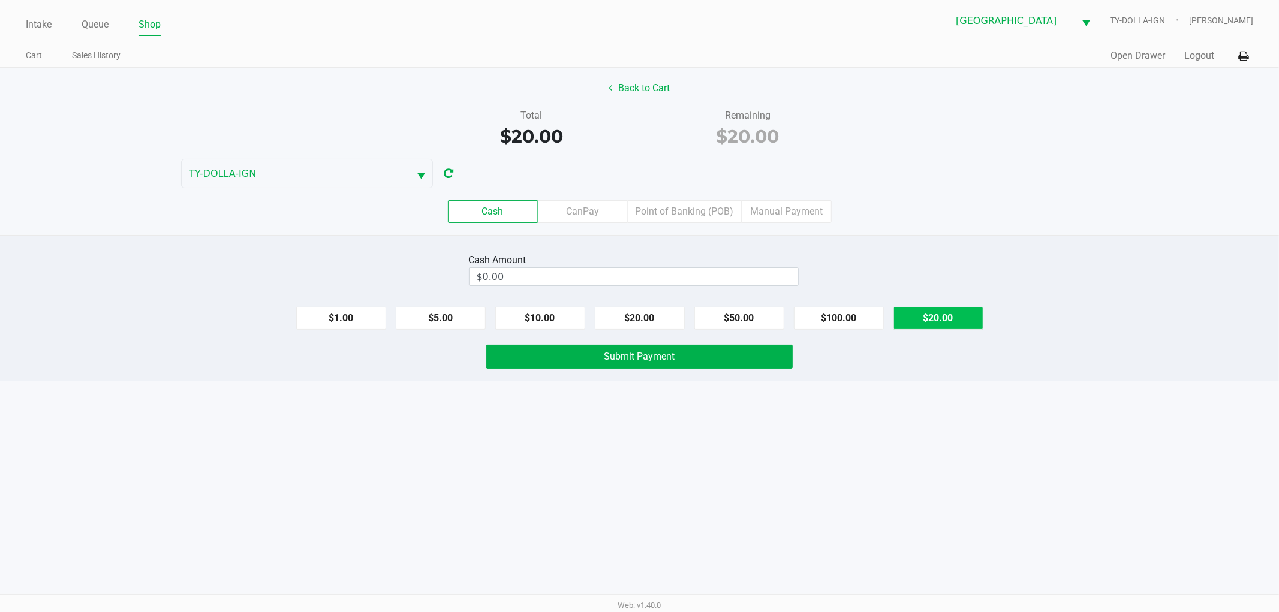
click at [923, 321] on button "$20.00" at bounding box center [938, 318] width 90 height 23
type input "$20.00"
click at [564, 343] on div "Cash Amount $20.00 Clear $1.00 $5.00 $10.00 $20.00 $50.00 $100.00 $20.00 Submit…" at bounding box center [639, 308] width 1279 height 146
click at [562, 354] on button "Submit Payment" at bounding box center [639, 357] width 306 height 24
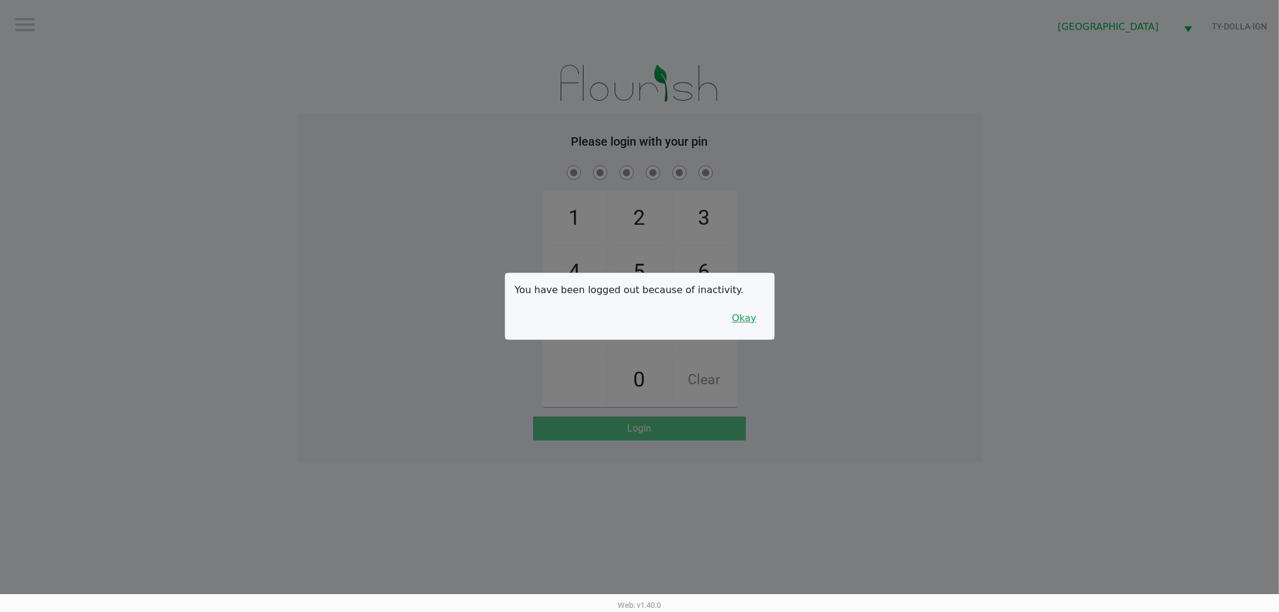
click at [753, 323] on button "Okay" at bounding box center [744, 318] width 40 height 23
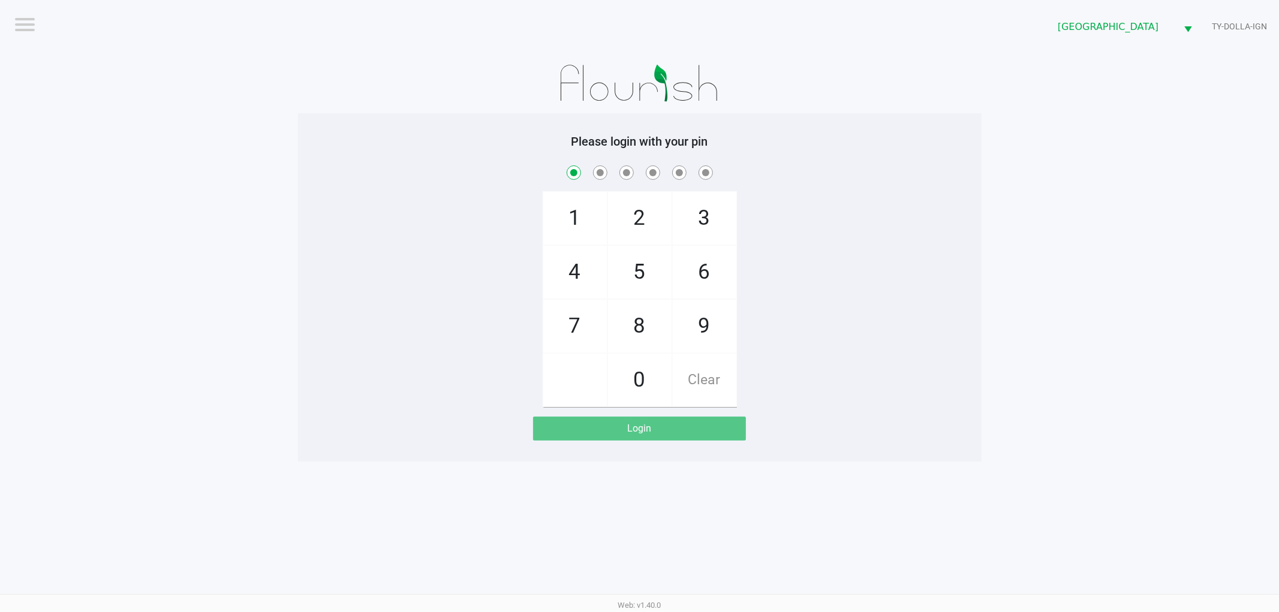
checkbox input "true"
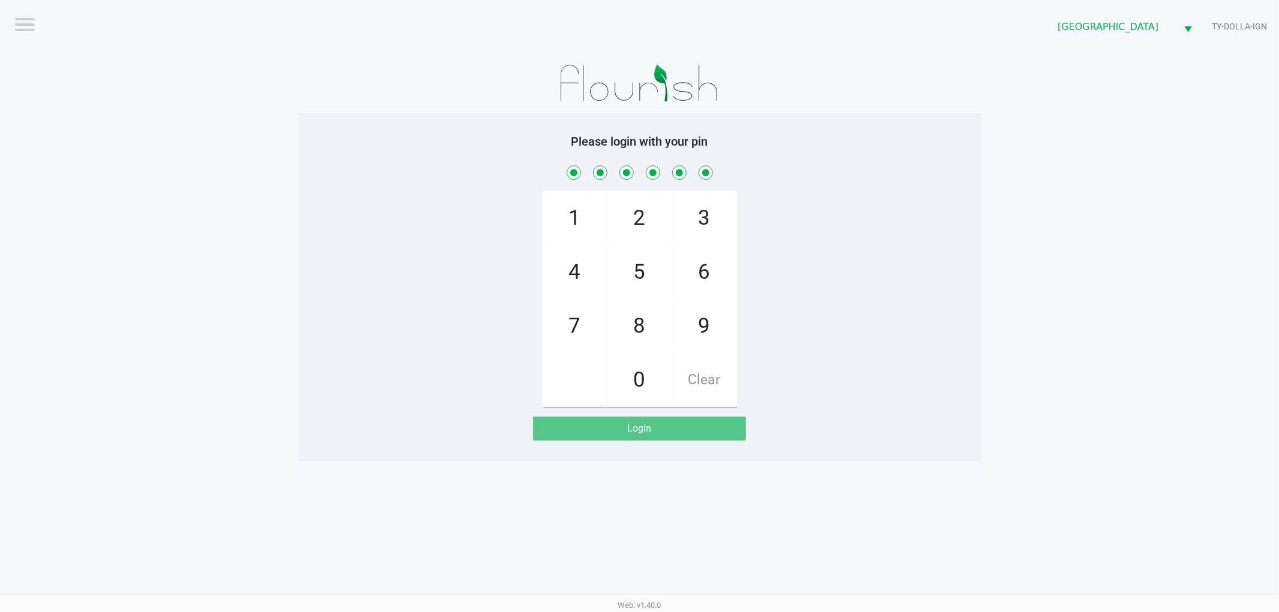
checkbox input "true"
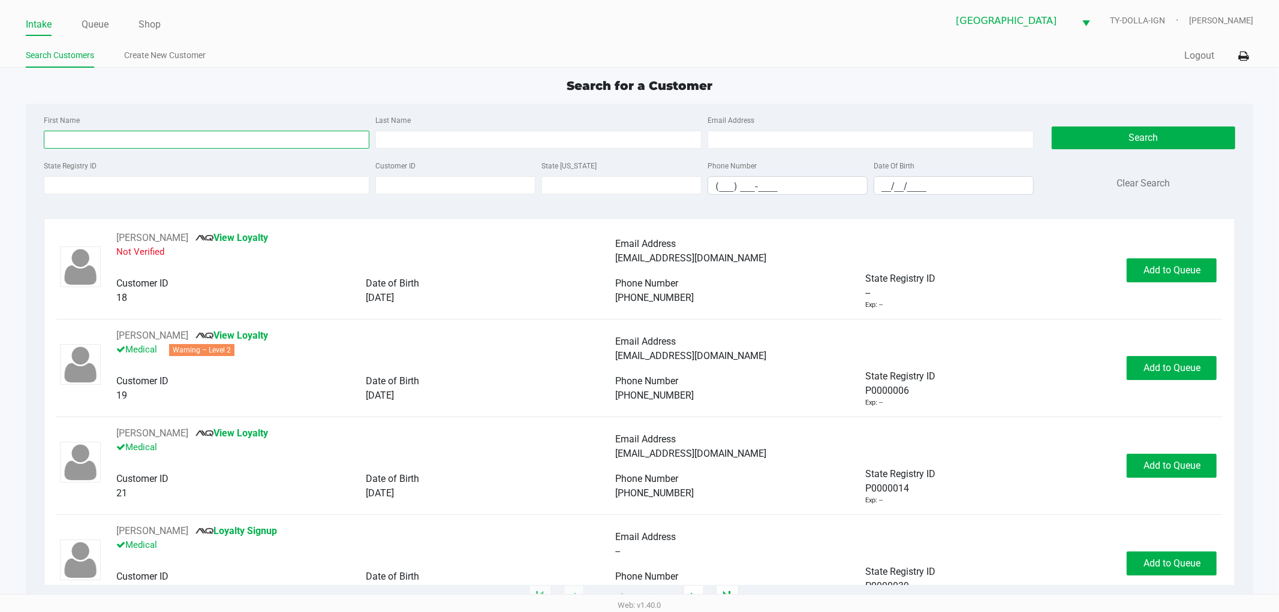
click at [161, 144] on input "First Name" at bounding box center [207, 140] width 326 height 18
type input "[PERSON_NAME]"
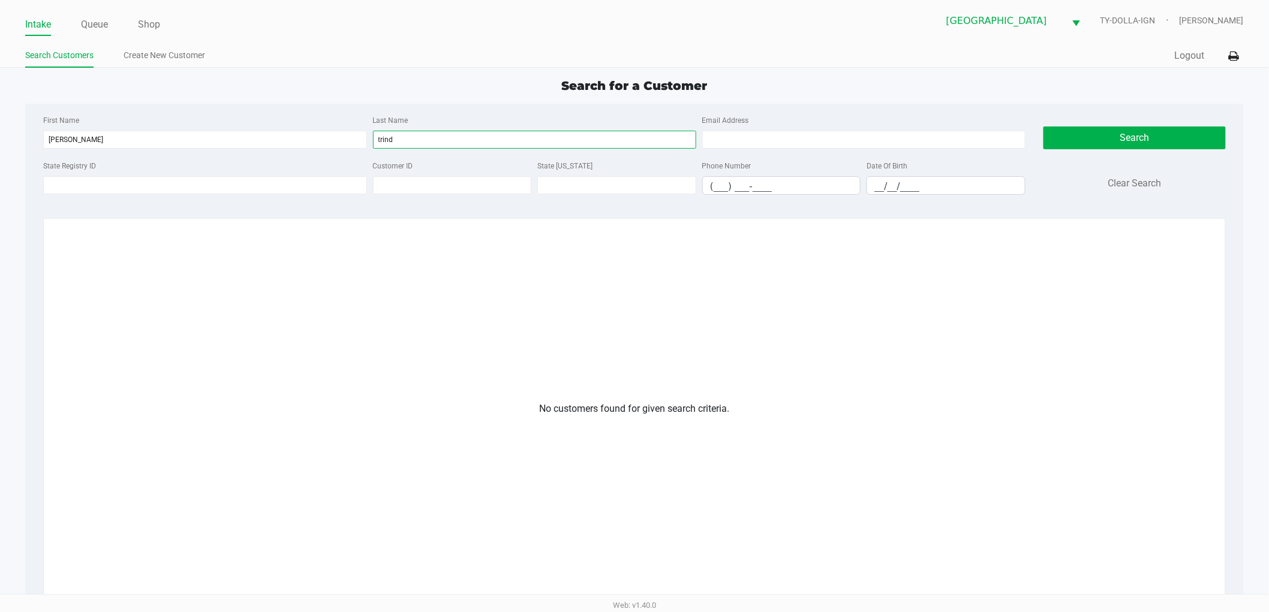
type input "trind"
click at [416, 417] on div "No customers found for given search criteria." at bounding box center [634, 579] width 1139 height 354
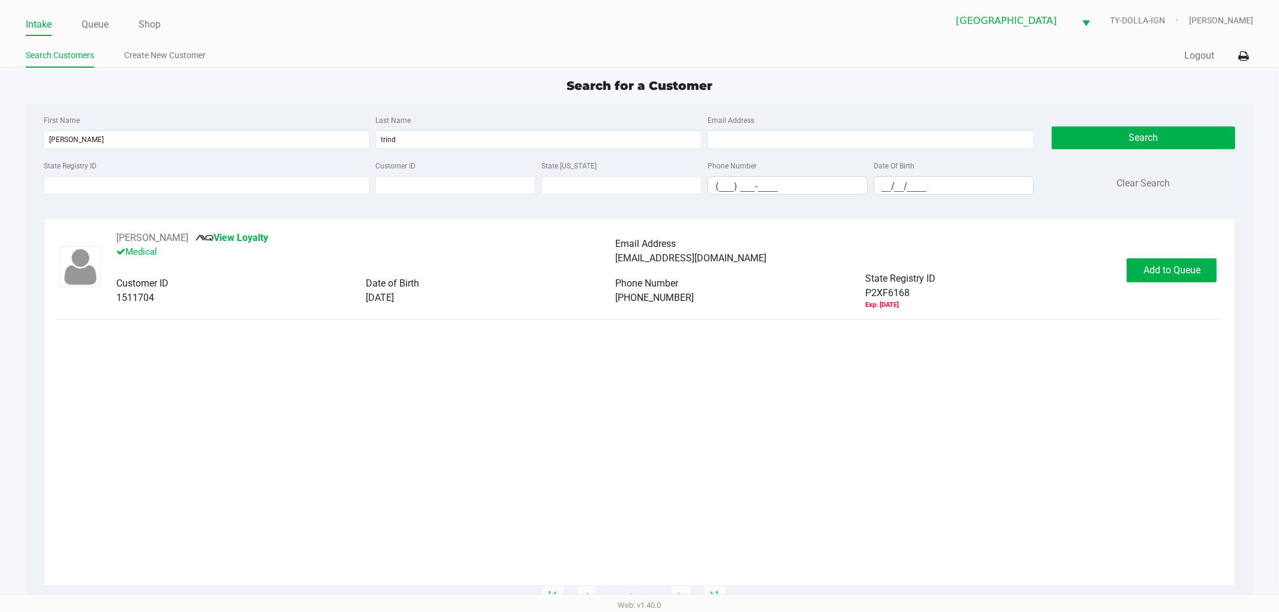
click at [345, 332] on div "[PERSON_NAME] View Loyalty Medical Email Address [EMAIL_ADDRESS][DOMAIN_NAME] C…" at bounding box center [639, 408] width 1167 height 354
click at [1200, 276] on span "Add to Queue" at bounding box center [1171, 269] width 57 height 11
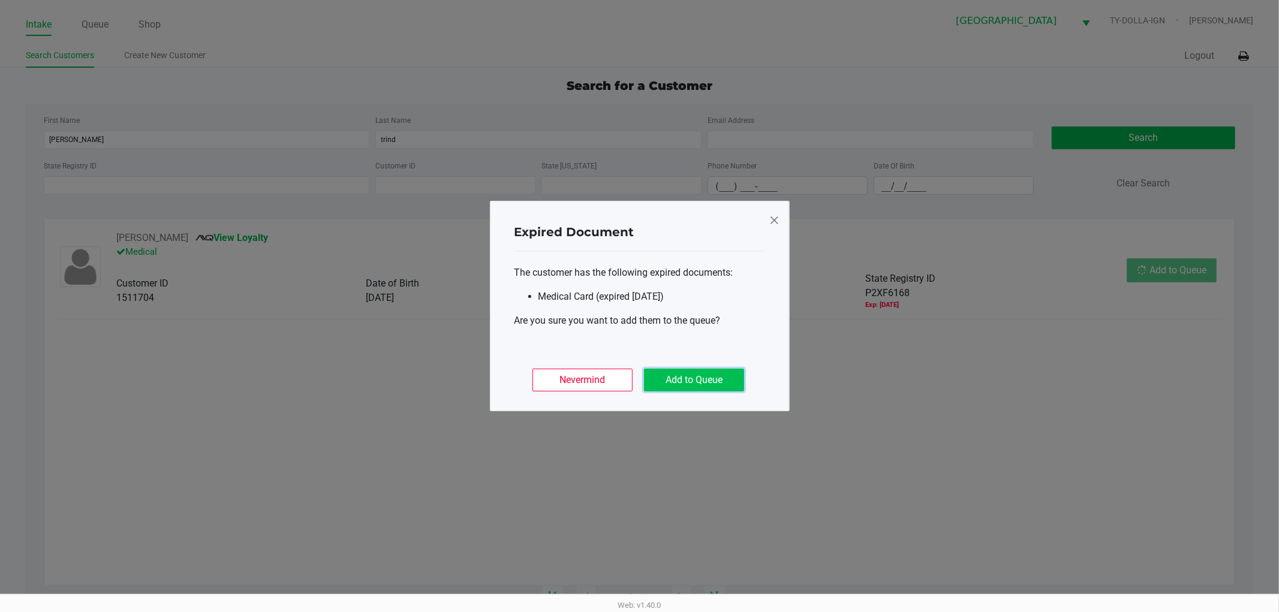
click at [684, 386] on button "Add to Queue" at bounding box center [694, 380] width 100 height 23
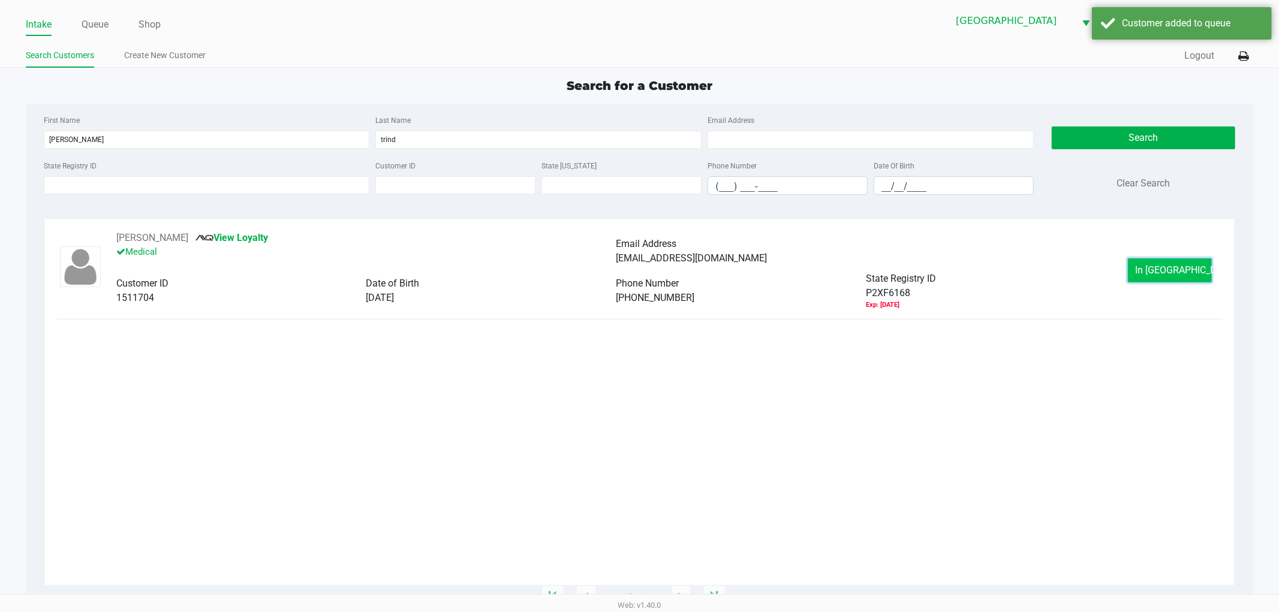
click at [1169, 273] on span "In [GEOGRAPHIC_DATA]" at bounding box center [1186, 269] width 101 height 11
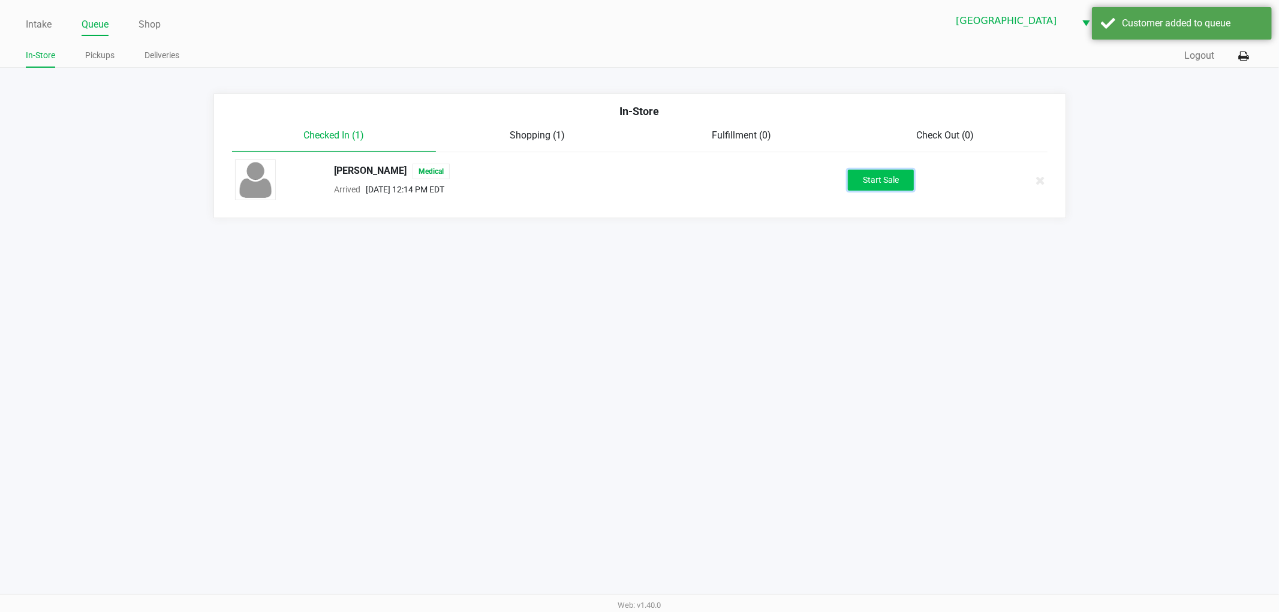
click at [874, 177] on button "Start Sale" at bounding box center [881, 180] width 66 height 21
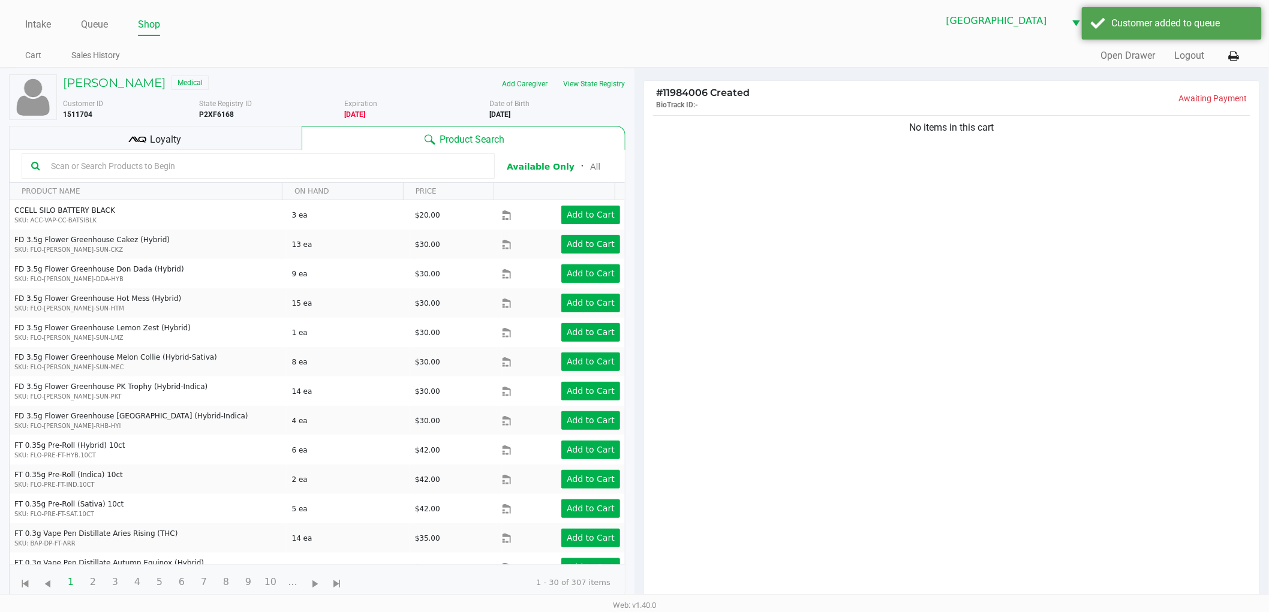
click at [103, 94] on div "Customer ID 1511704 State Registry ID P2XF6168 Expiration [DEMOGRAPHIC_DATA] Mo…" at bounding box center [344, 107] width 580 height 26
click at [110, 82] on h5 "[PERSON_NAME]" at bounding box center [114, 83] width 103 height 14
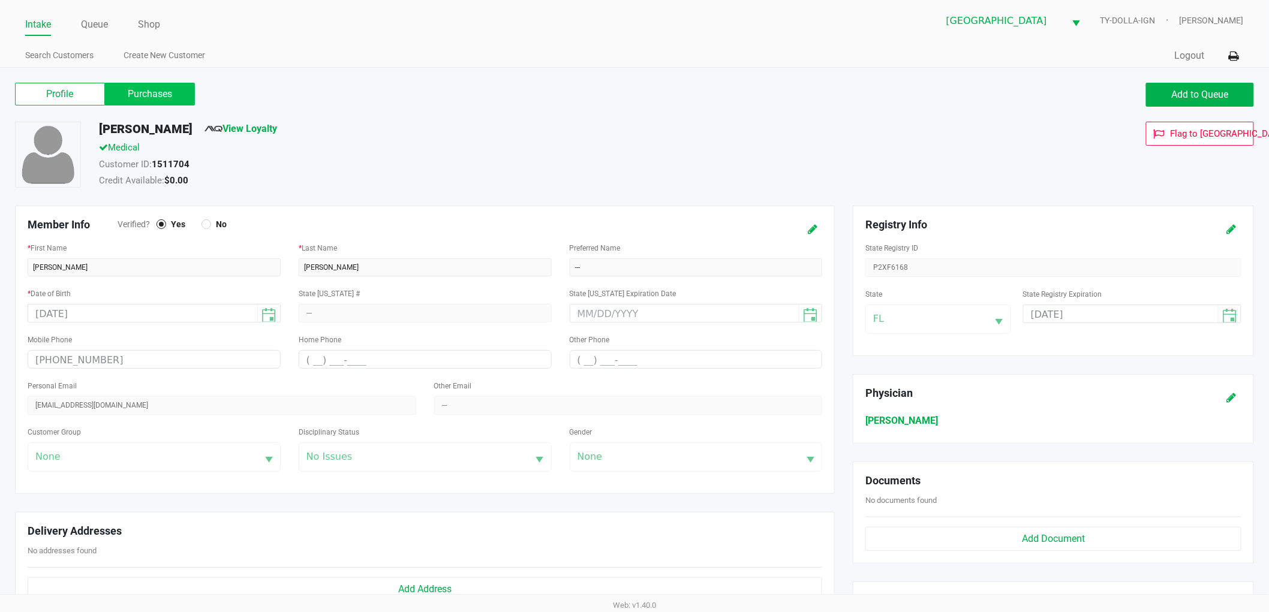
click at [173, 103] on label "Purchases" at bounding box center [150, 94] width 90 height 23
click at [0, 0] on 1 "Purchases" at bounding box center [0, 0] width 0 height 0
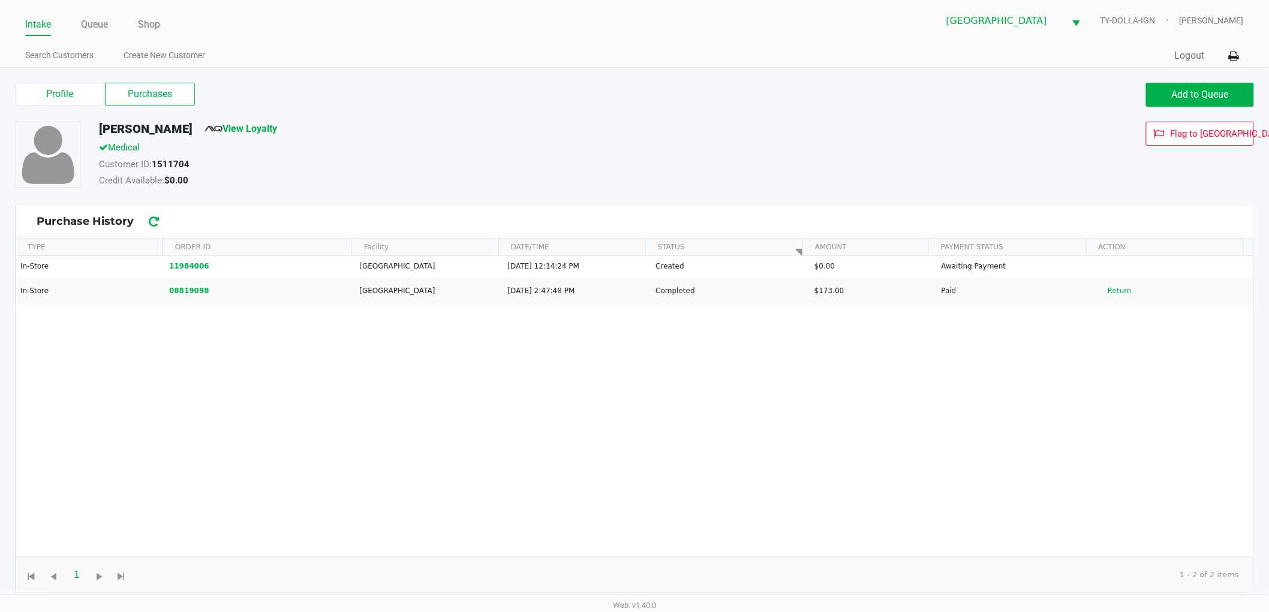
click at [472, 410] on div "In-Store 11984006 [GEOGRAPHIC_DATA] WC [DATE] 12:14:24 PM Created $0.00 Awaitin…" at bounding box center [635, 407] width 1238 height 302
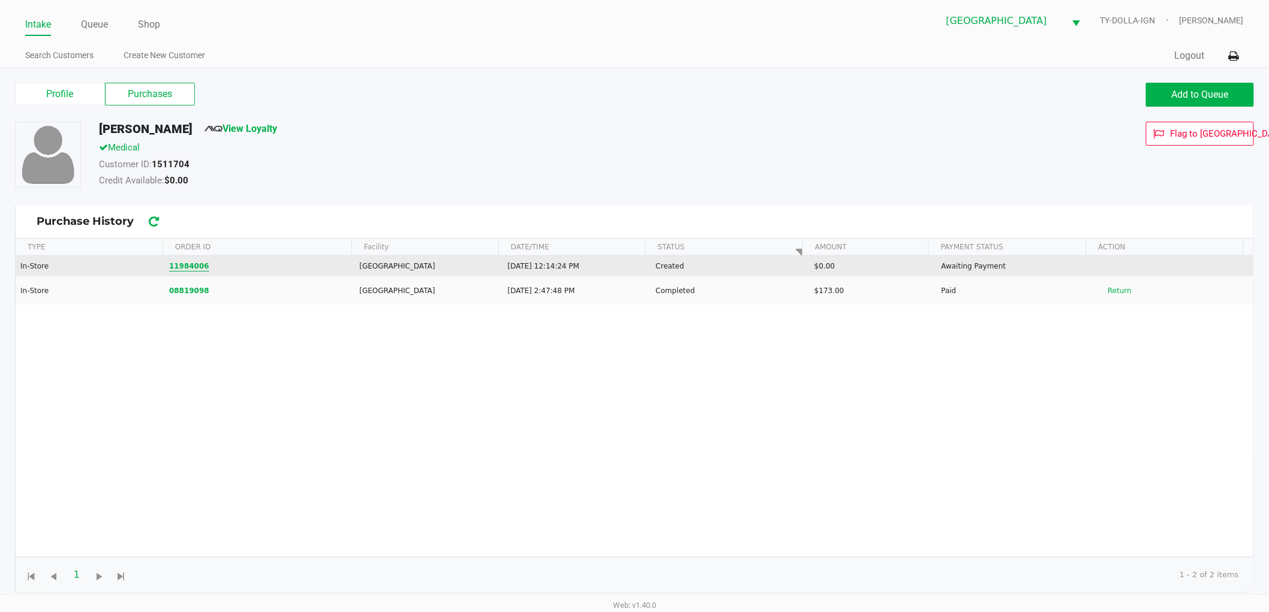
click at [175, 268] on button "11984006" at bounding box center [189, 266] width 40 height 11
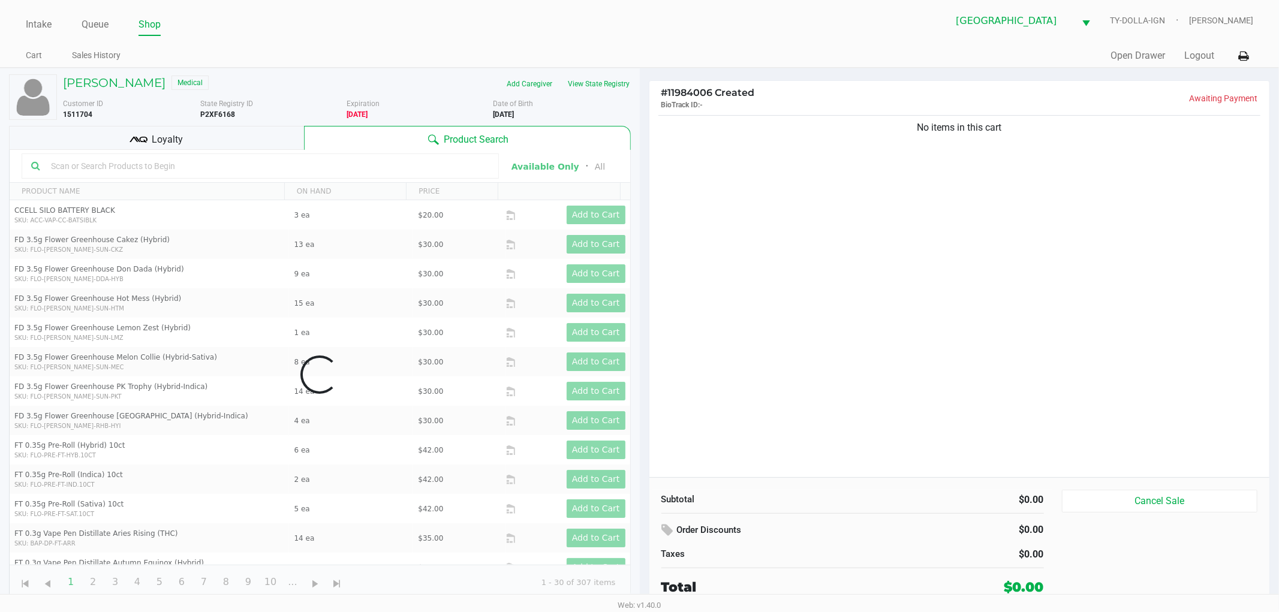
click at [742, 308] on div "No items in this cart" at bounding box center [959, 295] width 621 height 365
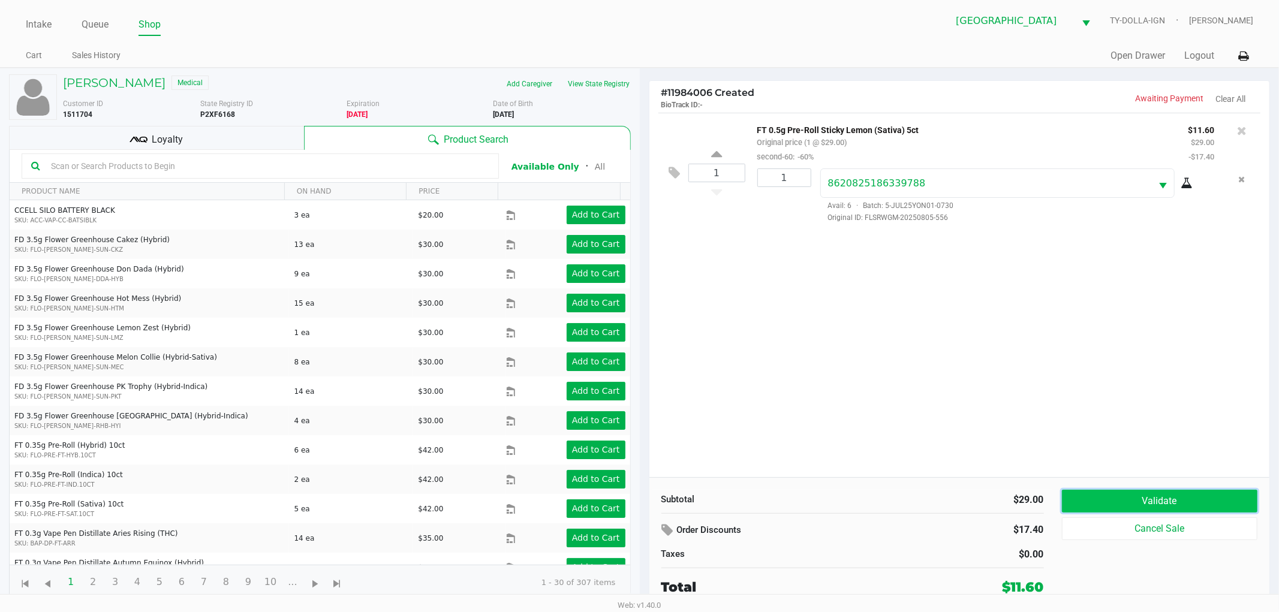
click at [1145, 510] on button "Validate" at bounding box center [1160, 501] width 196 height 23
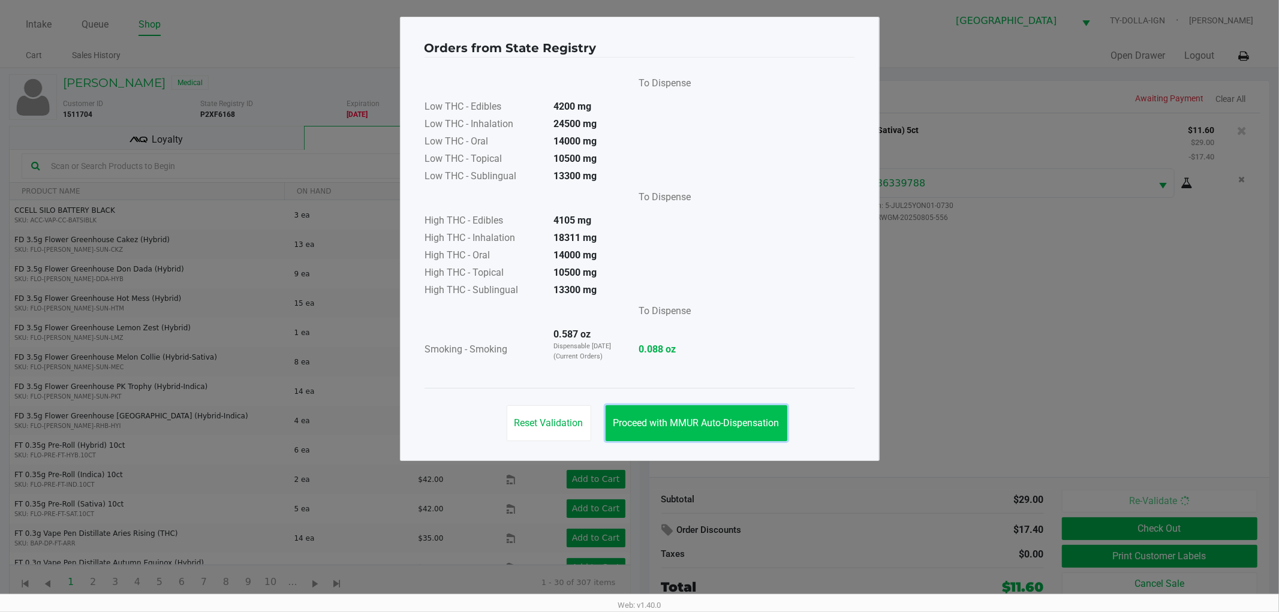
click at [751, 432] on button "Proceed with MMUR Auto-Dispensation" at bounding box center [697, 423] width 182 height 36
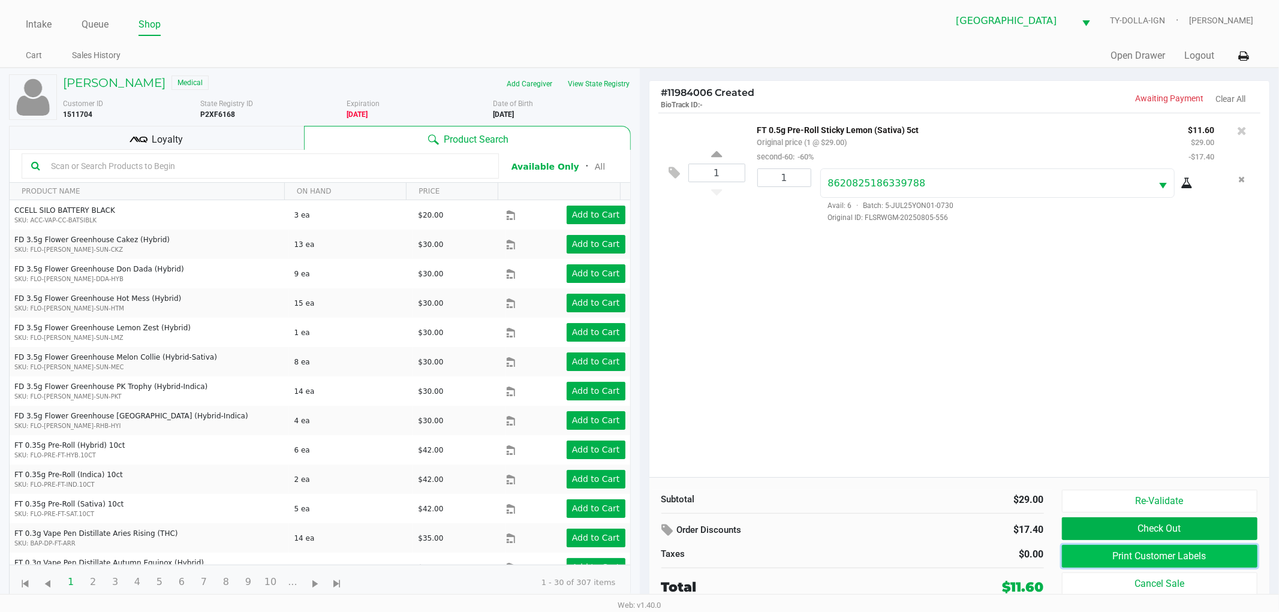
click at [1136, 561] on button "Print Customer Labels" at bounding box center [1160, 556] width 196 height 23
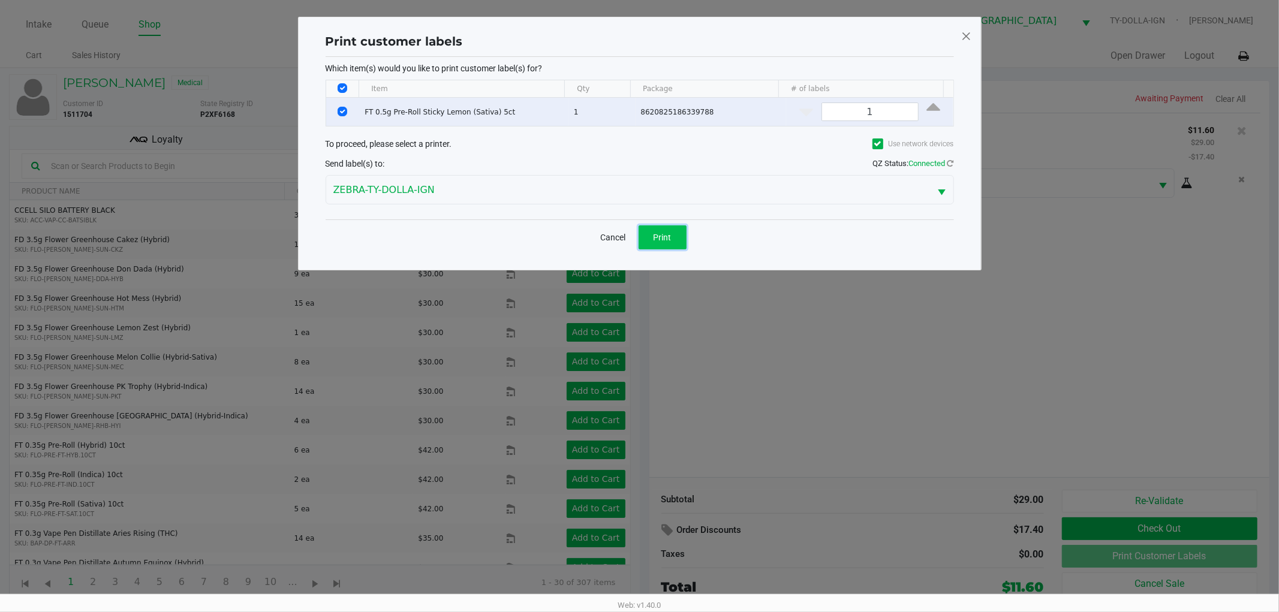
click at [651, 236] on button "Print" at bounding box center [663, 237] width 48 height 24
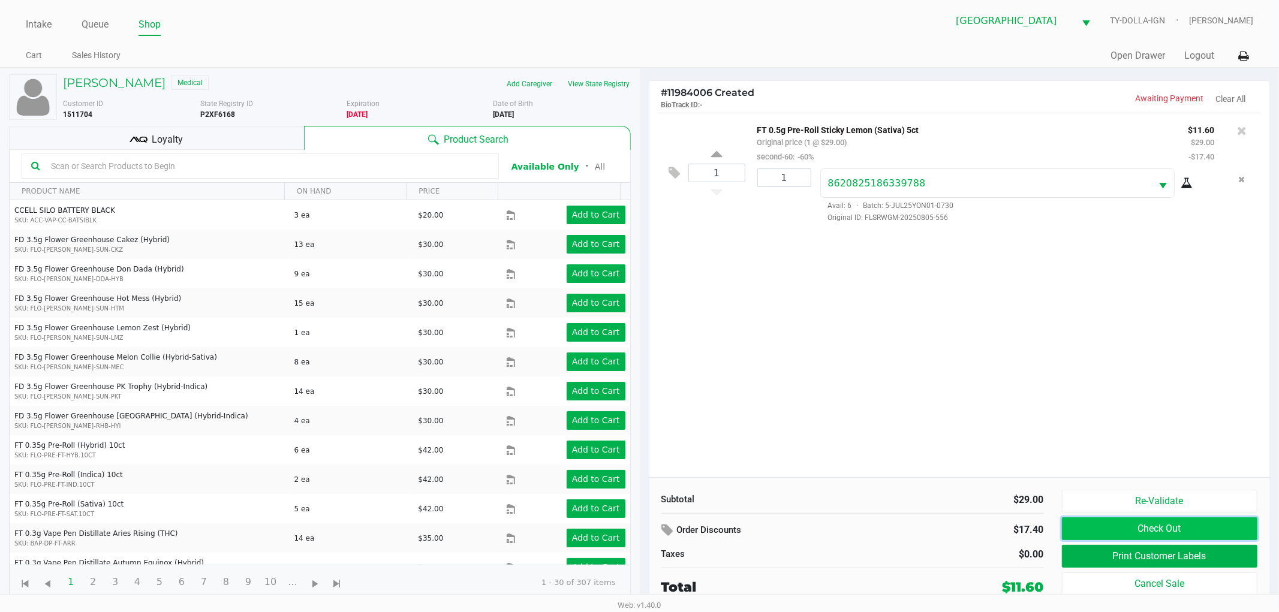
click at [1172, 525] on button "Check Out" at bounding box center [1160, 528] width 196 height 23
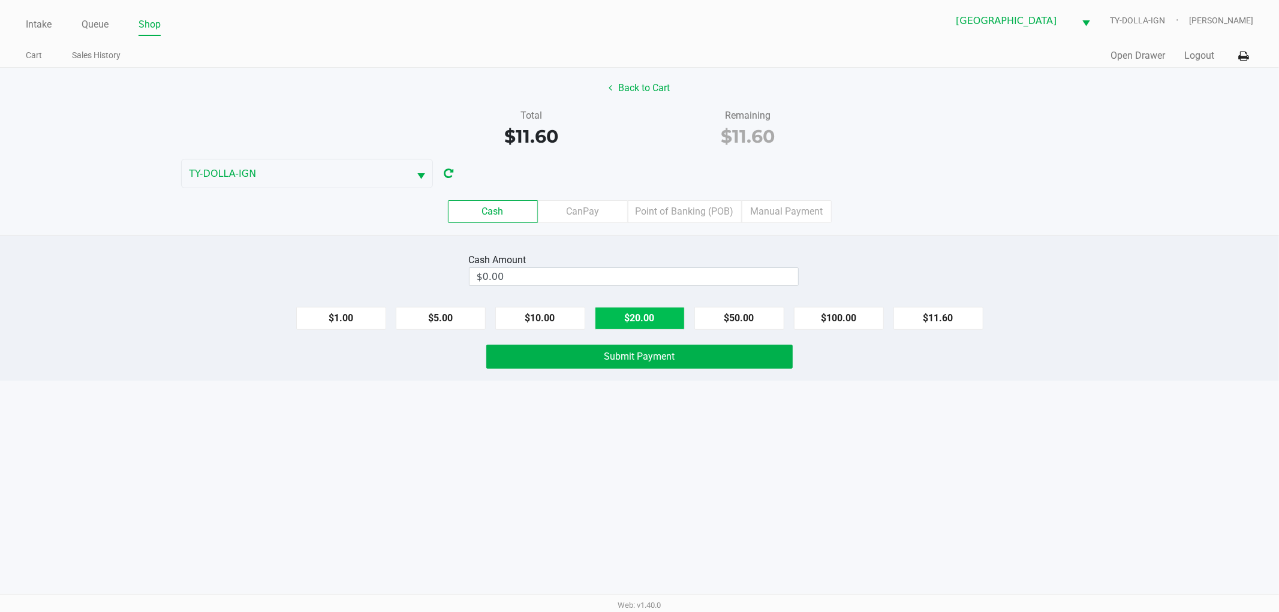
click at [660, 318] on button "$20.00" at bounding box center [640, 318] width 90 height 23
type input "$20.00"
click at [633, 361] on span "Submit Payment" at bounding box center [639, 356] width 71 height 11
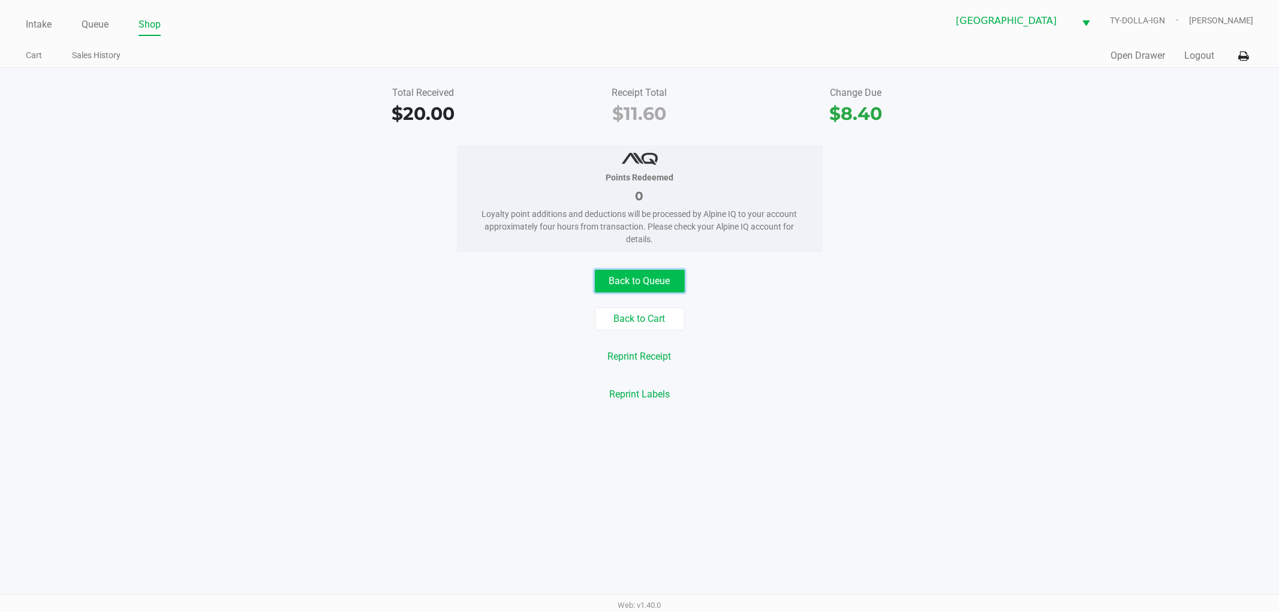
click at [603, 277] on button "Back to Queue" at bounding box center [640, 281] width 90 height 23
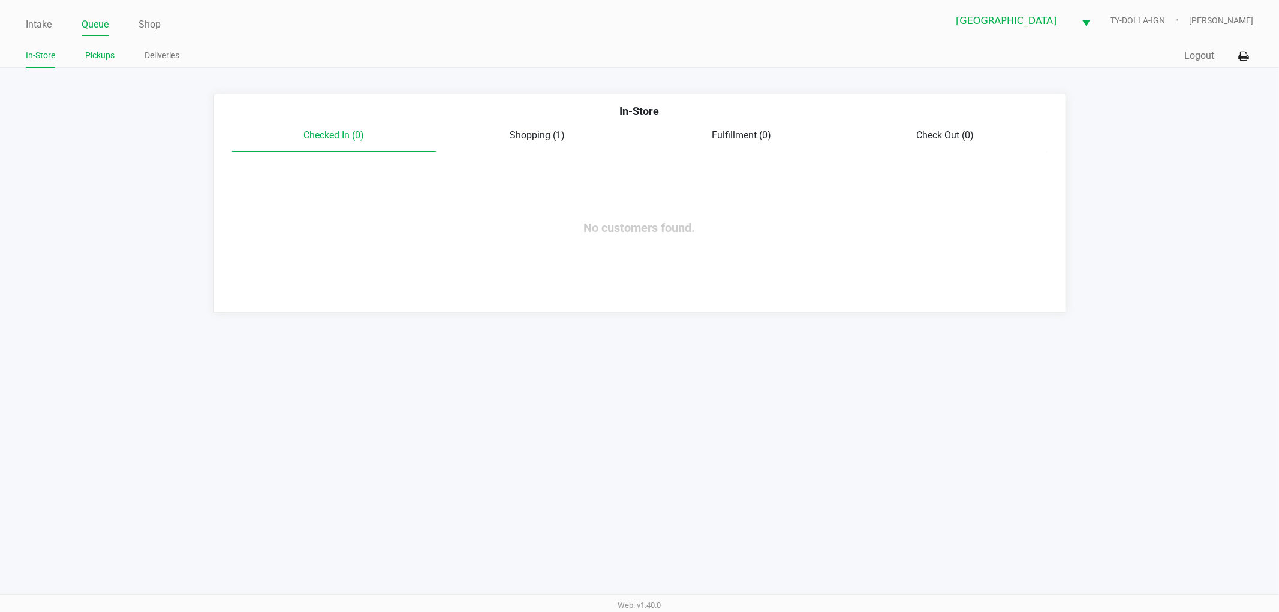
click at [102, 47] on li "Pickups" at bounding box center [99, 57] width 29 height 21
click at [107, 62] on link "Pickups" at bounding box center [99, 55] width 29 height 15
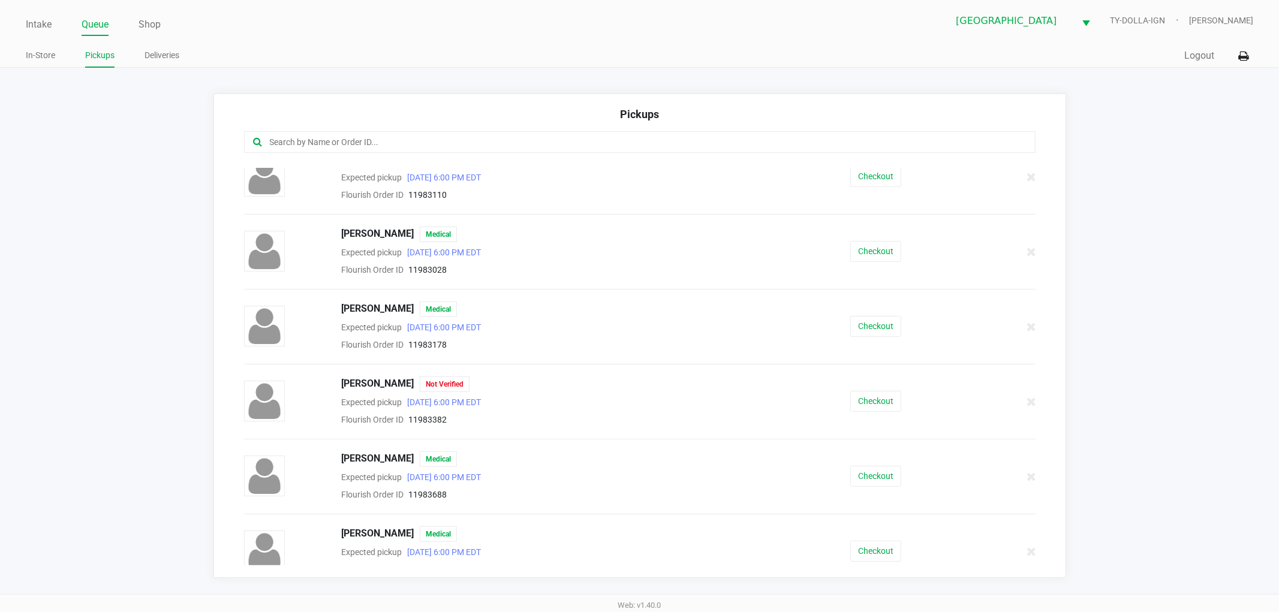
scroll to position [930, 0]
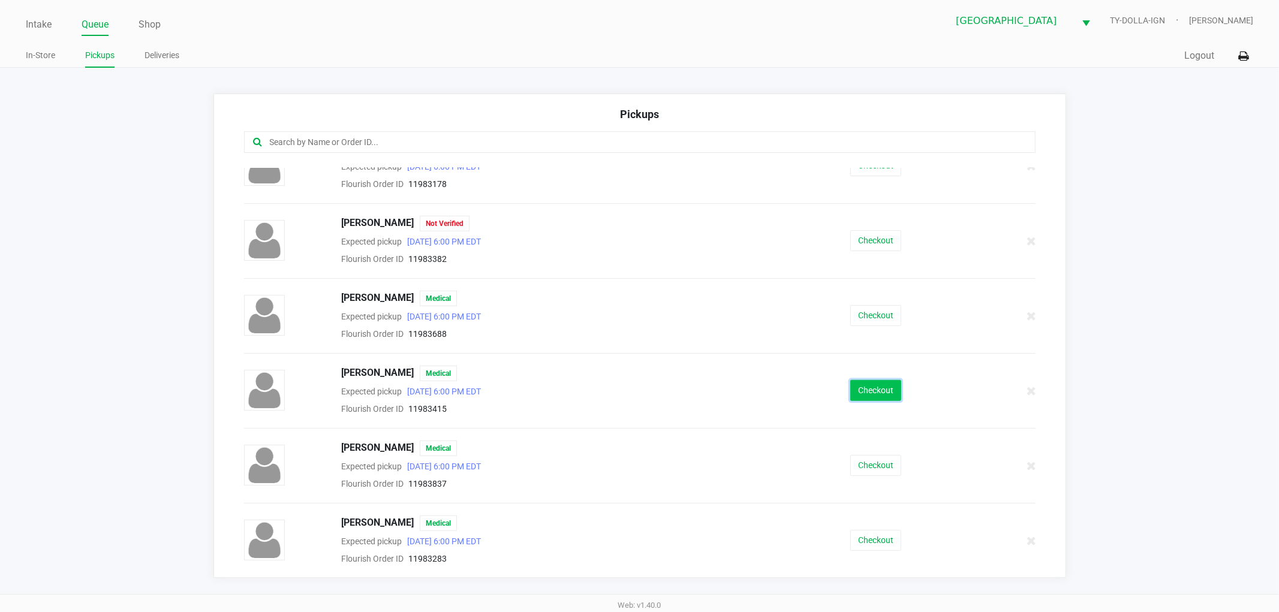
click at [870, 394] on button "Checkout" at bounding box center [875, 390] width 51 height 21
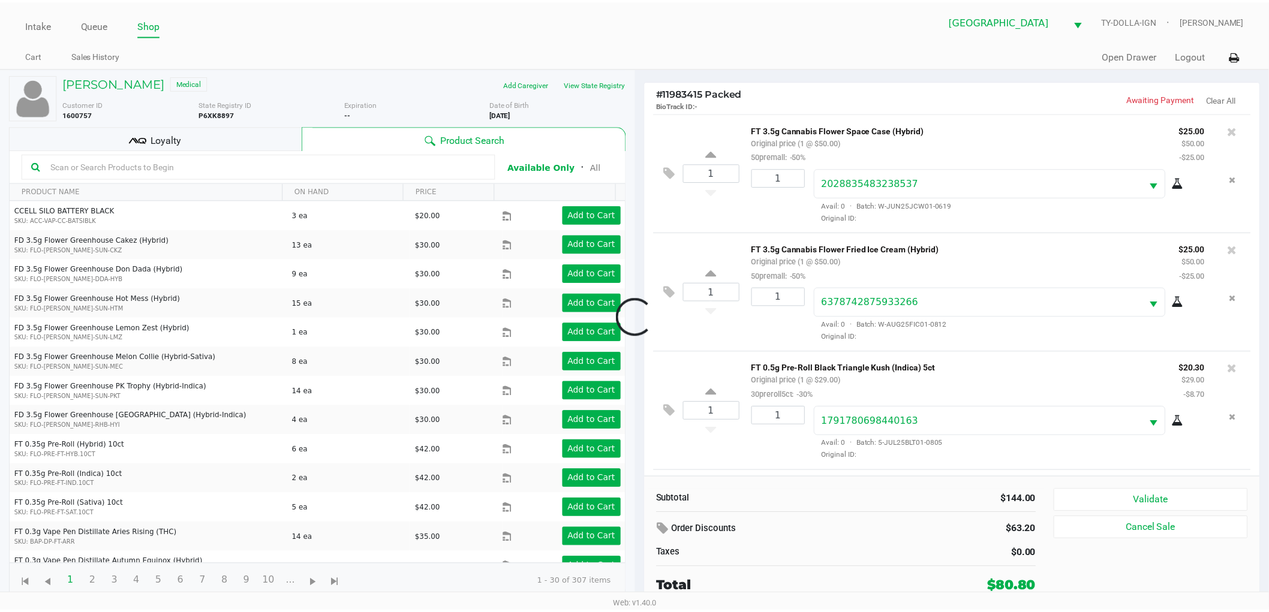
scroll to position [115, 0]
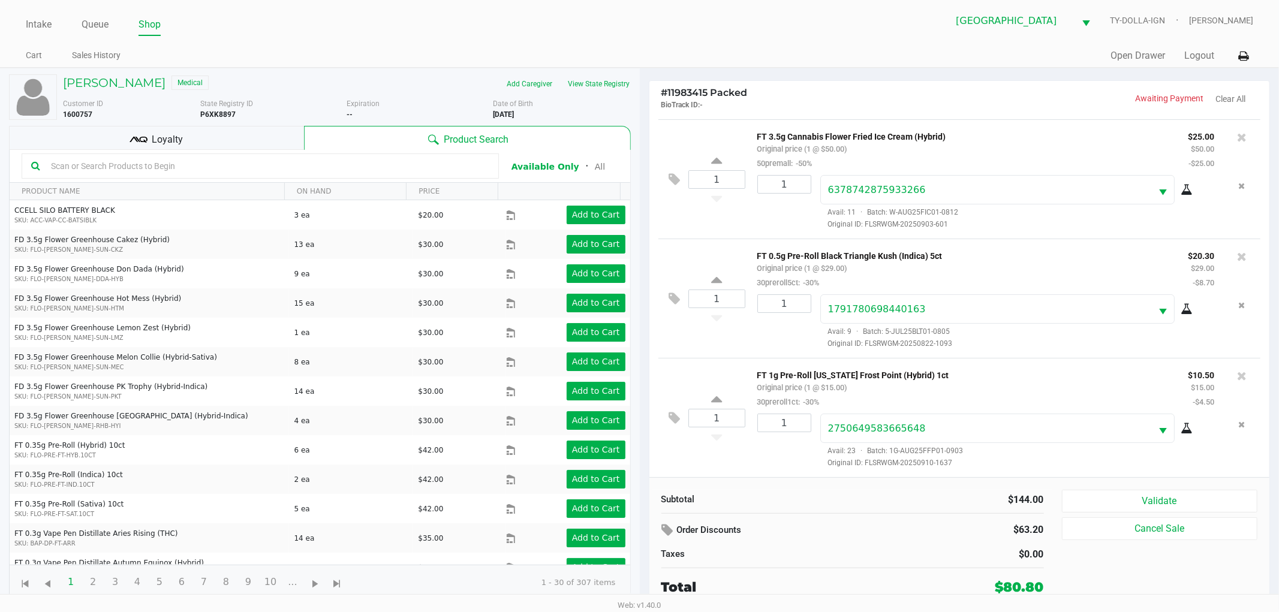
click at [1148, 489] on div "Subtotal $144.00 Order Discounts $63.20 Taxes $0.00 Total $80.80 Validate Cance…" at bounding box center [959, 543] width 621 height 132
click at [1130, 493] on button "Validate" at bounding box center [1160, 501] width 196 height 23
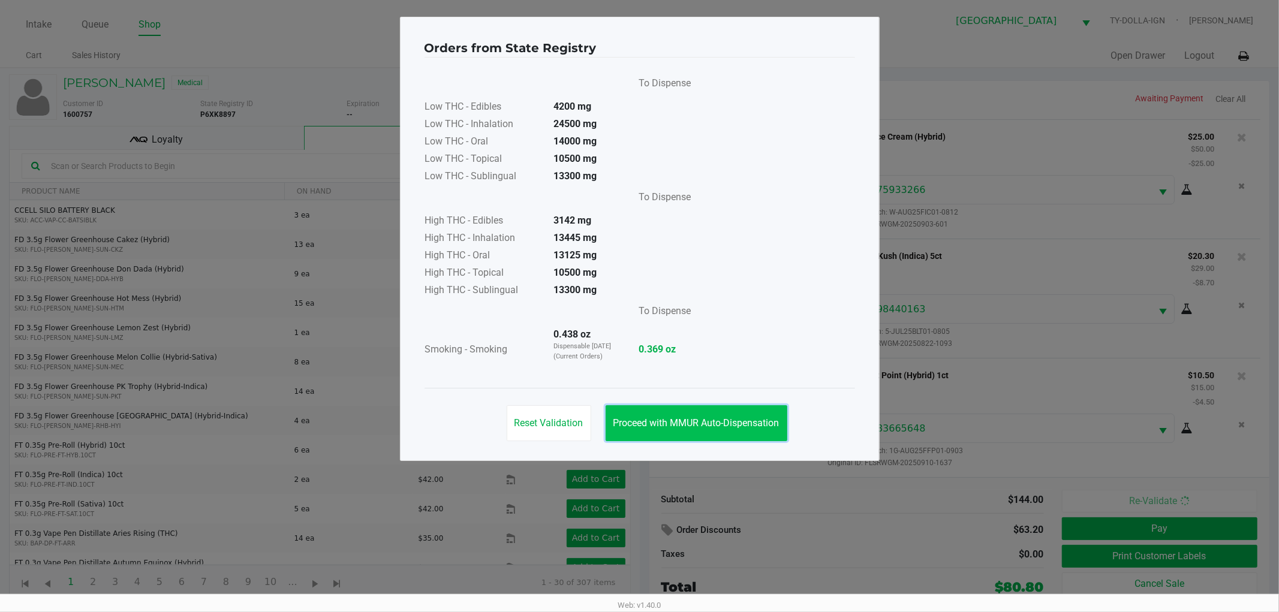
click at [663, 423] on span "Proceed with MMUR Auto-Dispensation" at bounding box center [696, 422] width 166 height 11
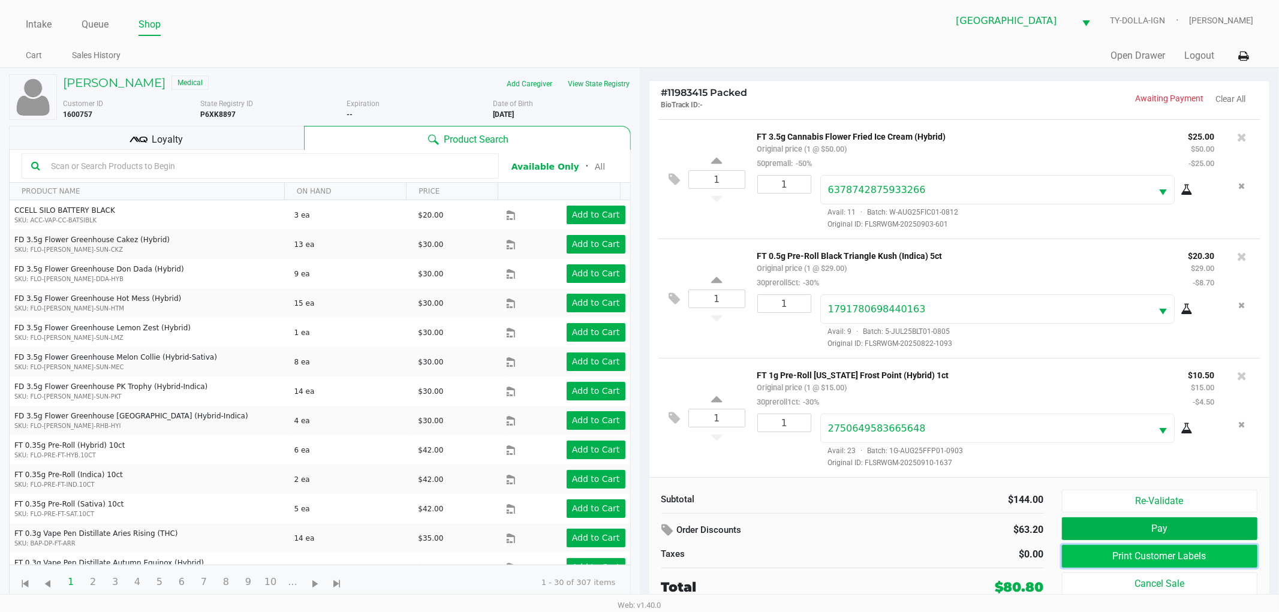
click at [1085, 567] on button "Print Customer Labels" at bounding box center [1160, 556] width 196 height 23
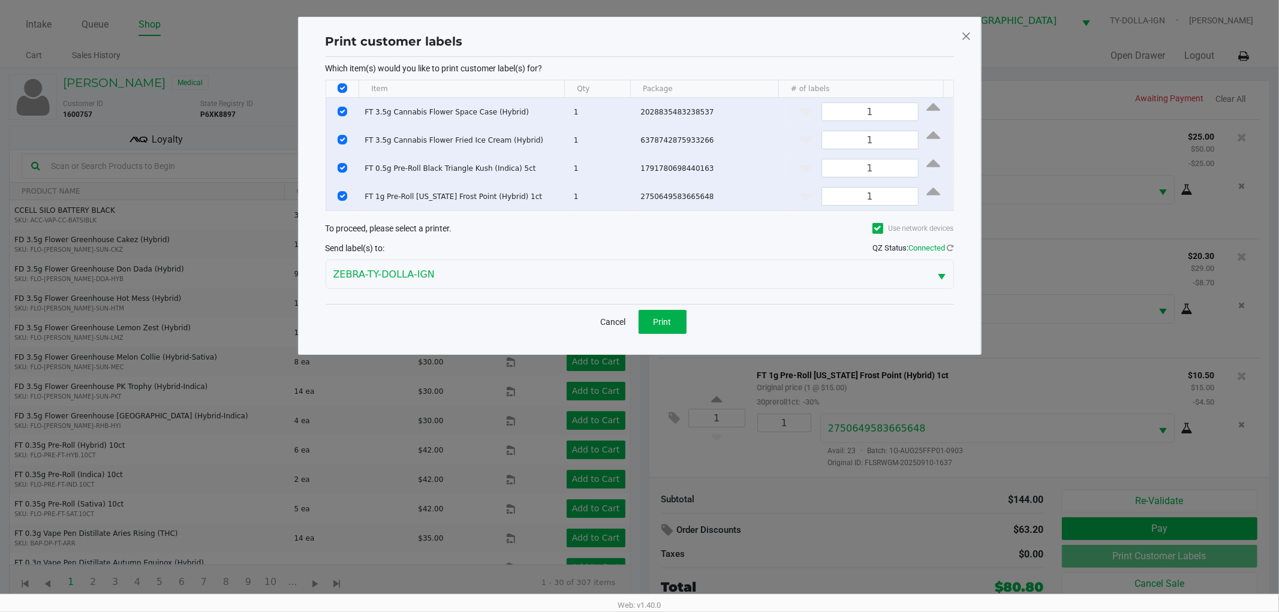
click at [338, 85] on input "Select All Rows" at bounding box center [343, 88] width 10 height 10
checkbox input "false"
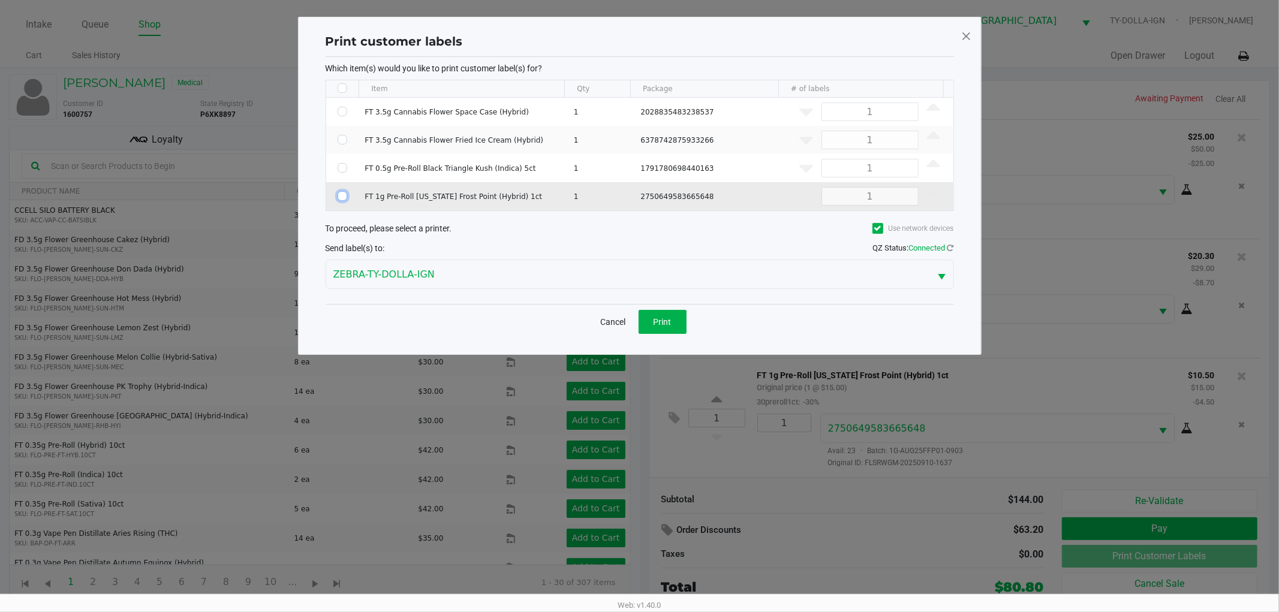
drag, startPoint x: 339, startPoint y: 194, endPoint x: 346, endPoint y: 196, distance: 6.8
click at [339, 194] on input "Select Row" at bounding box center [343, 196] width 10 height 10
checkbox input "true"
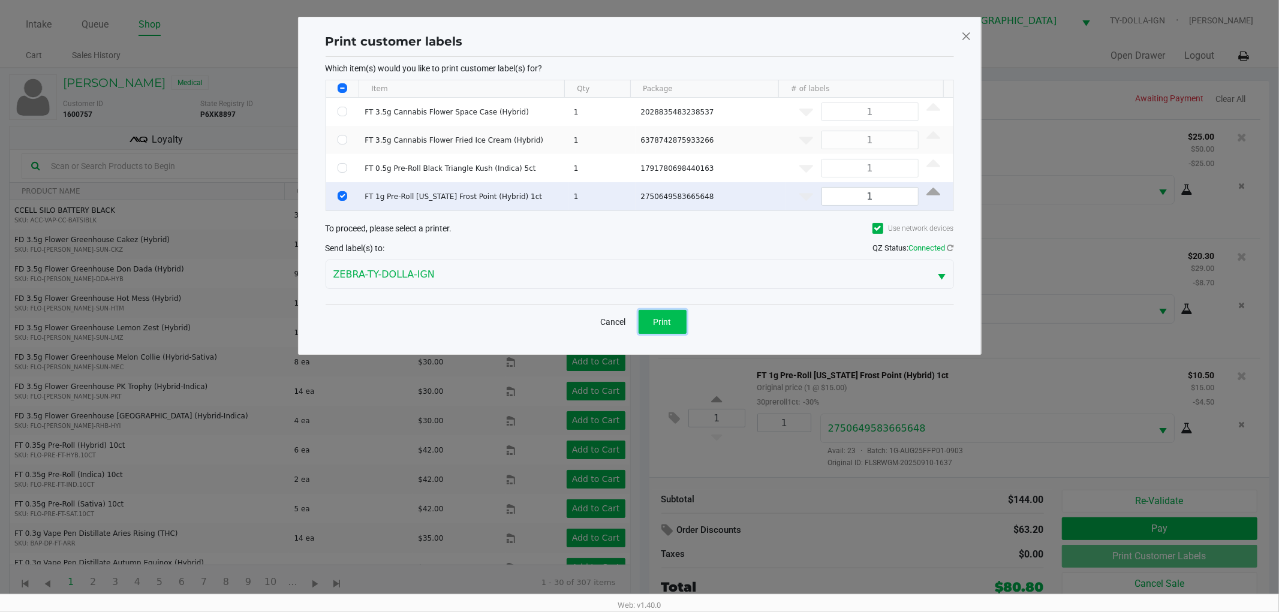
click at [656, 319] on span "Print" at bounding box center [663, 322] width 18 height 10
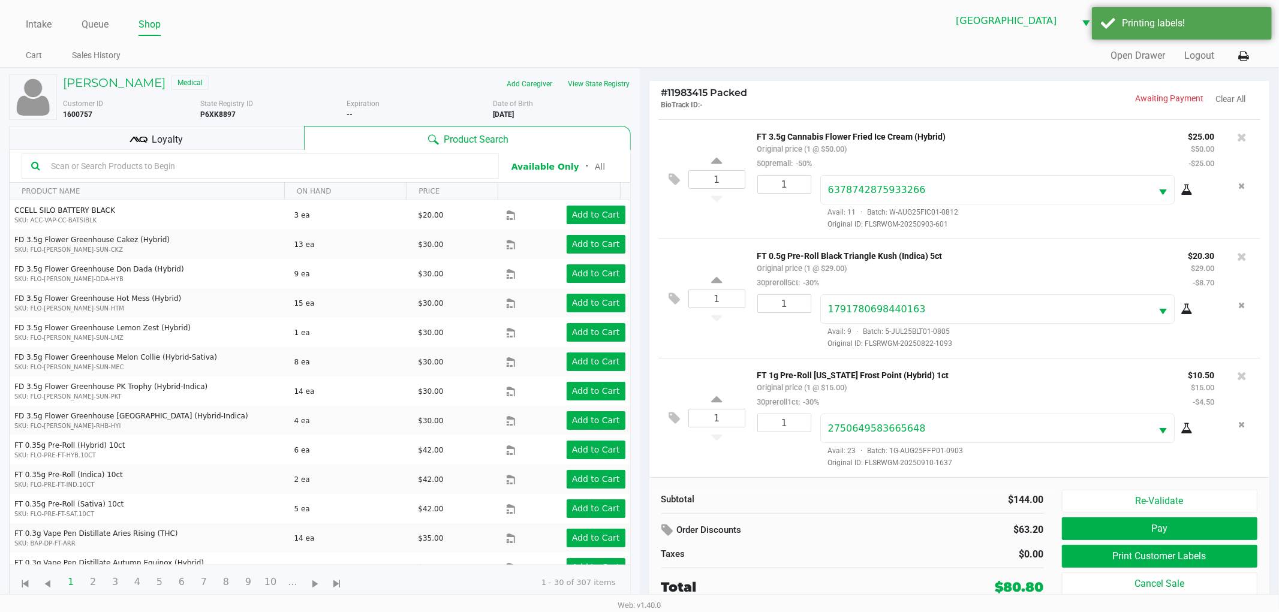
click at [174, 133] on span "Loyalty" at bounding box center [167, 140] width 31 height 14
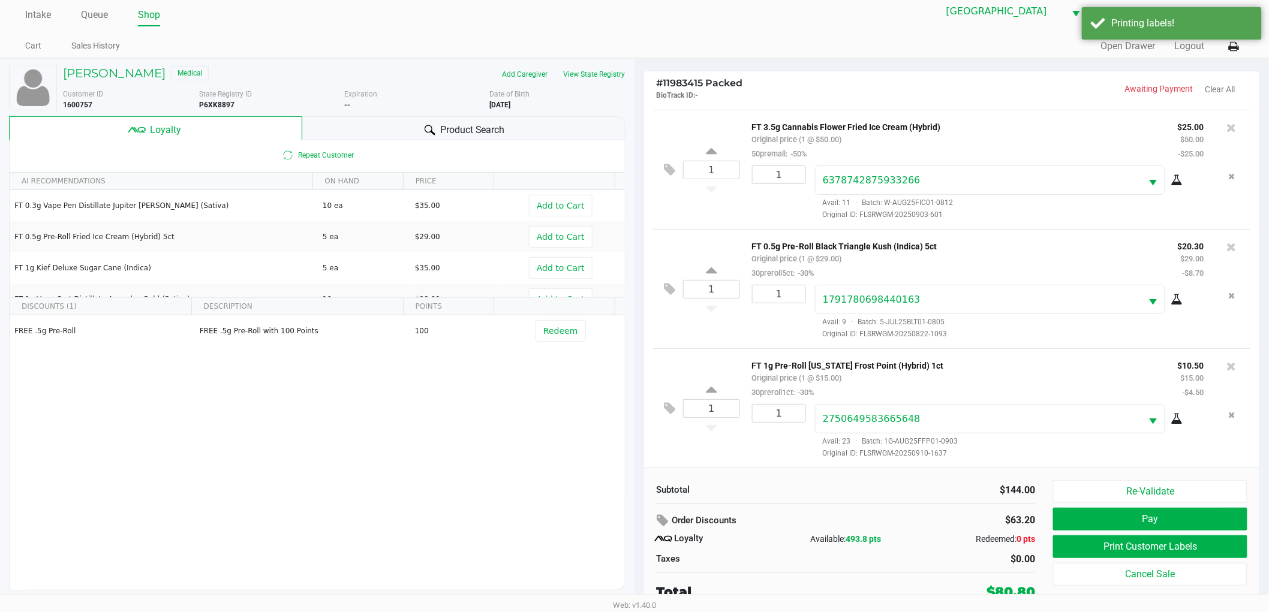
scroll to position [13, 0]
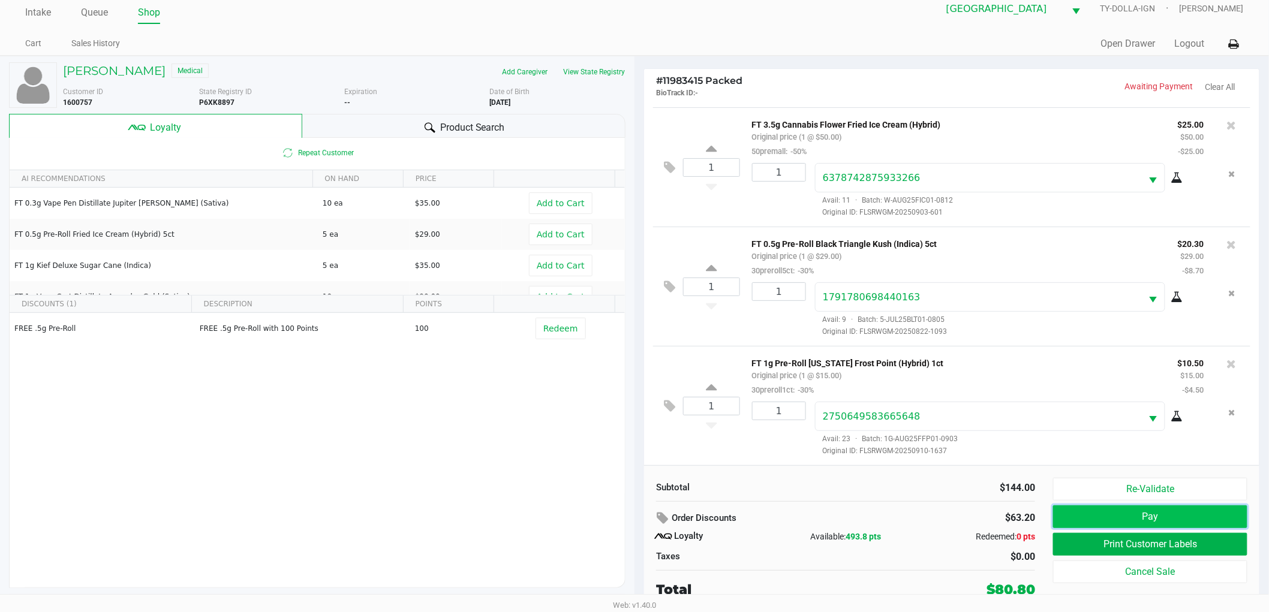
click at [1078, 518] on button "Pay" at bounding box center [1150, 516] width 194 height 23
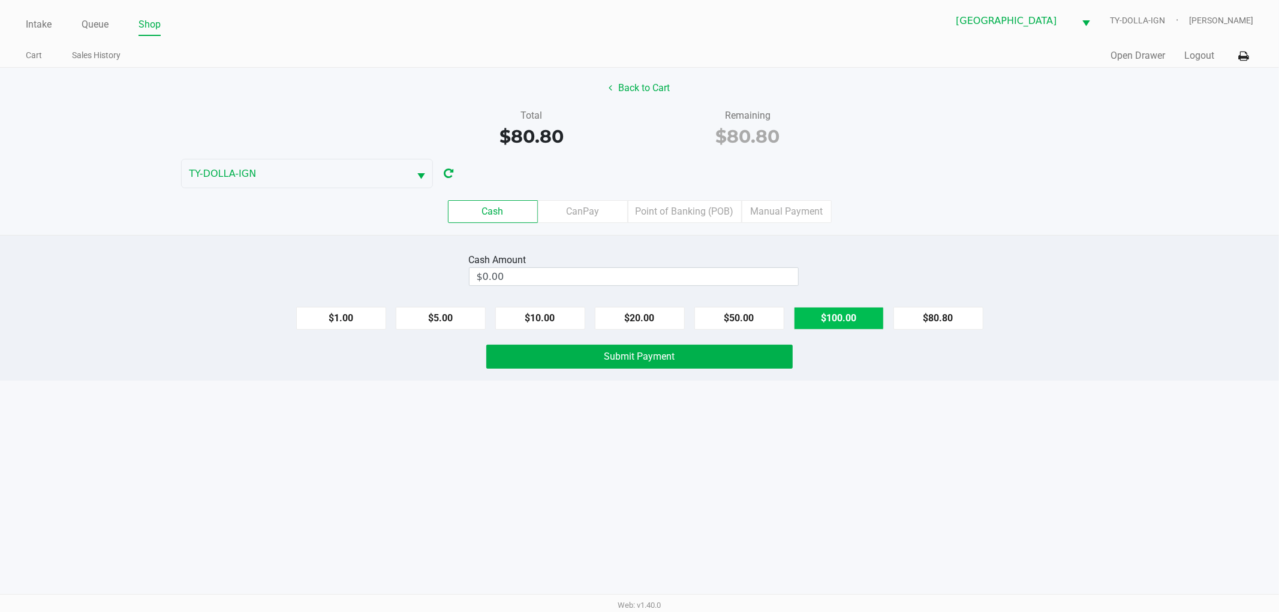
click at [862, 321] on button "$100.00" at bounding box center [839, 318] width 90 height 23
type input "$100.00"
click at [662, 356] on span "Submit Payment" at bounding box center [639, 356] width 71 height 11
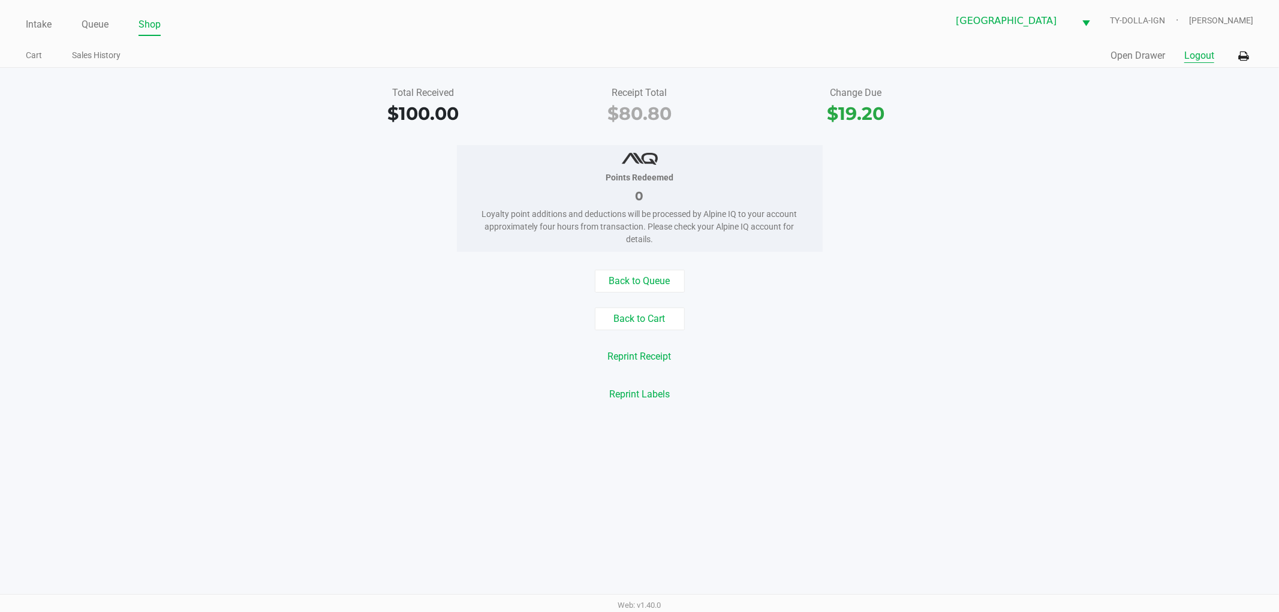
click at [1208, 58] on button "Logout" at bounding box center [1199, 56] width 30 height 14
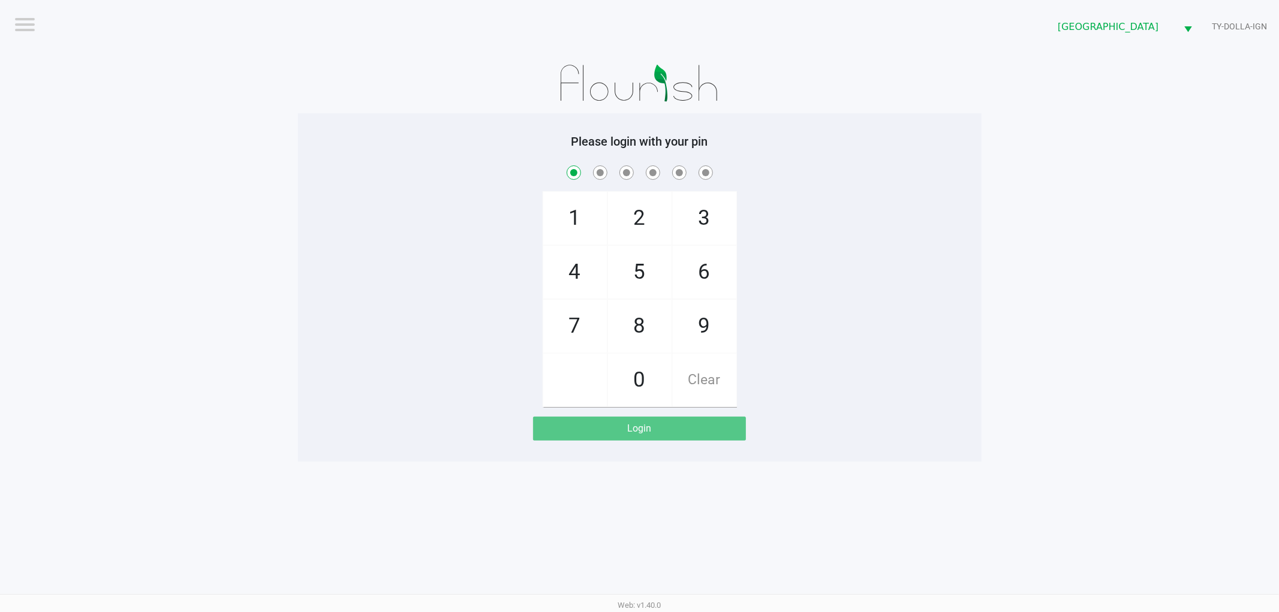
checkbox input "true"
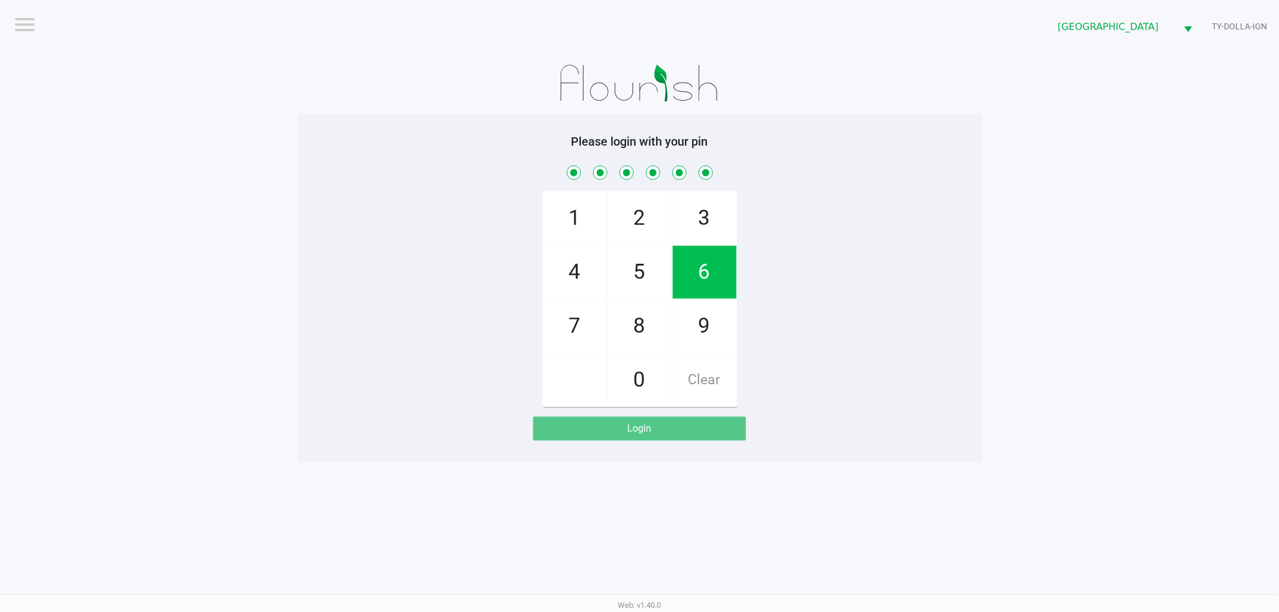
checkbox input "true"
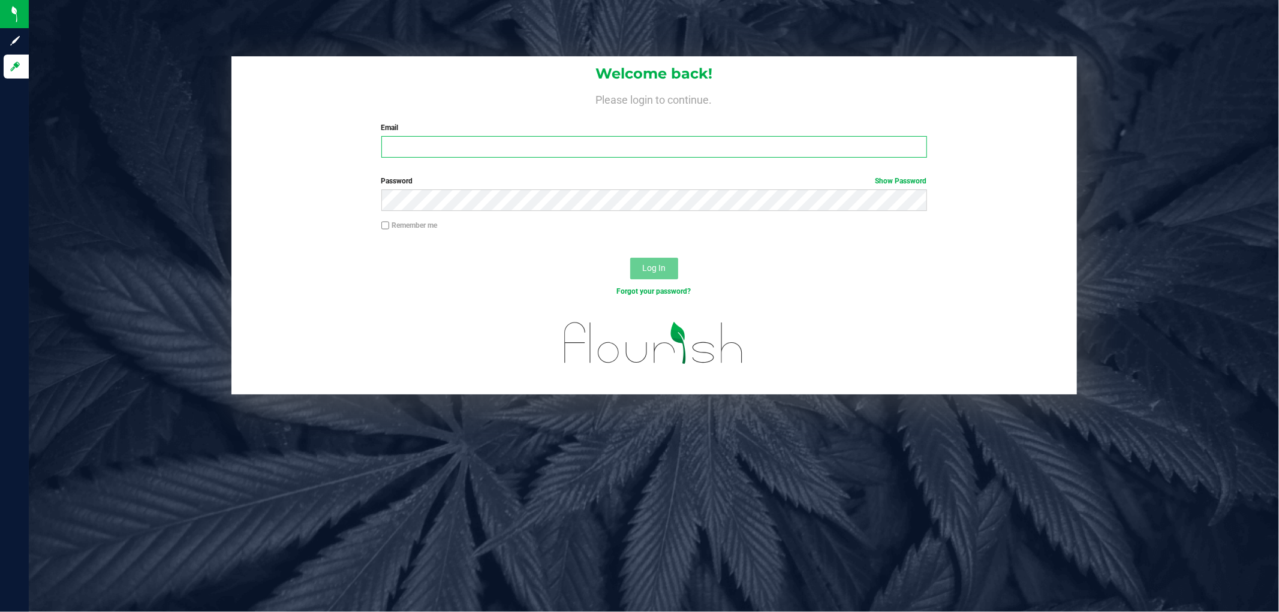
click at [438, 153] on input "Email" at bounding box center [654, 147] width 546 height 22
type input "[EMAIL_ADDRESS][DOMAIN_NAME]"
click at [630, 258] on button "Log In" at bounding box center [654, 269] width 48 height 22
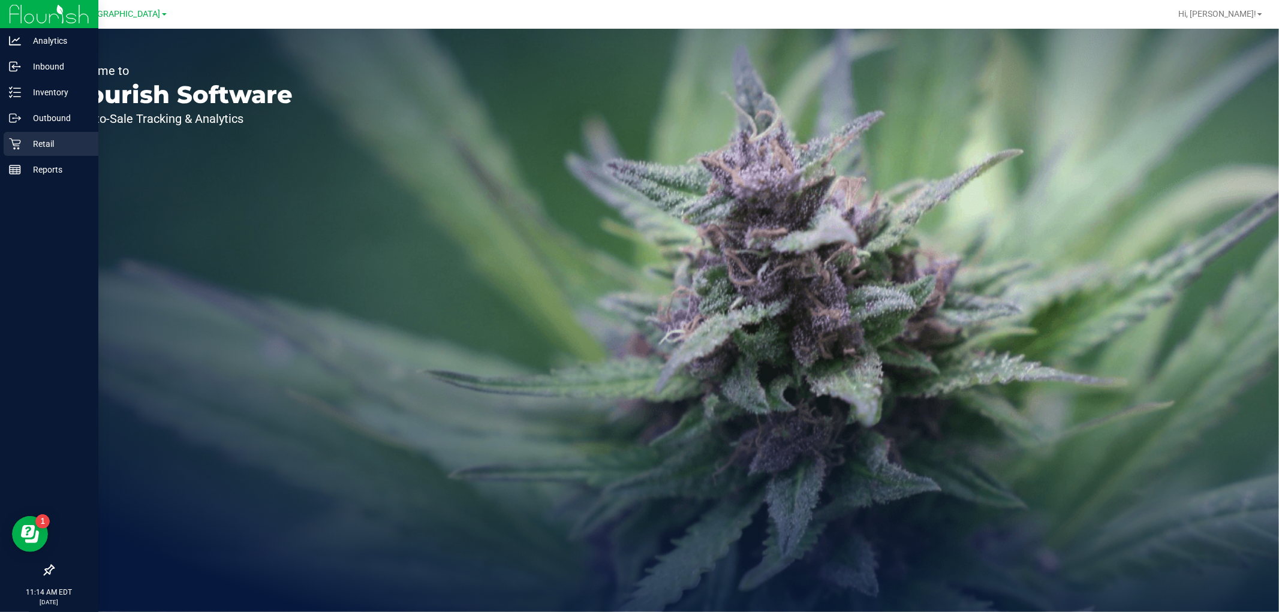
click at [21, 134] on div "Retail" at bounding box center [51, 144] width 95 height 24
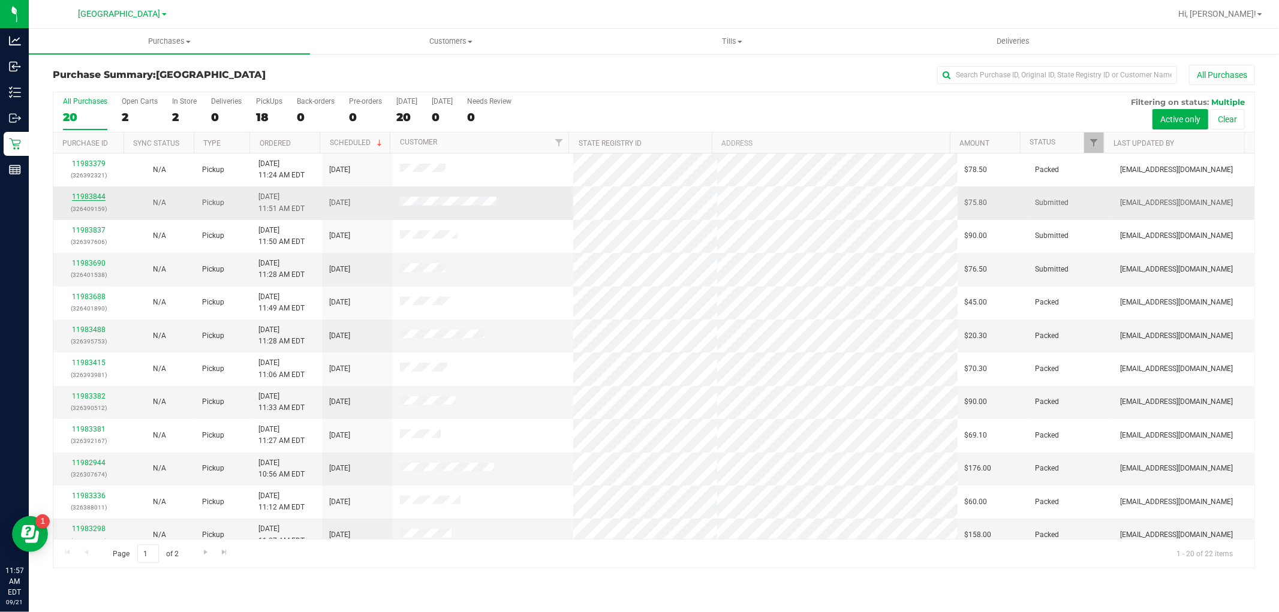
click at [97, 197] on link "11983844" at bounding box center [89, 196] width 34 height 8
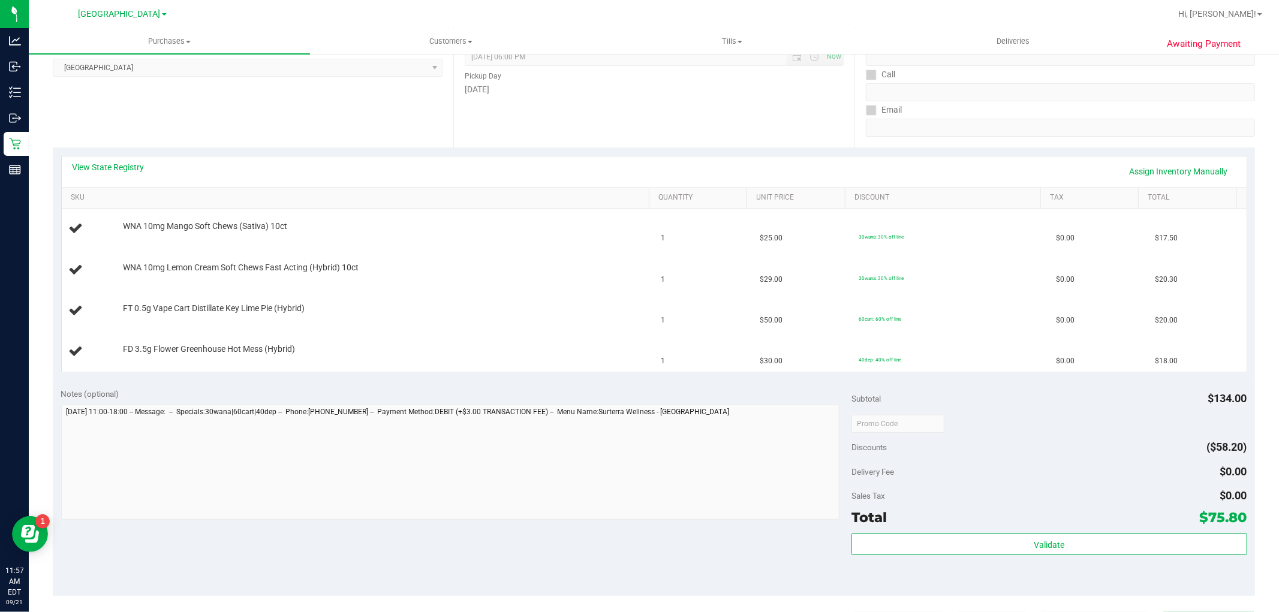
scroll to position [200, 0]
